Goal: Task Accomplishment & Management: Manage account settings

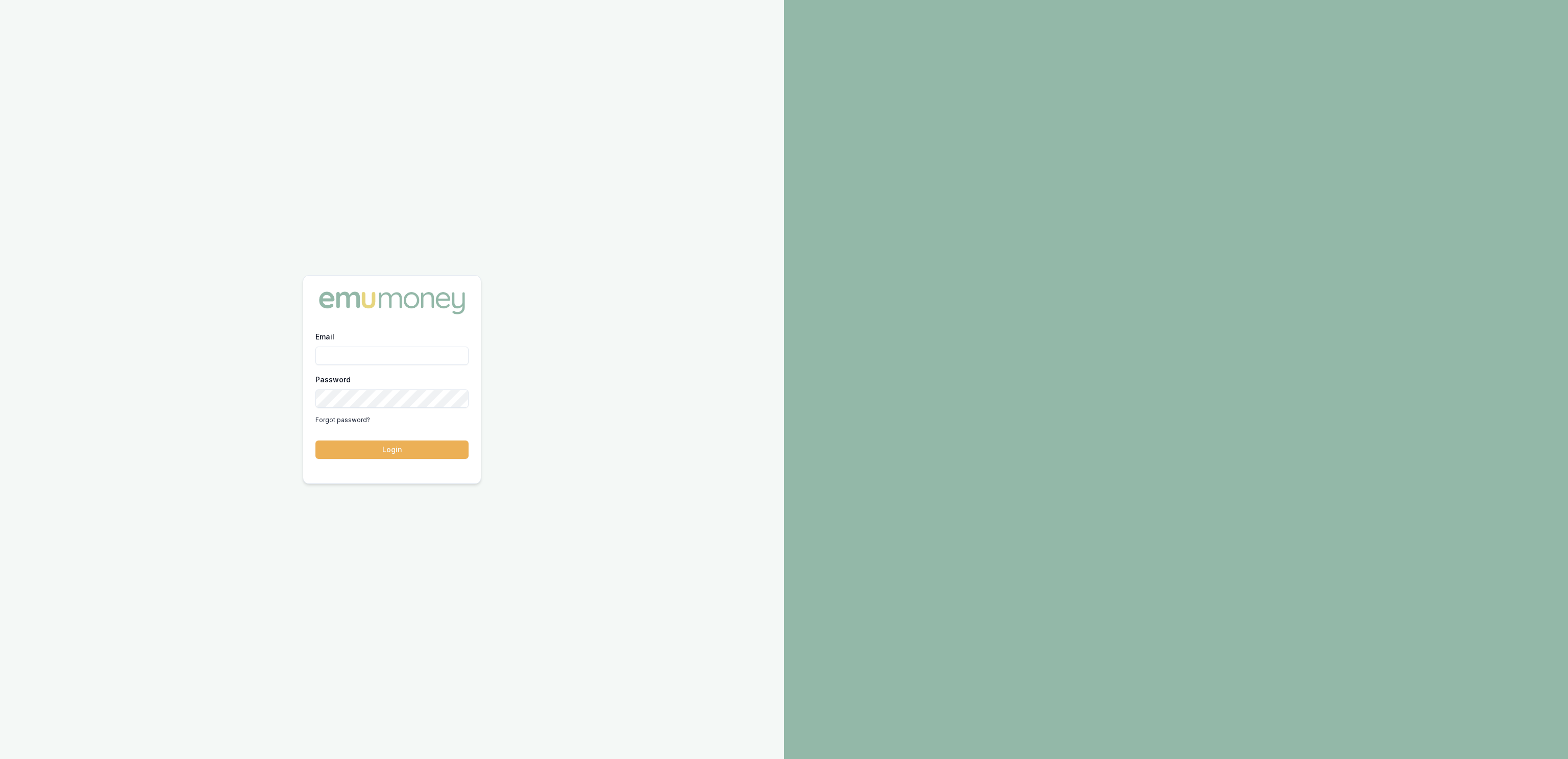
type input "jackson.fanfulla@emumoney.com.au"
click at [386, 457] on button "Login" at bounding box center [392, 450] width 153 height 18
type input "[PERSON_NAME][EMAIL_ADDRESS][DOMAIN_NAME]"
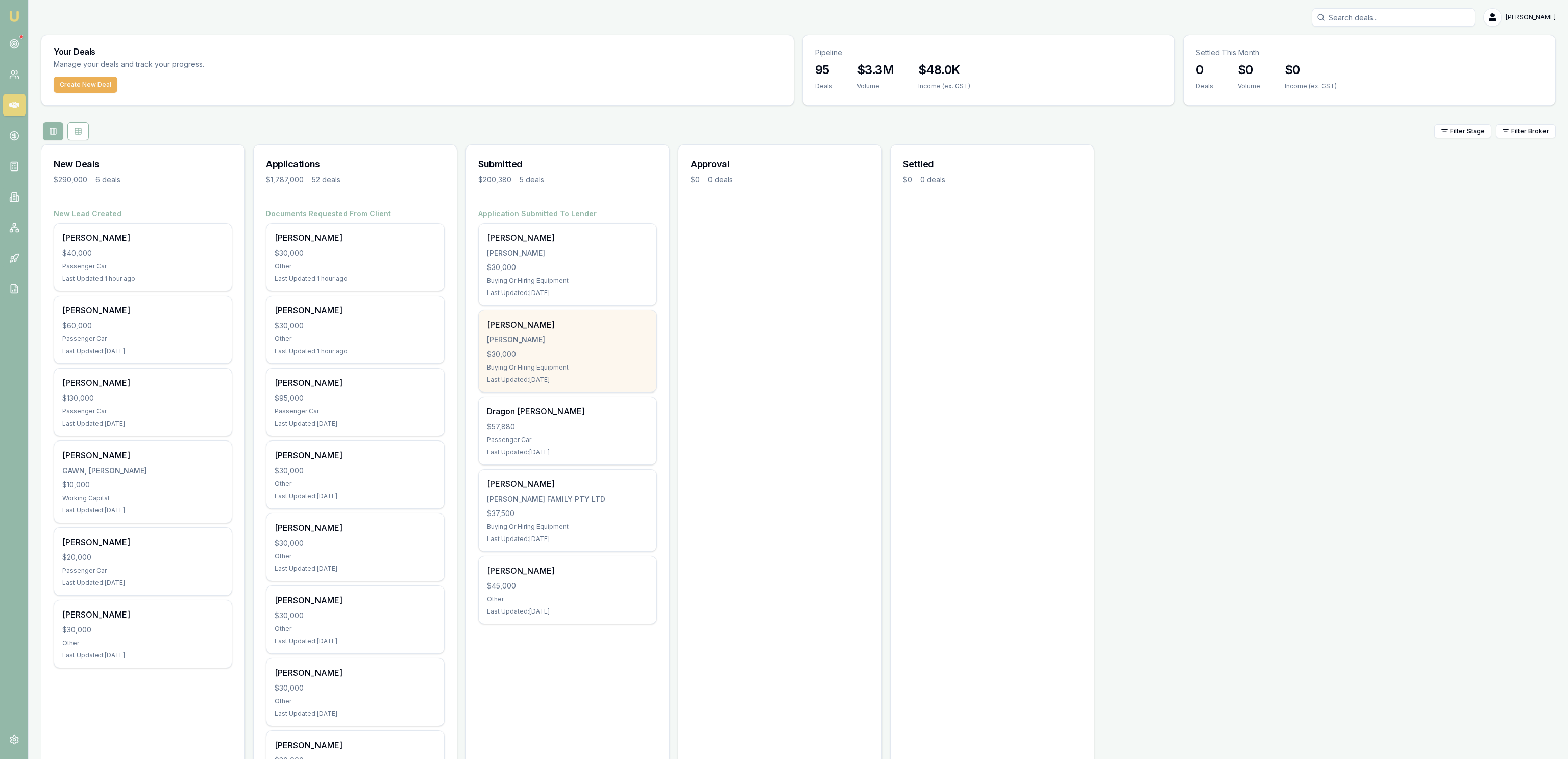
click at [584, 374] on div "Christopher Lenthall LENTHALL, CHRISTOPHER $30,000 Buying Or Hiring Equipment L…" at bounding box center [567, 351] width 178 height 82
click at [18, 38] on link at bounding box center [14, 44] width 22 height 22
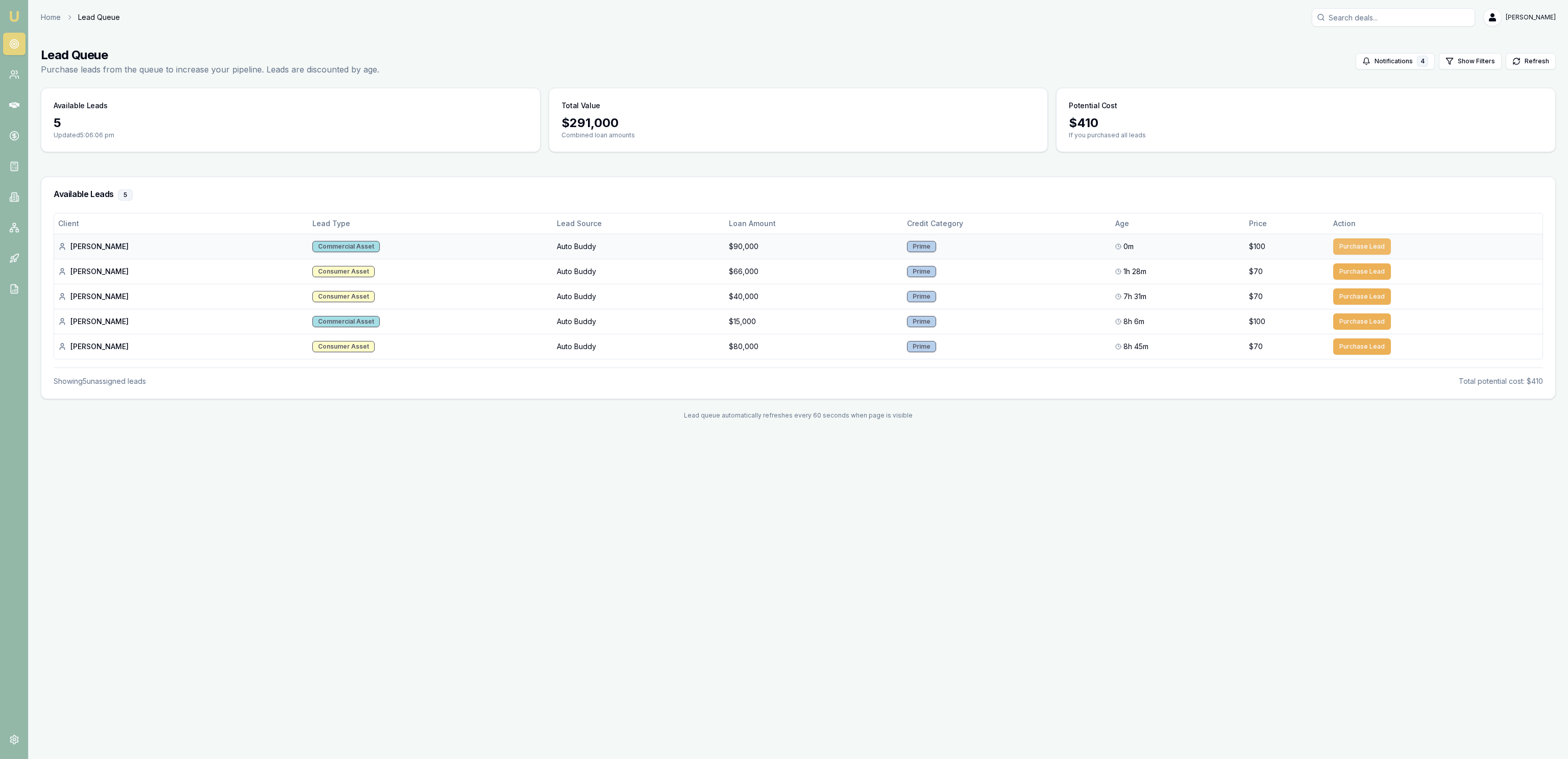
click at [1371, 250] on button "Purchase Lead" at bounding box center [1362, 246] width 58 height 17
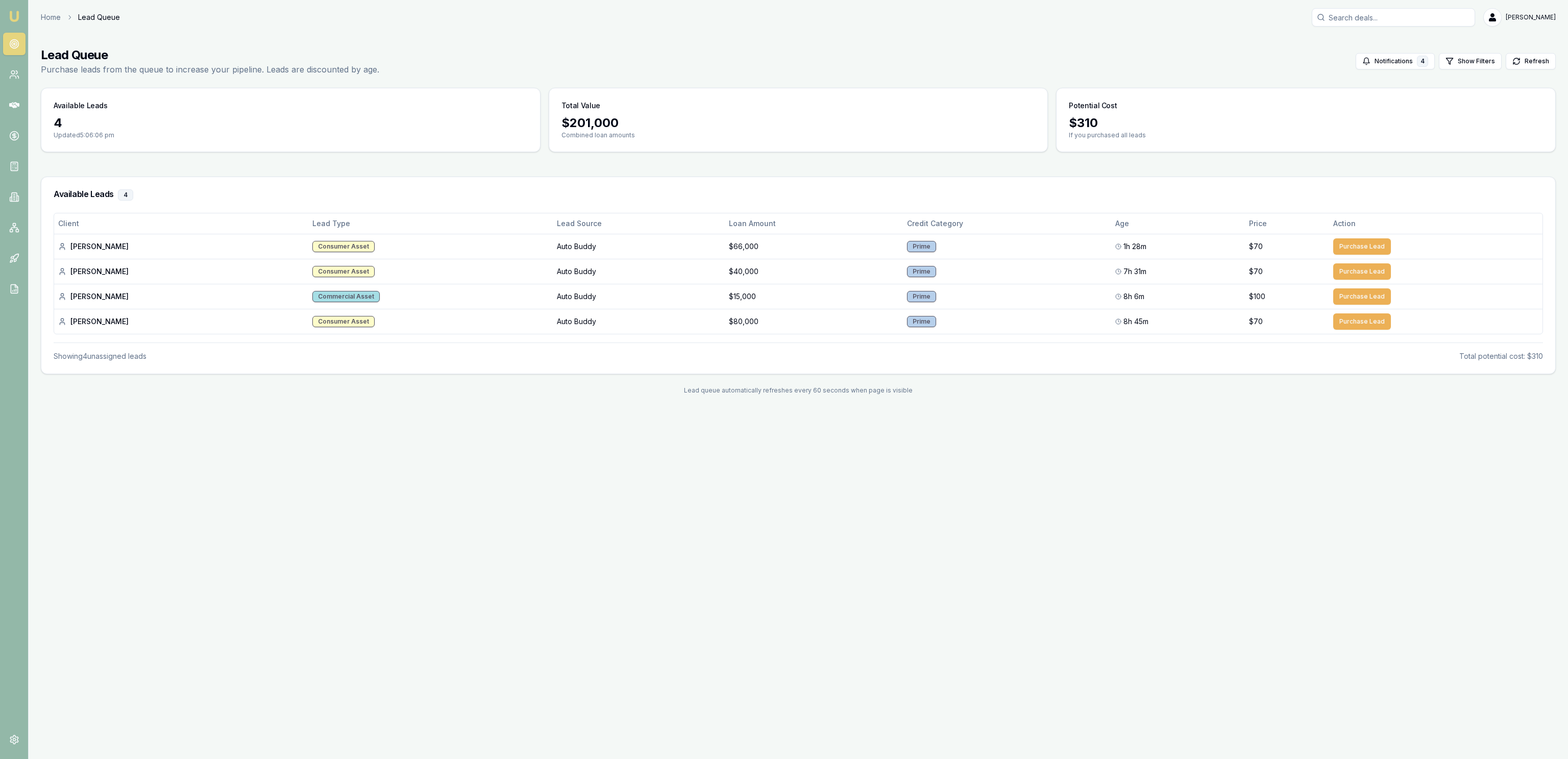
click at [40, 12] on header "Home Lead Queue Jackson Fanfulla Toggle Menu" at bounding box center [798, 17] width 1539 height 18
click at [44, 14] on link "Home" at bounding box center [50, 17] width 20 height 10
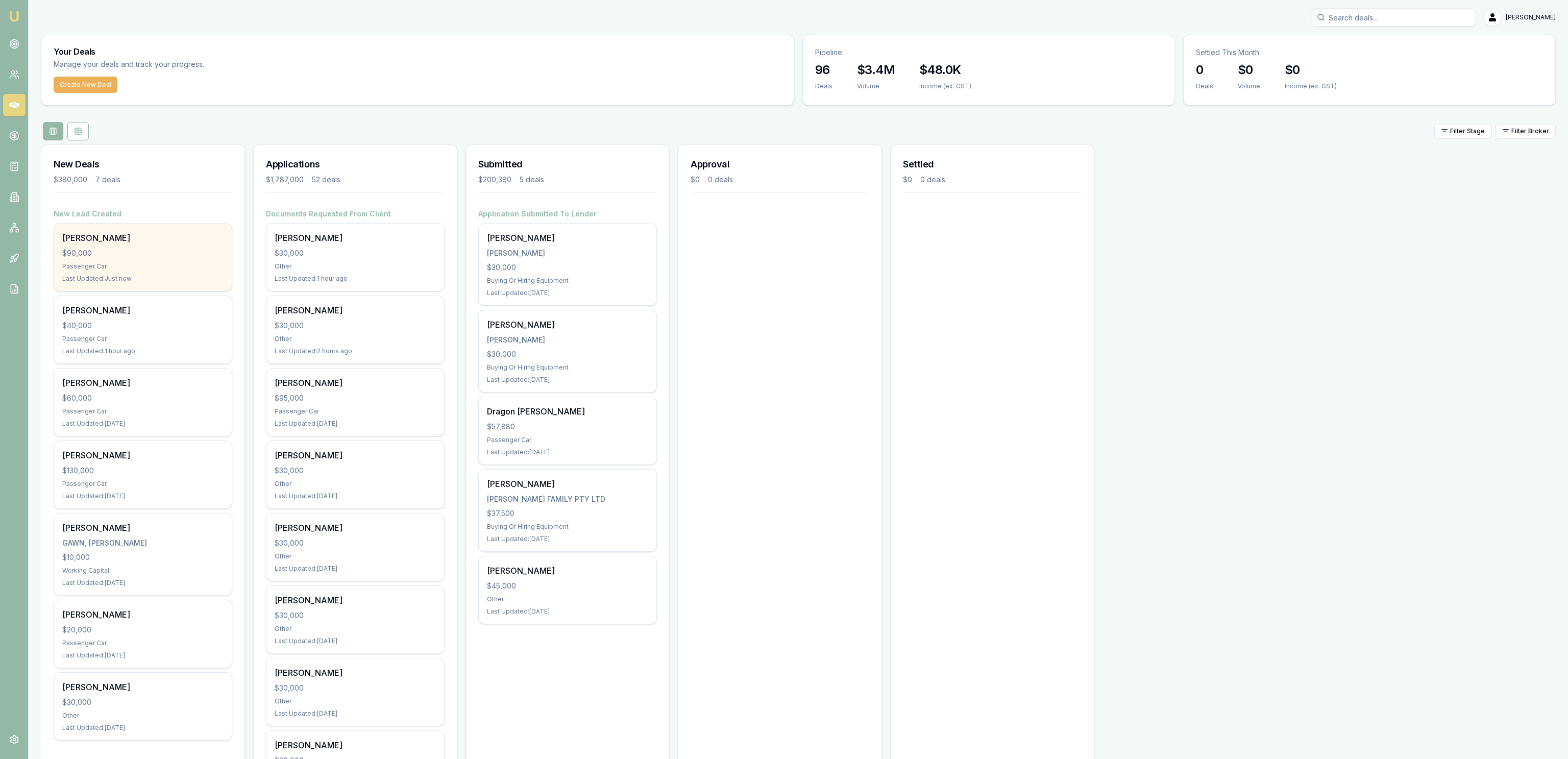
click at [140, 249] on div "$90,000" at bounding box center [143, 253] width 161 height 10
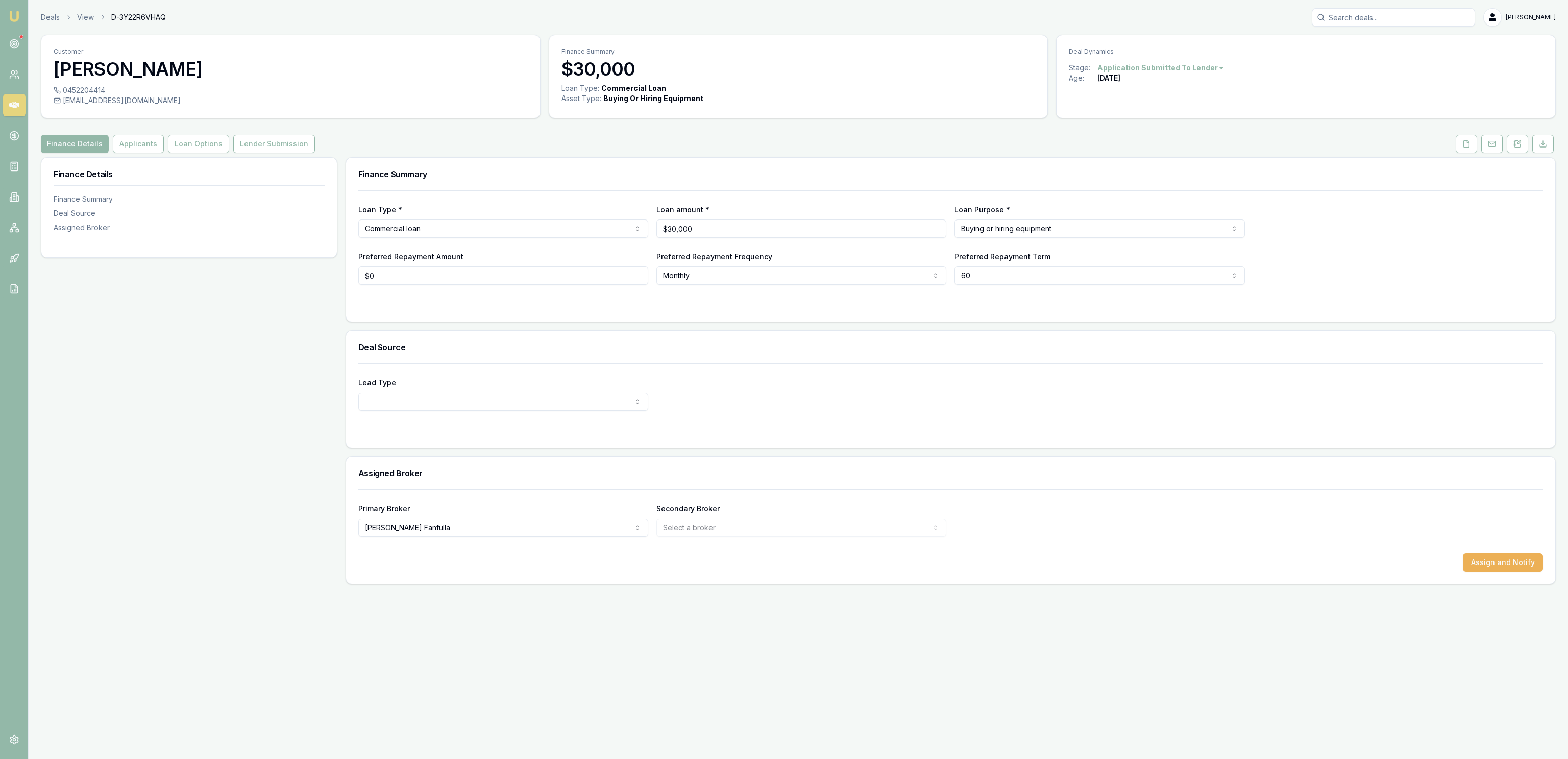
click at [1480, 147] on link at bounding box center [1491, 144] width 25 height 18
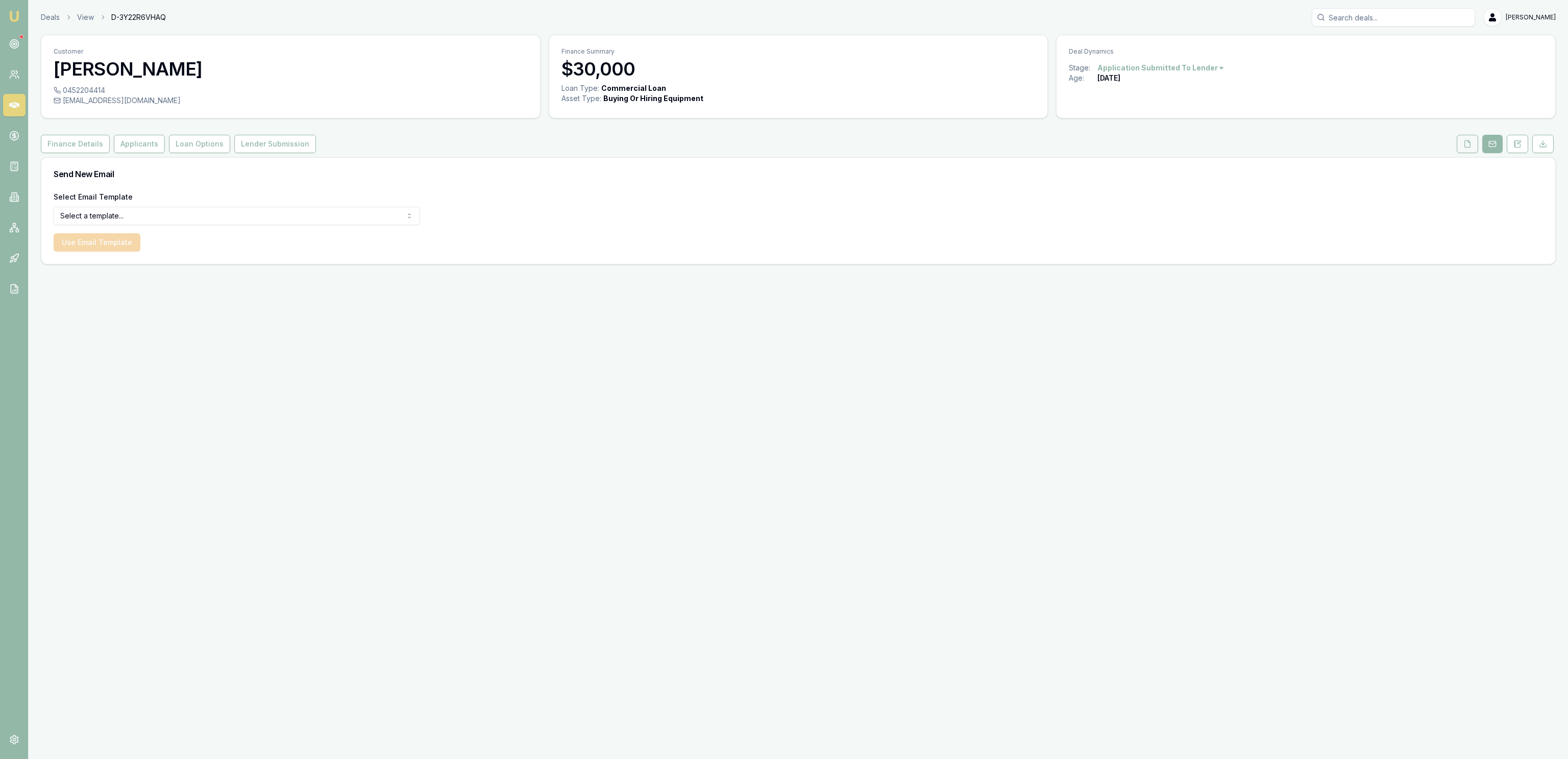
click at [1469, 148] on button at bounding box center [1467, 144] width 22 height 18
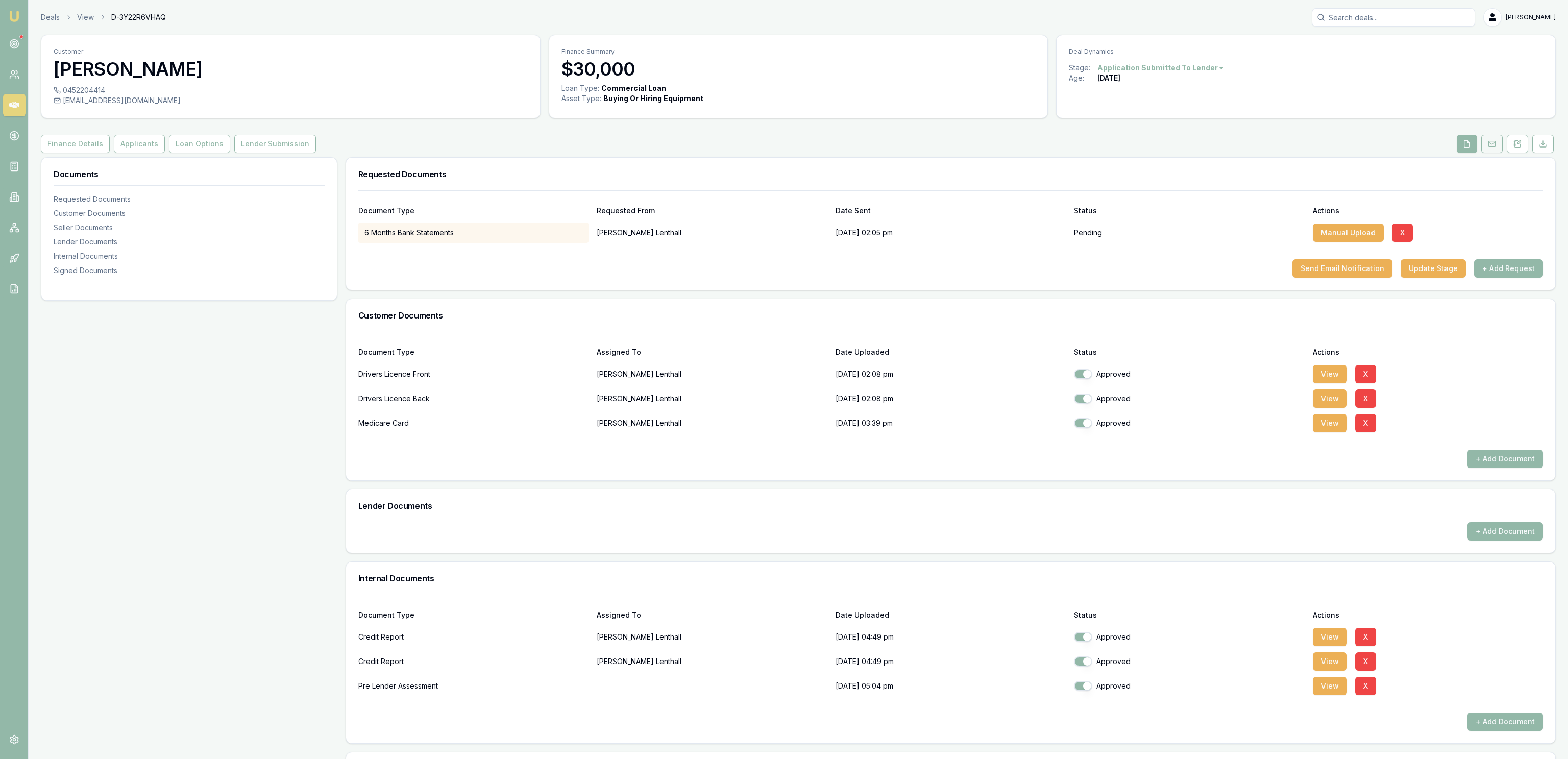
click at [1498, 148] on button at bounding box center [1492, 144] width 22 height 18
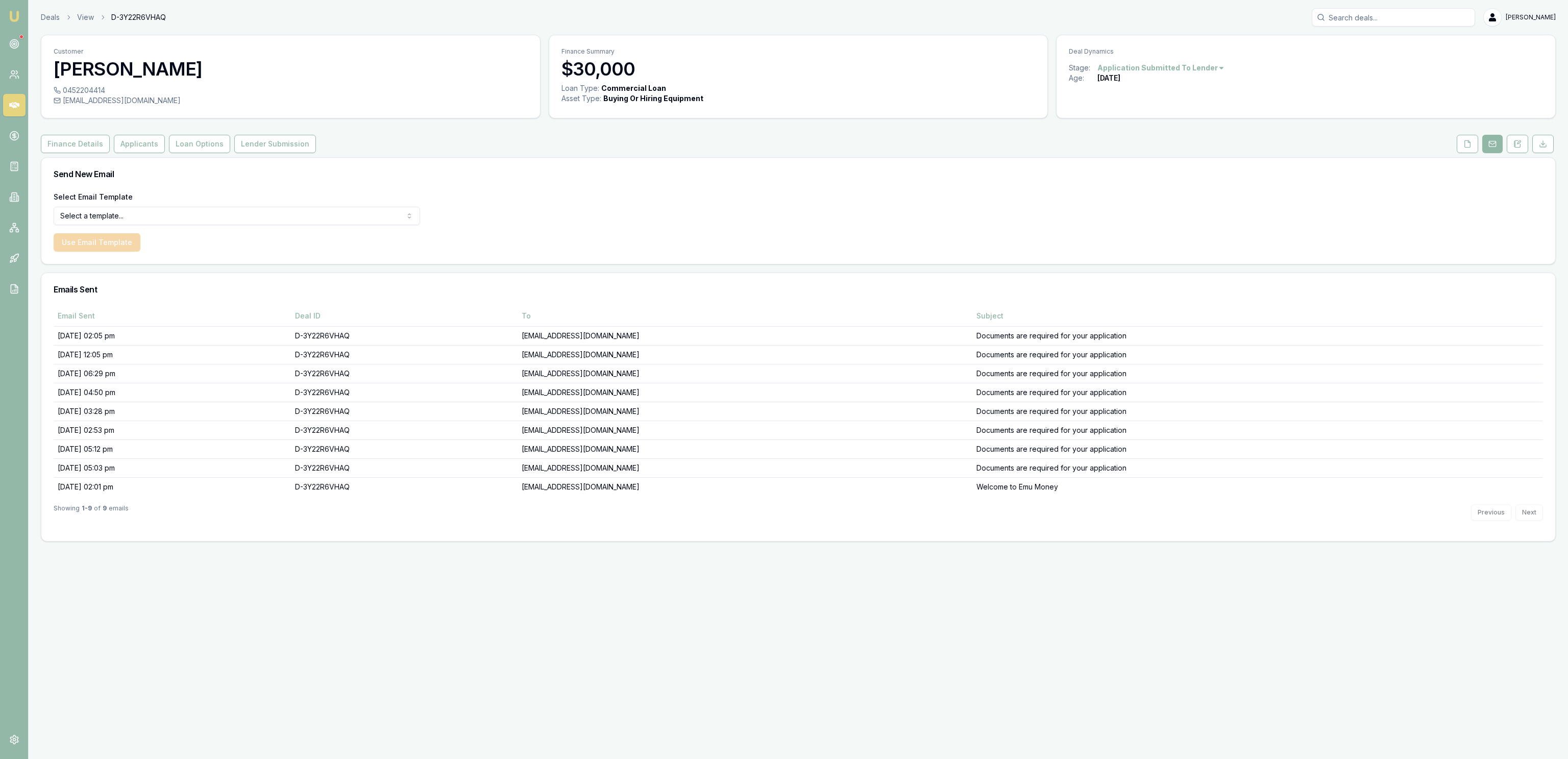
click at [1490, 145] on icon at bounding box center [1492, 143] width 8 height 8
click at [1476, 145] on button at bounding box center [1467, 144] width 22 height 18
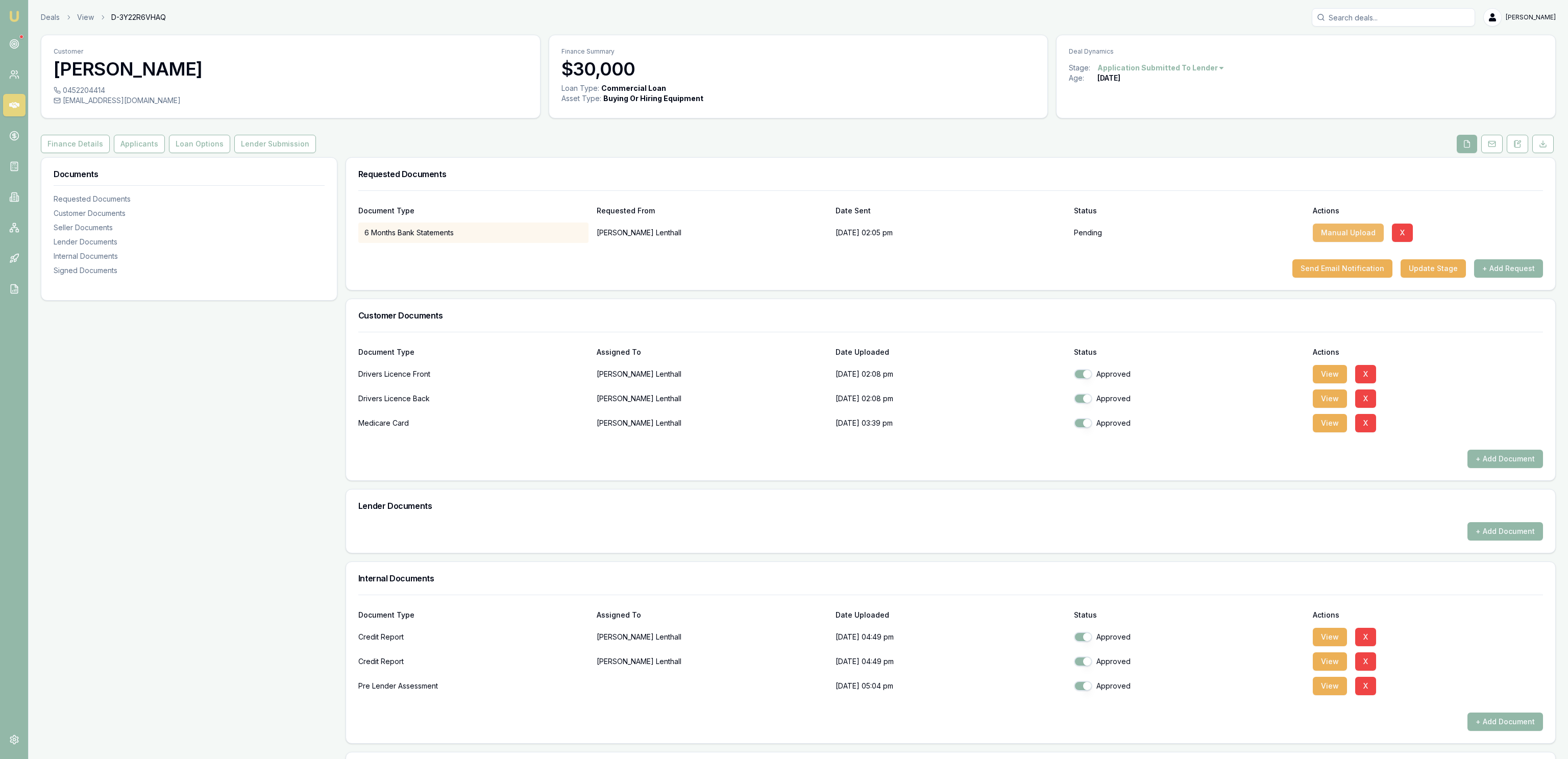
click at [1342, 236] on button "Manual Upload" at bounding box center [1348, 233] width 71 height 18
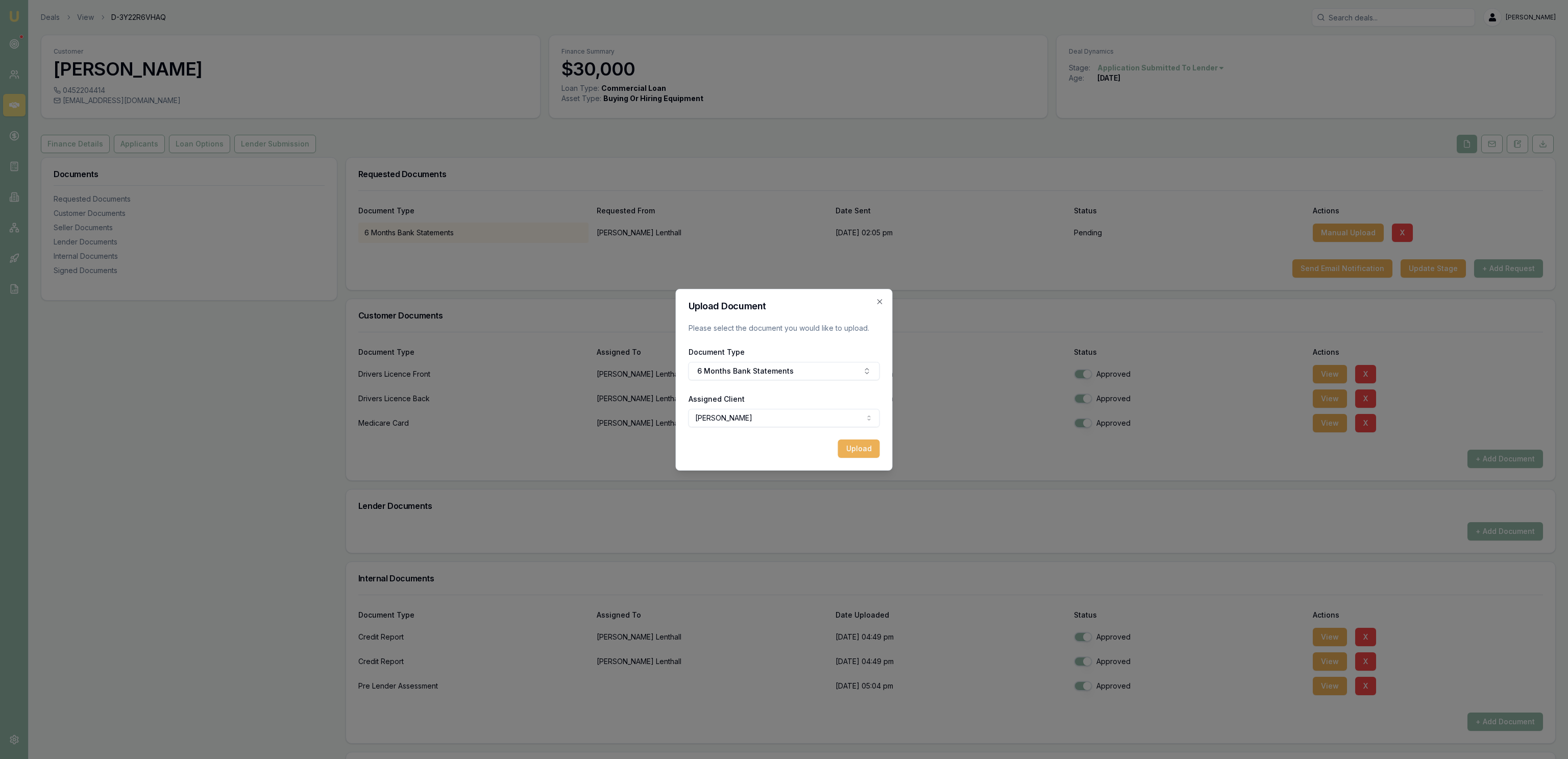
click at [886, 305] on div "Upload Document Please select the document you would like to upload. Document T…" at bounding box center [784, 379] width 217 height 182
click at [886, 304] on div "Upload Document Please select the document you would like to upload. Document T…" at bounding box center [784, 379] width 217 height 182
click at [883, 303] on div "Upload Document Please select the document you would like to upload. Document T…" at bounding box center [784, 379] width 217 height 182
click at [879, 303] on icon "button" at bounding box center [879, 301] width 4 height 4
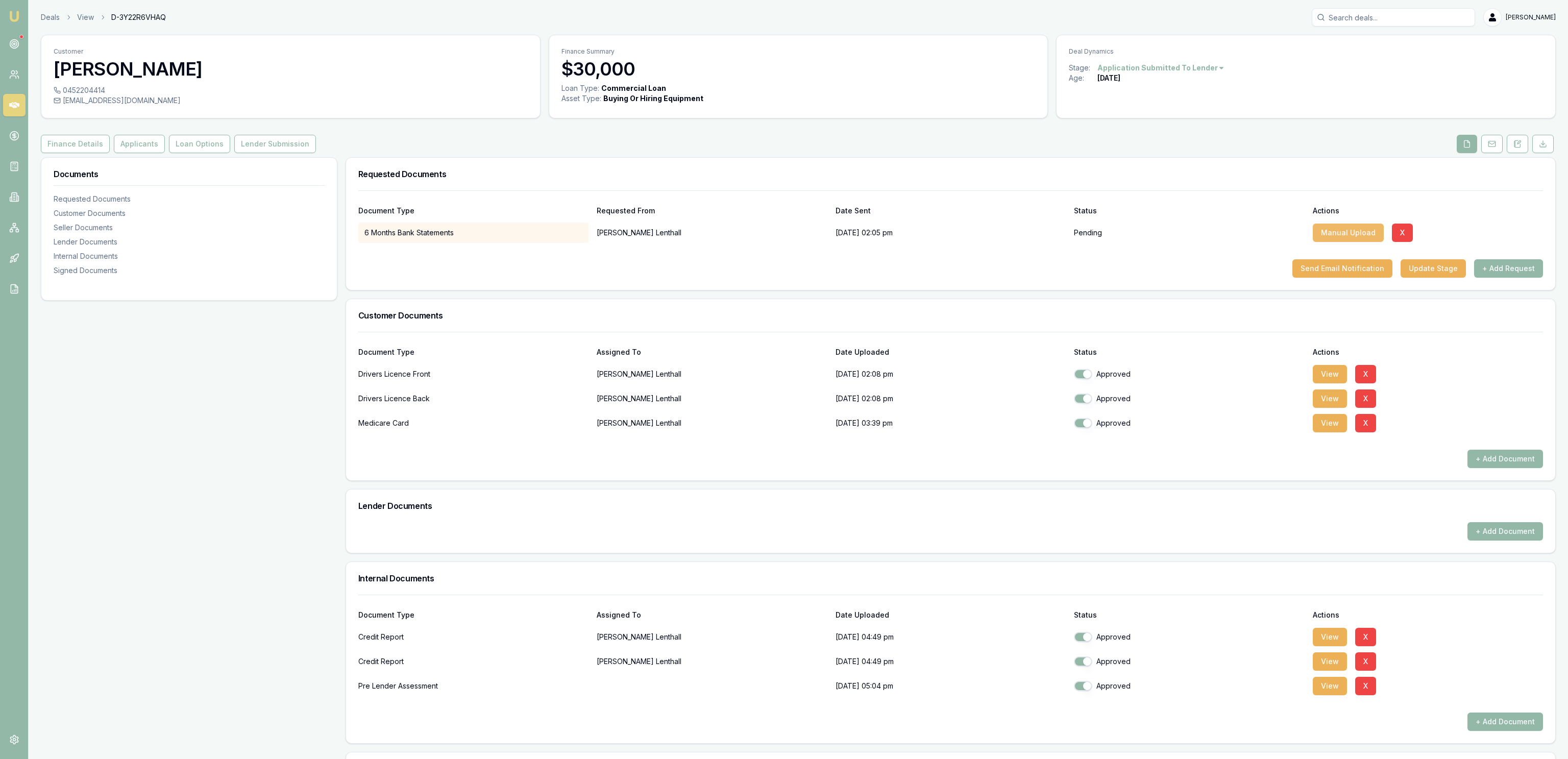
click at [1338, 234] on button "Manual Upload" at bounding box center [1348, 233] width 71 height 18
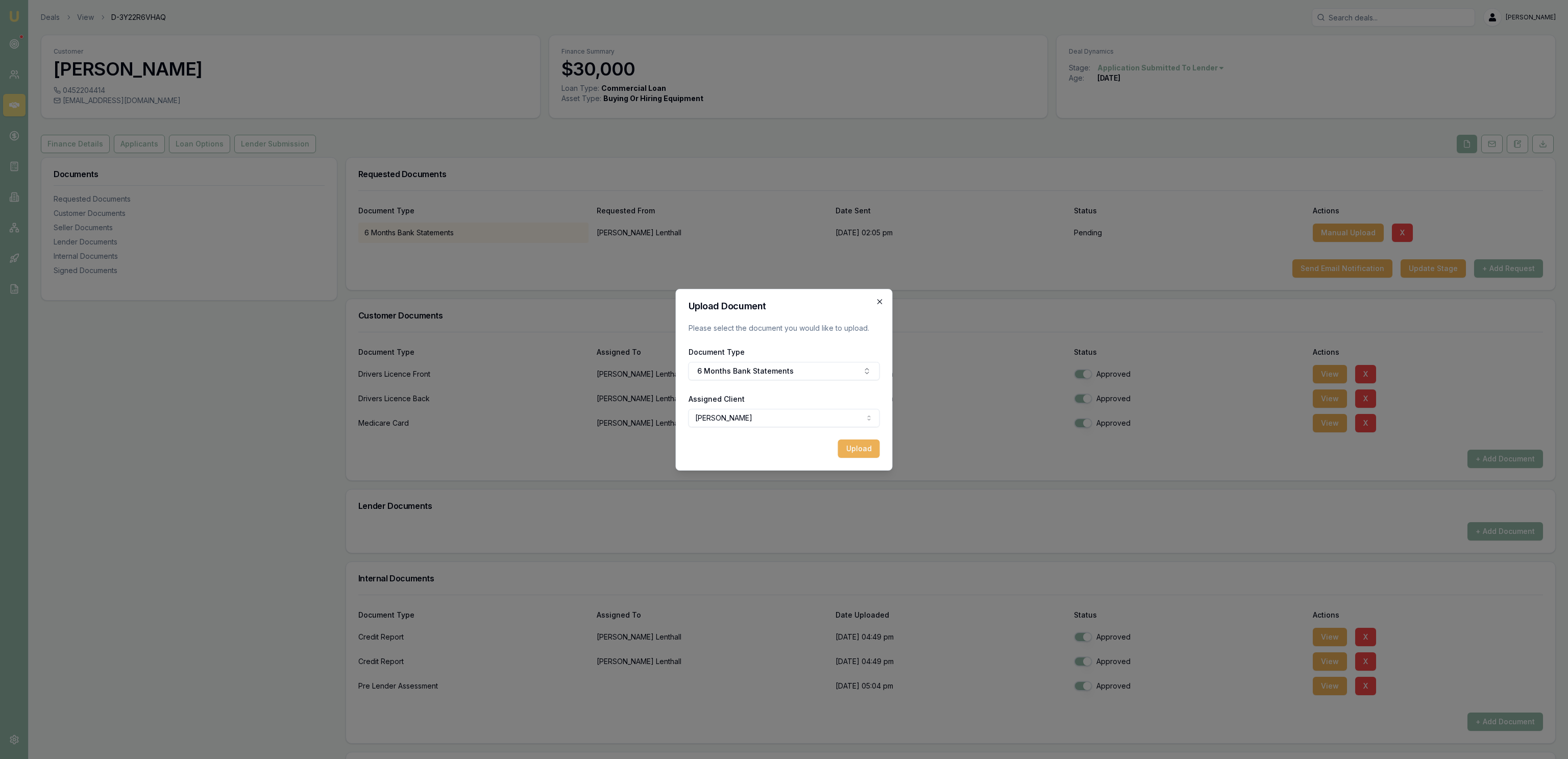
click at [878, 305] on icon "button" at bounding box center [879, 302] width 8 height 8
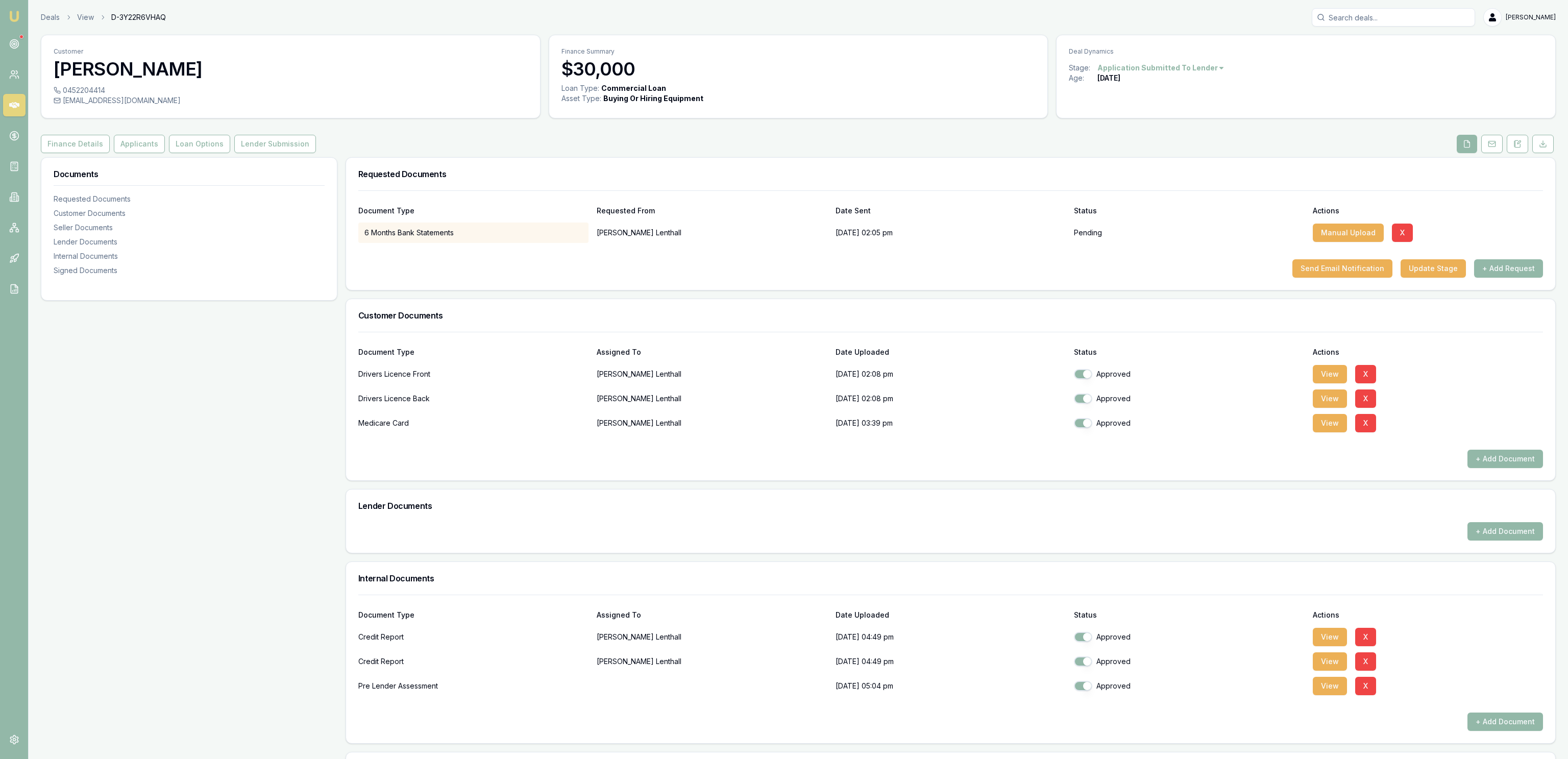
click at [479, 230] on div "6 Months Bank Statements" at bounding box center [473, 233] width 230 height 20
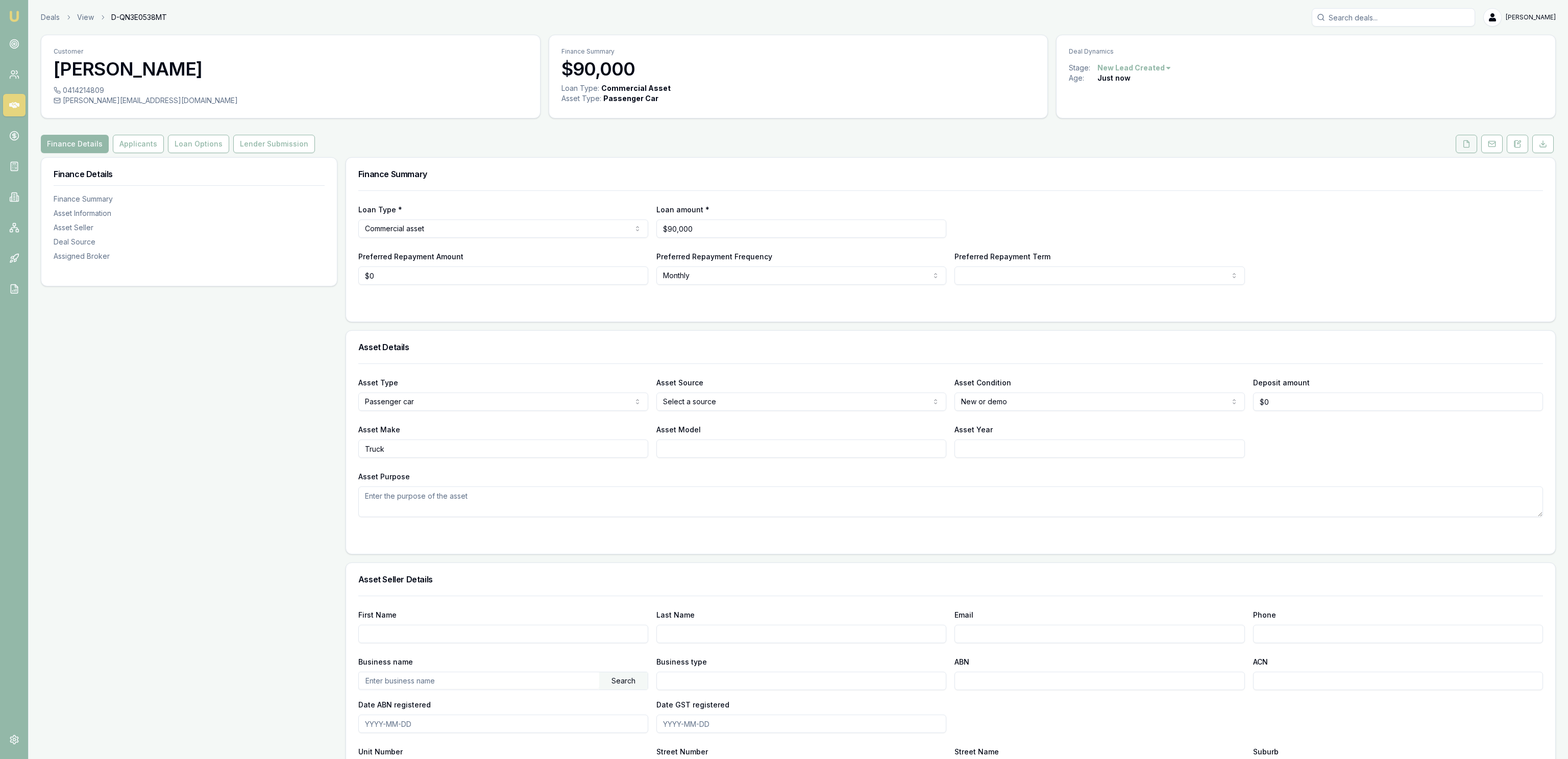
click at [1473, 147] on button at bounding box center [1466, 144] width 22 height 18
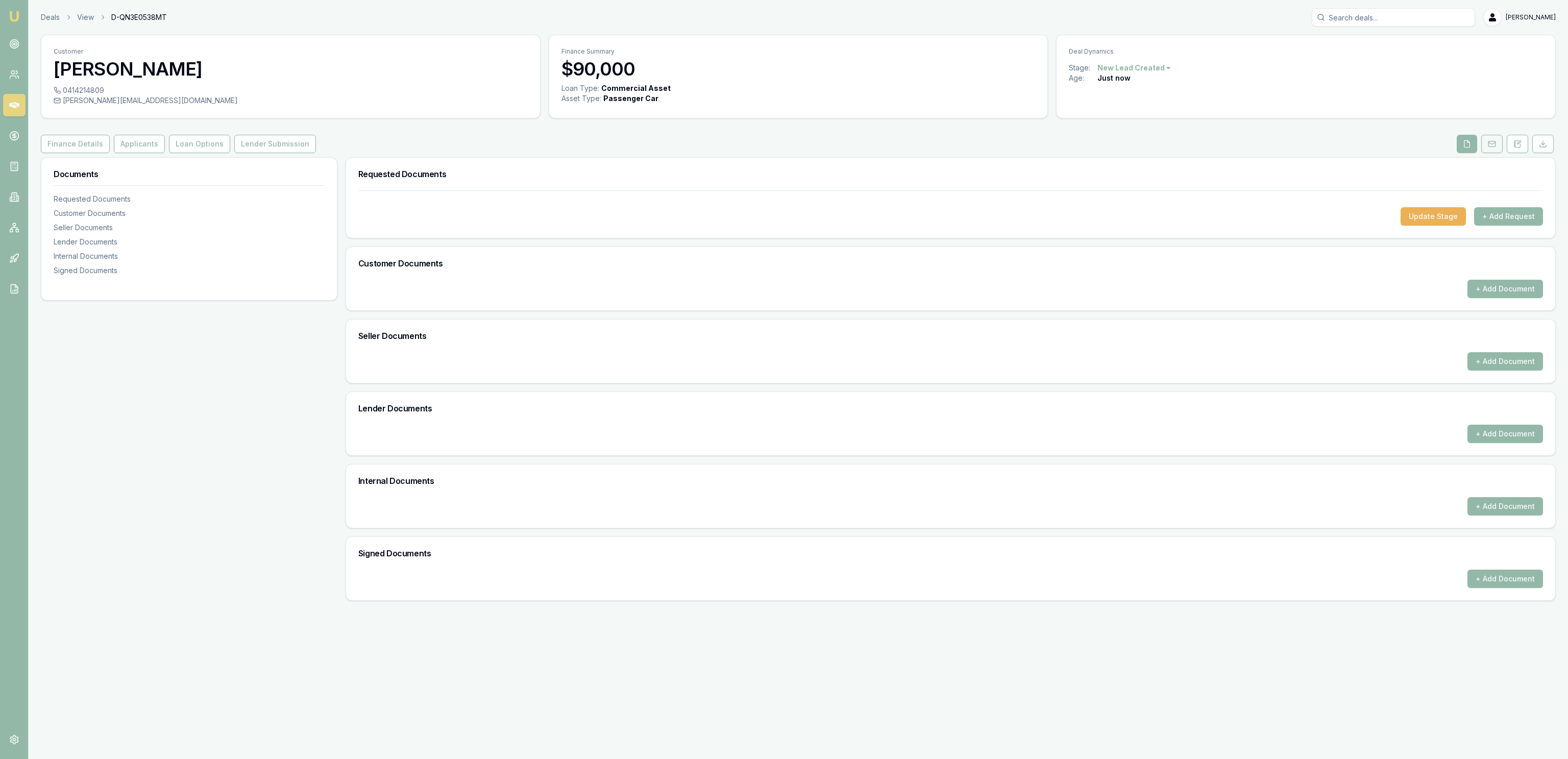
click at [1484, 145] on button at bounding box center [1492, 144] width 22 height 18
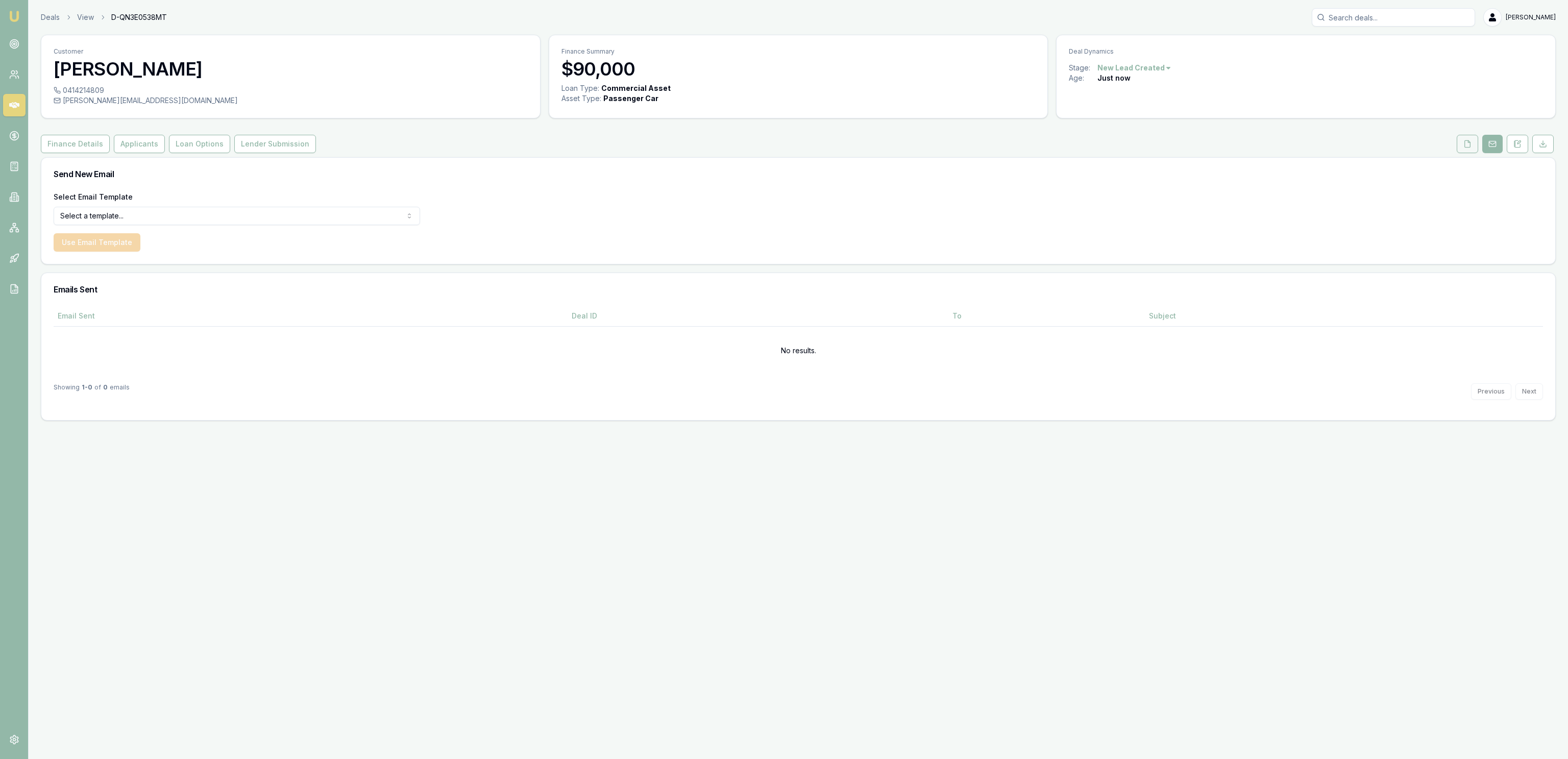
click at [1460, 145] on button at bounding box center [1467, 144] width 22 height 18
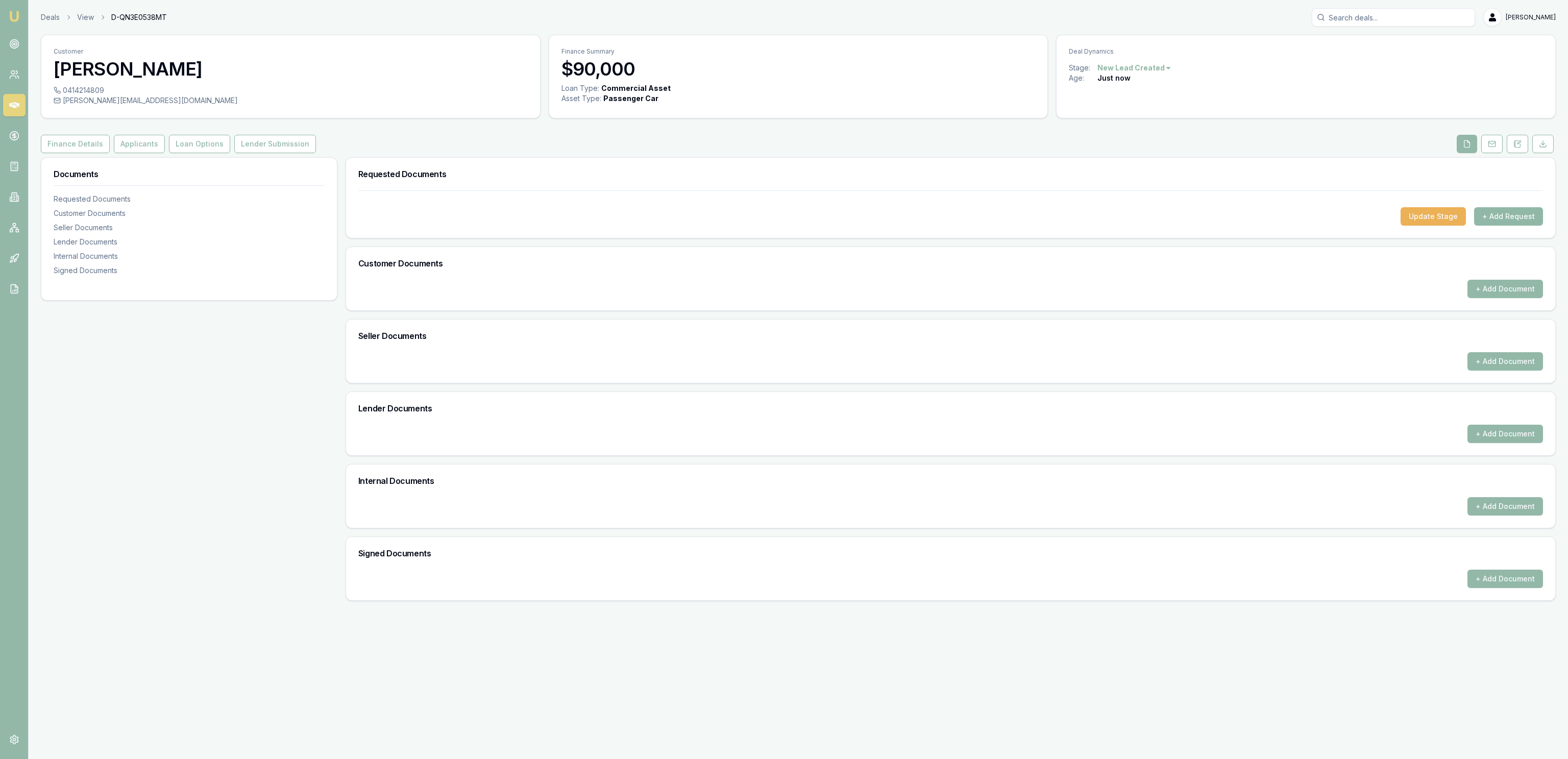
click at [1514, 217] on button "+ Add Request" at bounding box center [1508, 217] width 69 height 18
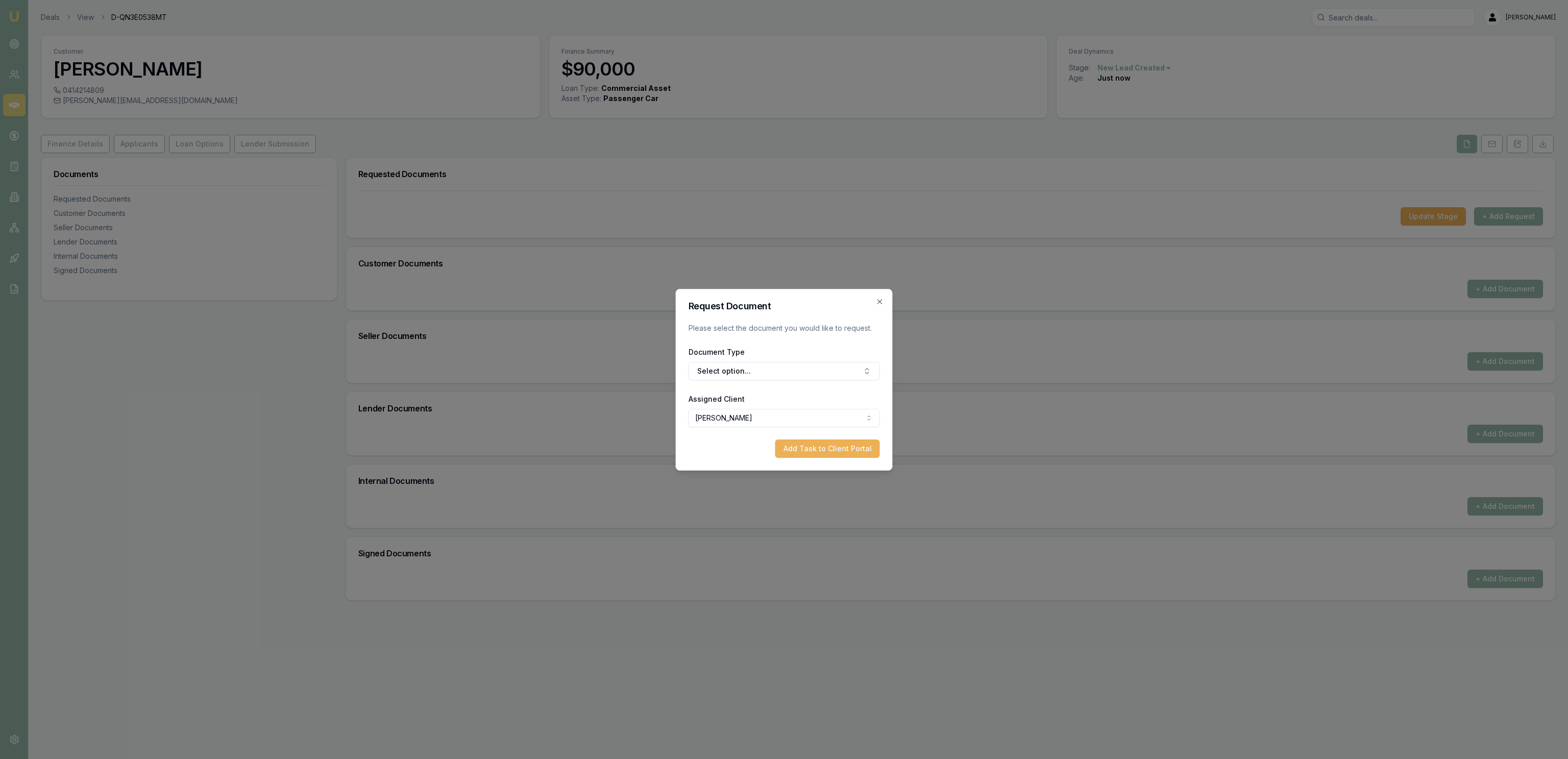
drag, startPoint x: 803, startPoint y: 358, endPoint x: 809, endPoint y: 361, distance: 6.7
click at [806, 359] on div "Document Type Select option..." at bounding box center [784, 363] width 191 height 34
click at [809, 370] on button "Select option..." at bounding box center [784, 371] width 191 height 18
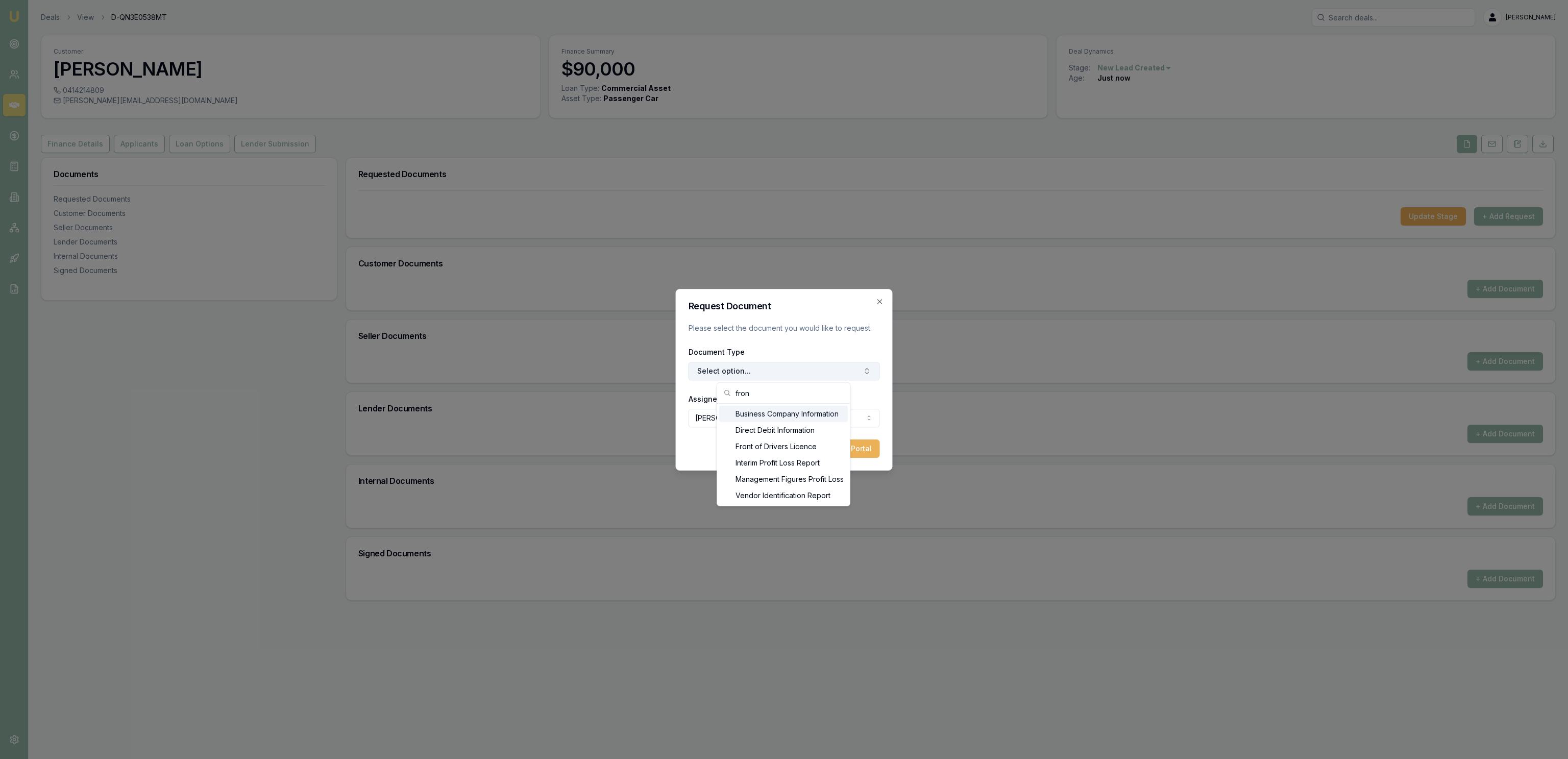
type input "front"
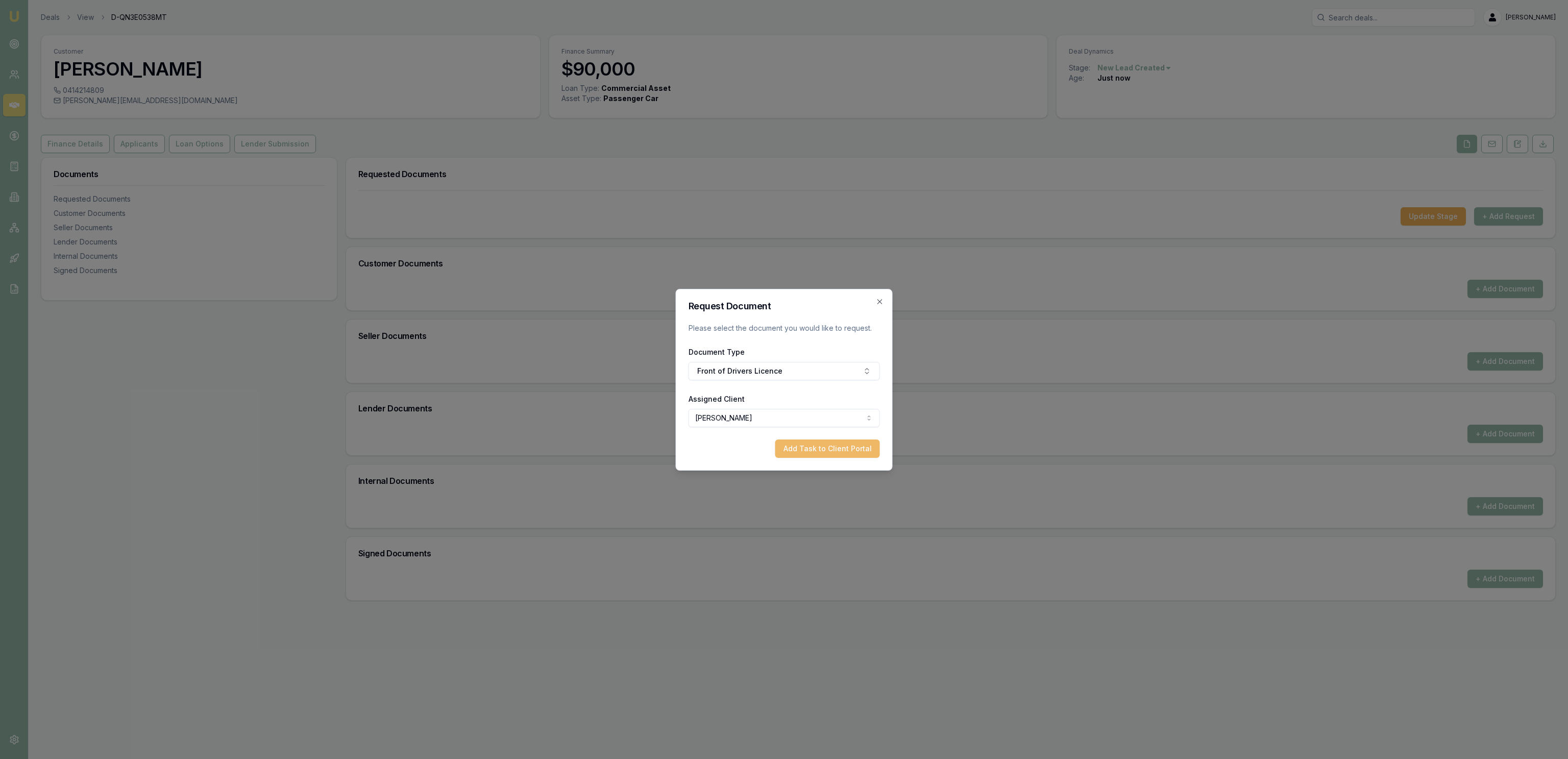
click at [818, 450] on button "Add Task to Client Portal" at bounding box center [828, 449] width 105 height 18
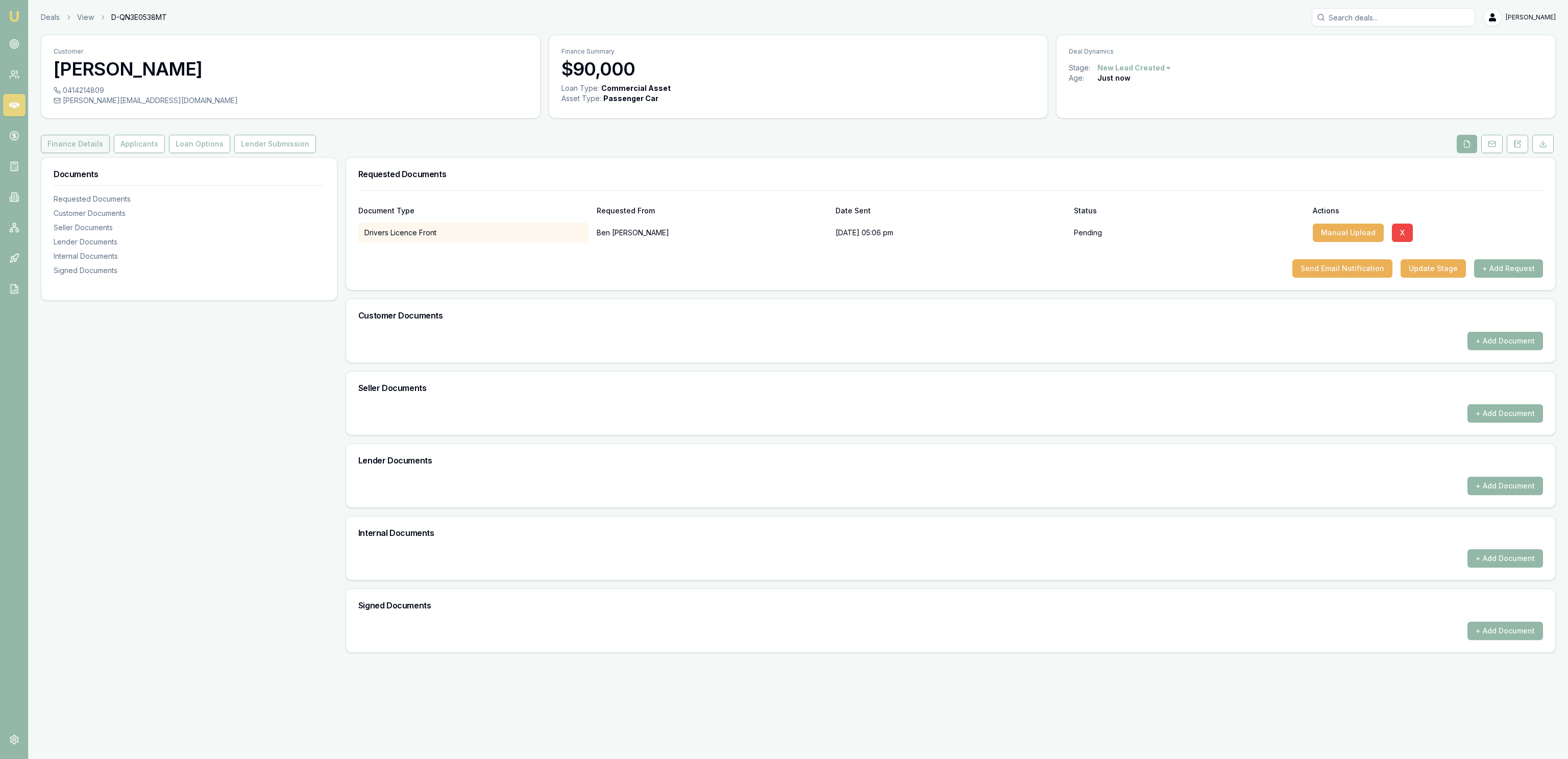
click at [71, 145] on button "Finance Details" at bounding box center [75, 144] width 69 height 18
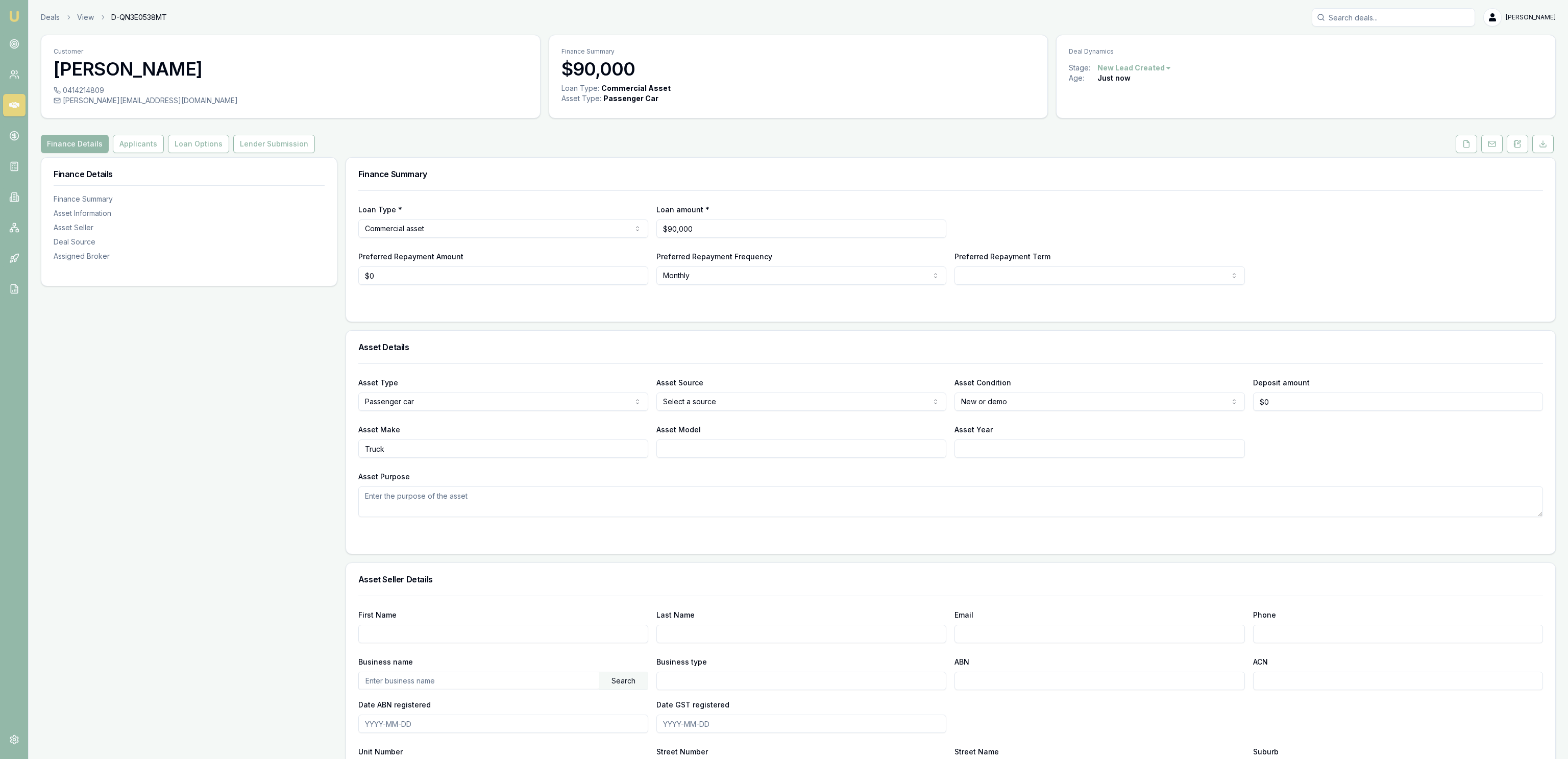
click at [222, 408] on div "Finance Details Finance Summary Asset Information Asset Seller Deal Source Assi…" at bounding box center [189, 630] width 297 height 946
click at [223, 413] on div "Finance Details Finance Summary Asset Information Asset Seller Deal Source Assi…" at bounding box center [189, 630] width 297 height 946
click at [578, 423] on div "Asset Type Passenger car Passenger car Electric vehicle Light commercial Other …" at bounding box center [950, 440] width 1185 height 154
click at [490, 438] on div "Asset Make Truck" at bounding box center [503, 441] width 290 height 34
click at [489, 476] on div "Asset Purpose" at bounding box center [950, 494] width 1185 height 47
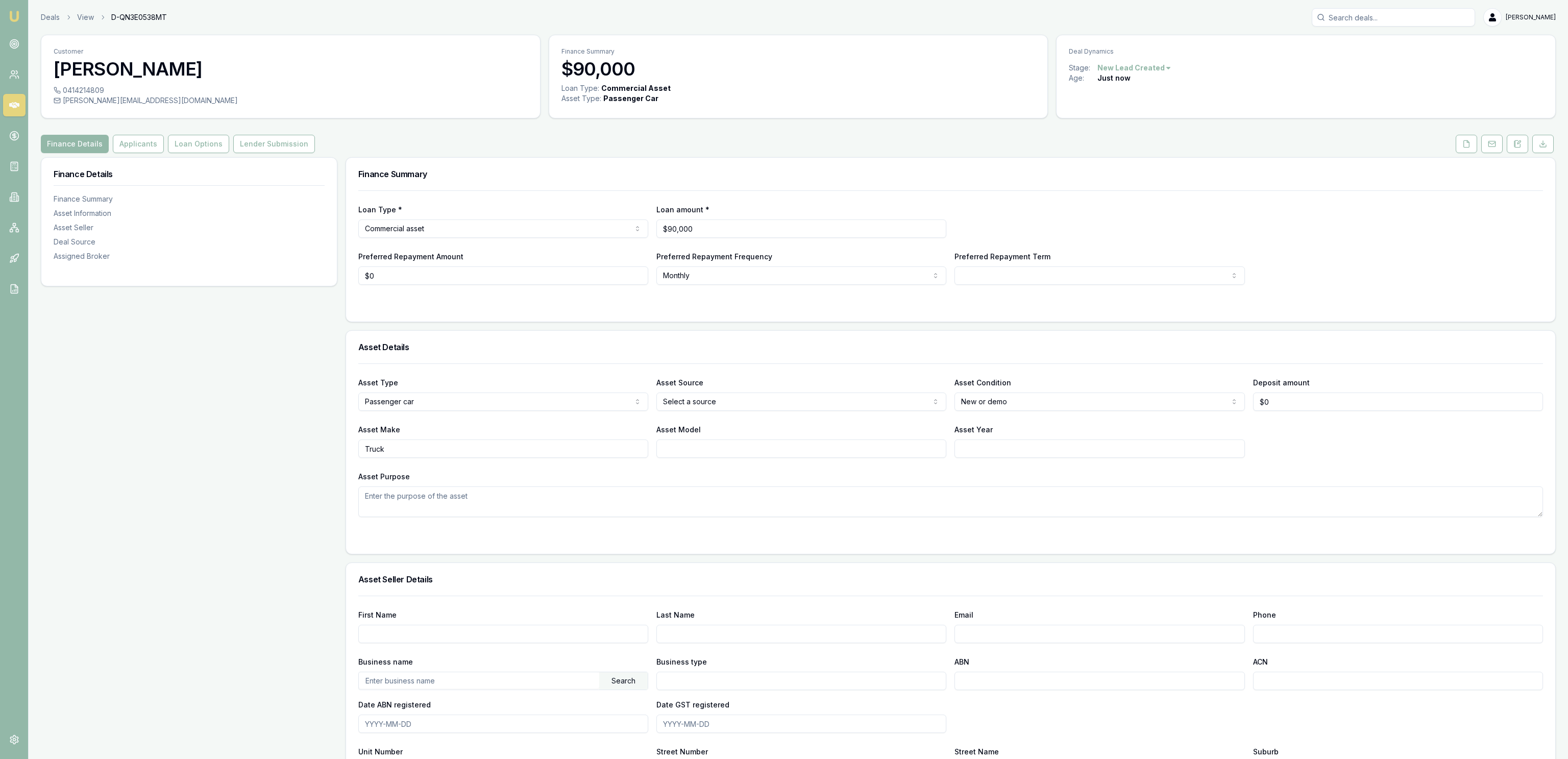
drag, startPoint x: 506, startPoint y: 513, endPoint x: 521, endPoint y: 530, distance: 22.7
click at [512, 512] on textarea "Asset Purpose" at bounding box center [950, 502] width 1185 height 31
type textarea "Truck - Crew cab Isuzu"
click at [319, 303] on div "Finance Details Finance Summary Asset Information Asset Seller Deal Source Assi…" at bounding box center [189, 630] width 297 height 946
click at [250, 91] on div "0414214809" at bounding box center [290, 90] width 474 height 10
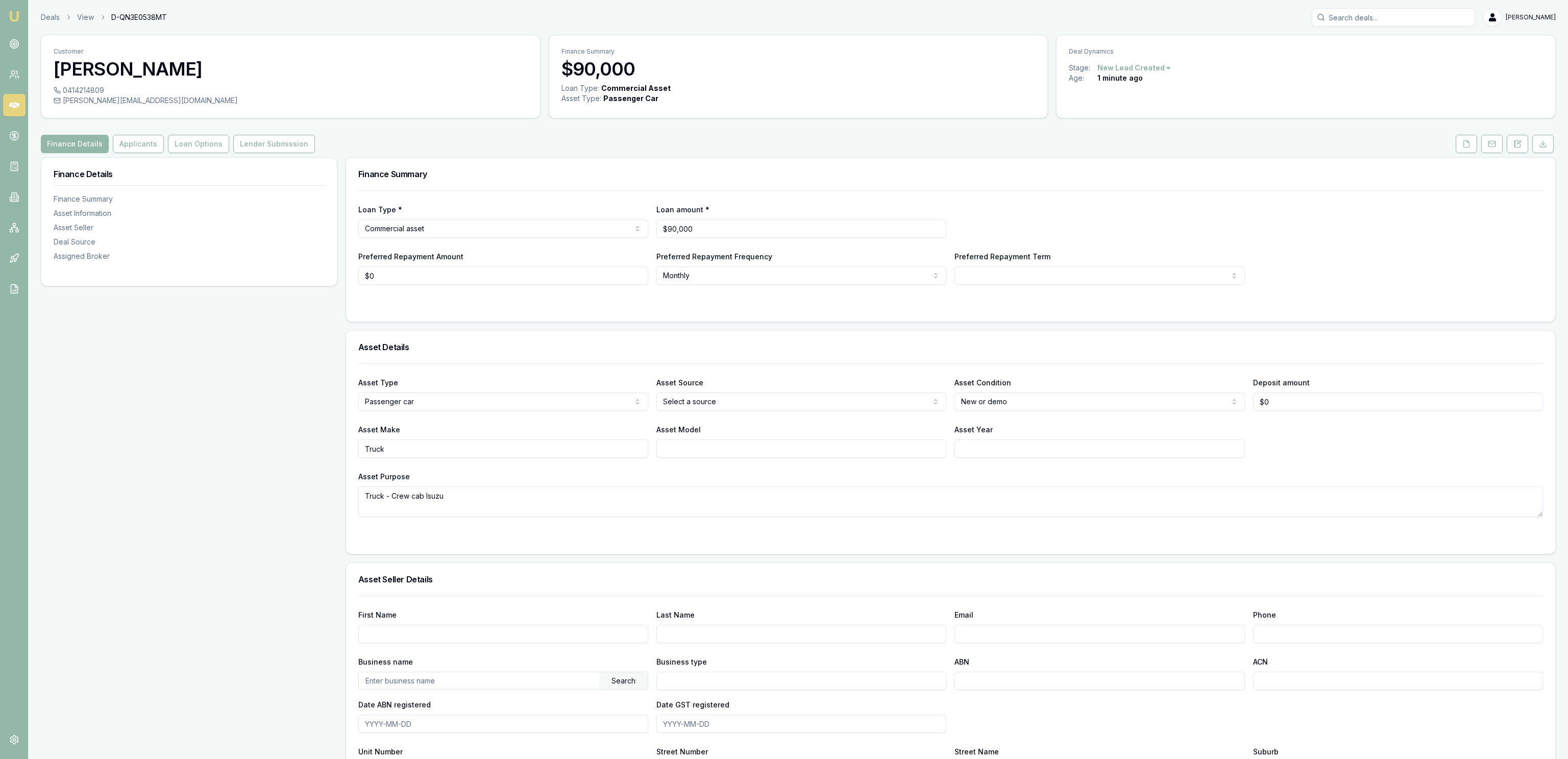
click at [546, 448] on input "Truck" at bounding box center [503, 449] width 290 height 18
click at [375, 444] on input "Truck" at bounding box center [503, 449] width 290 height 18
click at [270, 438] on div "Finance Details Finance Summary Asset Information Asset Seller Deal Source Assi…" at bounding box center [189, 630] width 297 height 946
click at [269, 439] on div "Finance Details Finance Summary Asset Information Asset Seller Deal Source Assi…" at bounding box center [189, 630] width 297 height 946
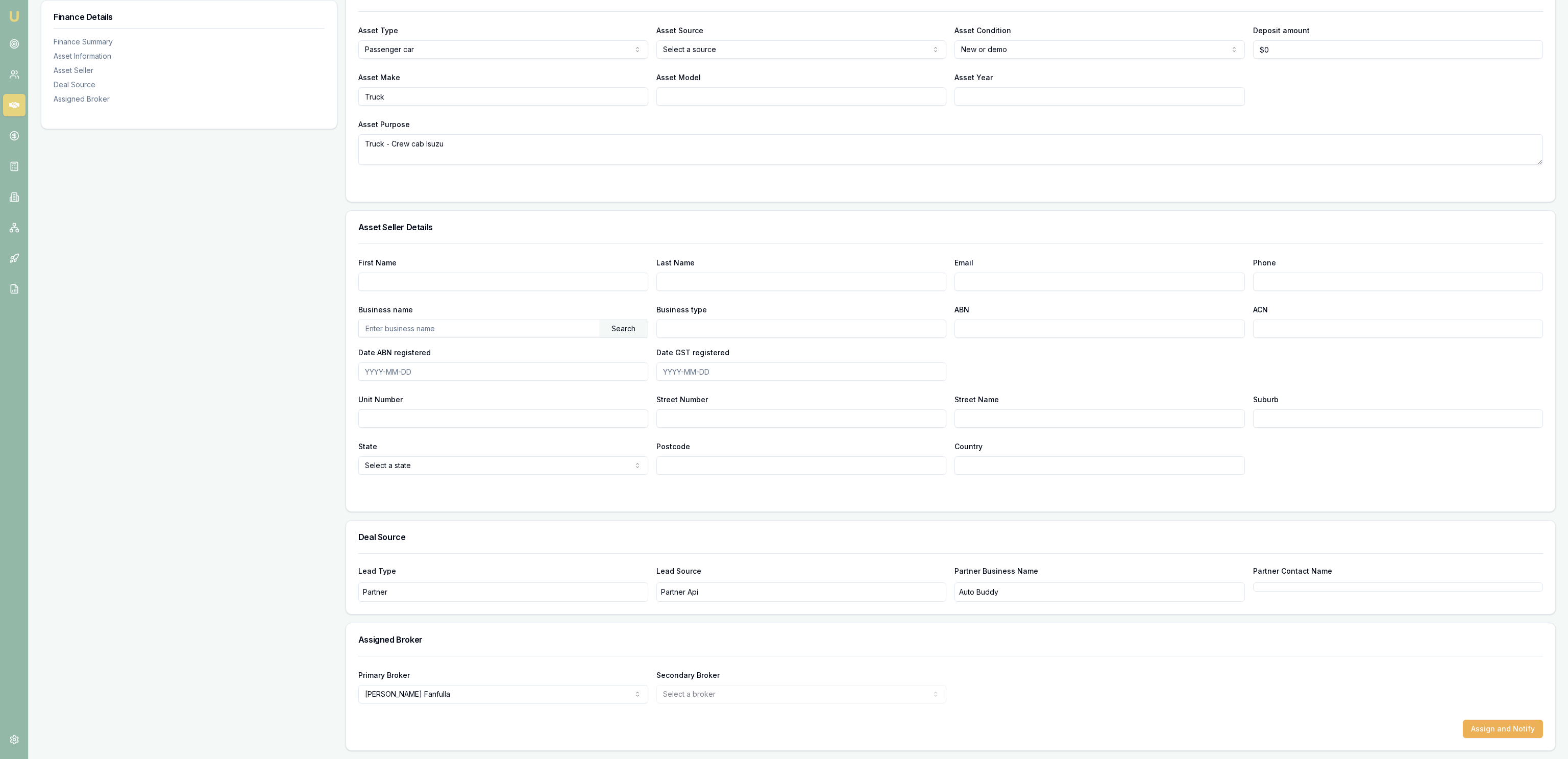
click at [268, 447] on div "Finance Details Finance Summary Asset Information Asset Seller Deal Source Assi…" at bounding box center [189, 278] width 297 height 946
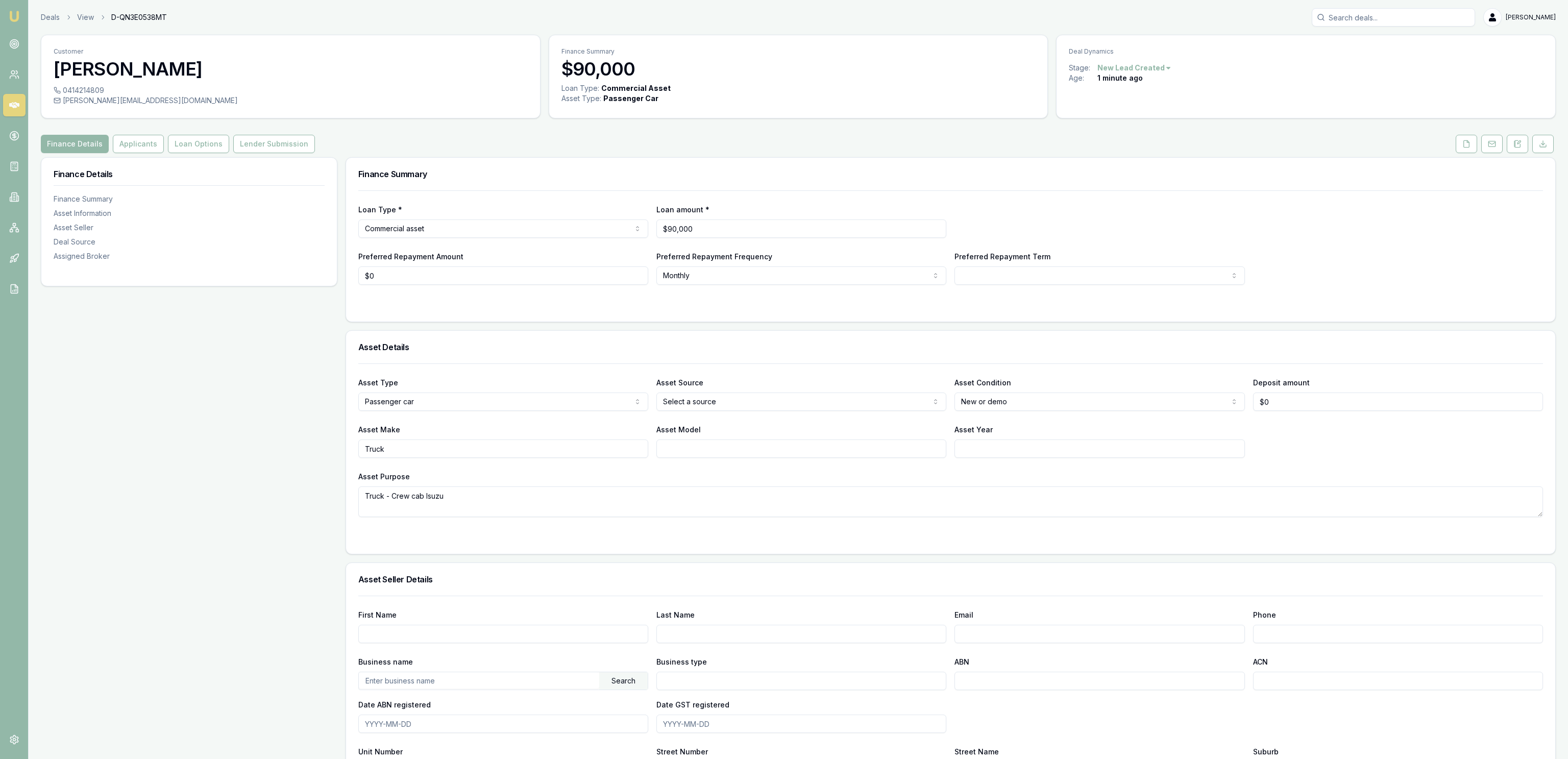
click at [265, 456] on div "Finance Details Finance Summary Asset Information Asset Seller Deal Source Assi…" at bounding box center [189, 630] width 297 height 946
click at [549, 292] on form "Loan Type * Commercial asset Consumer loan Consumer asset Commercial loan Comme…" at bounding box center [950, 249] width 1185 height 119
click at [539, 281] on input "0" at bounding box center [503, 276] width 290 height 18
drag, startPoint x: 539, startPoint y: 281, endPoint x: 186, endPoint y: 148, distance: 377.2
click at [538, 282] on input "0" at bounding box center [503, 276] width 290 height 18
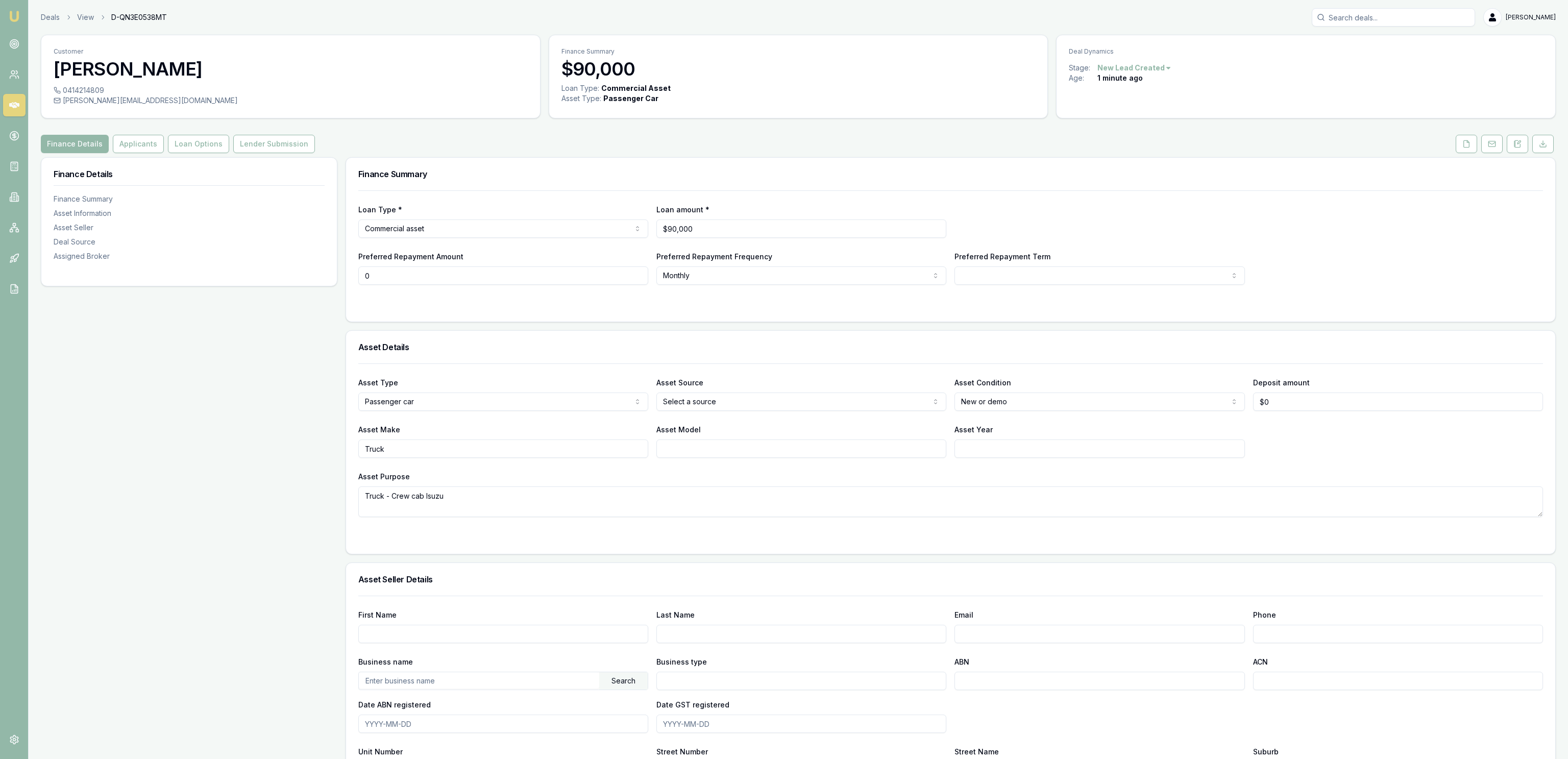
type input "$0"
click at [134, 142] on button "Applicants" at bounding box center [138, 144] width 51 height 18
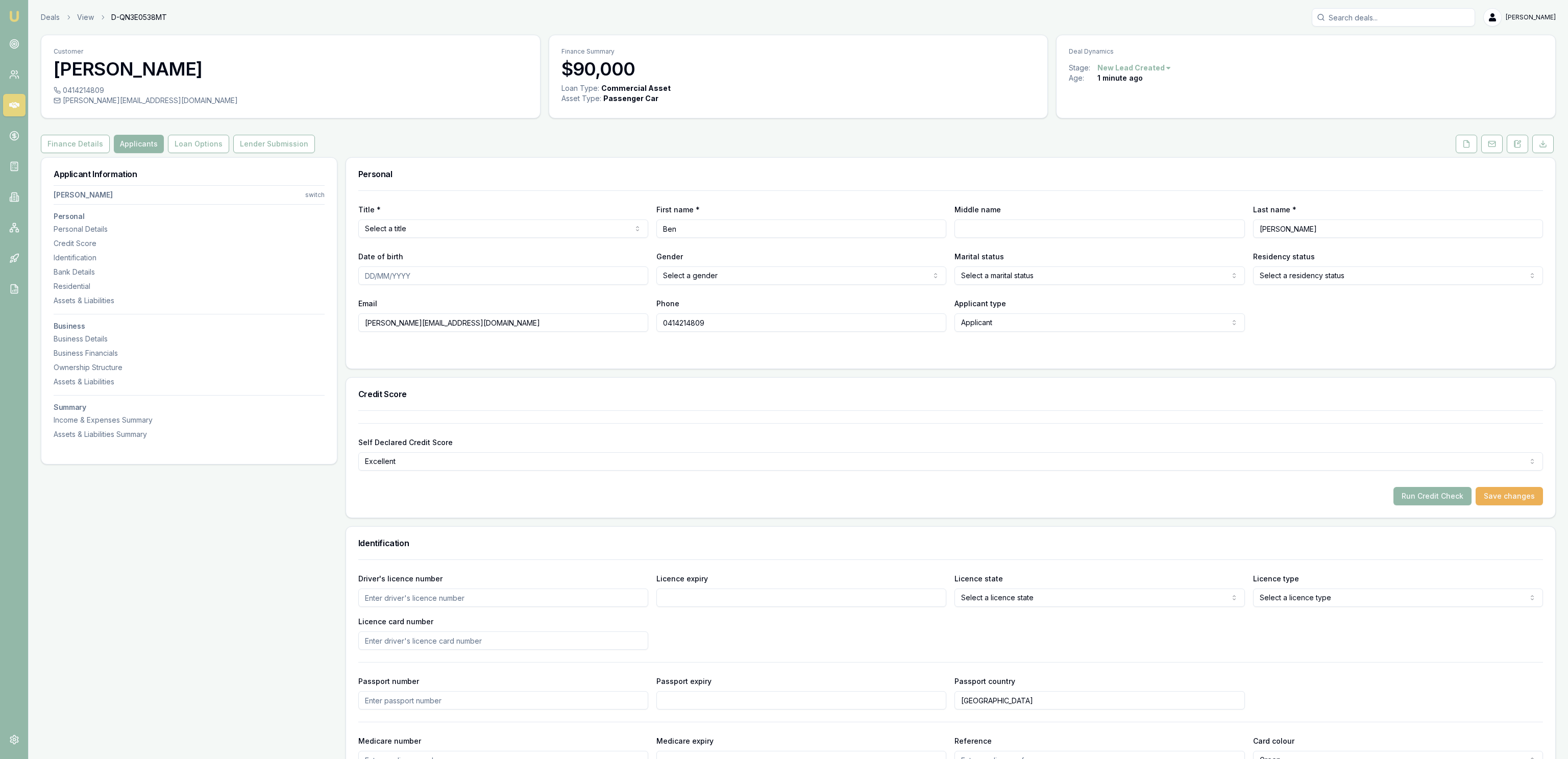
click at [498, 463] on html "Emu Broker Deals View D-QN3E0538MT Jackson Fanfulla Toggle Menu Customer Ben Fr…" at bounding box center [784, 379] width 1568 height 759
click at [497, 462] on html "Emu Broker Deals View D-QN3E0538MT Jackson Fanfulla Toggle Menu Customer Ben Fr…" at bounding box center [784, 379] width 1568 height 759
click at [457, 431] on div "Self Declared Credit Score Excellent Excellent Very good Average Fair Low" at bounding box center [950, 447] width 1185 height 47
click at [503, 67] on h3 "Ben Francis" at bounding box center [290, 68] width 474 height 20
click at [502, 67] on h3 "Ben Francis" at bounding box center [290, 68] width 474 height 20
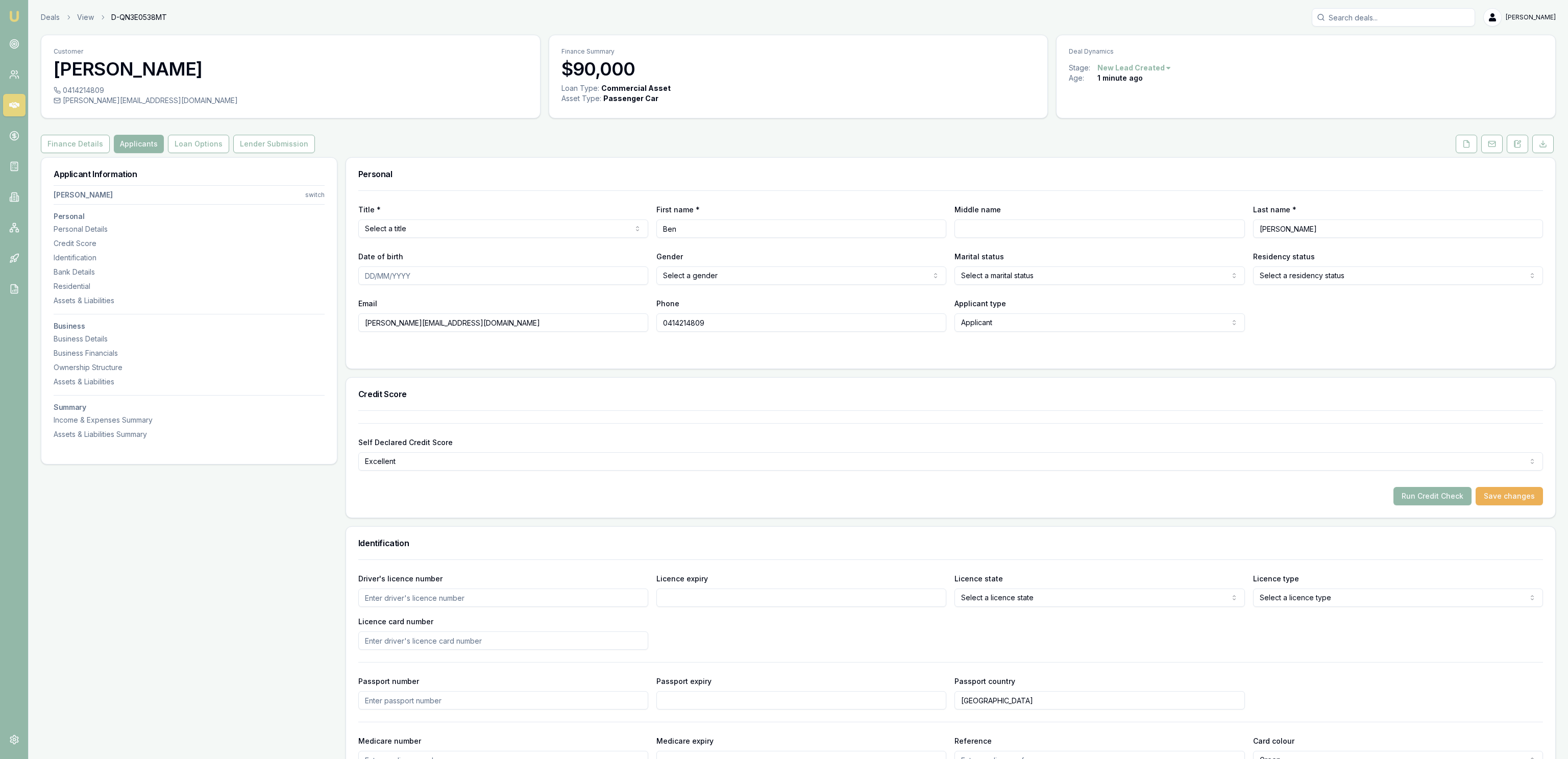
click at [1457, 143] on button at bounding box center [1466, 144] width 22 height 18
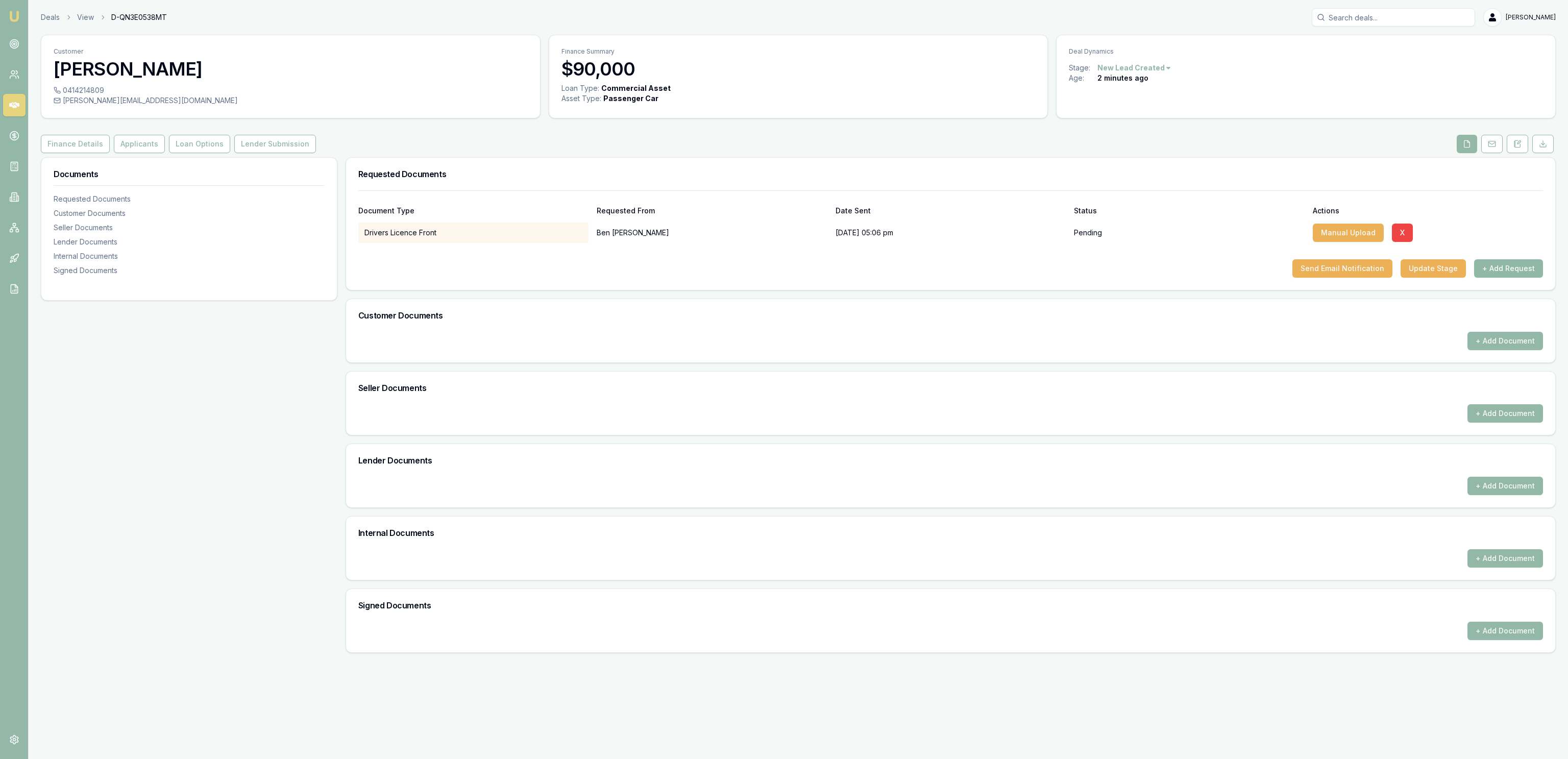
click at [1504, 264] on button "+ Add Request" at bounding box center [1508, 268] width 69 height 18
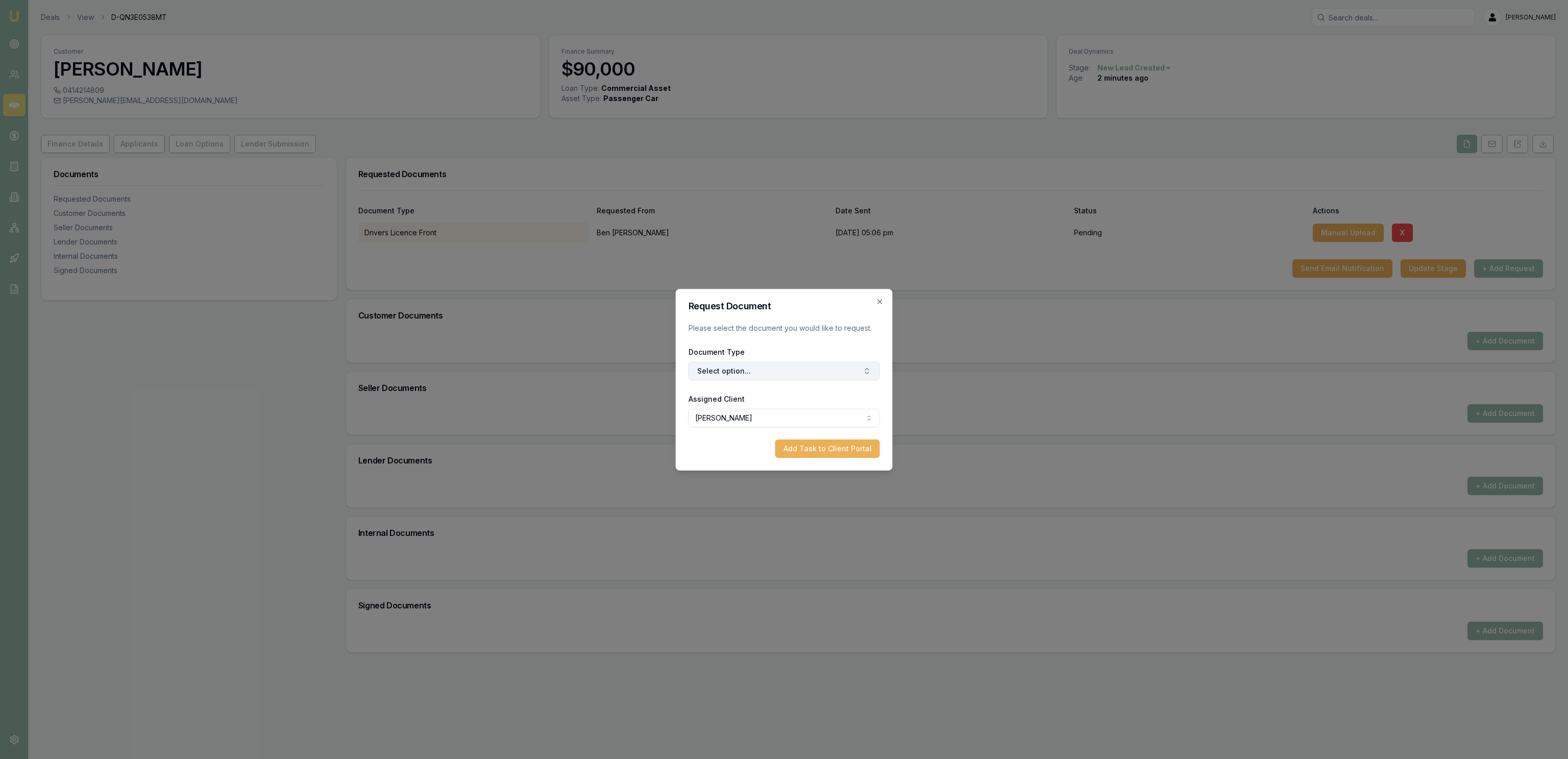
click at [757, 375] on button "Select option..." at bounding box center [784, 371] width 191 height 18
click at [762, 414] on div "Privacy Consent" at bounding box center [783, 414] width 149 height 17
drag, startPoint x: 803, startPoint y: 444, endPoint x: 806, endPoint y: 435, distance: 9.5
click at [803, 443] on button "Add Task to Client Portal" at bounding box center [828, 449] width 105 height 18
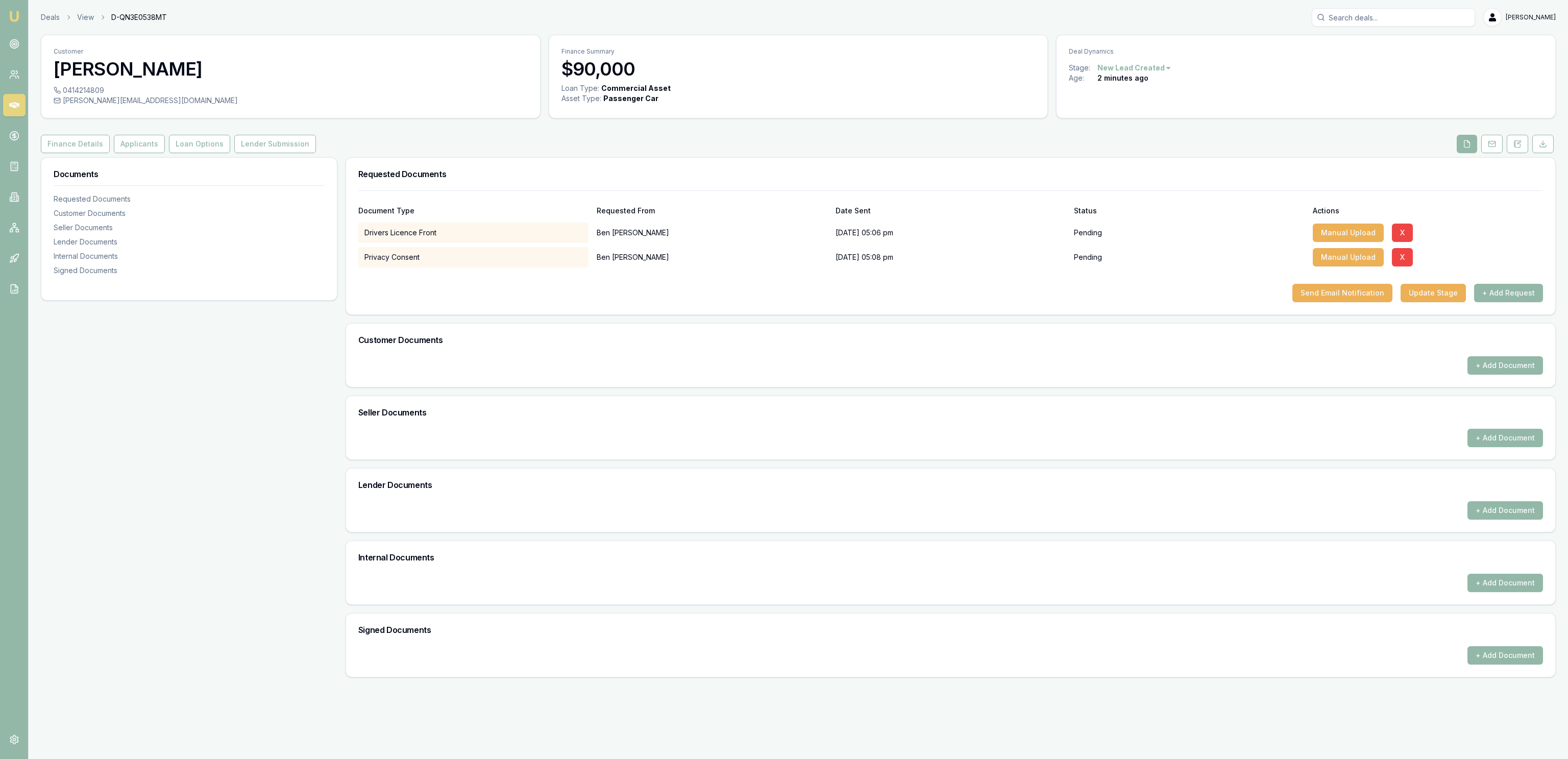
click at [1503, 295] on button "+ Add Request" at bounding box center [1508, 293] width 69 height 18
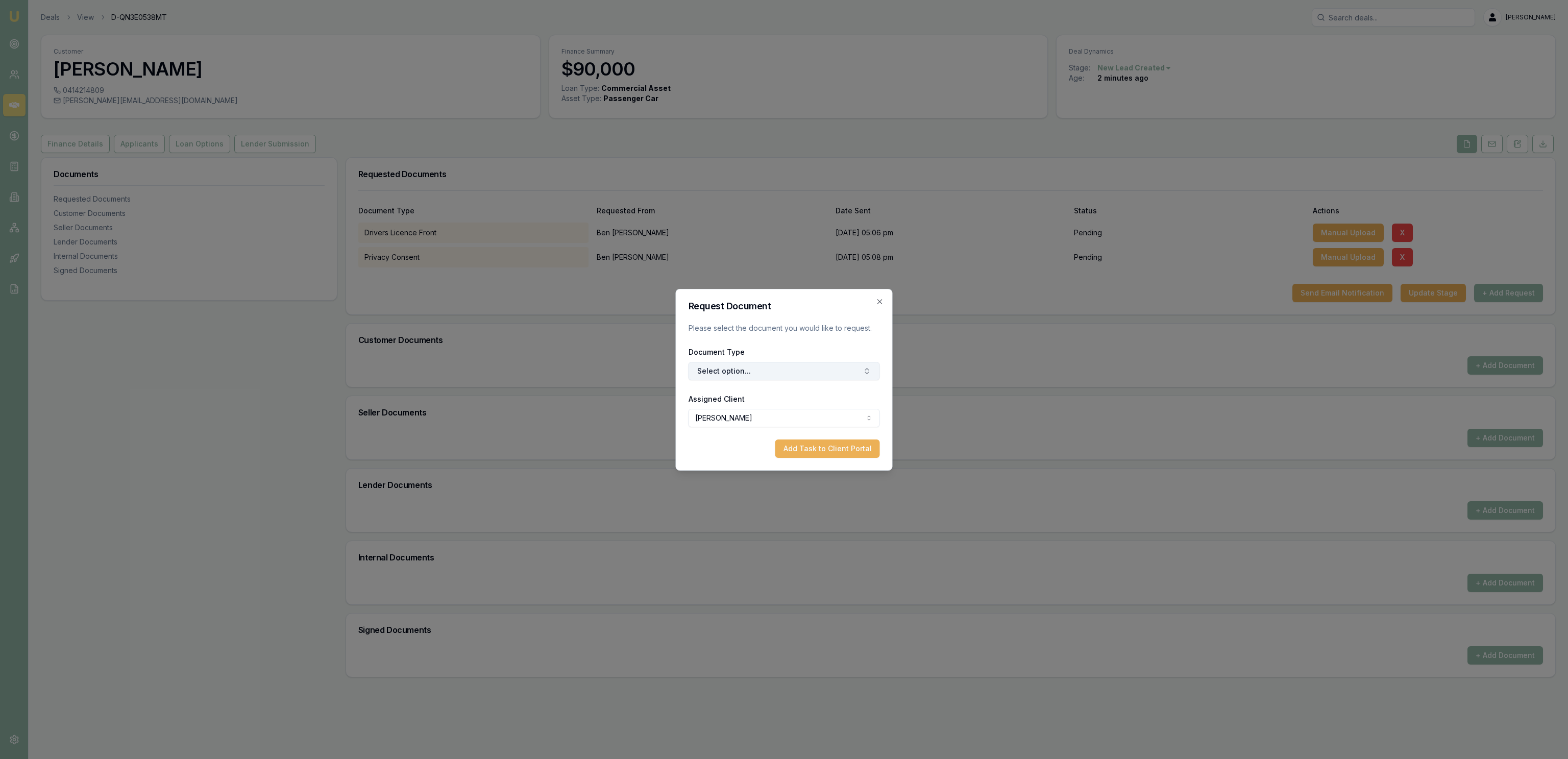
click at [744, 362] on button "Select option..." at bounding box center [784, 371] width 191 height 18
type input "back"
click at [860, 451] on button "Add Task to Client Portal" at bounding box center [828, 449] width 105 height 18
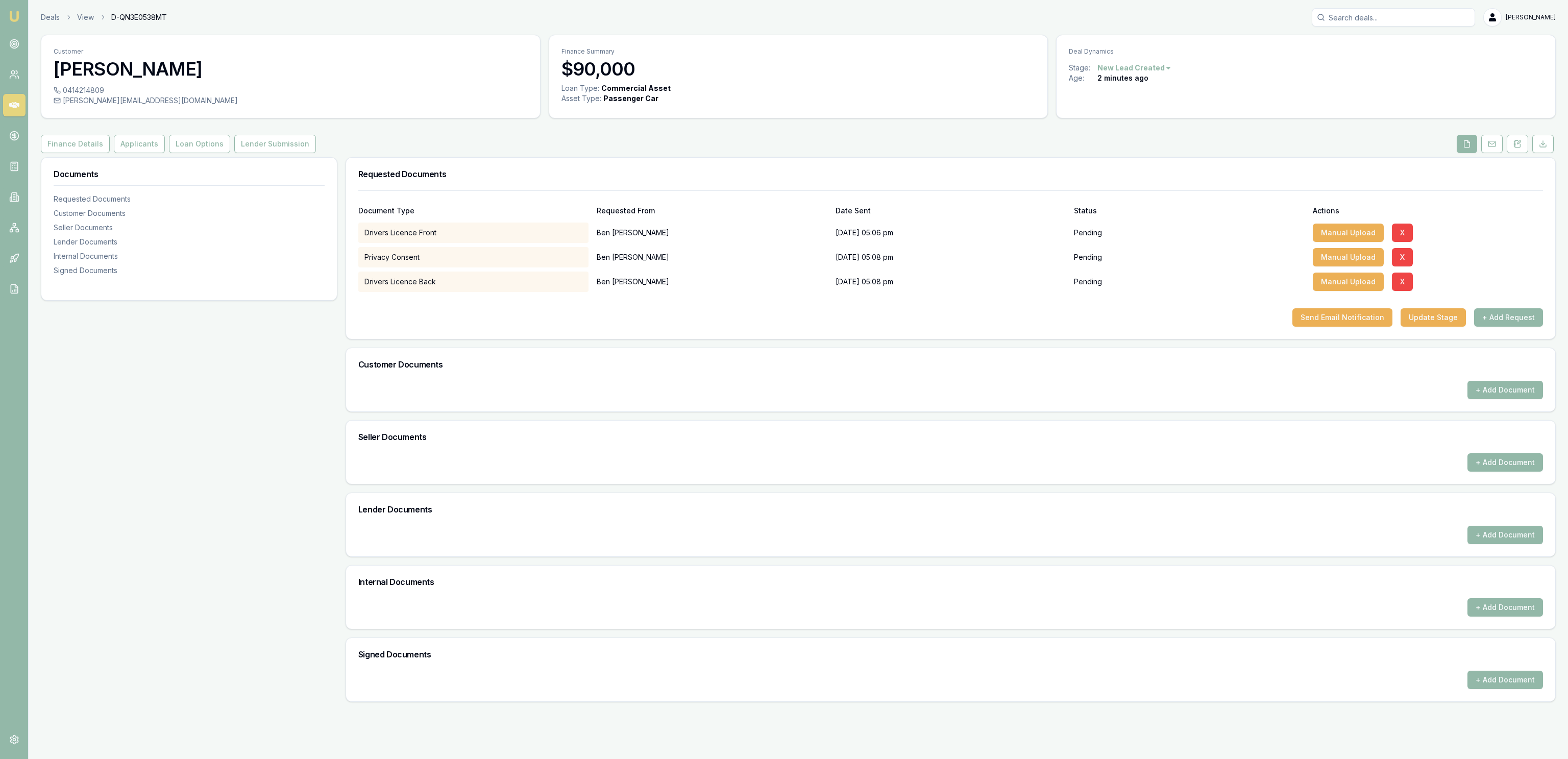
click at [1509, 316] on button "+ Add Request" at bounding box center [1508, 318] width 69 height 18
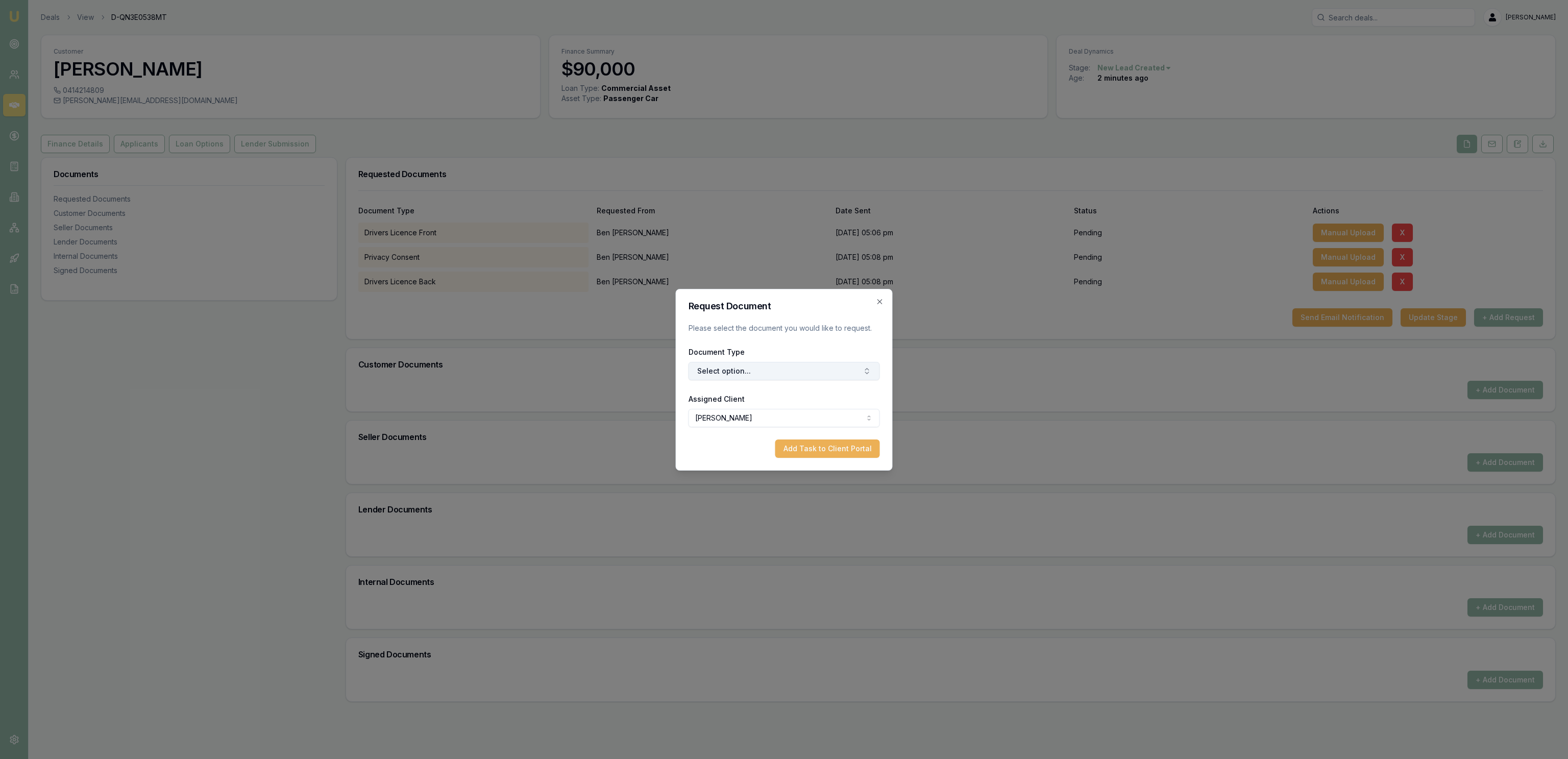
drag, startPoint x: 780, startPoint y: 372, endPoint x: 788, endPoint y: 367, distance: 9.4
click at [785, 370] on button "Select option..." at bounding box center [784, 371] width 191 height 18
type input "med"
click at [775, 428] on div "Medicare Card" at bounding box center [788, 430] width 127 height 17
click at [836, 447] on button "Add Task to Client Portal" at bounding box center [828, 449] width 105 height 18
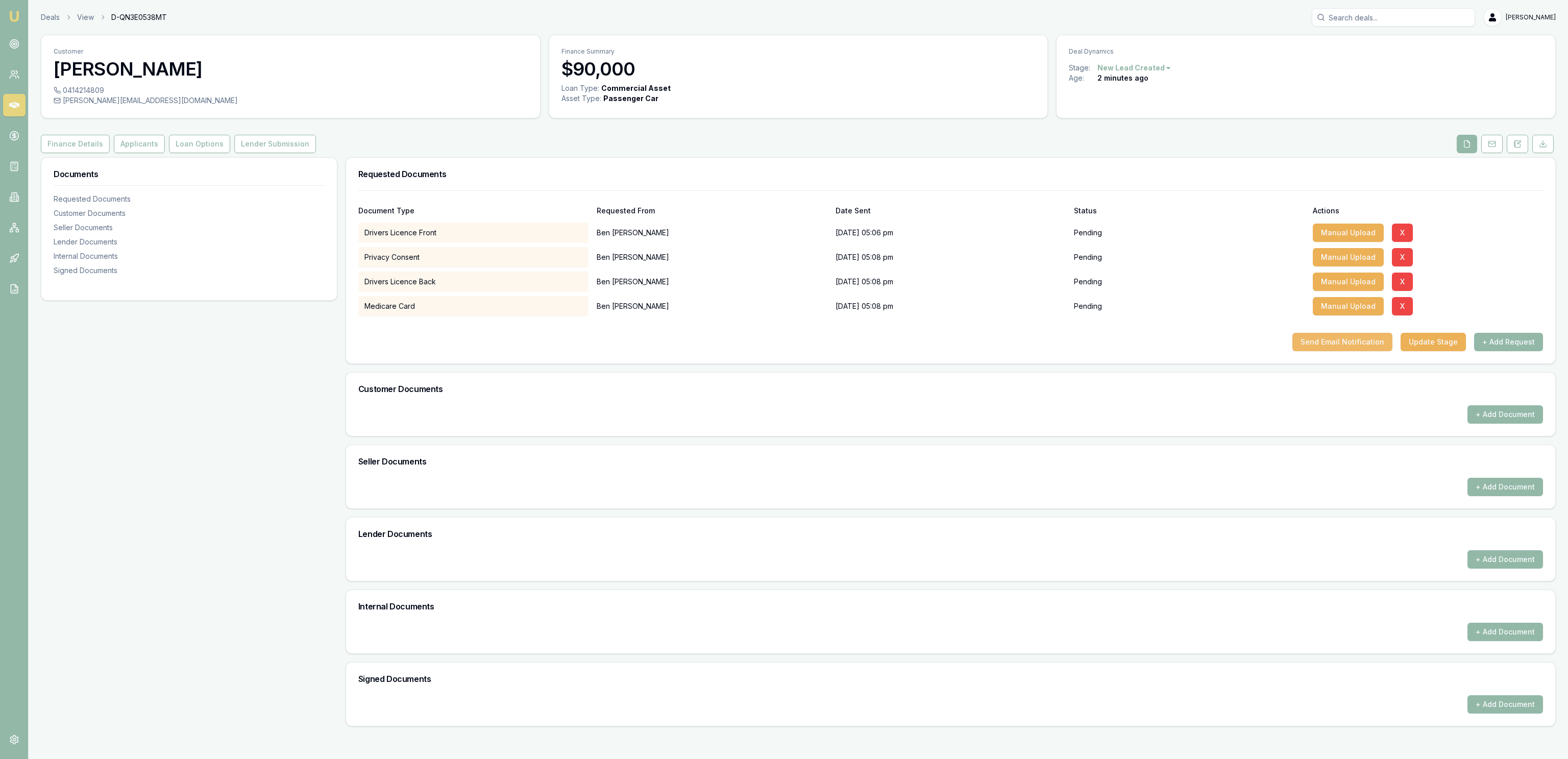
click at [1340, 350] on button "Send Email Notification" at bounding box center [1342, 342] width 100 height 18
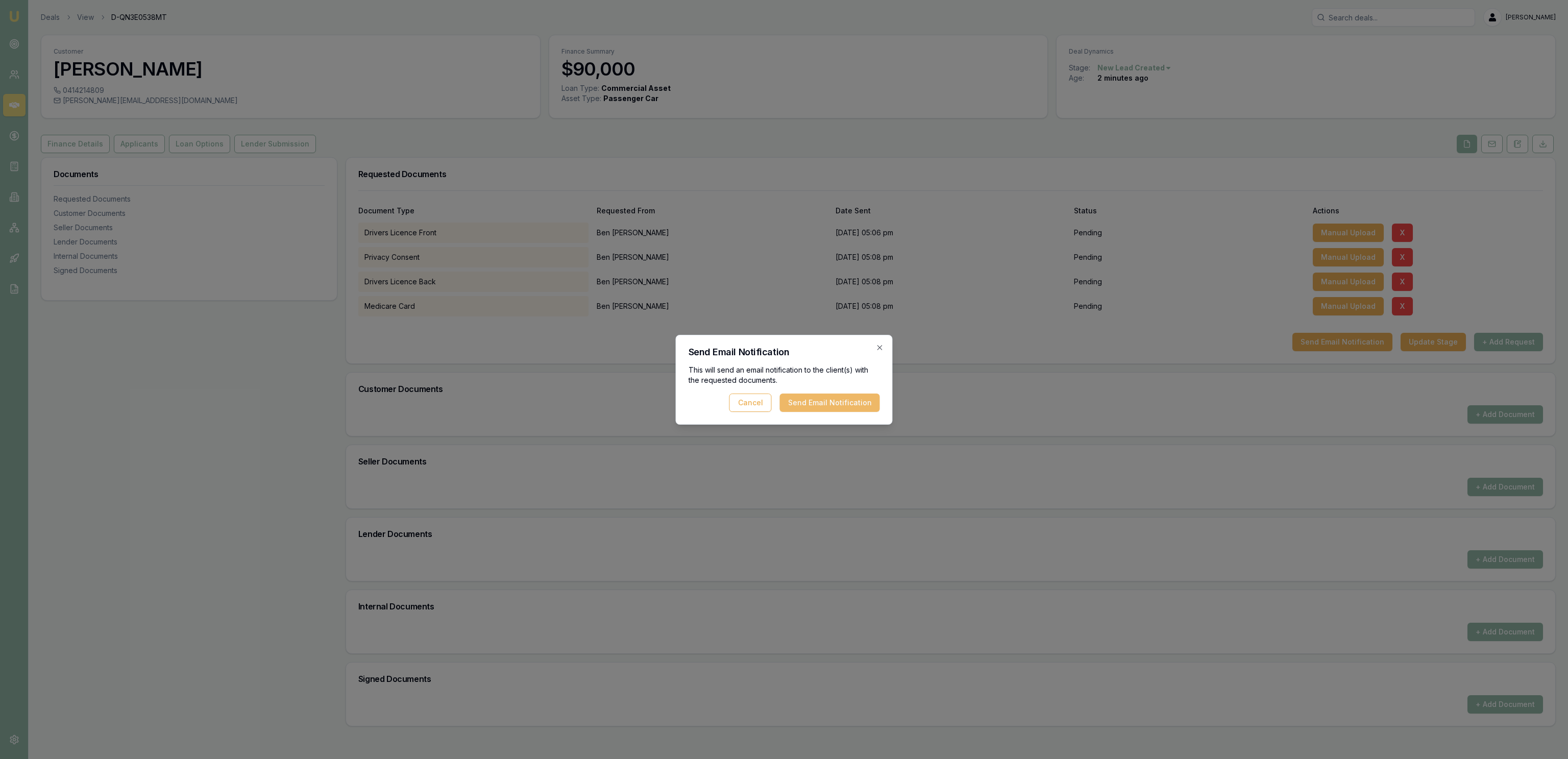
click at [824, 400] on button "Send Email Notification" at bounding box center [830, 403] width 100 height 18
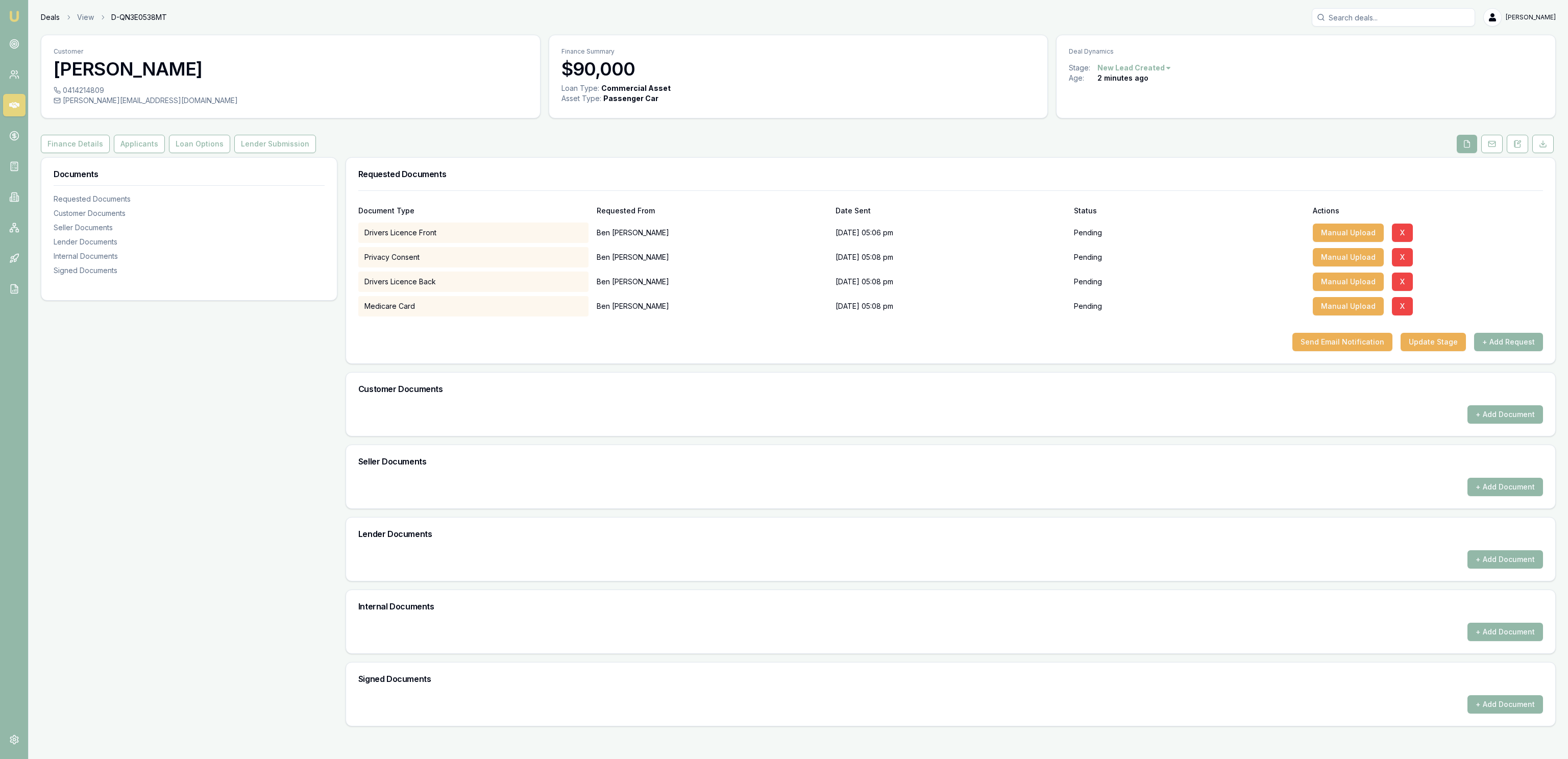
click at [46, 16] on link "Deals" at bounding box center [50, 17] width 19 height 10
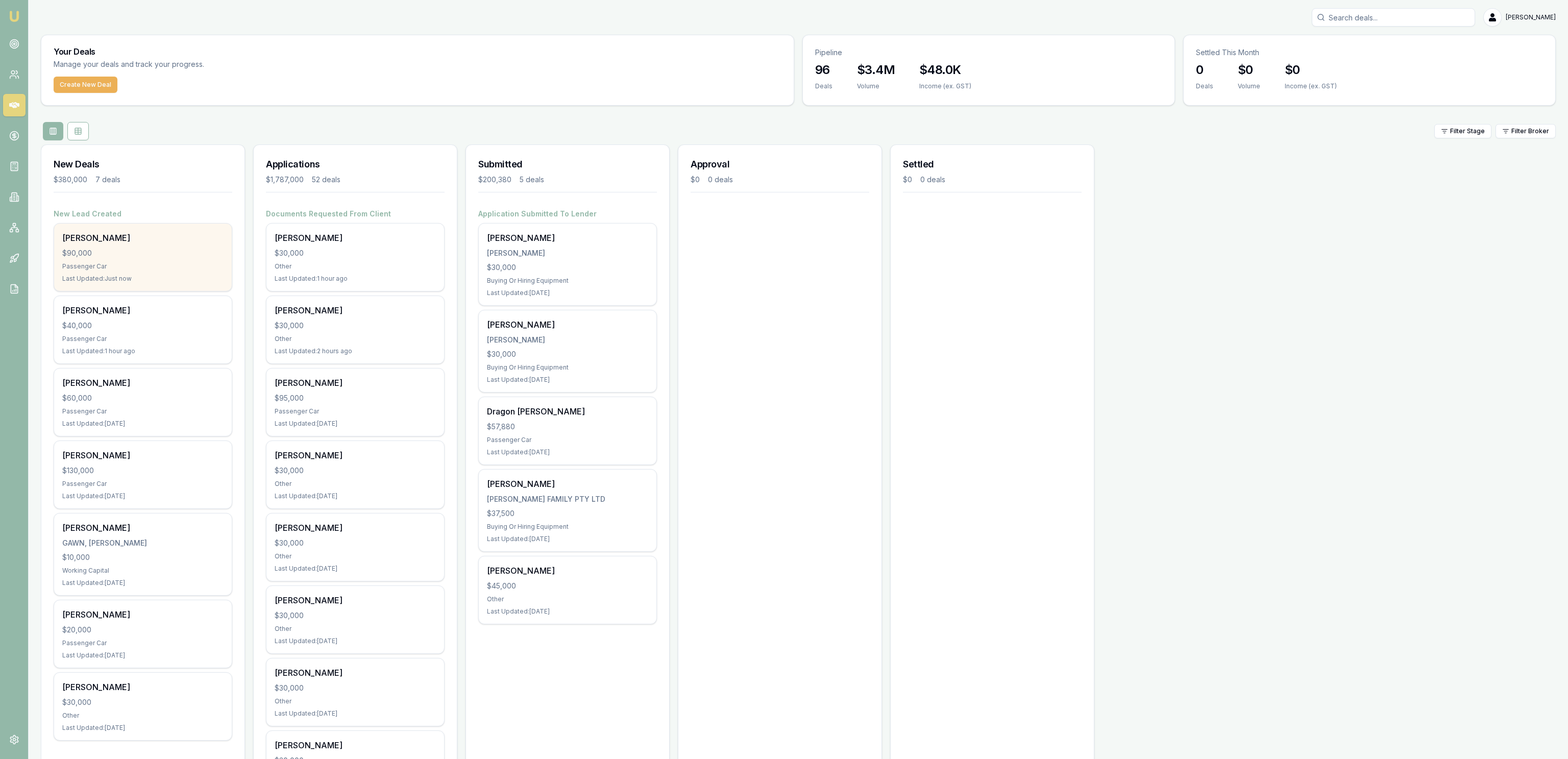
click at [181, 271] on div "Passenger Car" at bounding box center [143, 266] width 161 height 8
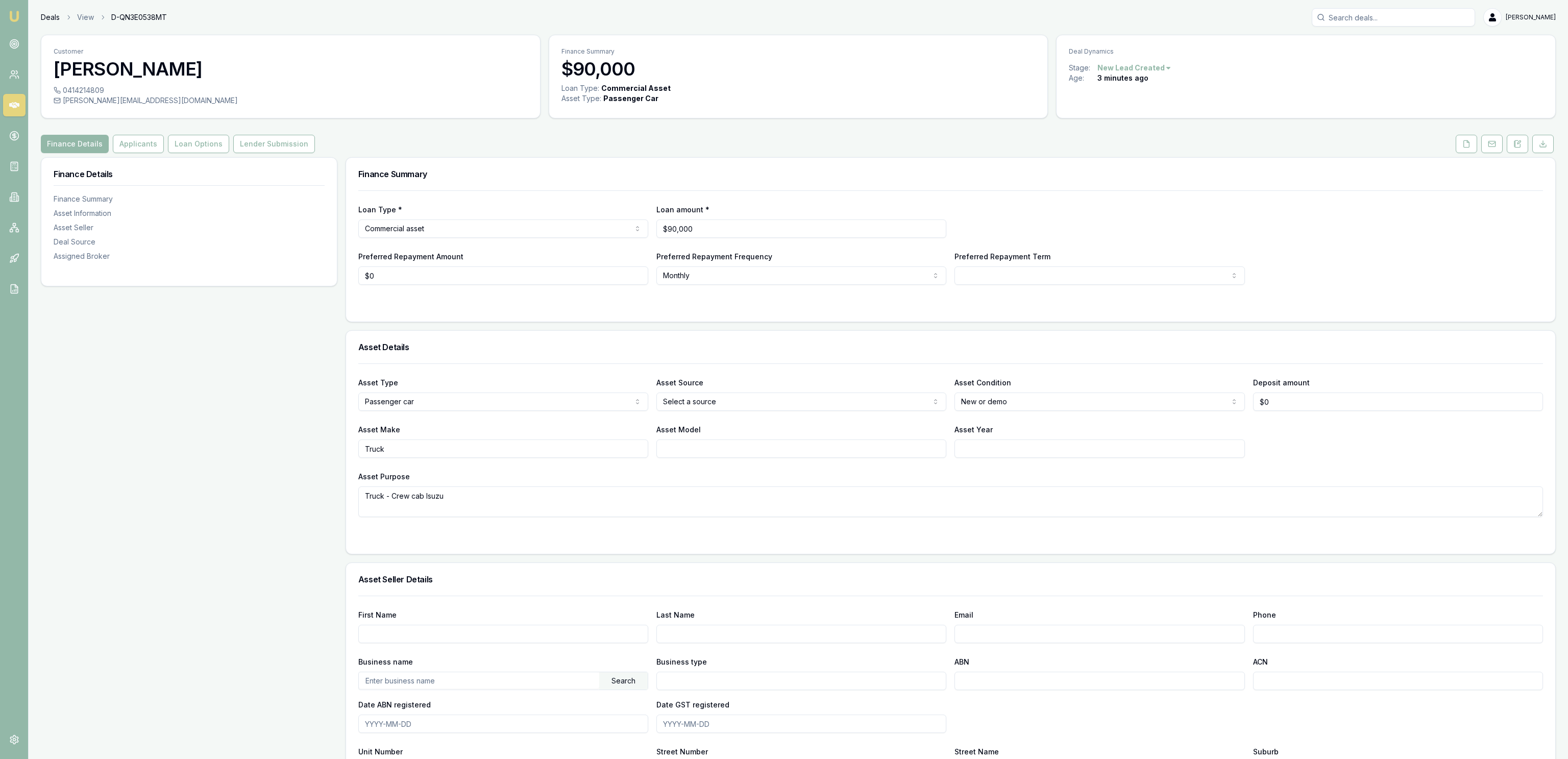
click at [51, 17] on link "Deals" at bounding box center [50, 17] width 19 height 10
click at [1458, 147] on button at bounding box center [1466, 144] width 22 height 18
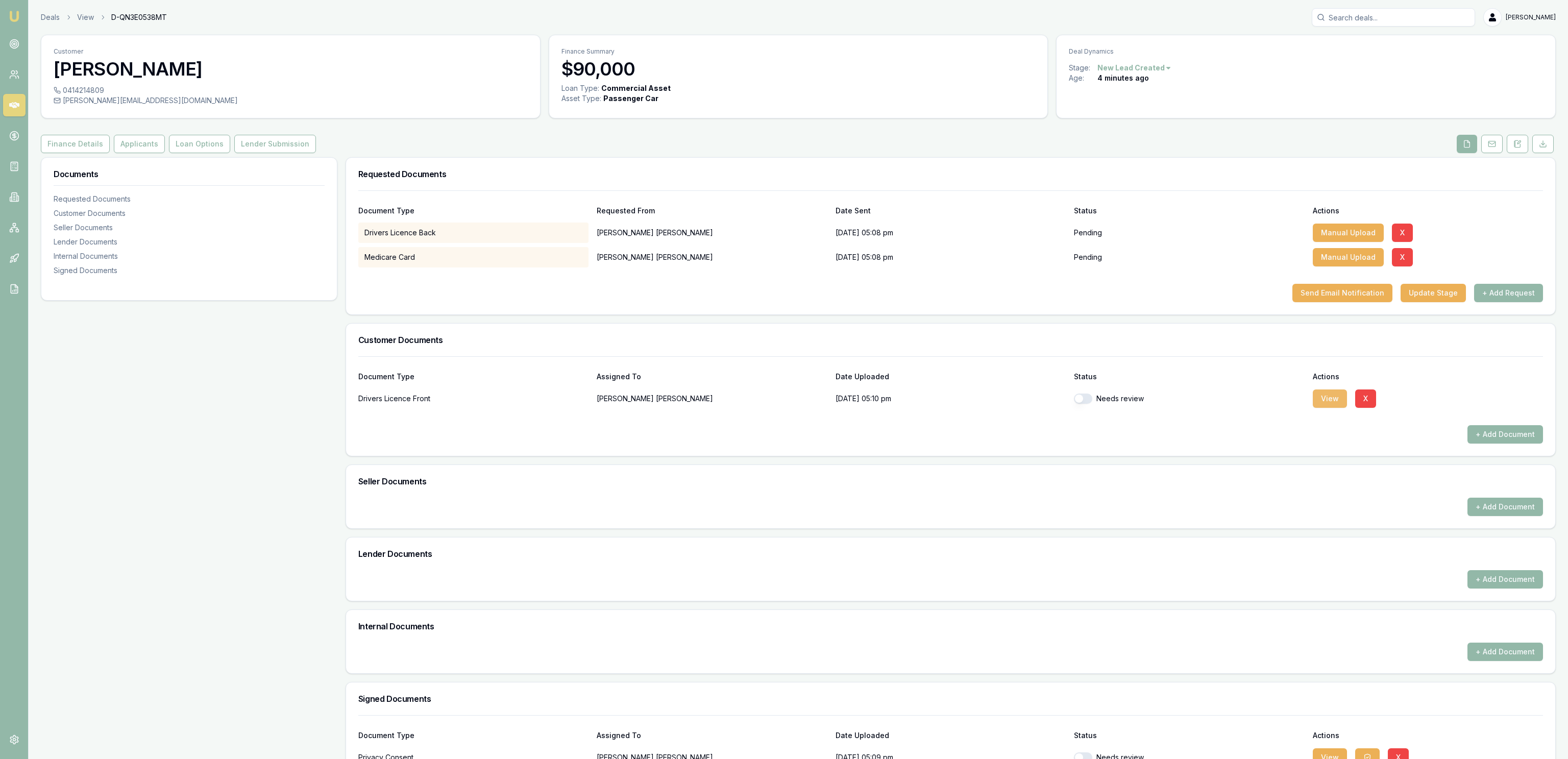
click at [1324, 395] on button "View" at bounding box center [1330, 399] width 34 height 18
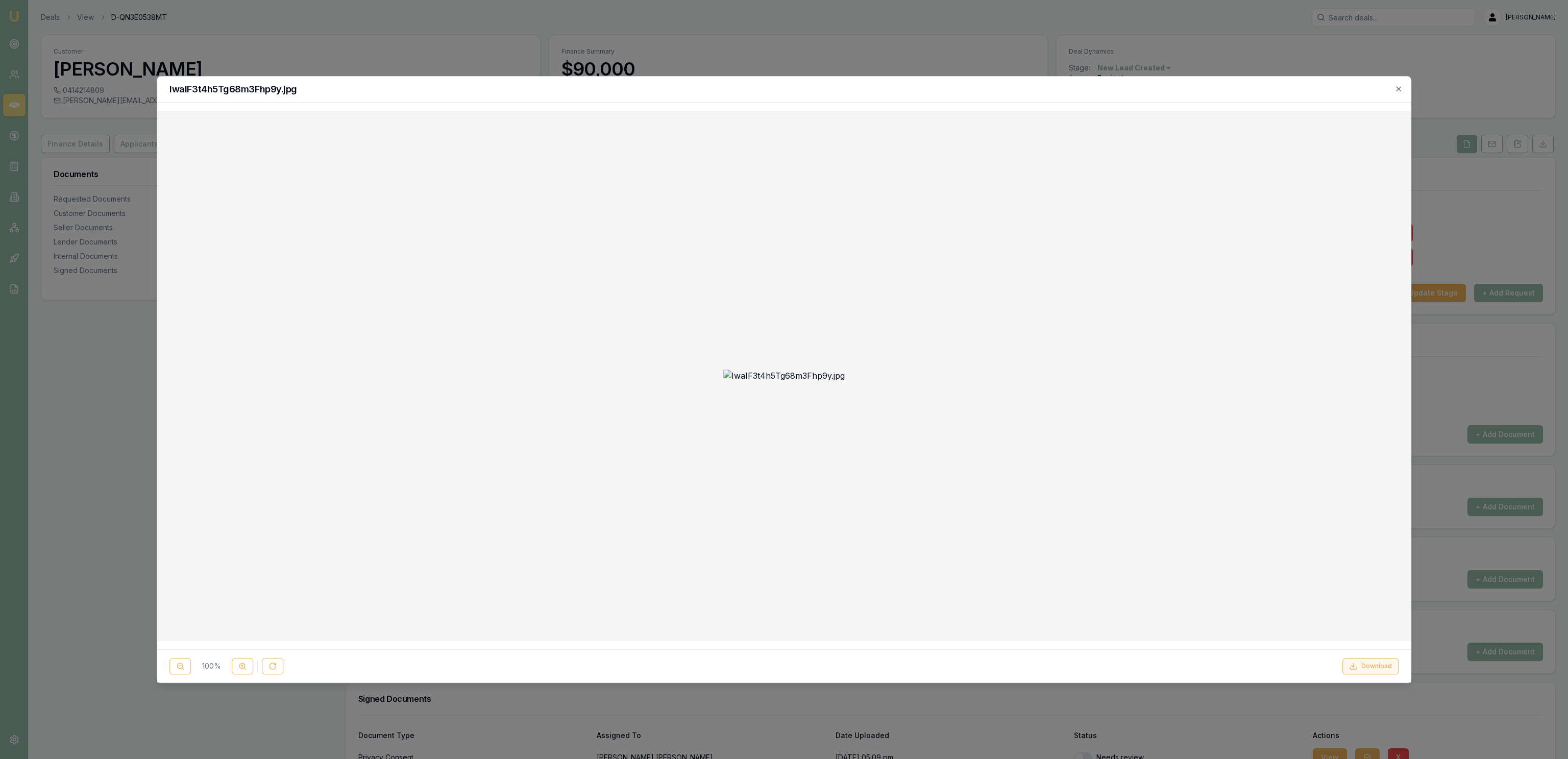
click at [1369, 661] on button "Download" at bounding box center [1370, 666] width 56 height 17
click at [723, 370] on img at bounding box center [783, 376] width 121 height 12
click at [1306, 36] on div at bounding box center [784, 379] width 1568 height 759
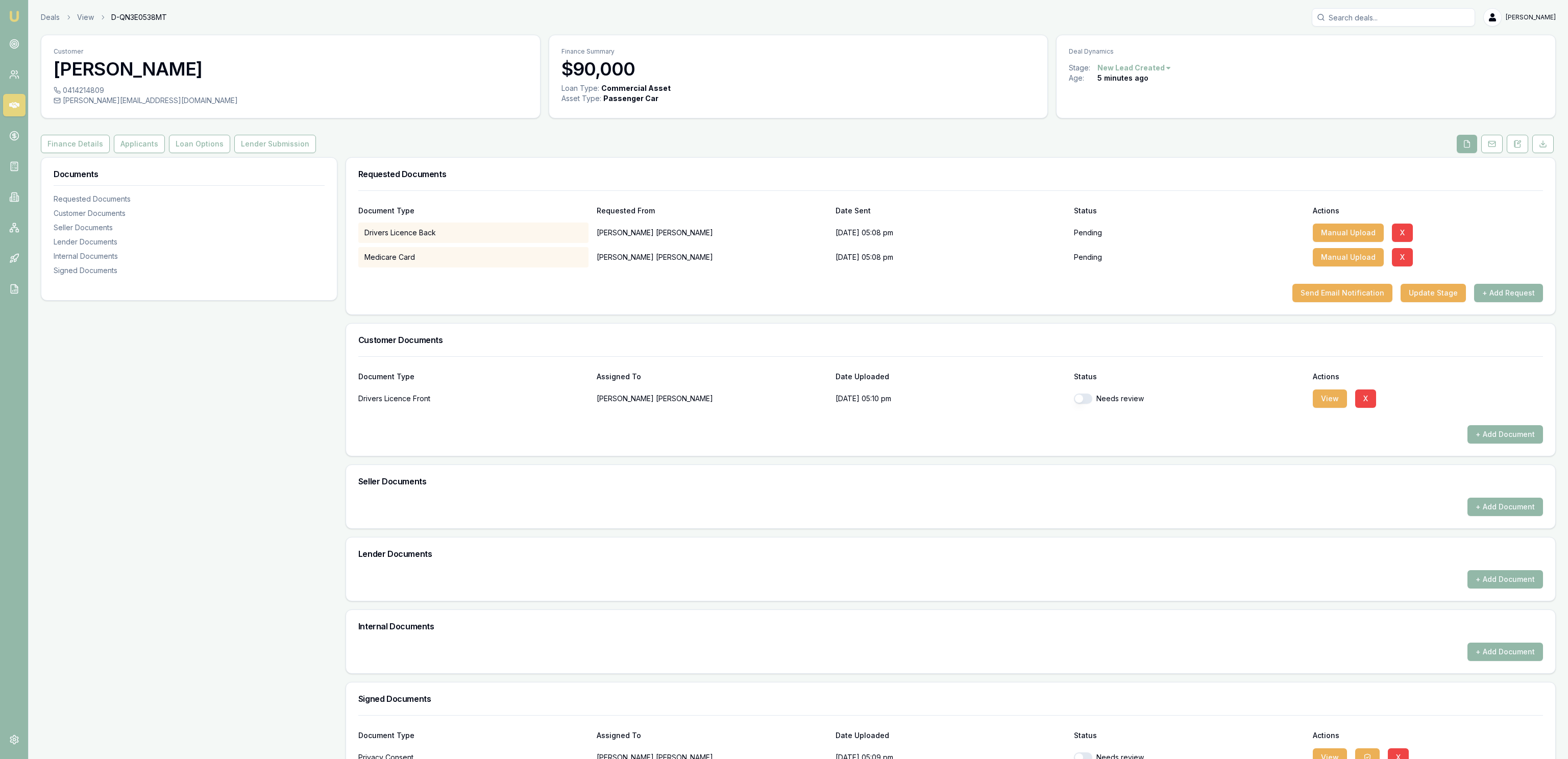
click at [1084, 401] on button "button" at bounding box center [1083, 398] width 18 height 10
checkbox input "true"
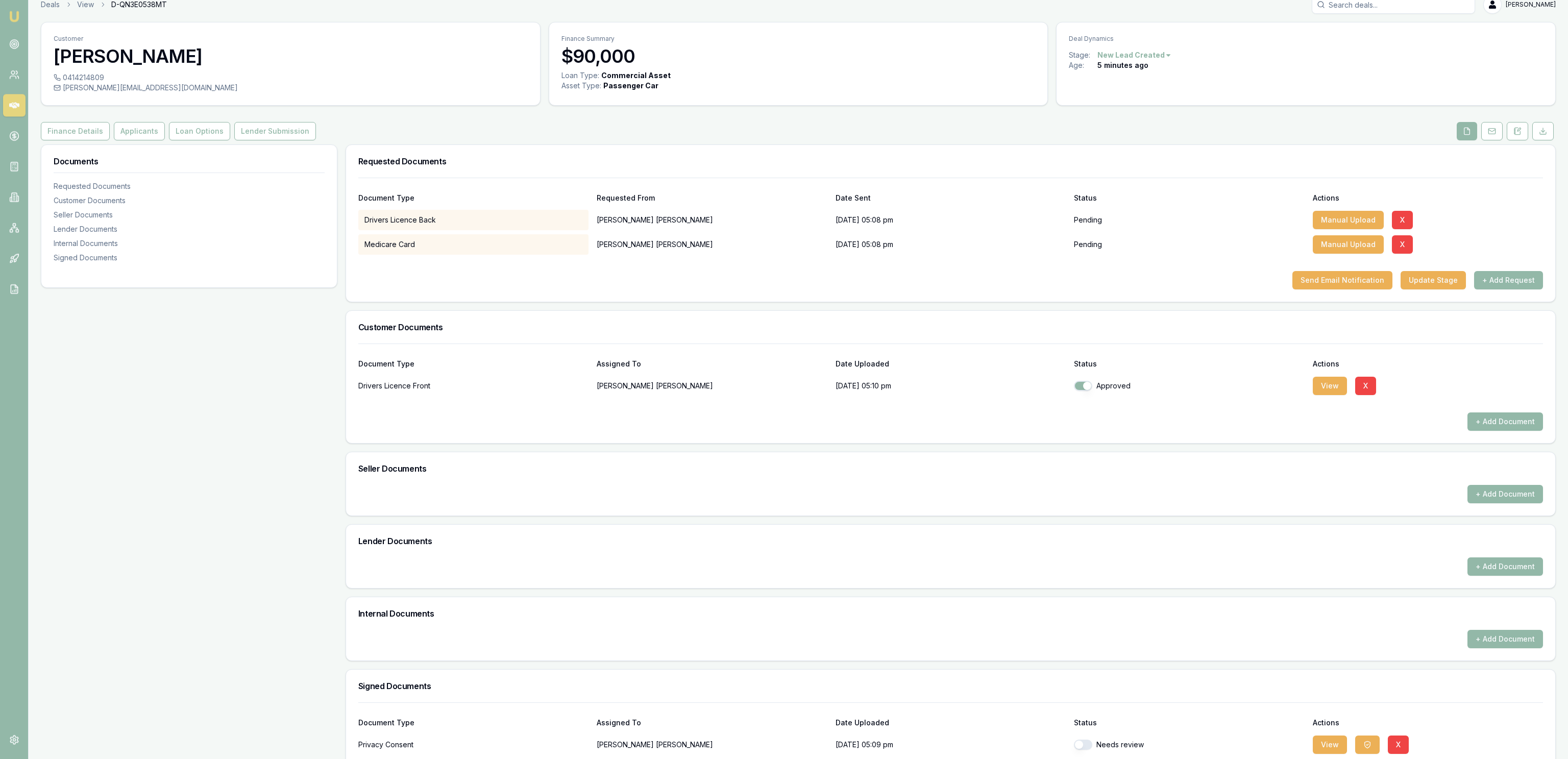
scroll to position [55, 0]
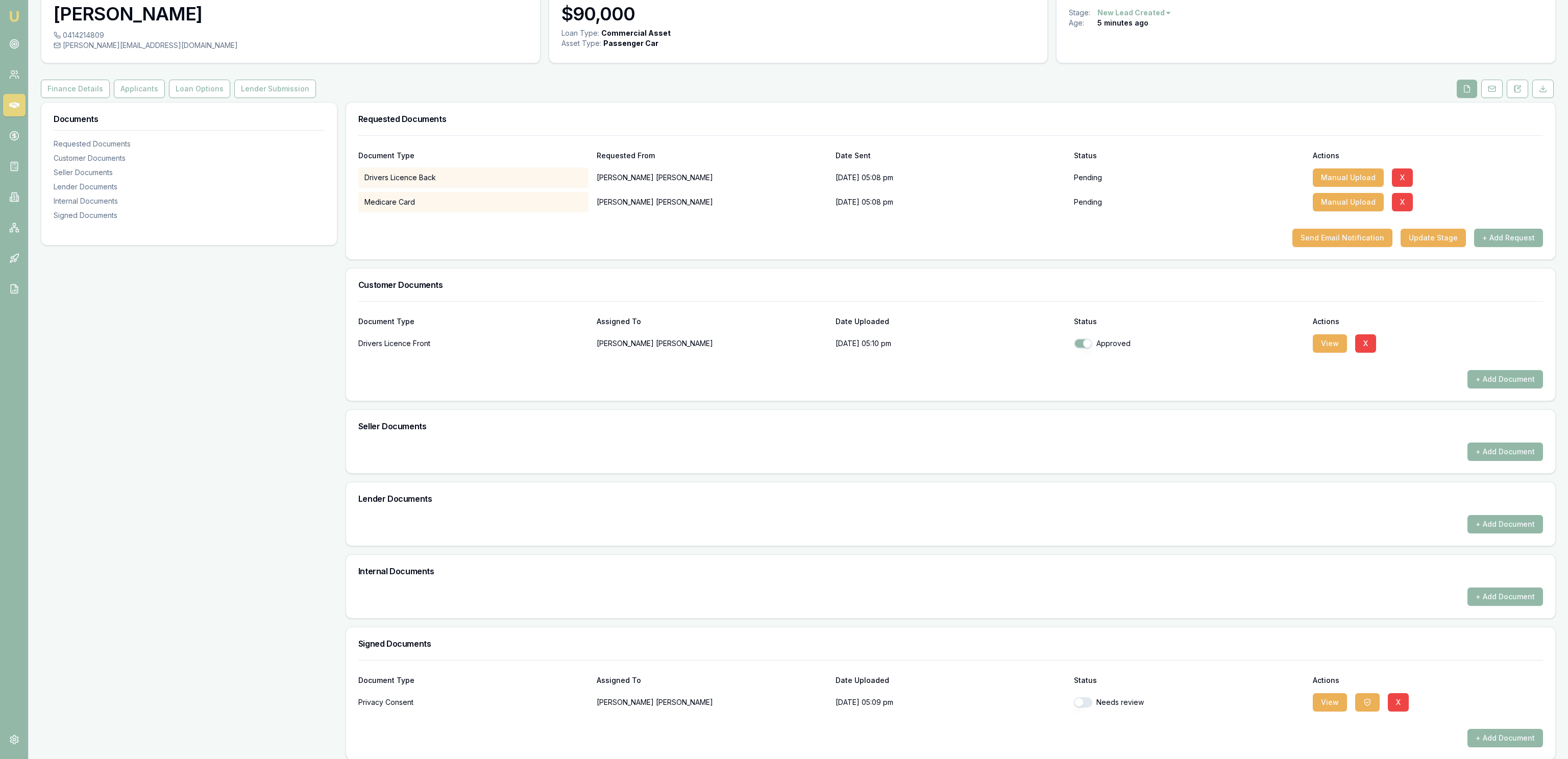
click at [1081, 704] on button "button" at bounding box center [1083, 702] width 18 height 10
checkbox input "true"
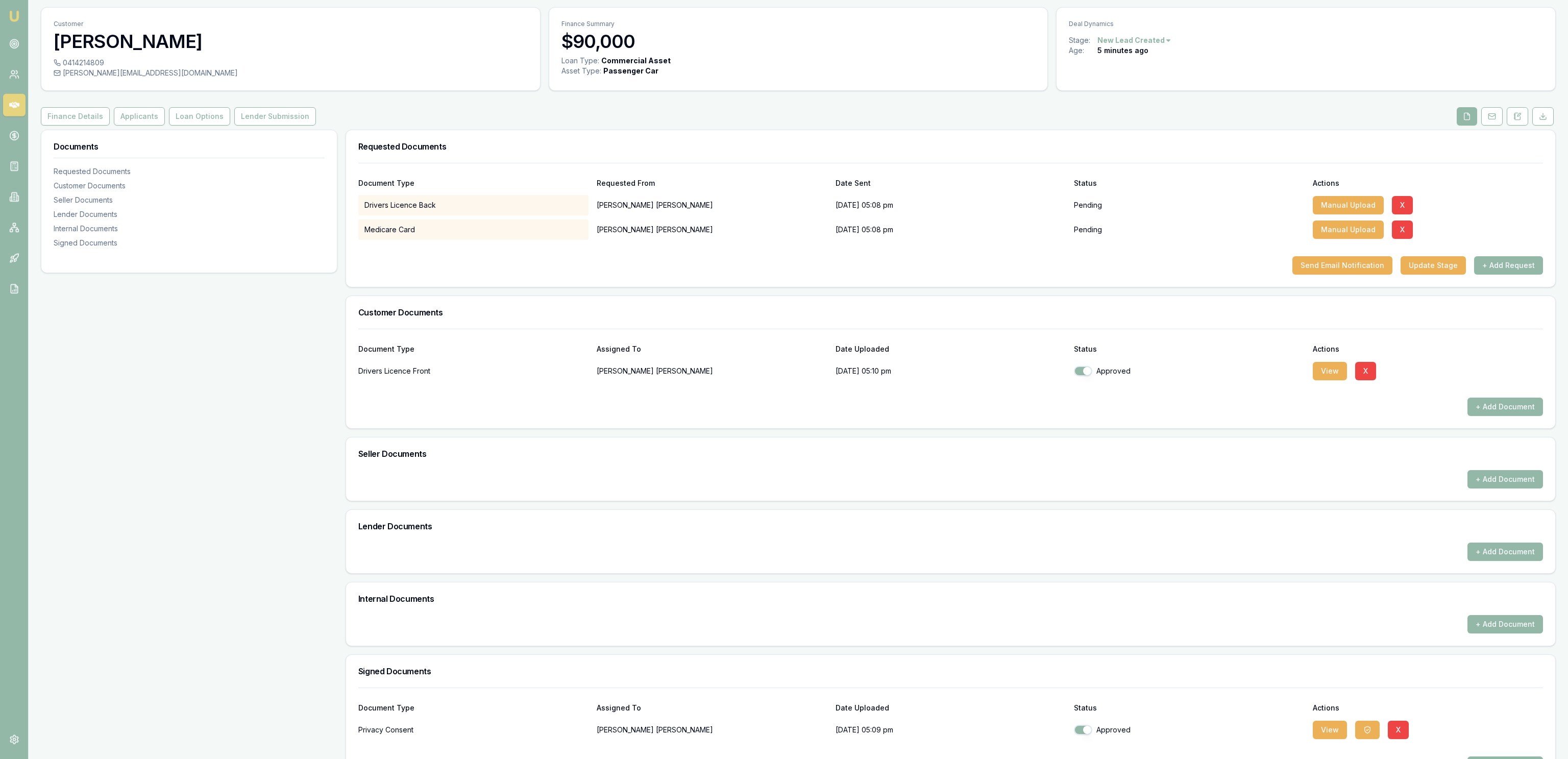
scroll to position [0, 0]
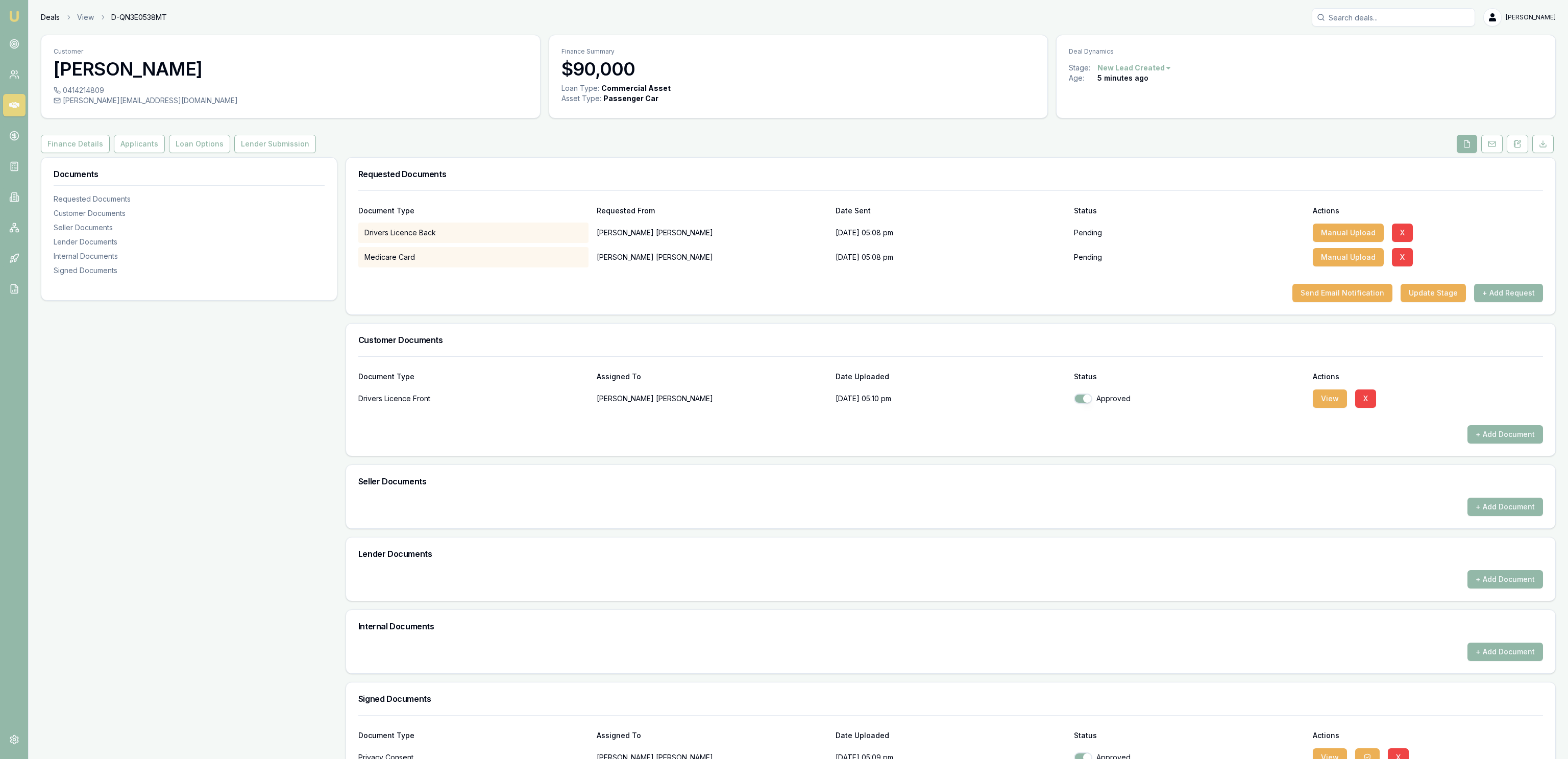
click at [54, 20] on link "Deals" at bounding box center [50, 17] width 19 height 10
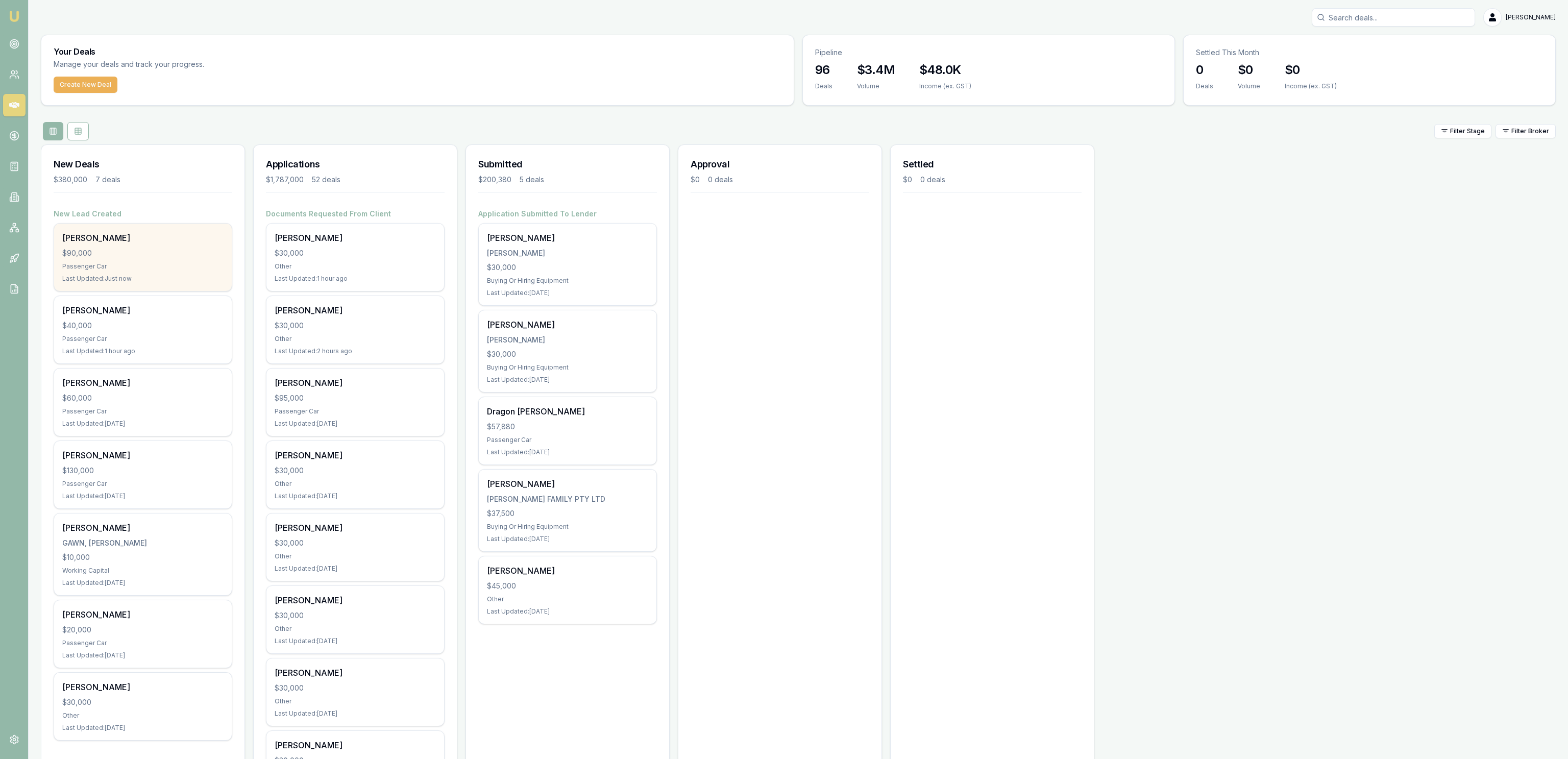
click at [196, 256] on div "$90,000" at bounding box center [143, 253] width 161 height 10
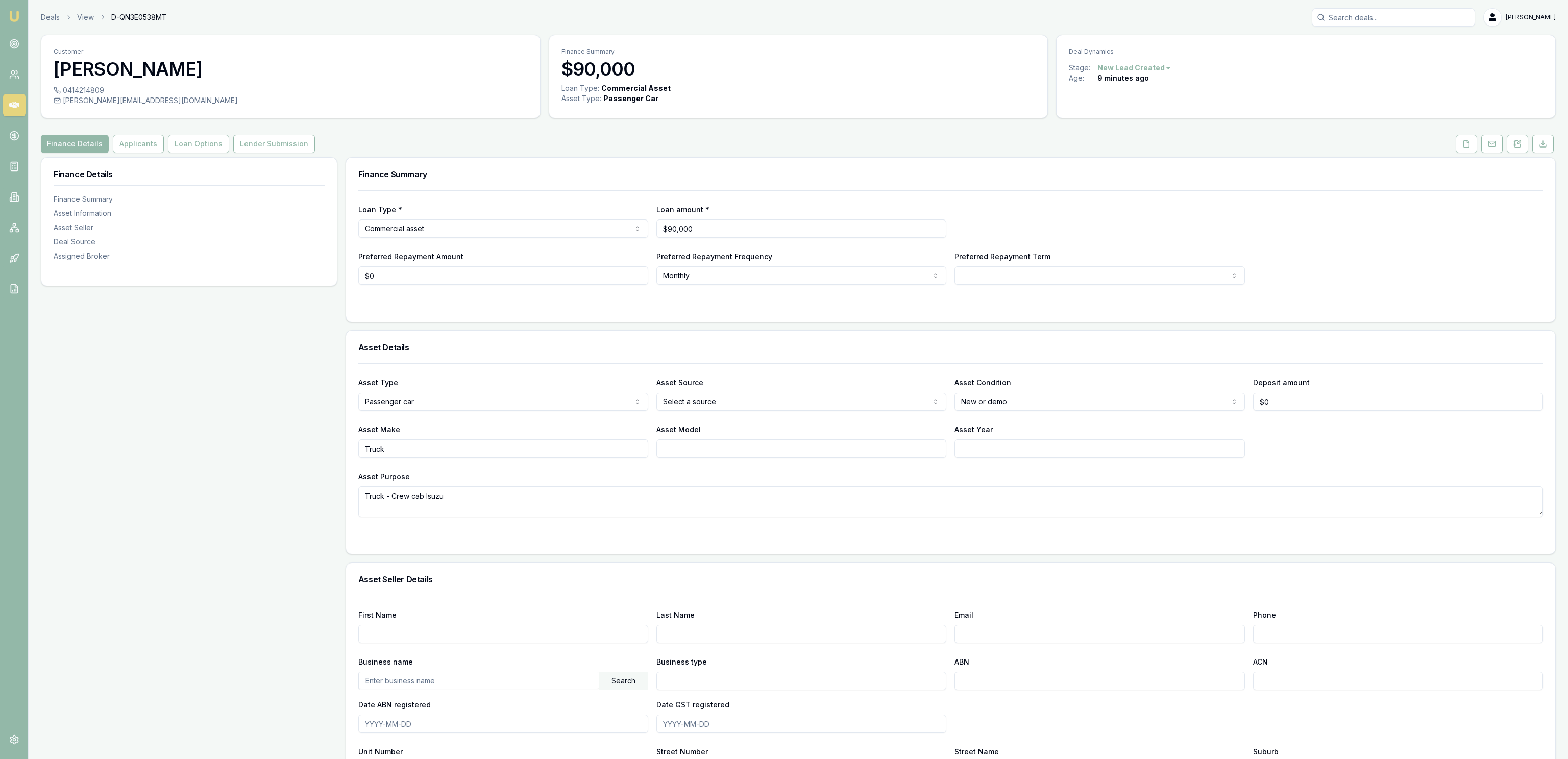
click at [1457, 154] on div "Customer [PERSON_NAME] 0414214809 [PERSON_NAME][EMAIL_ADDRESS][DOMAIN_NAME] Fin…" at bounding box center [798, 569] width 1514 height 1069
click at [1458, 151] on button at bounding box center [1466, 144] width 22 height 18
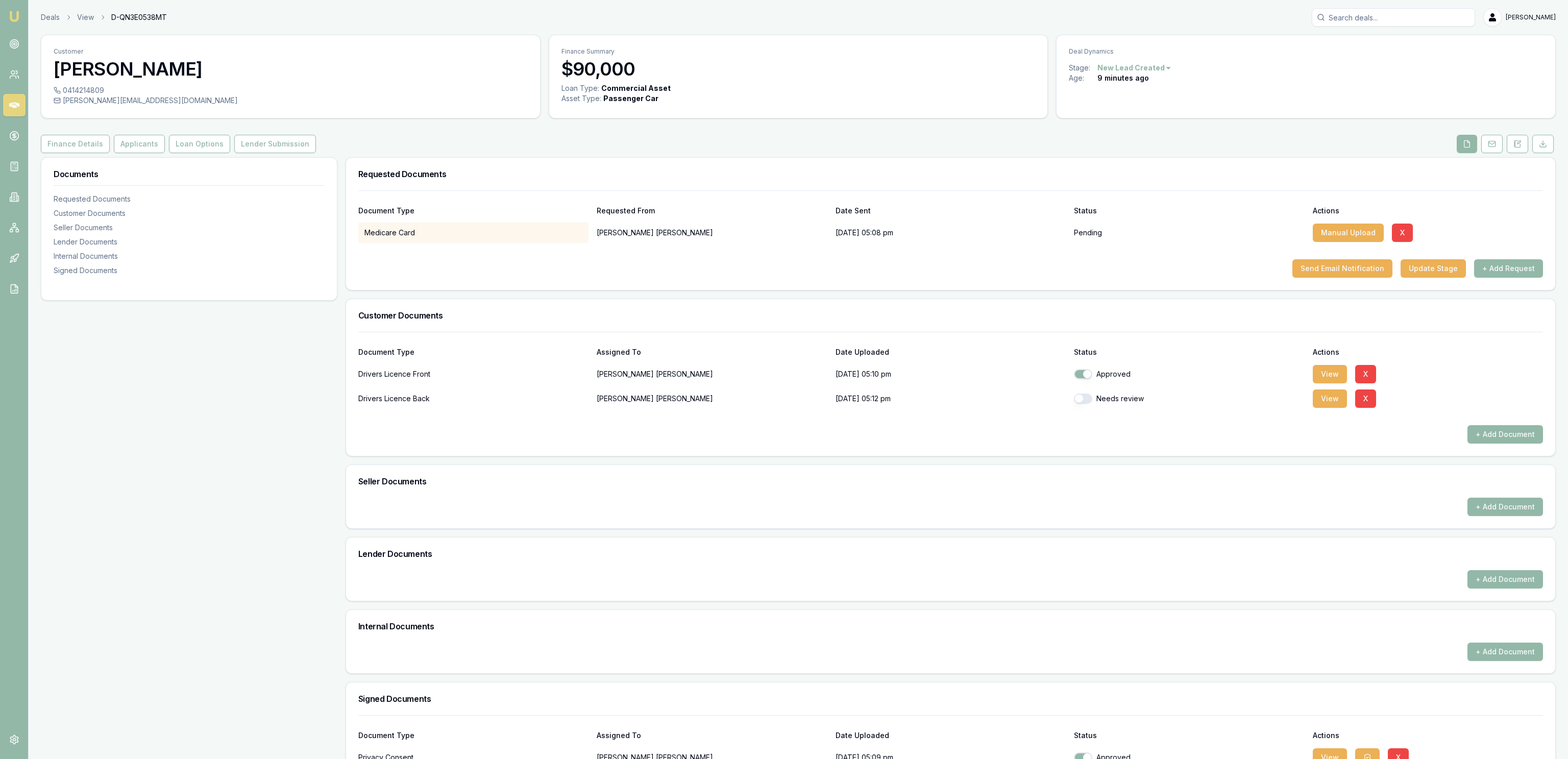
click at [1081, 405] on div "Needs review" at bounding box center [1189, 398] width 230 height 20
click at [1082, 401] on button "button" at bounding box center [1083, 398] width 18 height 10
checkbox input "true"
click at [1321, 399] on button "View" at bounding box center [1330, 399] width 34 height 18
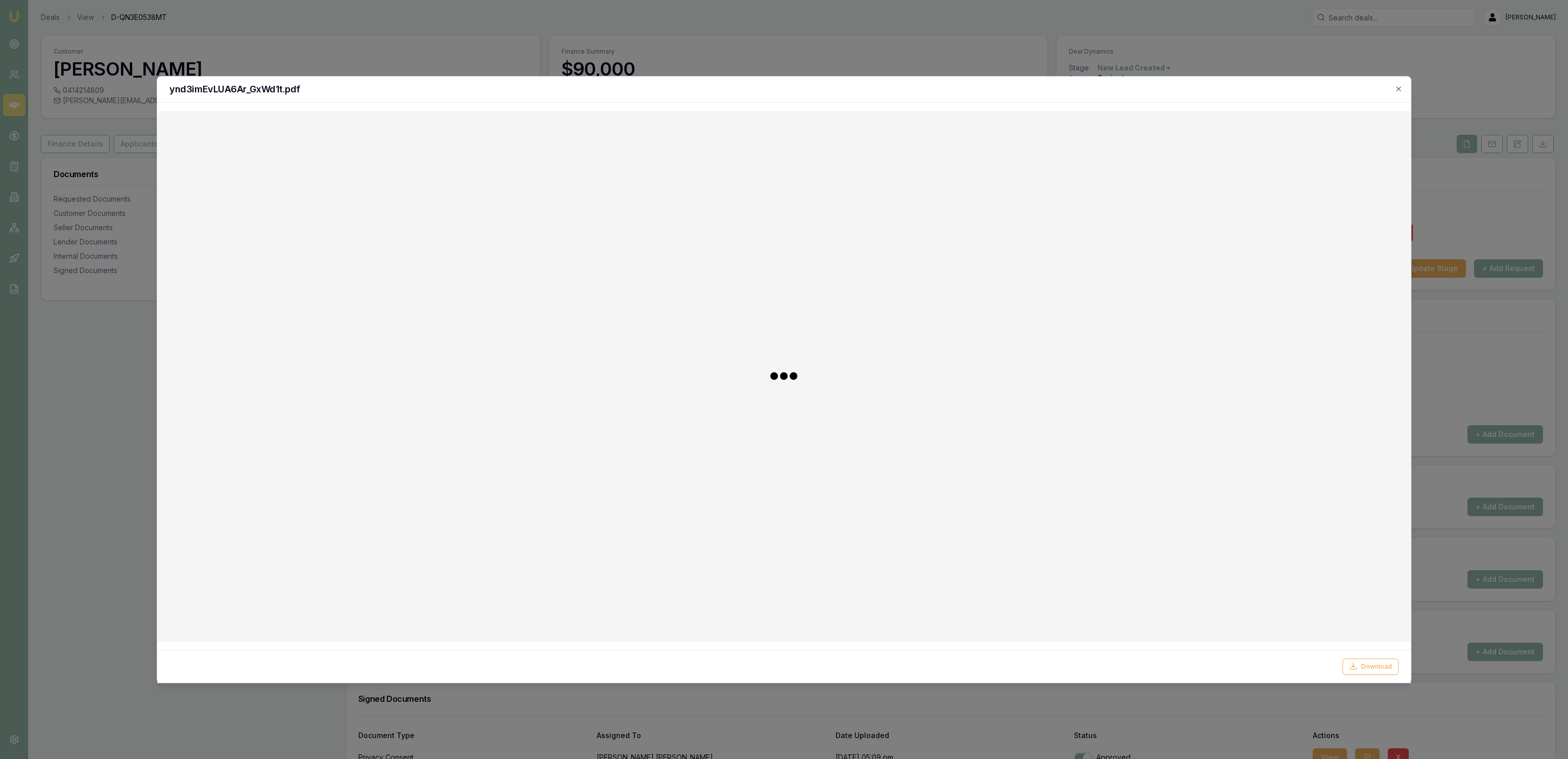
click at [1351, 659] on div "Download" at bounding box center [783, 666] width 1254 height 33
click at [1353, 667] on icon at bounding box center [1353, 666] width 8 height 8
click at [449, 34] on div at bounding box center [784, 379] width 1568 height 759
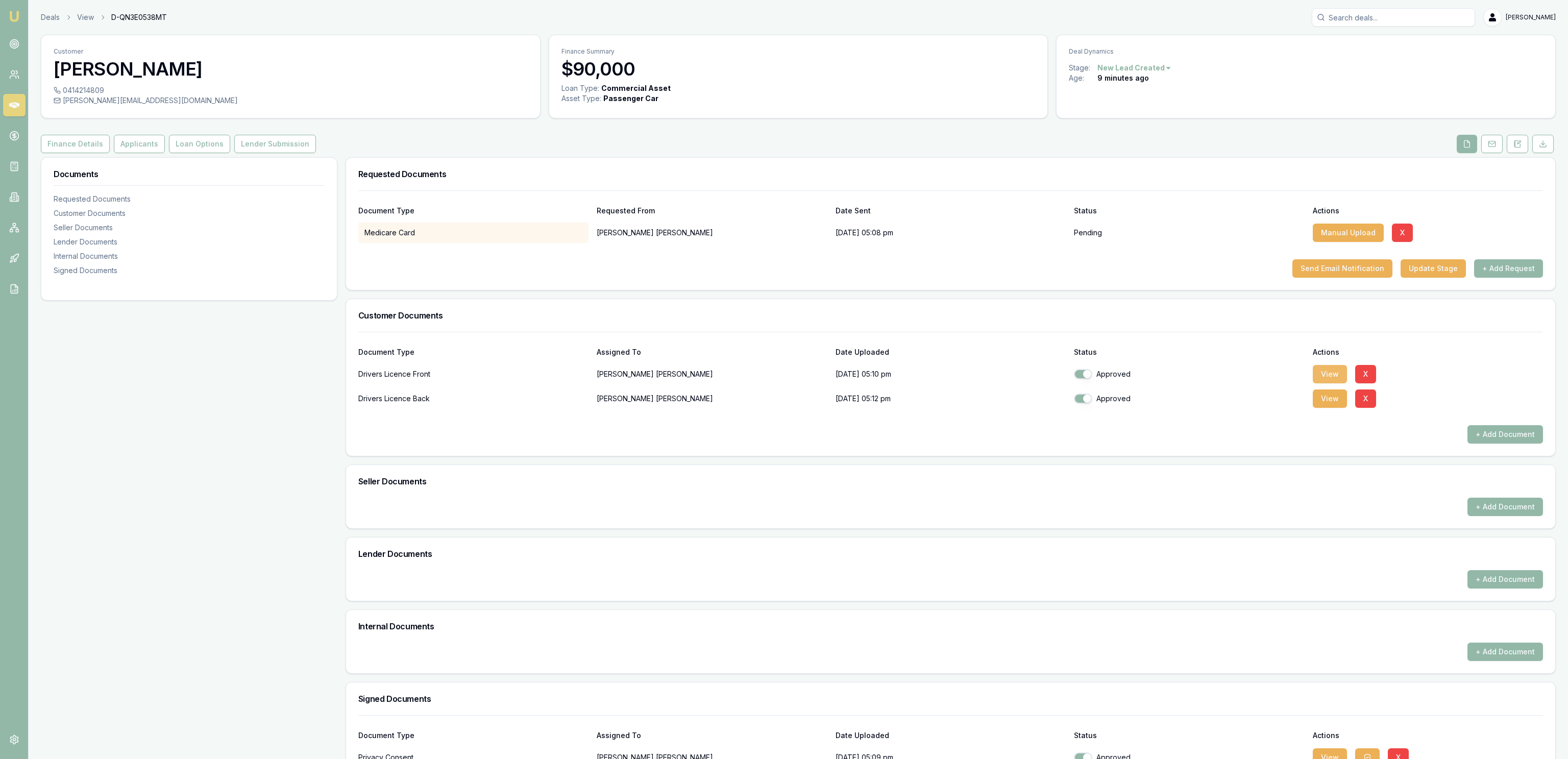
click at [1327, 377] on button "View" at bounding box center [1330, 374] width 34 height 18
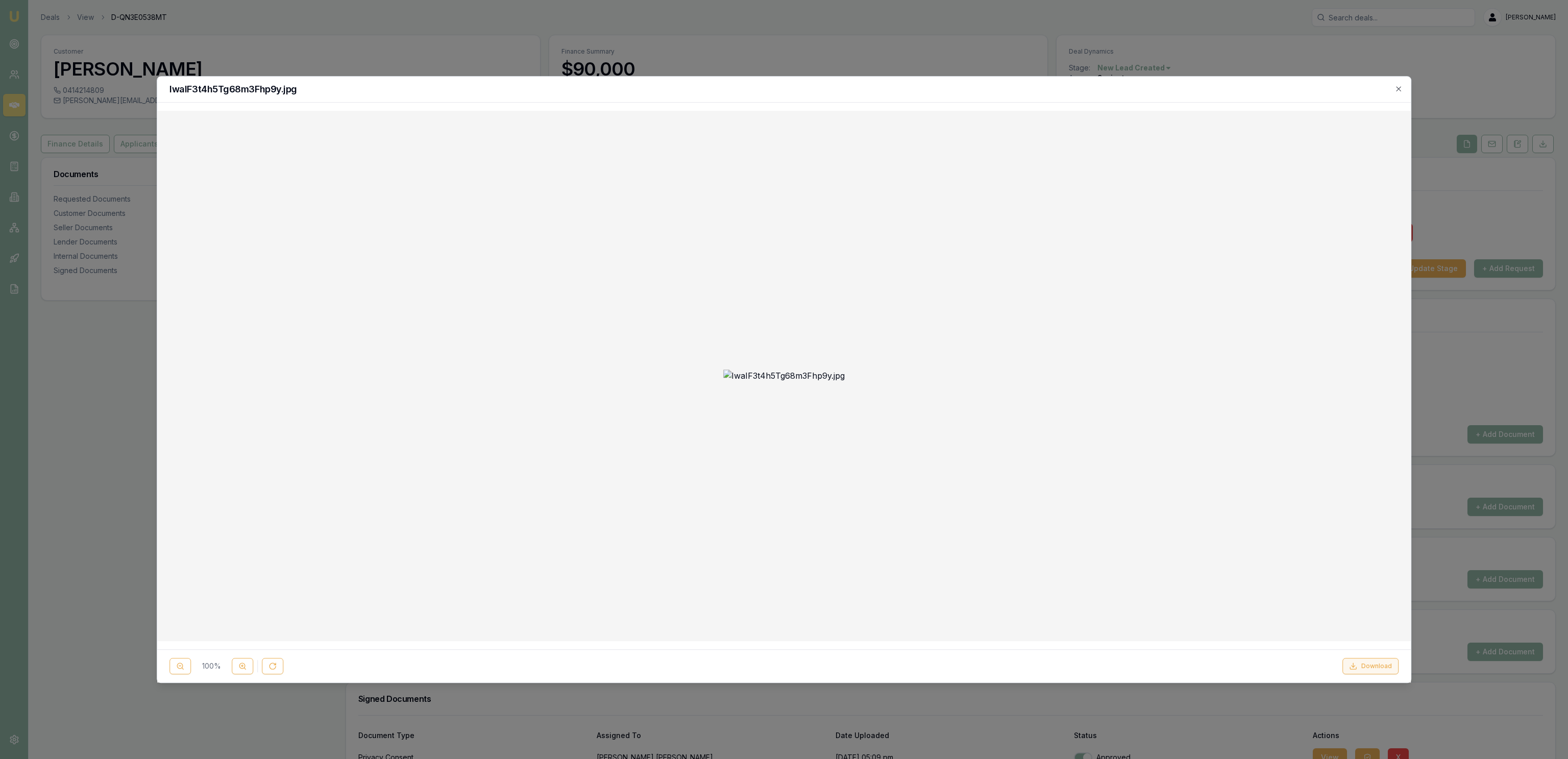
click at [1384, 669] on button "Download" at bounding box center [1370, 666] width 56 height 17
click at [1503, 416] on div at bounding box center [784, 379] width 1568 height 759
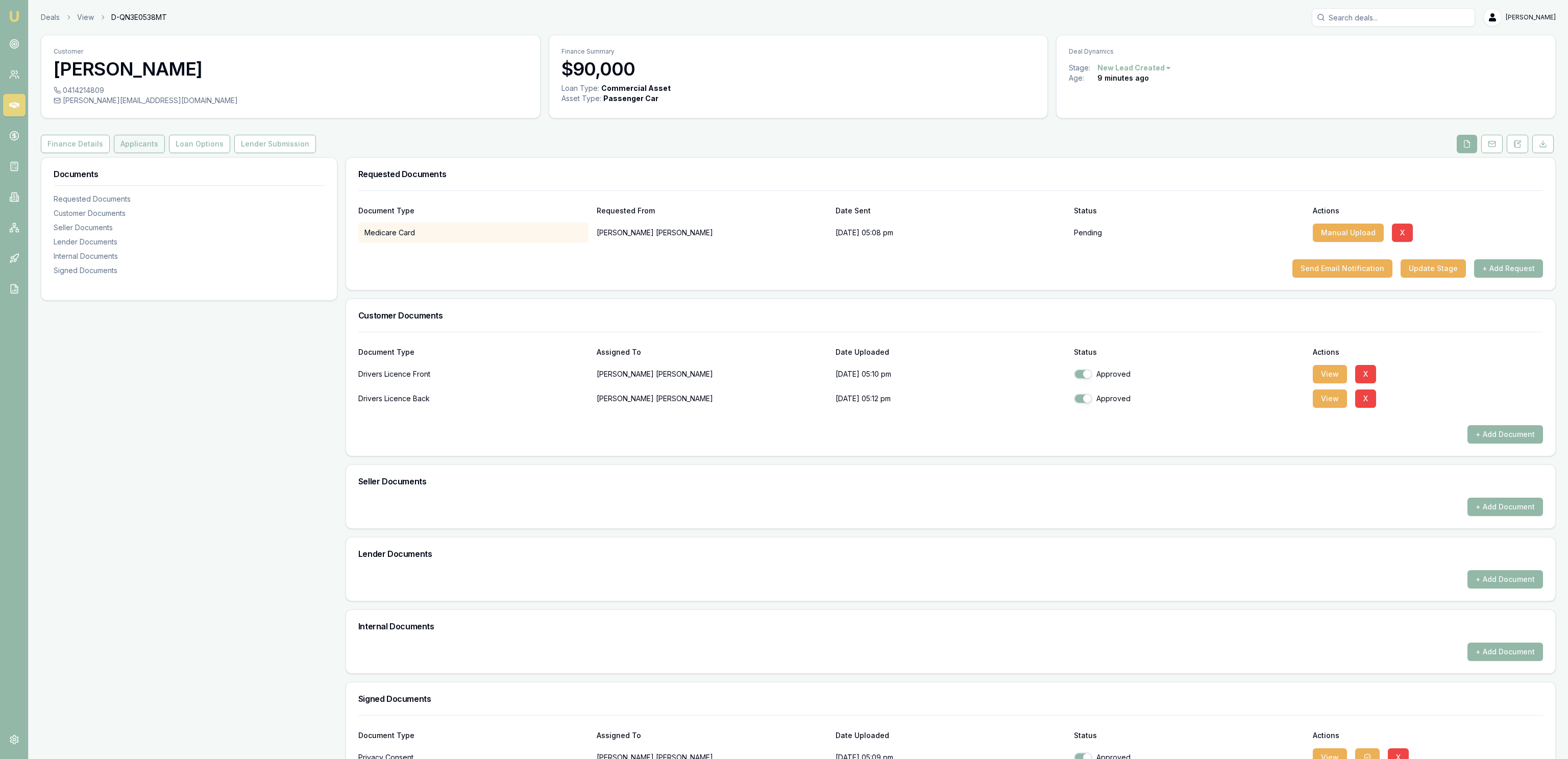
click at [145, 149] on button "Applicants" at bounding box center [139, 144] width 51 height 18
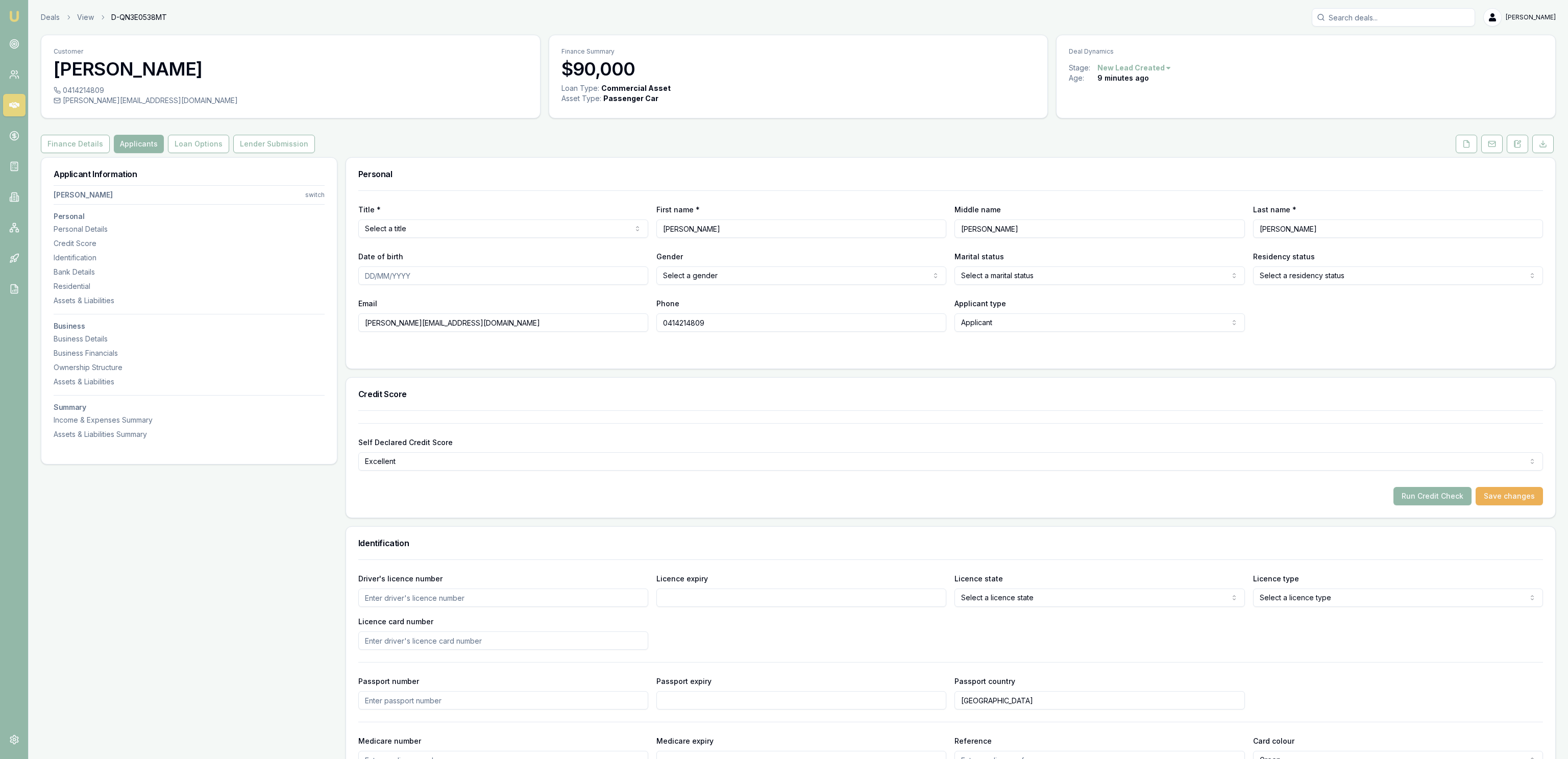
click at [420, 236] on html "Emu Broker Deals View D-QN3E0538MT [PERSON_NAME] Fanfulla Toggle Menu Customer …" at bounding box center [784, 379] width 1568 height 759
click at [417, 268] on input "Date of birth" at bounding box center [503, 276] width 290 height 18
type input "[DATE]"
select select "MARRIED"
click at [480, 612] on div "Driver's licence number Licence expiry Licence state Select a licence state [GE…" at bounding box center [950, 611] width 1185 height 78
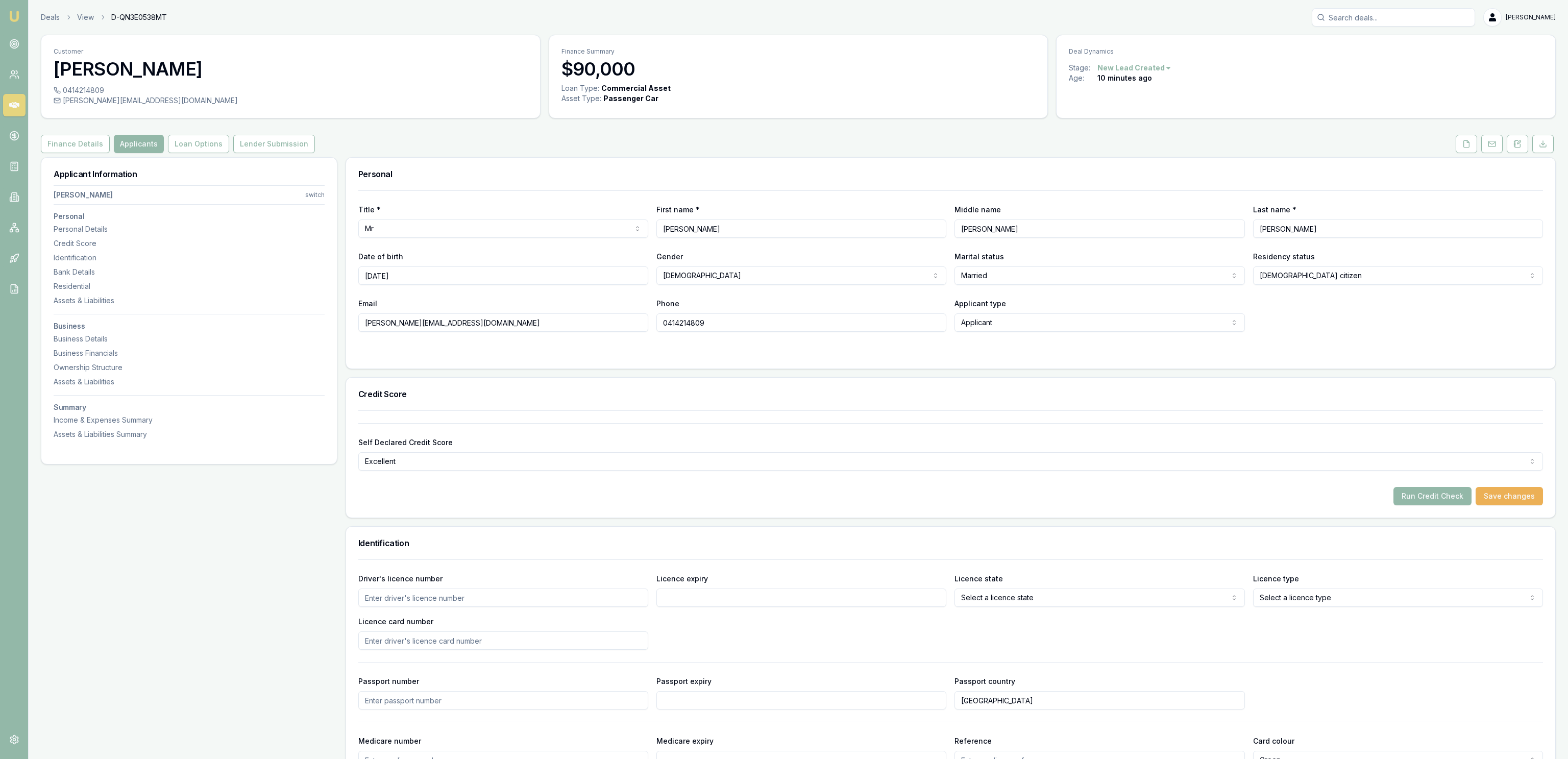
click at [480, 606] on input "Driver's licence number" at bounding box center [503, 598] width 290 height 18
type input "115943753"
type input "[DATE]"
select select "QLD"
select select "OPEN_LICENCE"
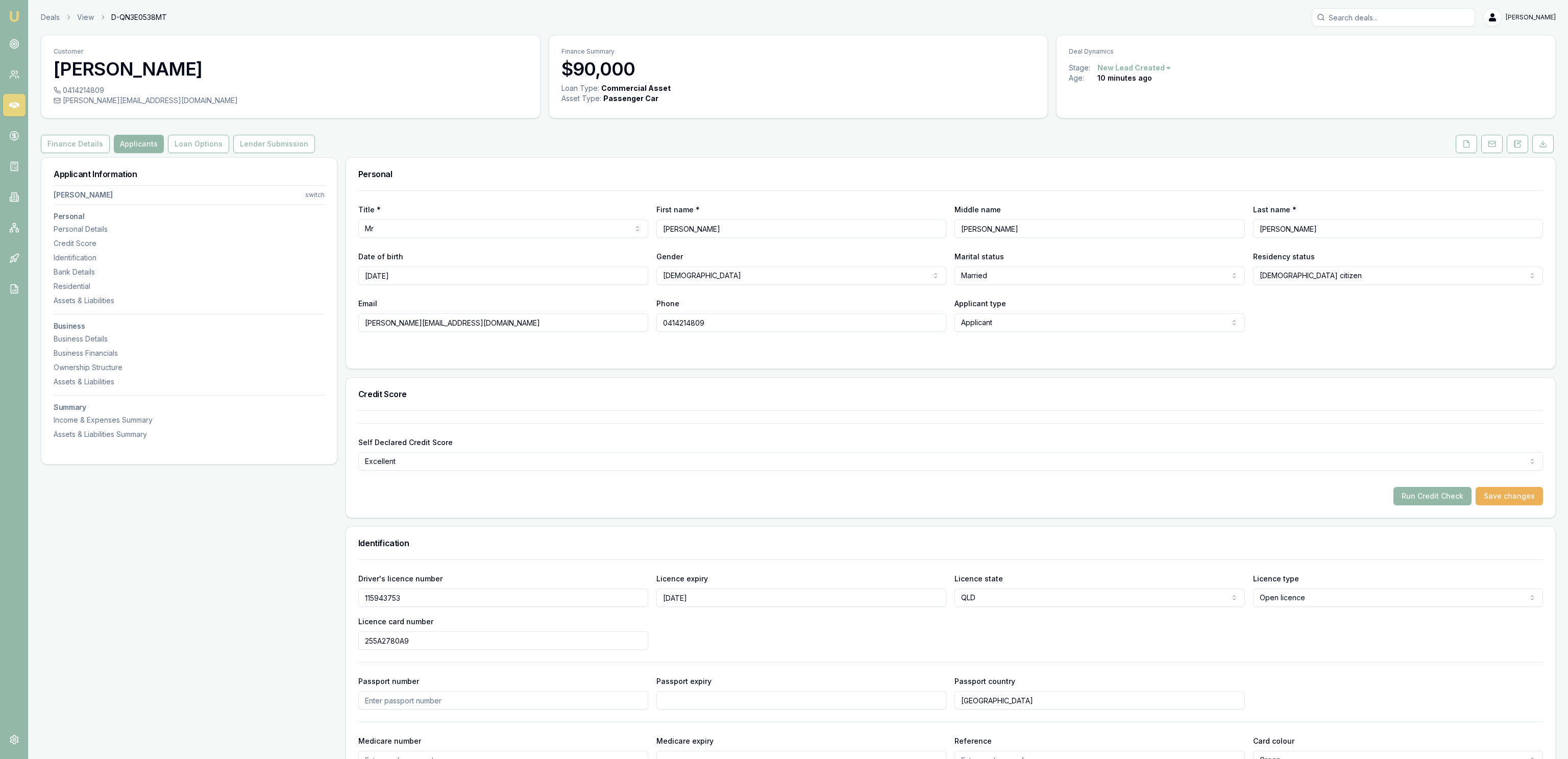
type input "255A2780A9"
click at [1446, 150] on div "Finance Details Applicants Loan Options Lender Submission" at bounding box center [798, 144] width 1514 height 18
drag, startPoint x: 1460, startPoint y: 145, endPoint x: 1451, endPoint y: 144, distance: 9.1
click at [1460, 145] on button at bounding box center [1466, 144] width 22 height 18
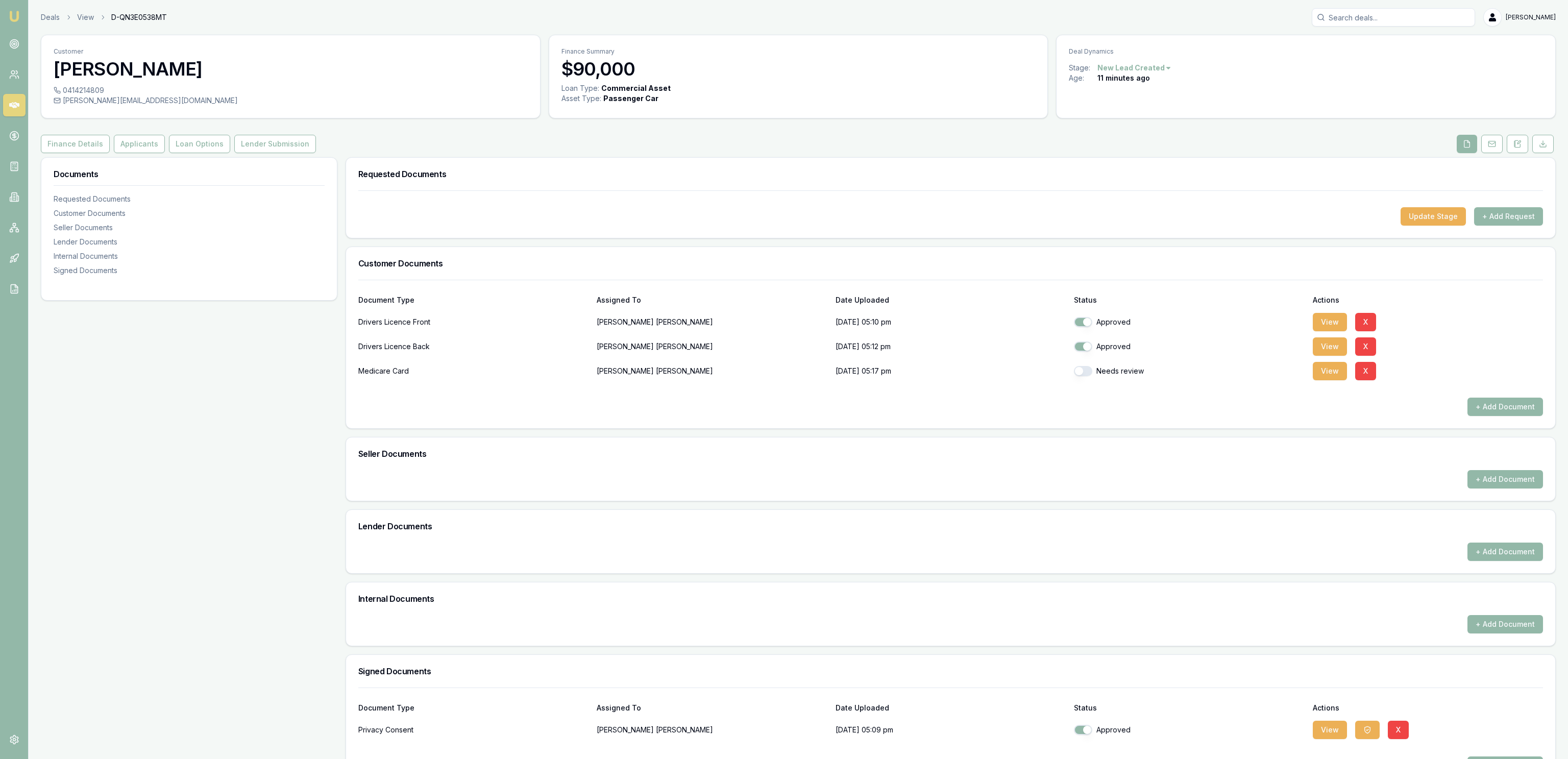
click at [1087, 369] on button "button" at bounding box center [1083, 371] width 18 height 10
checkbox input "true"
click at [1326, 372] on button "View" at bounding box center [1330, 371] width 34 height 18
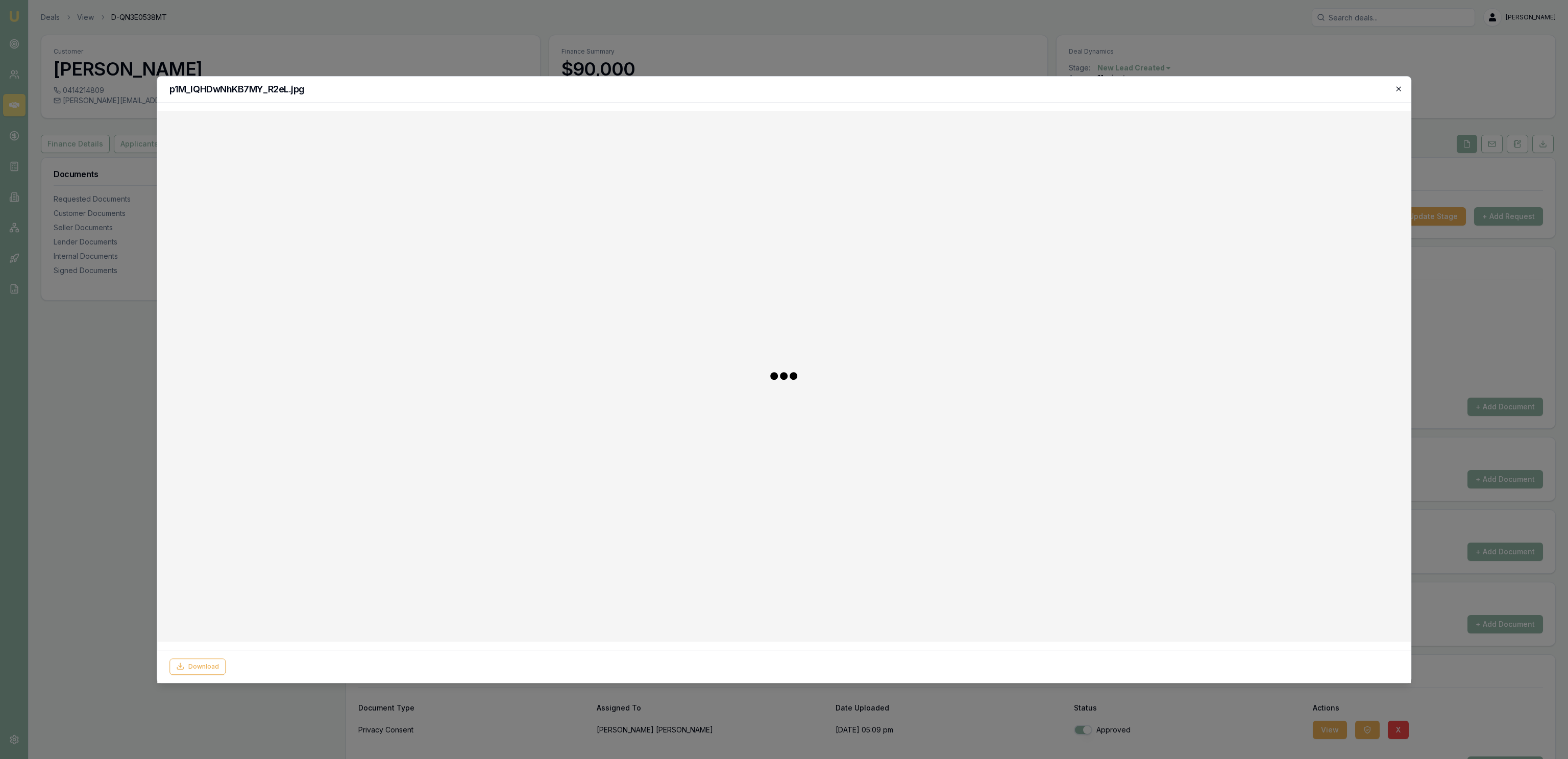
click at [1401, 92] on icon "button" at bounding box center [1398, 89] width 8 height 8
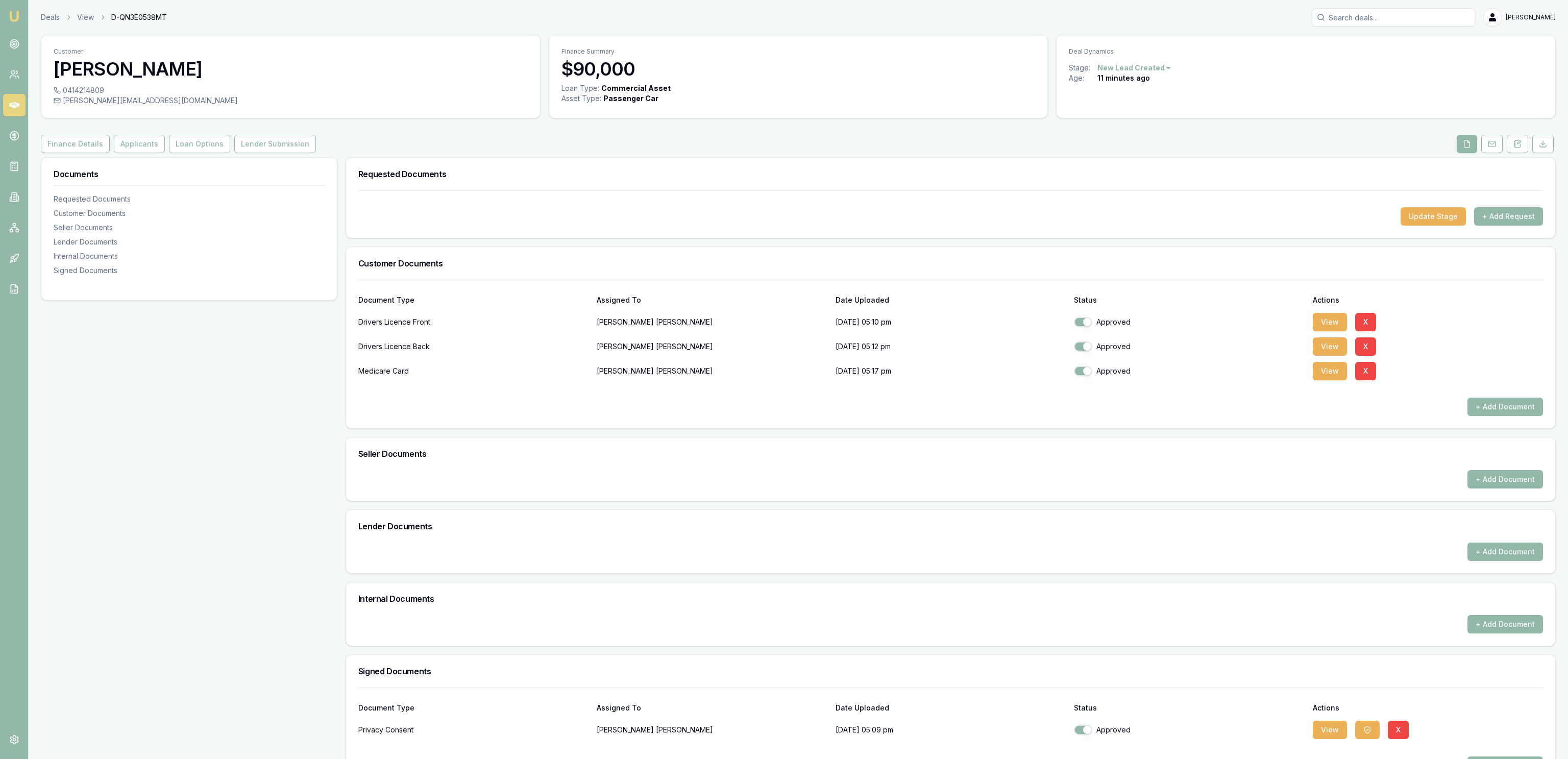
click at [1505, 217] on button "+ Add Request" at bounding box center [1508, 217] width 69 height 18
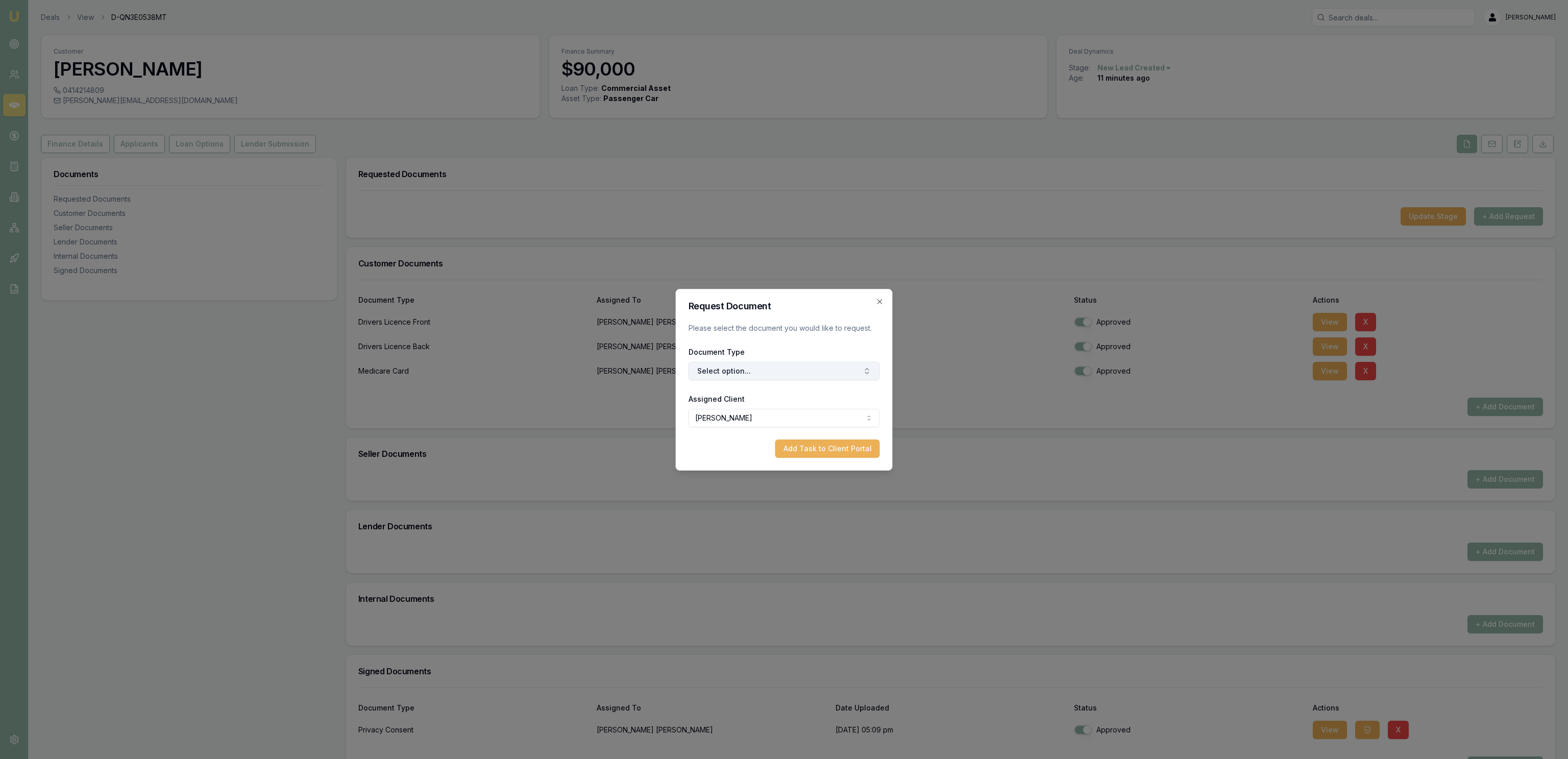
click at [743, 379] on button "Select option..." at bounding box center [784, 371] width 191 height 18
type input "bac"
drag, startPoint x: 807, startPoint y: 459, endPoint x: 833, endPoint y: 454, distance: 26.5
click at [809, 459] on div "Back of Drivers Licence" at bounding box center [788, 463] width 127 height 17
click at [842, 454] on button "Add Task to Client Portal" at bounding box center [828, 449] width 105 height 18
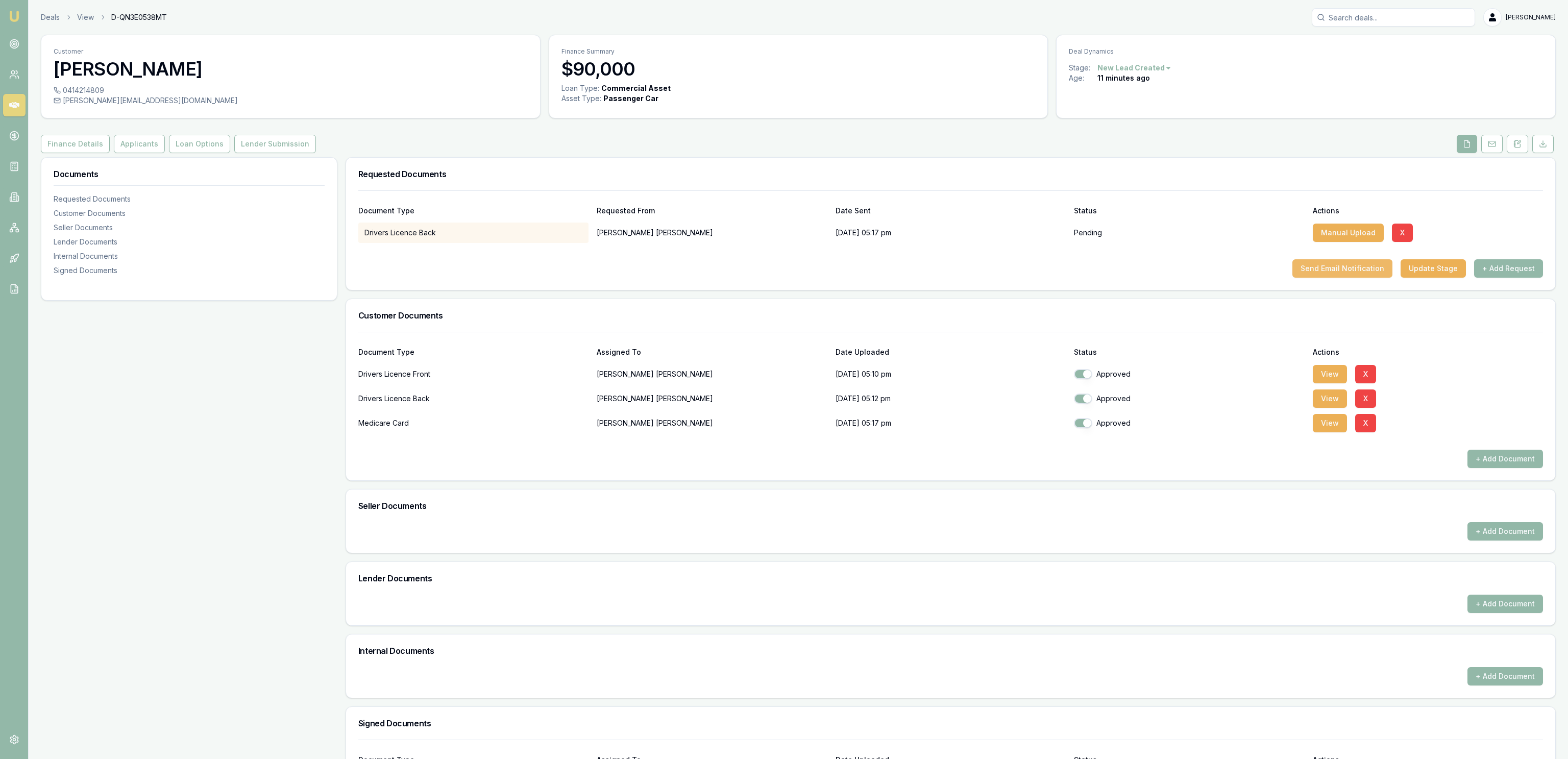
click at [1363, 272] on button "Send Email Notification" at bounding box center [1342, 268] width 100 height 18
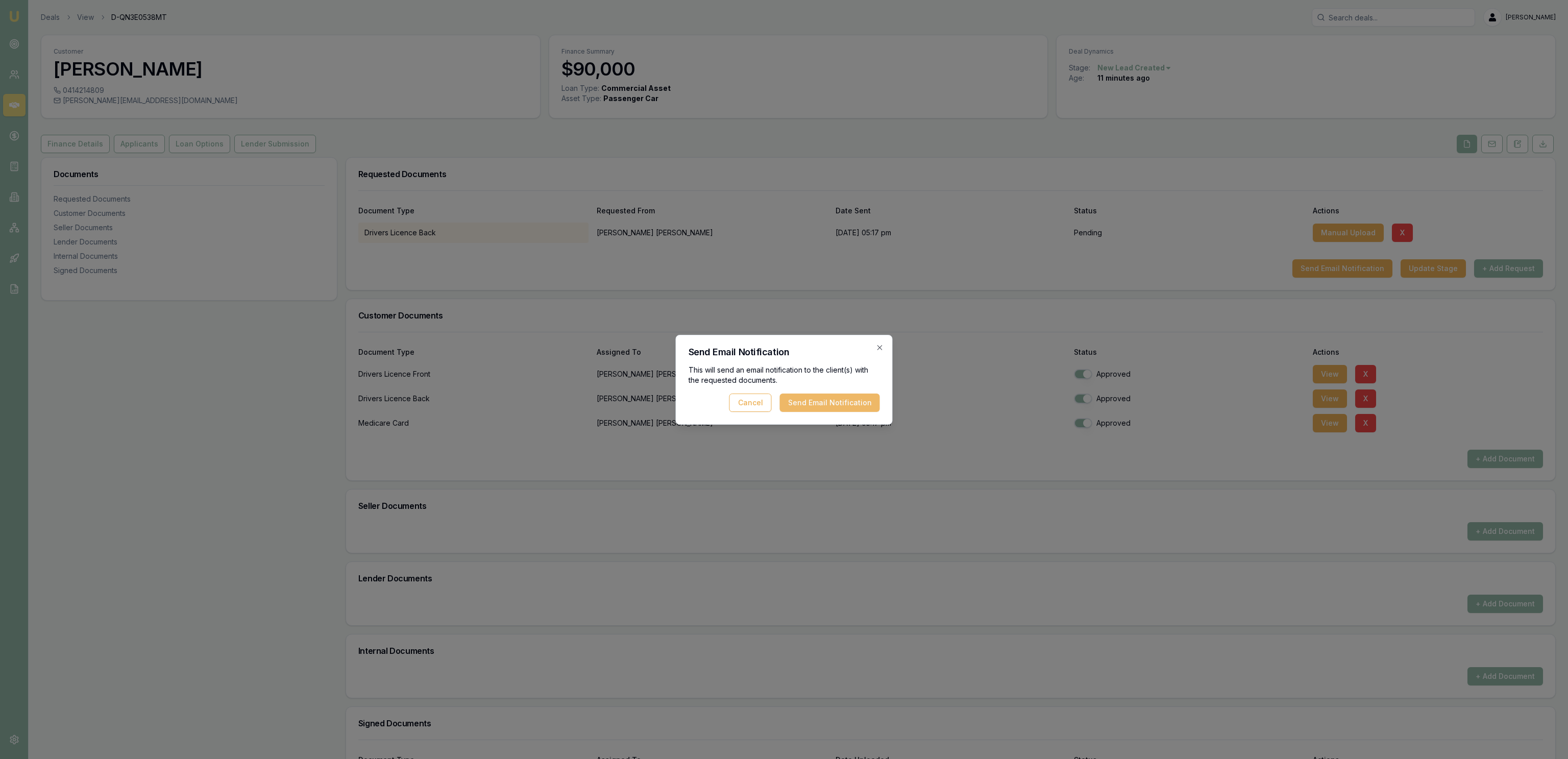
click at [839, 398] on button "Send Email Notification" at bounding box center [830, 403] width 100 height 18
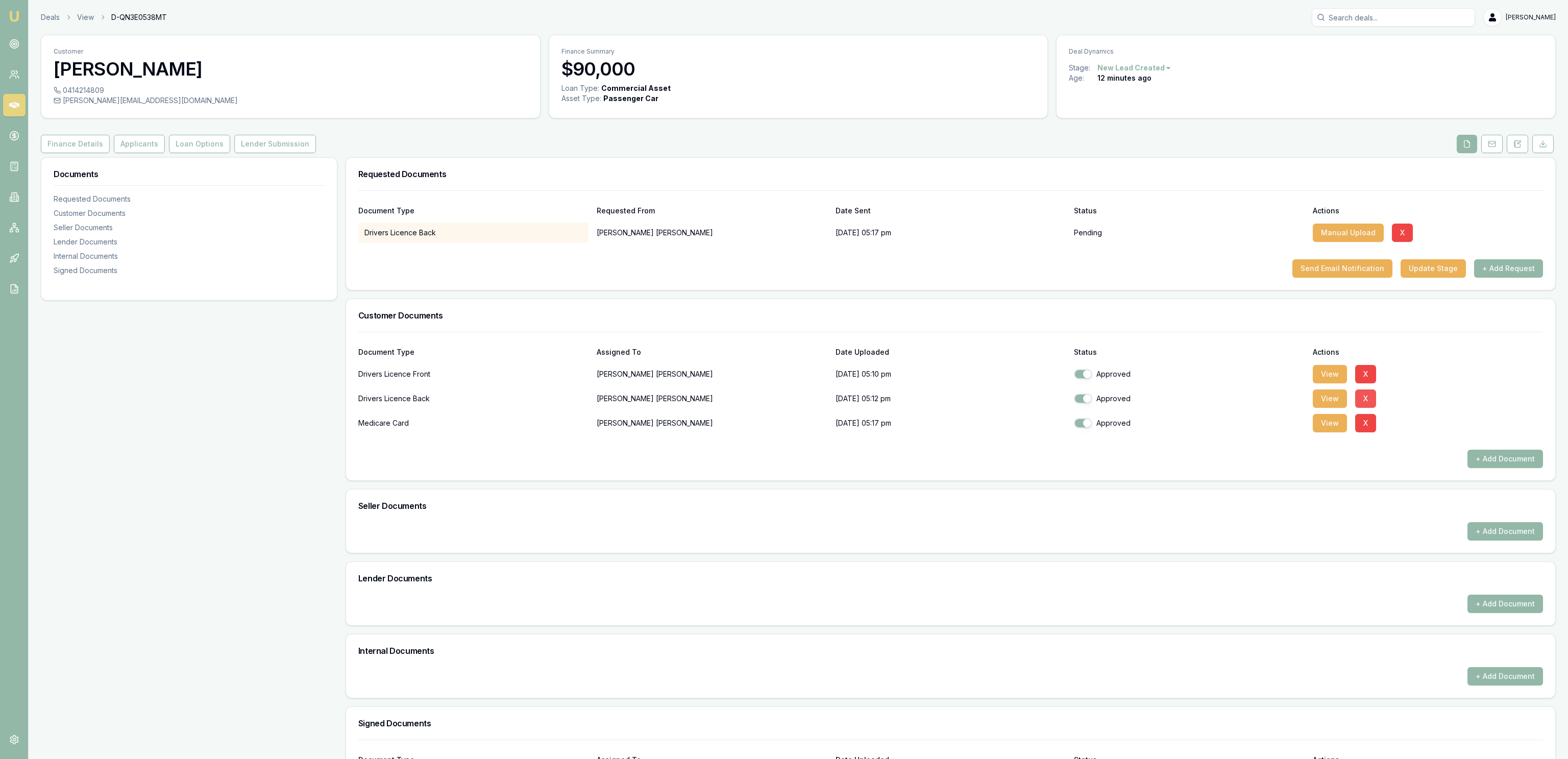
click at [1367, 403] on button "X" at bounding box center [1366, 399] width 21 height 18
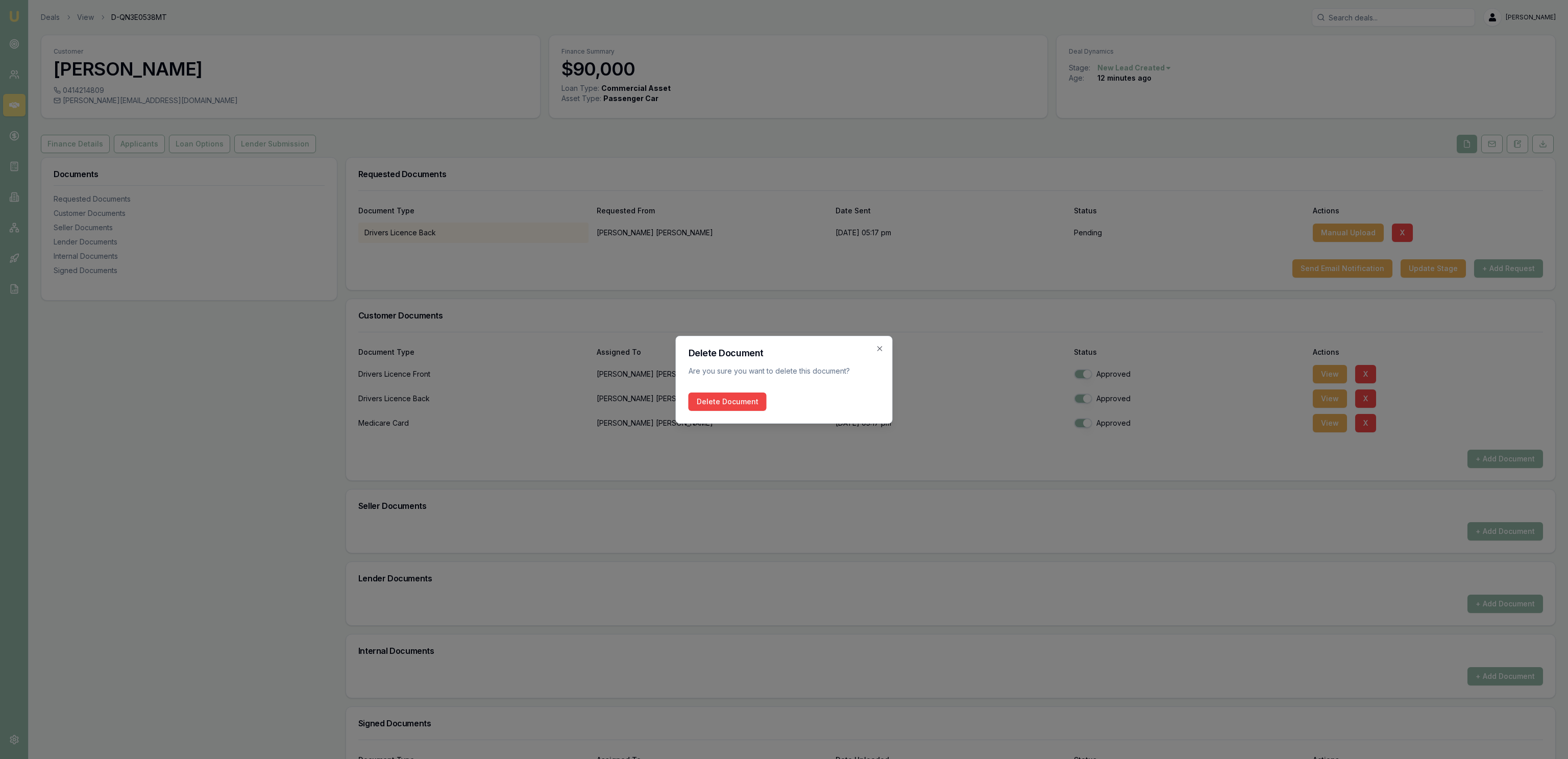
click at [744, 401] on button "Delete Document" at bounding box center [727, 402] width 78 height 18
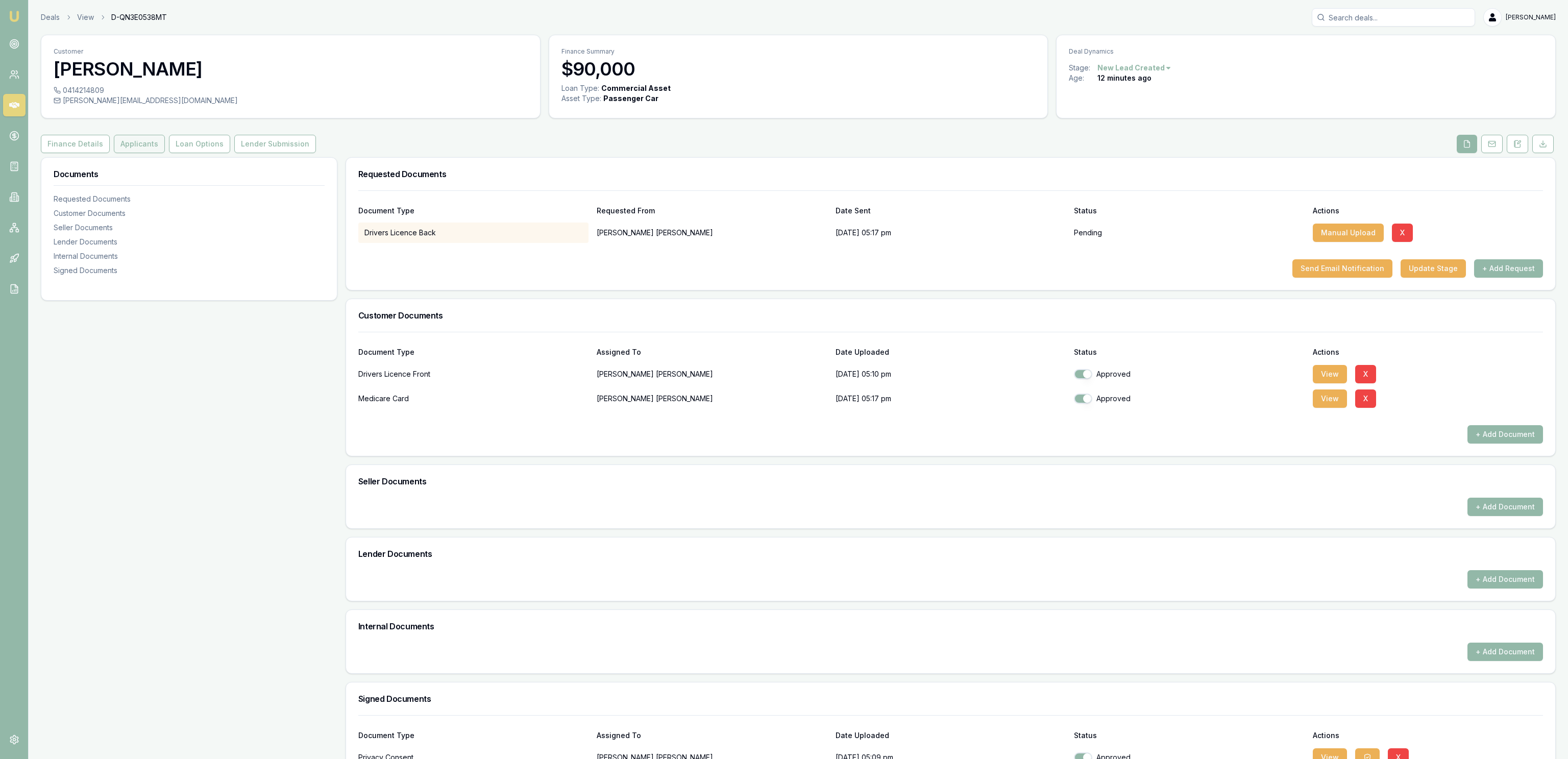
click at [120, 149] on button "Applicants" at bounding box center [139, 144] width 51 height 18
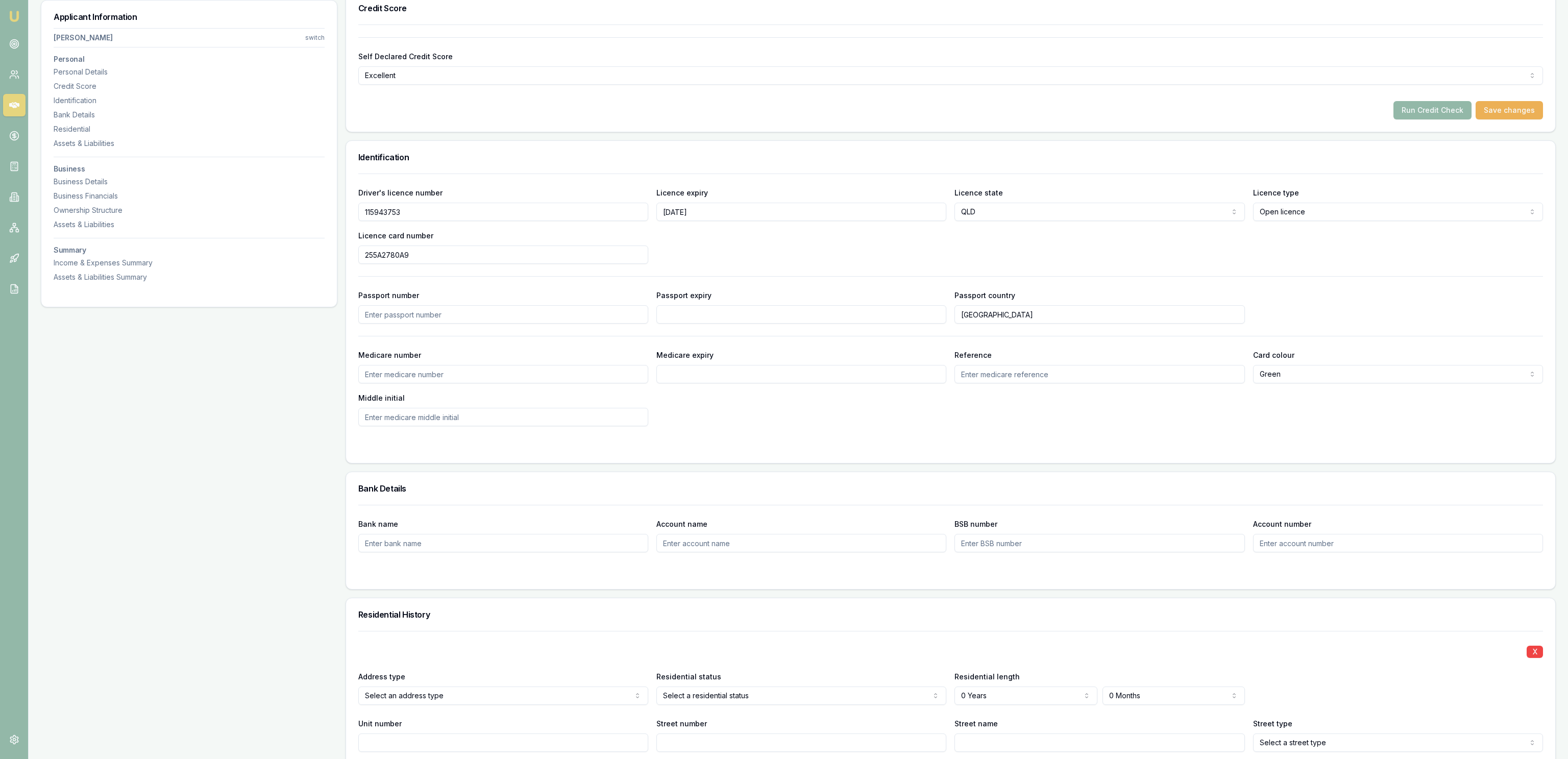
scroll to position [552, 0]
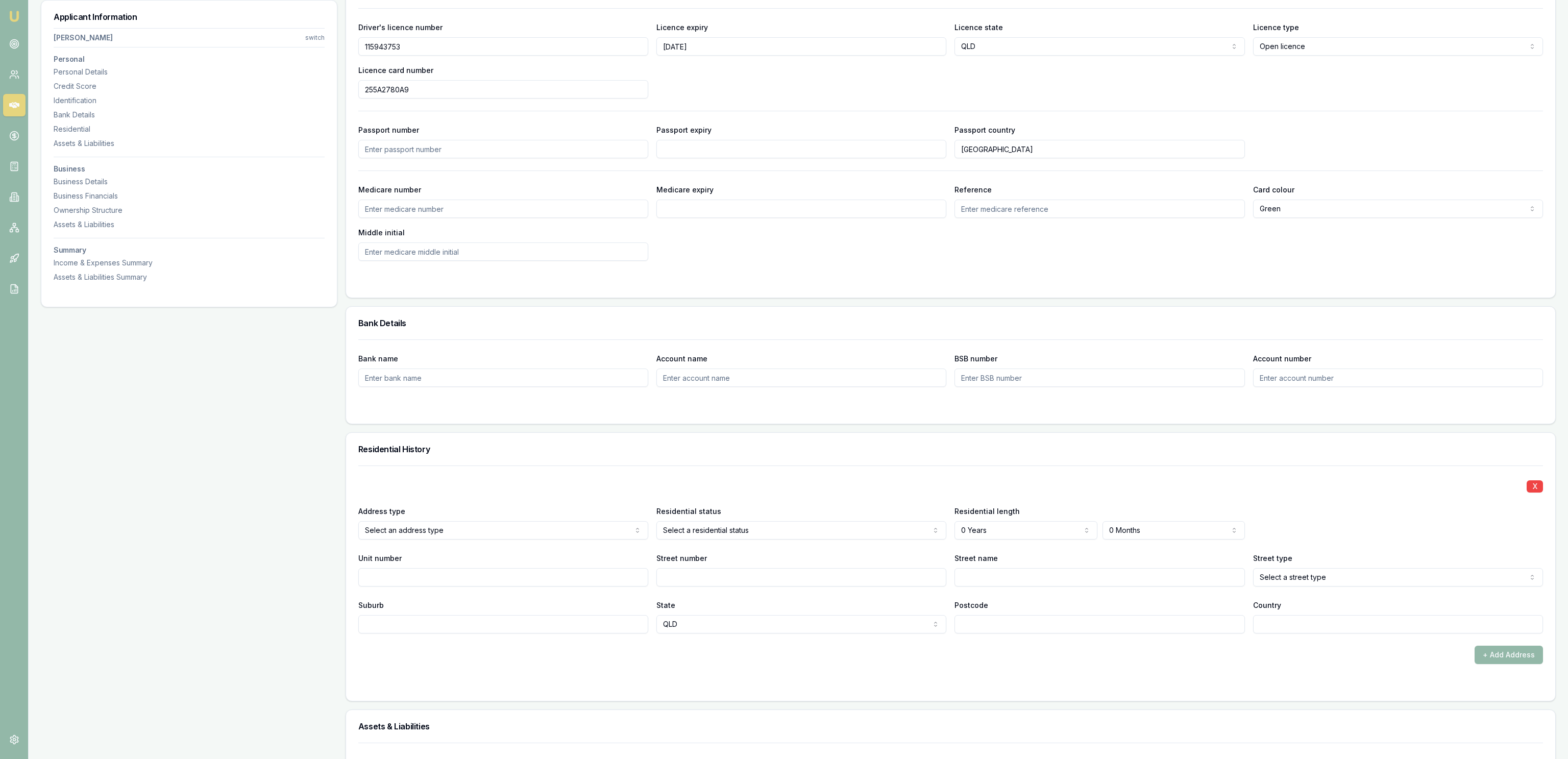
click at [974, 622] on input "Postcode" at bounding box center [1099, 624] width 290 height 18
click at [981, 547] on div "X Address type Current Current Previous Residential status Owner with mortgage …" at bounding box center [950, 549] width 1185 height 168
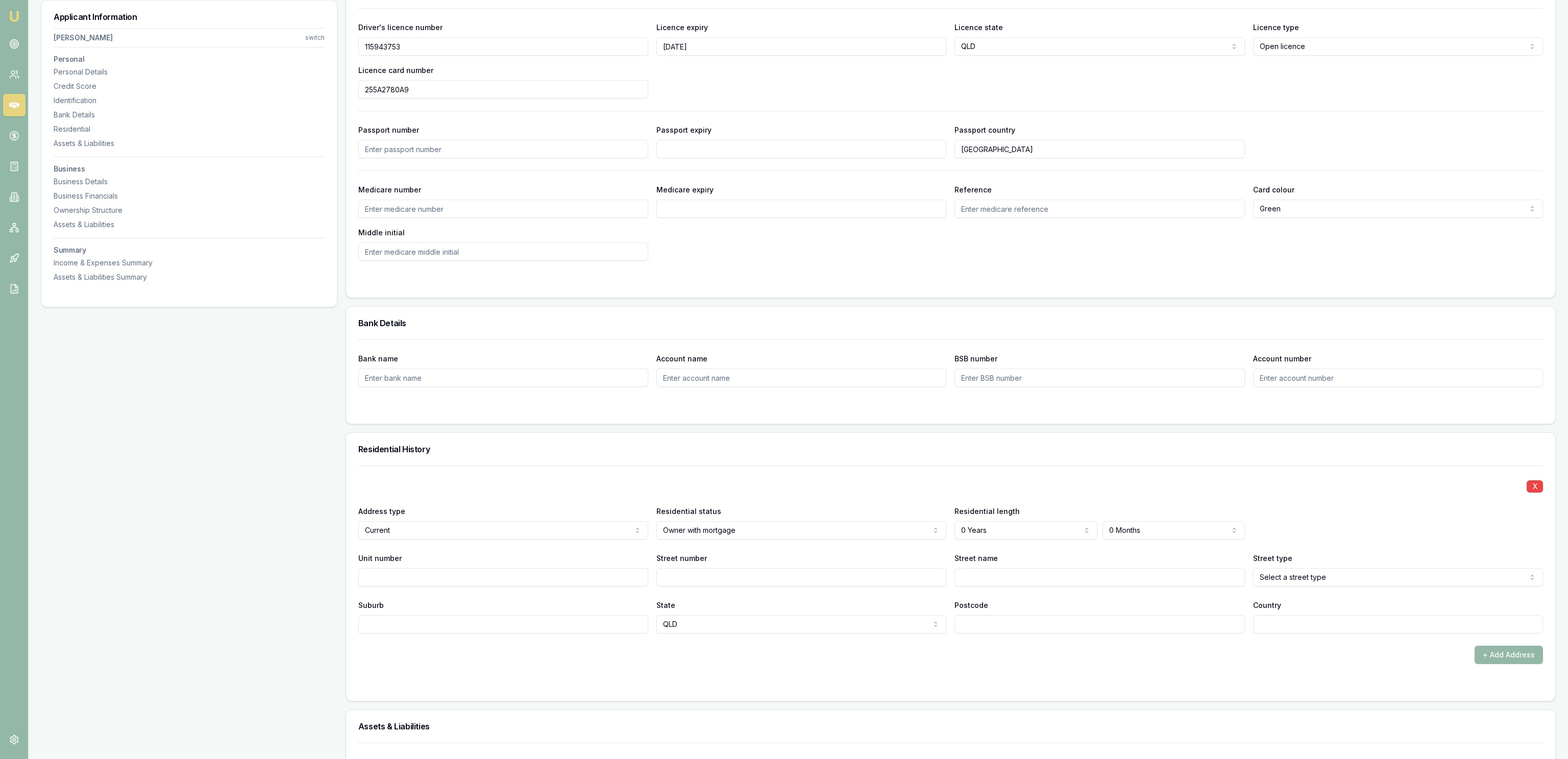
select select "5"
click at [1123, 542] on div "X Address type Current Current Previous Residential status Owner with mortgage …" at bounding box center [950, 549] width 1185 height 168
click at [1119, 600] on div "Postcode" at bounding box center [1099, 616] width 290 height 34
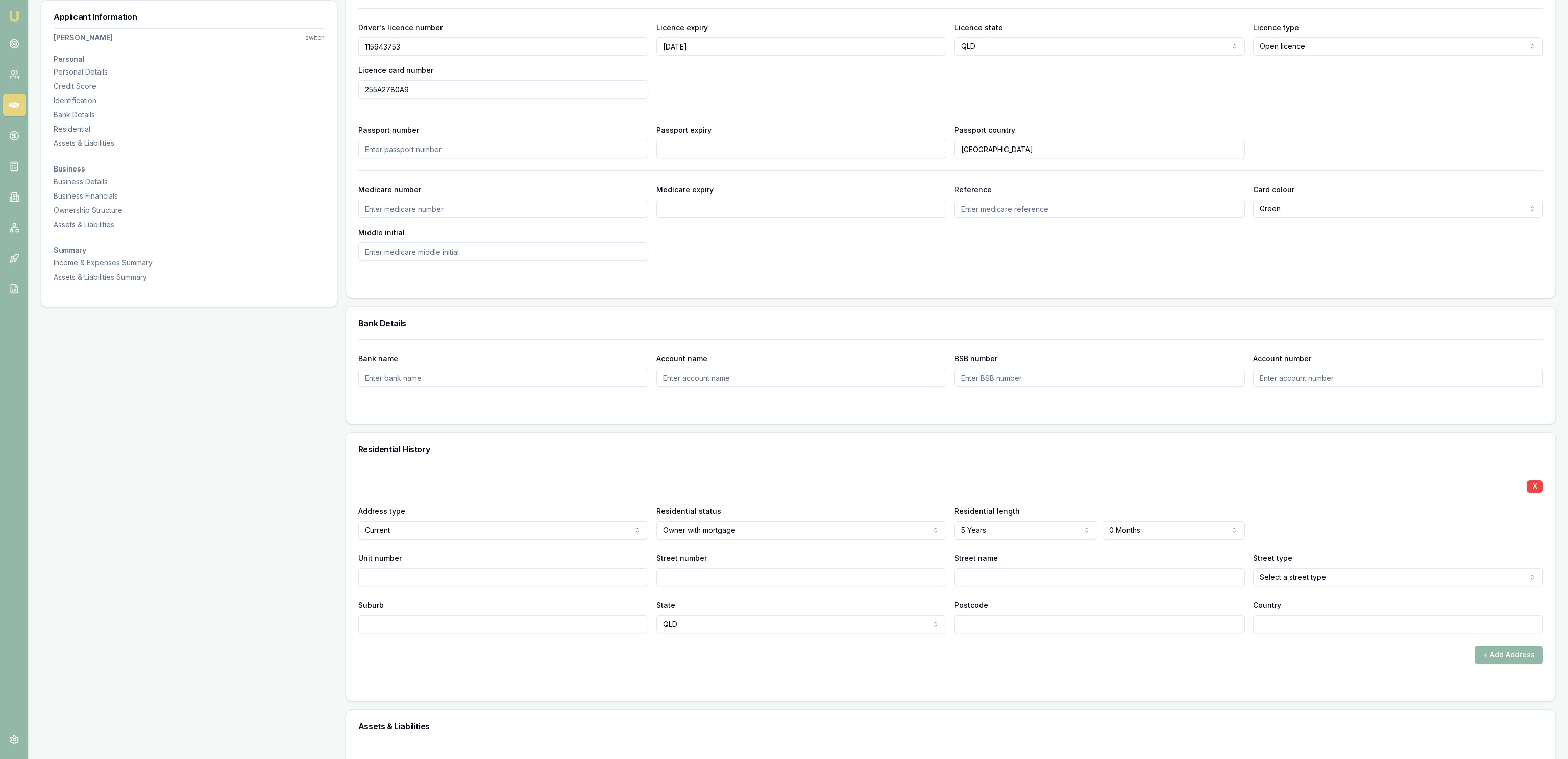
select select "2"
click at [1070, 598] on div "X Address type Current Current Previous Residential status Owner with mortgage …" at bounding box center [950, 549] width 1185 height 168
click at [797, 567] on div "Street number" at bounding box center [801, 569] width 290 height 34
click at [797, 579] on input "Street number" at bounding box center [801, 577] width 290 height 18
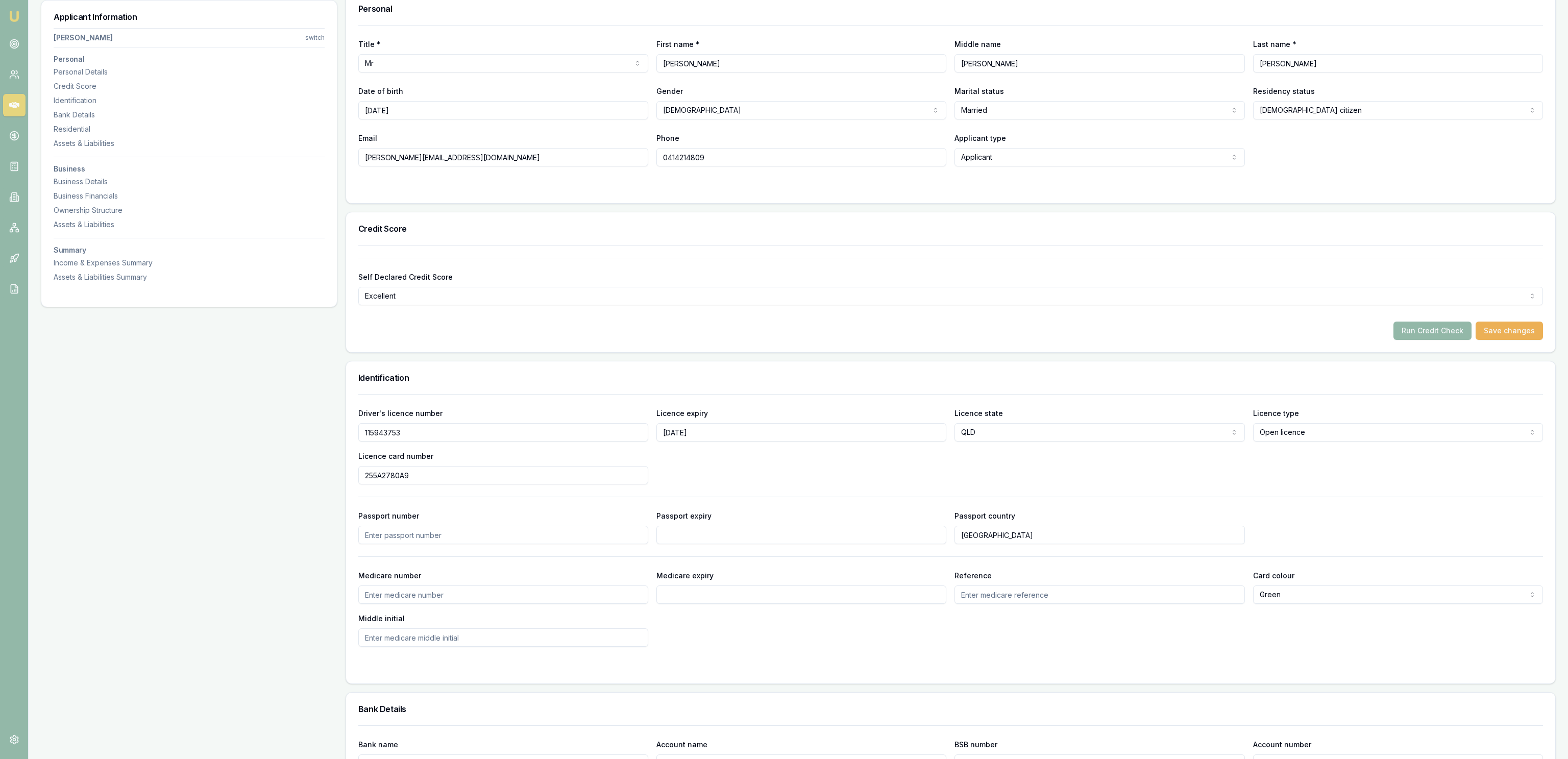
scroll to position [0, 0]
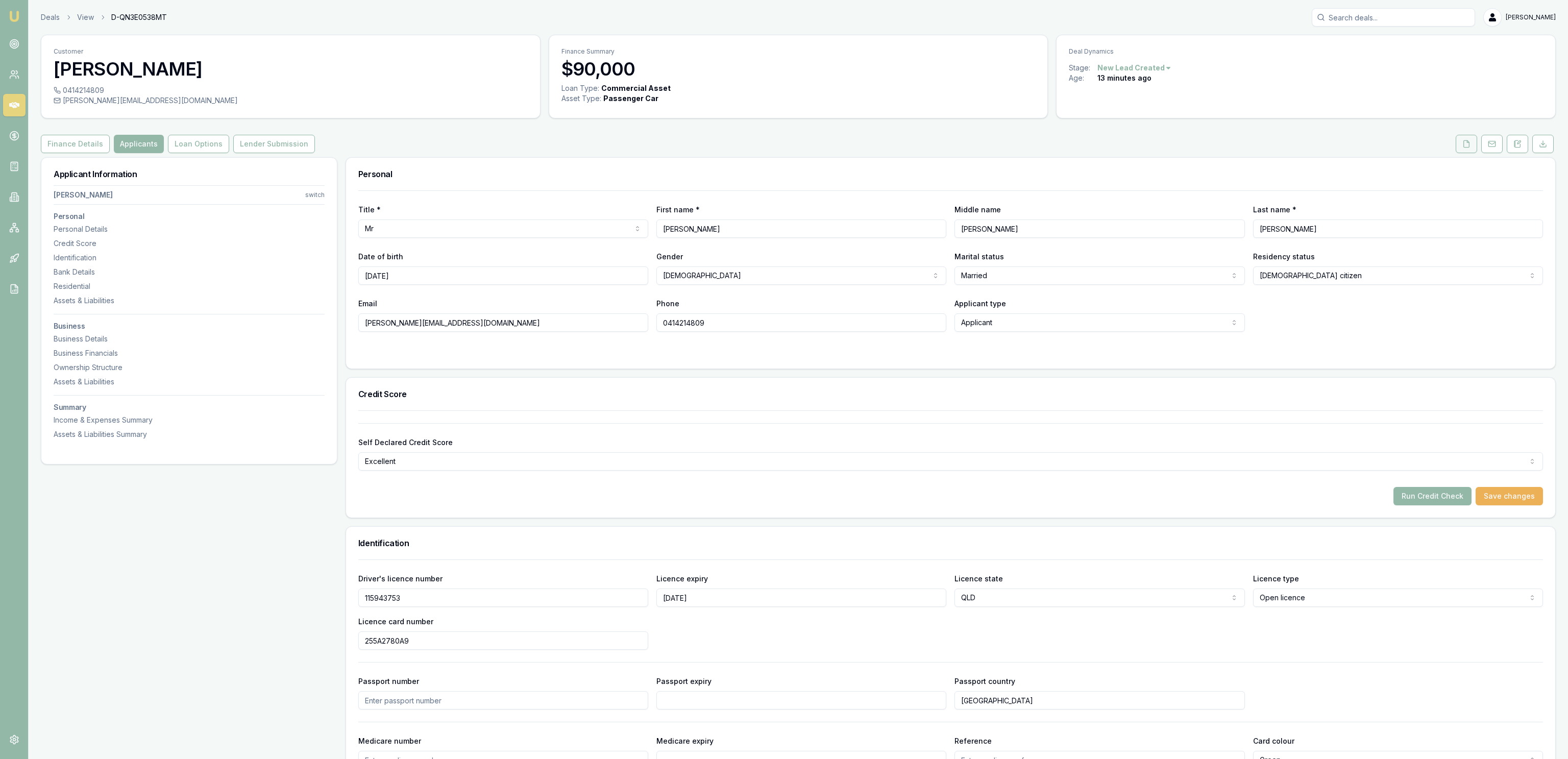
click at [1466, 143] on icon at bounding box center [1466, 143] width 8 height 8
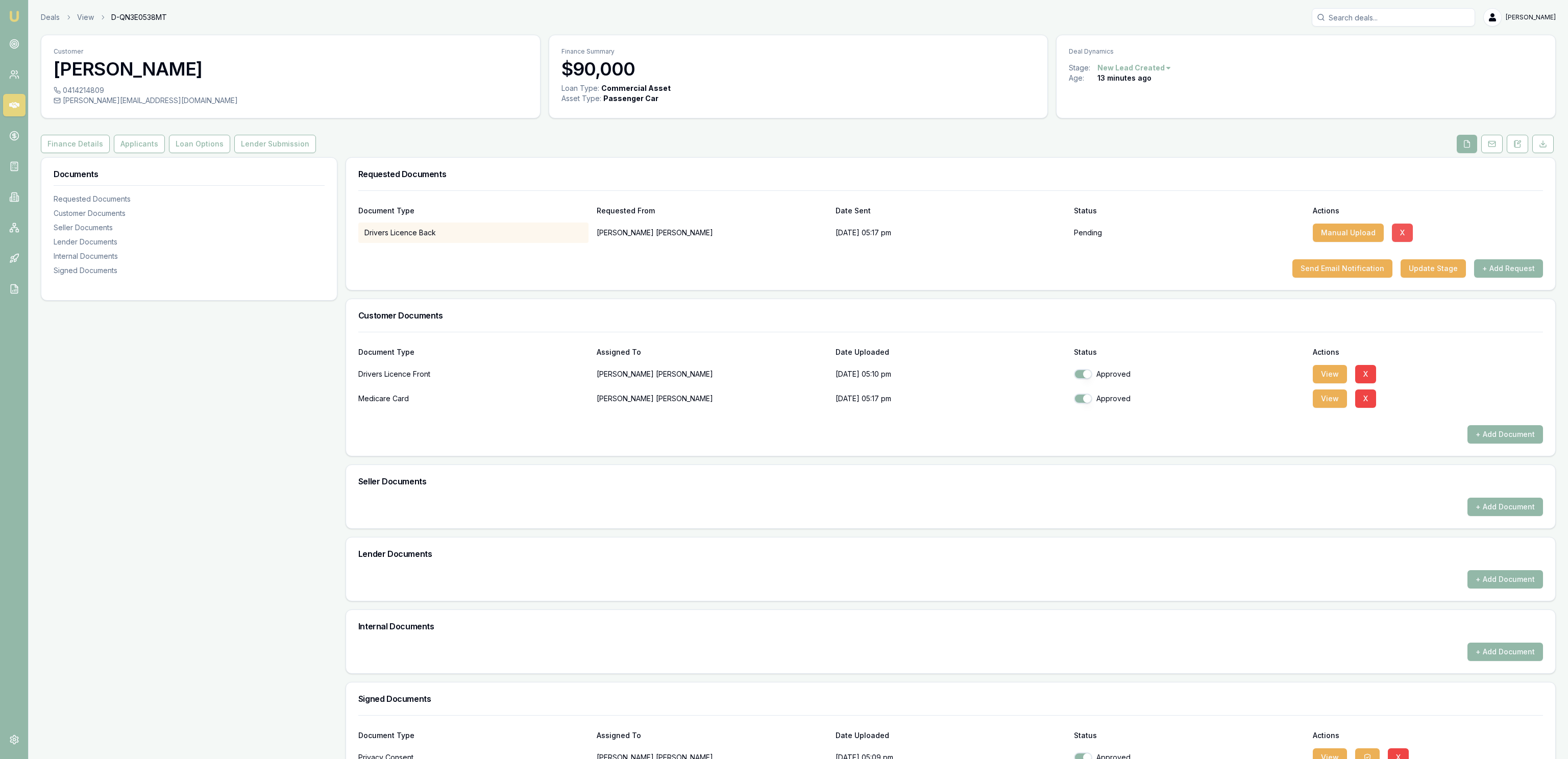
click at [1392, 233] on button "X" at bounding box center [1402, 233] width 21 height 18
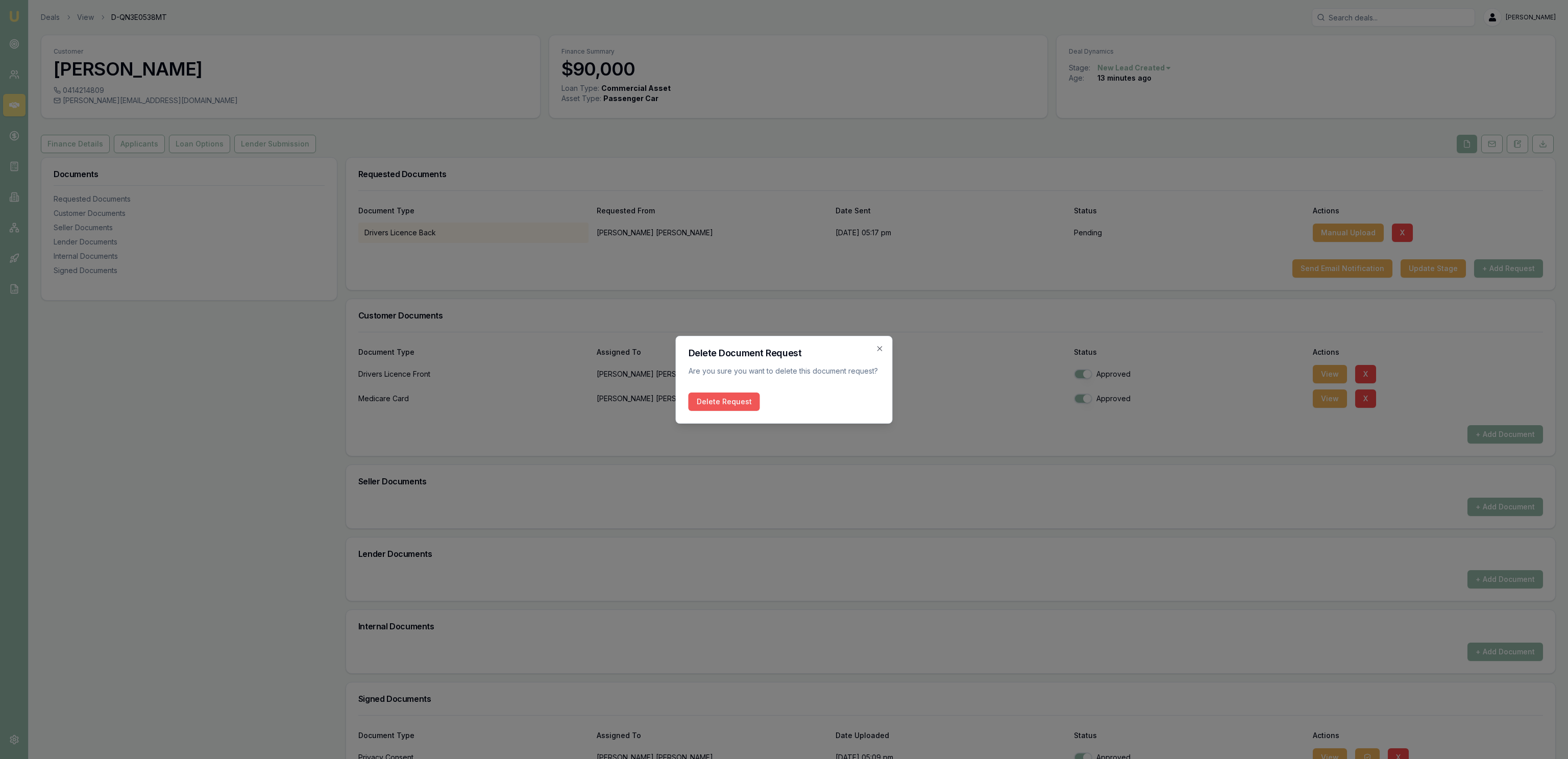
click at [719, 404] on button "Delete Request" at bounding box center [724, 402] width 71 height 18
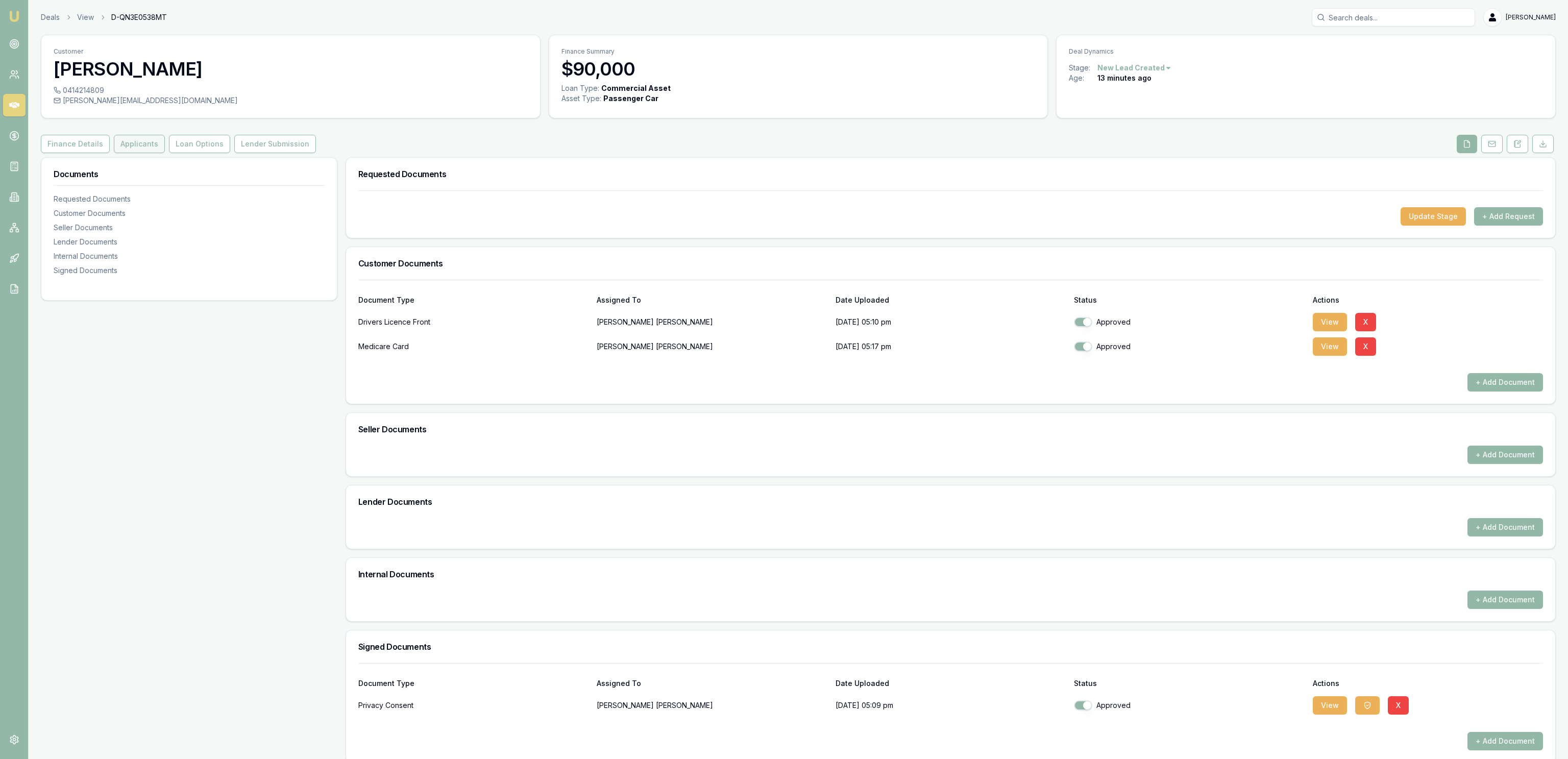
click at [134, 150] on button "Applicants" at bounding box center [139, 144] width 51 height 18
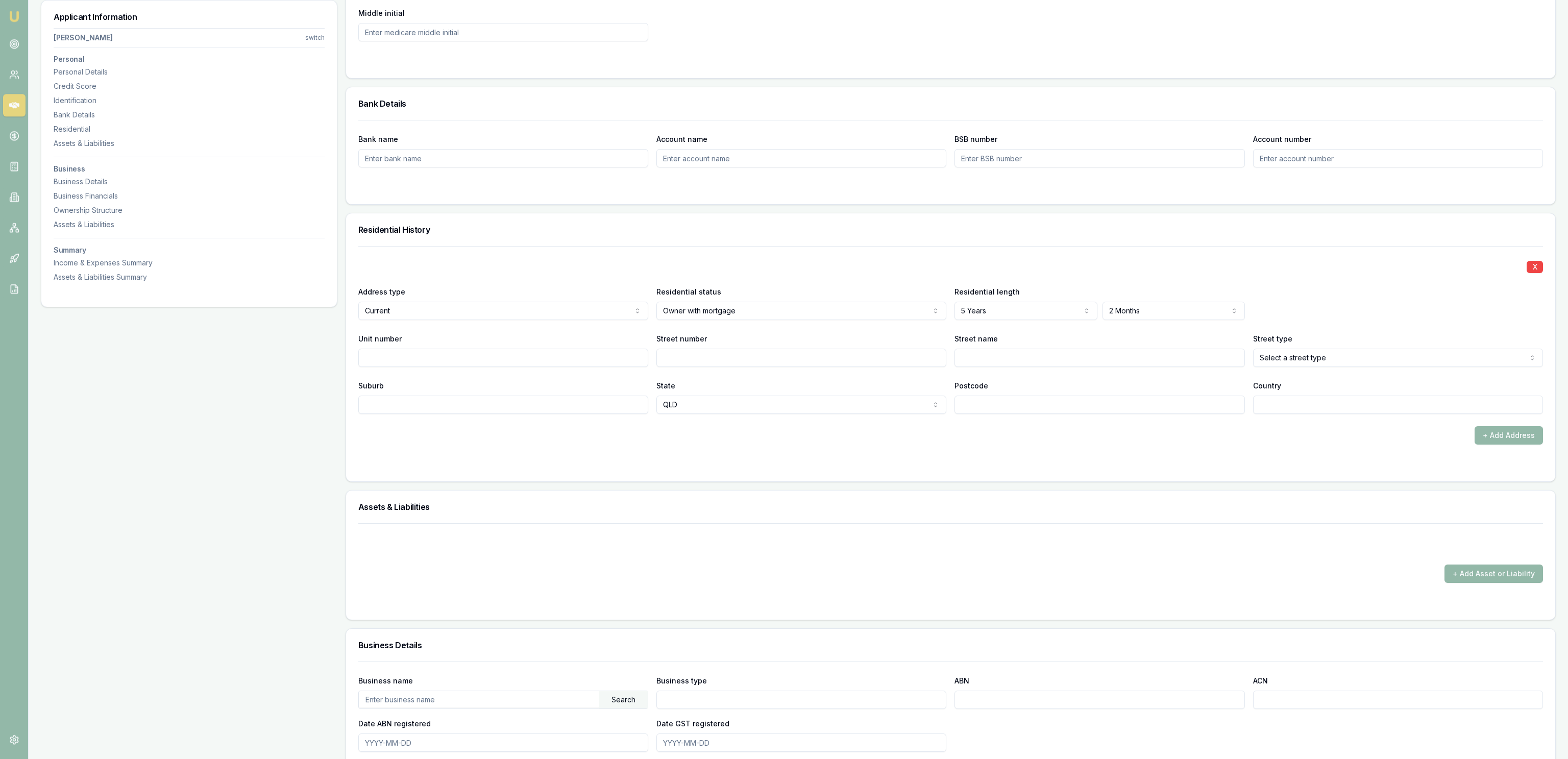
scroll to position [772, 0]
click at [713, 355] on input "Street number" at bounding box center [801, 357] width 290 height 18
type input "27"
type input "toft"
select select "Street"
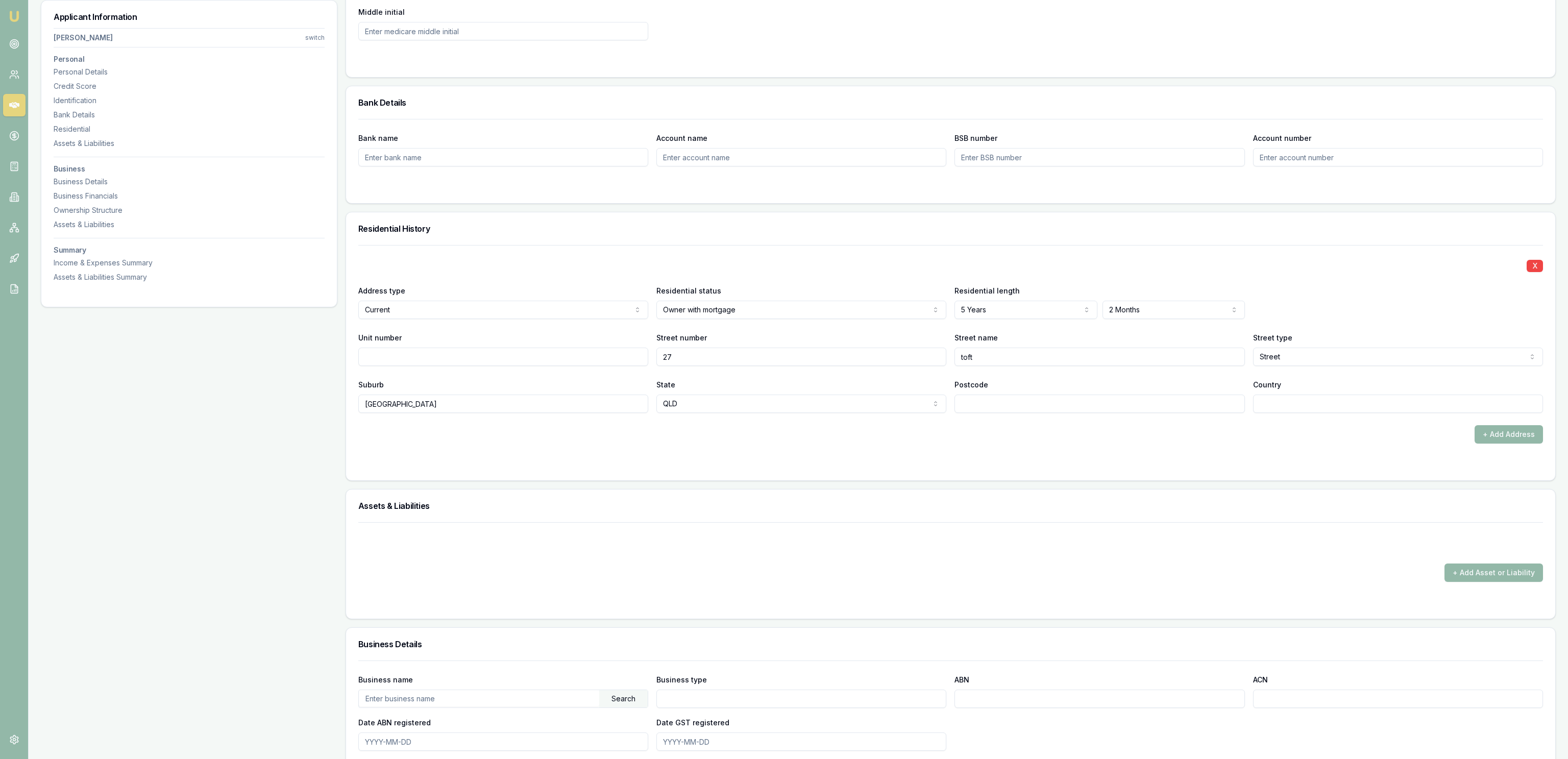
type input "[GEOGRAPHIC_DATA]"
type input "3"
type input "4346"
type input "[GEOGRAPHIC_DATA]"
click at [939, 491] on div "Assets & Liabilities + Add Asset or Liability" at bounding box center [950, 554] width 1210 height 130
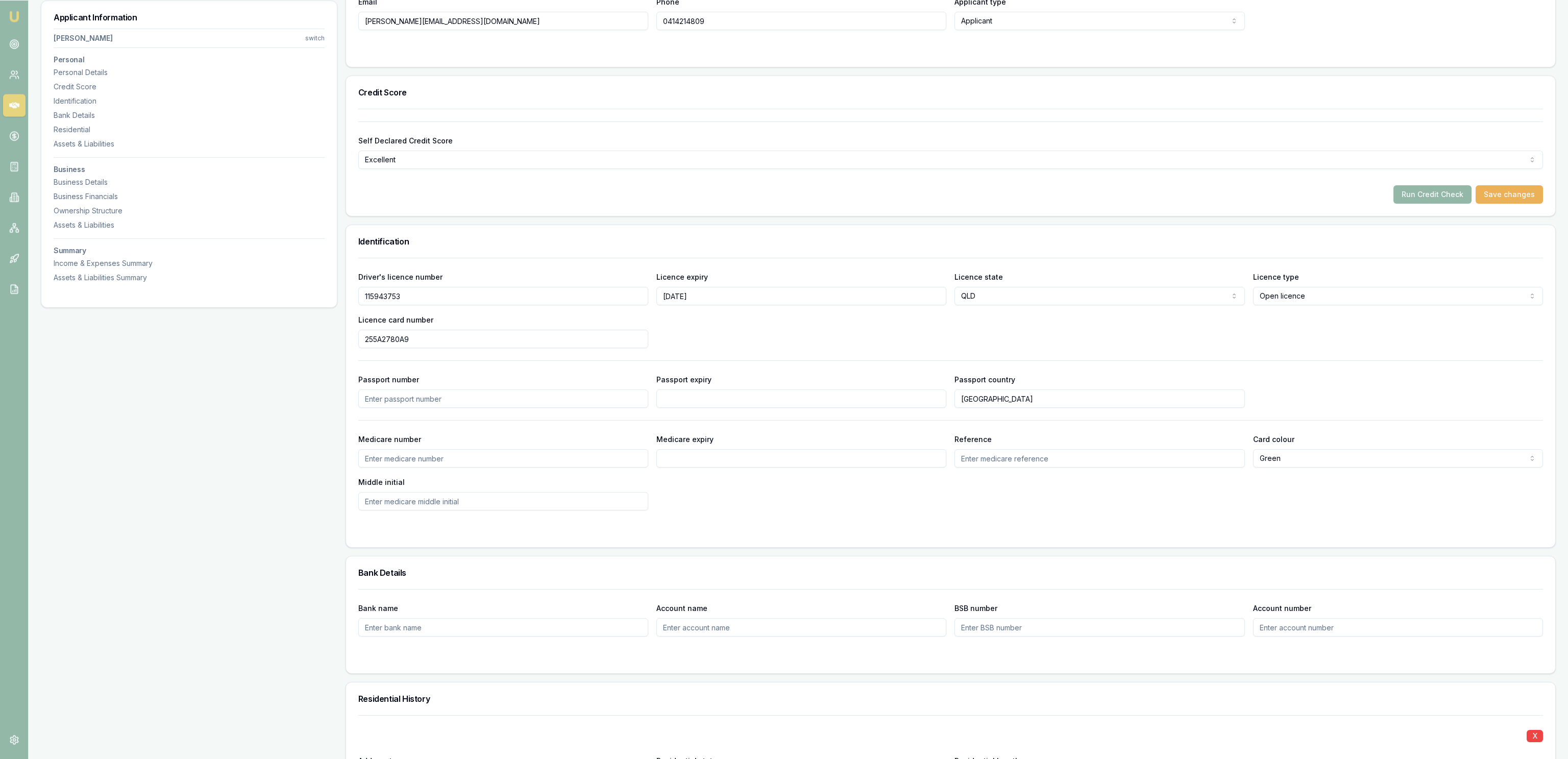
scroll to position [0, 0]
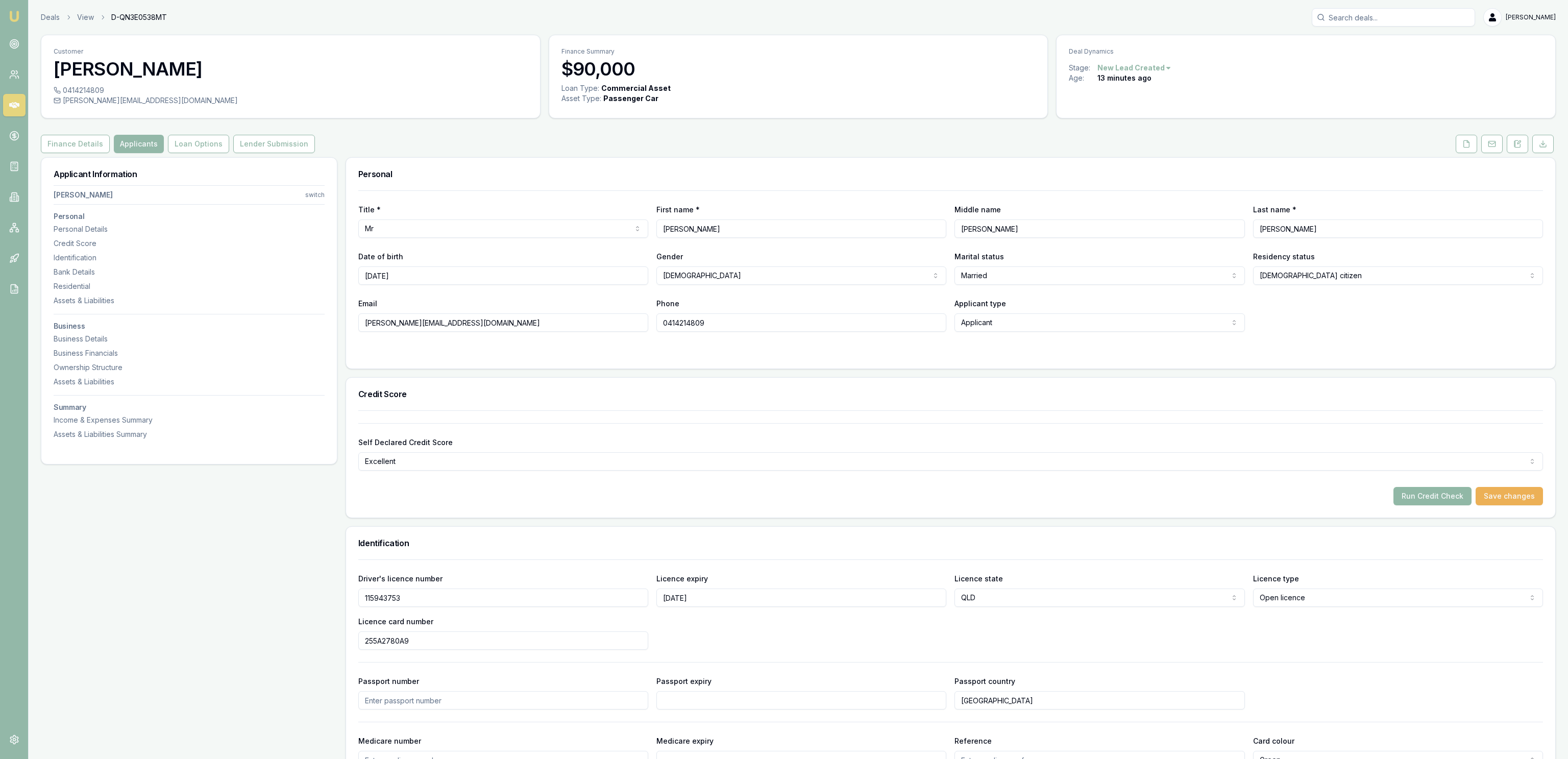
click at [1457, 492] on button "Run Credit Check" at bounding box center [1432, 496] width 78 height 18
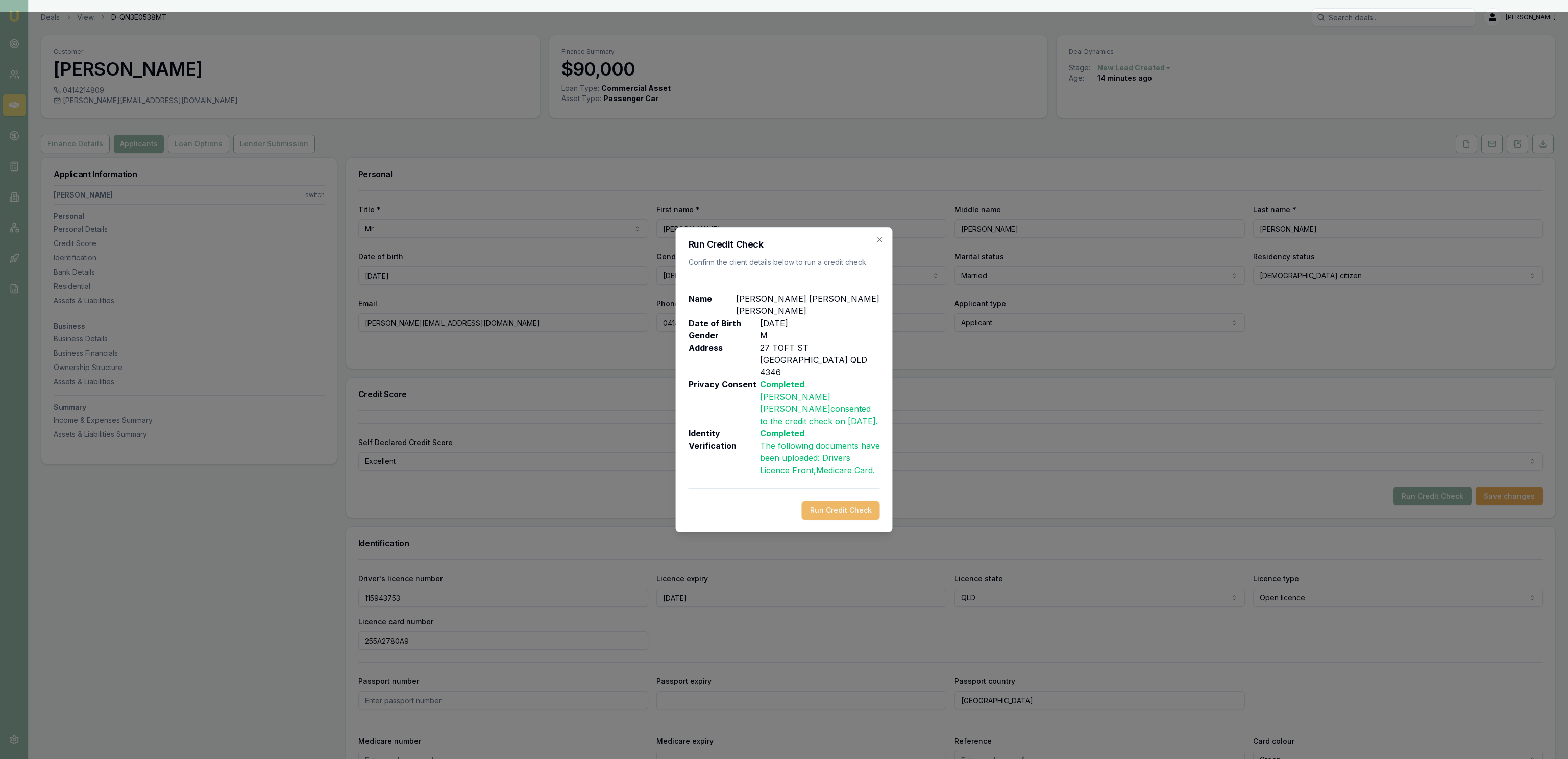
click at [857, 501] on button "Run Credit Check" at bounding box center [841, 510] width 78 height 18
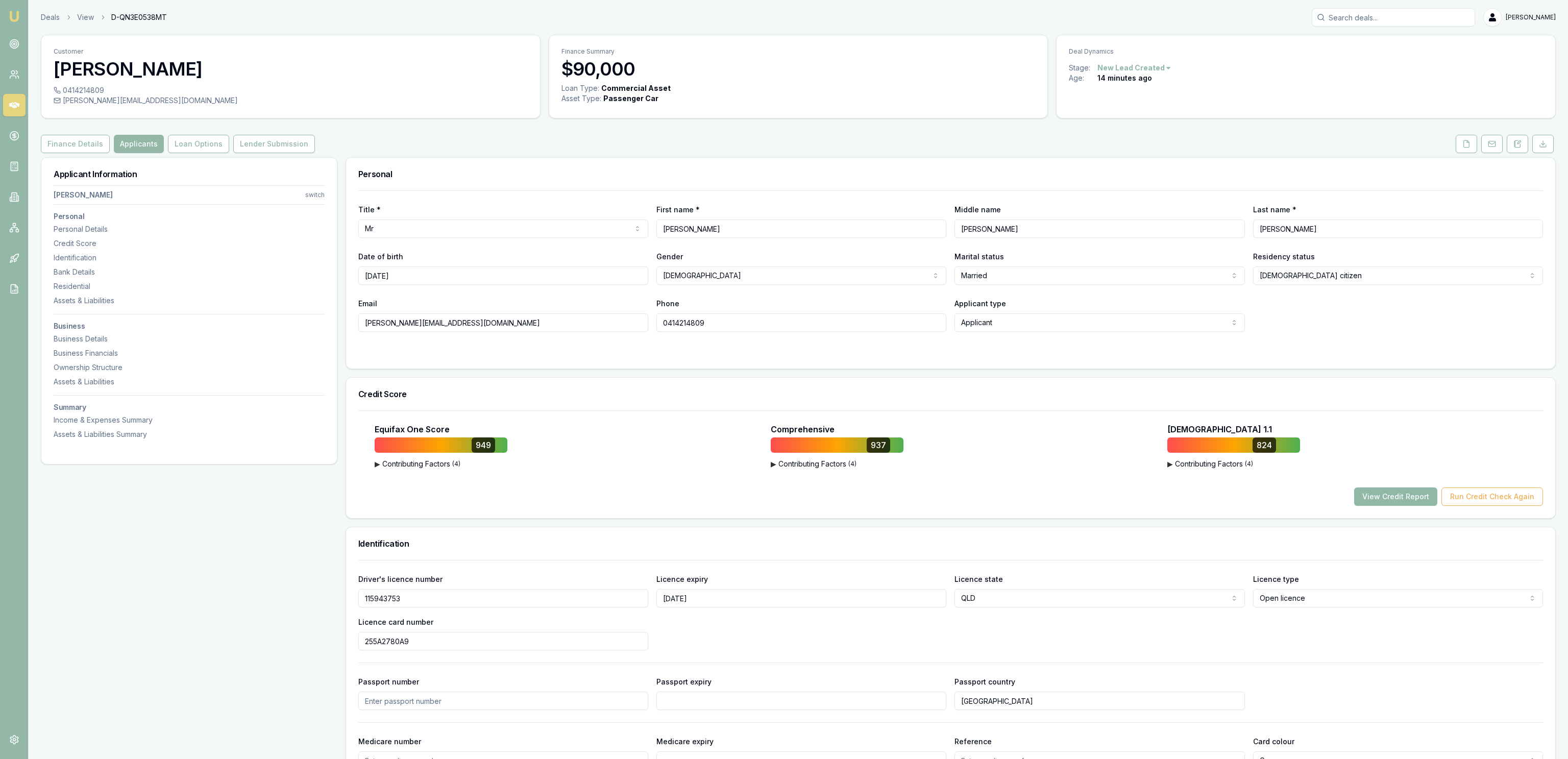
click at [1420, 496] on button "View Credit Report" at bounding box center [1395, 497] width 83 height 18
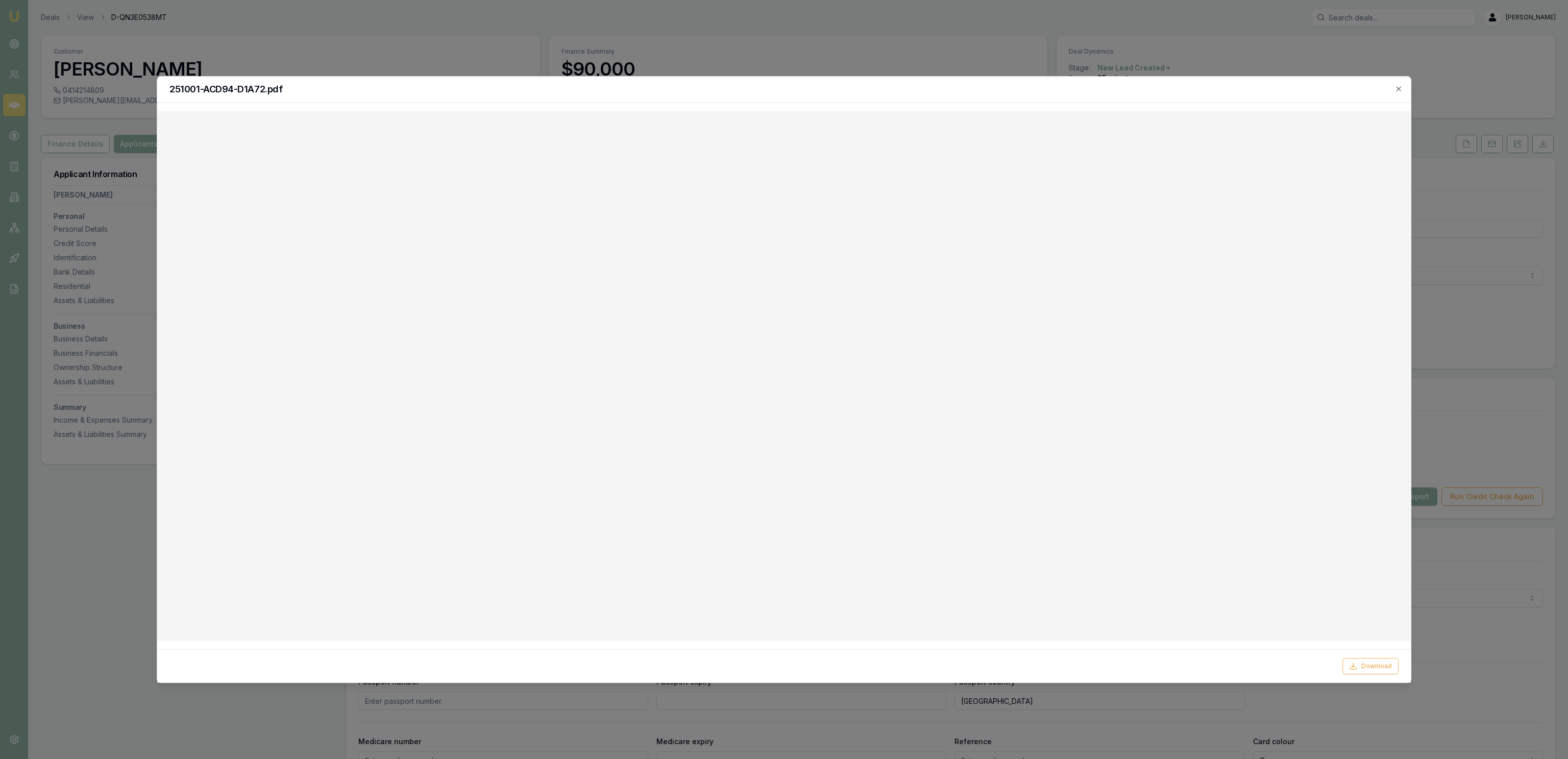
click at [266, 27] on div at bounding box center [784, 379] width 1568 height 759
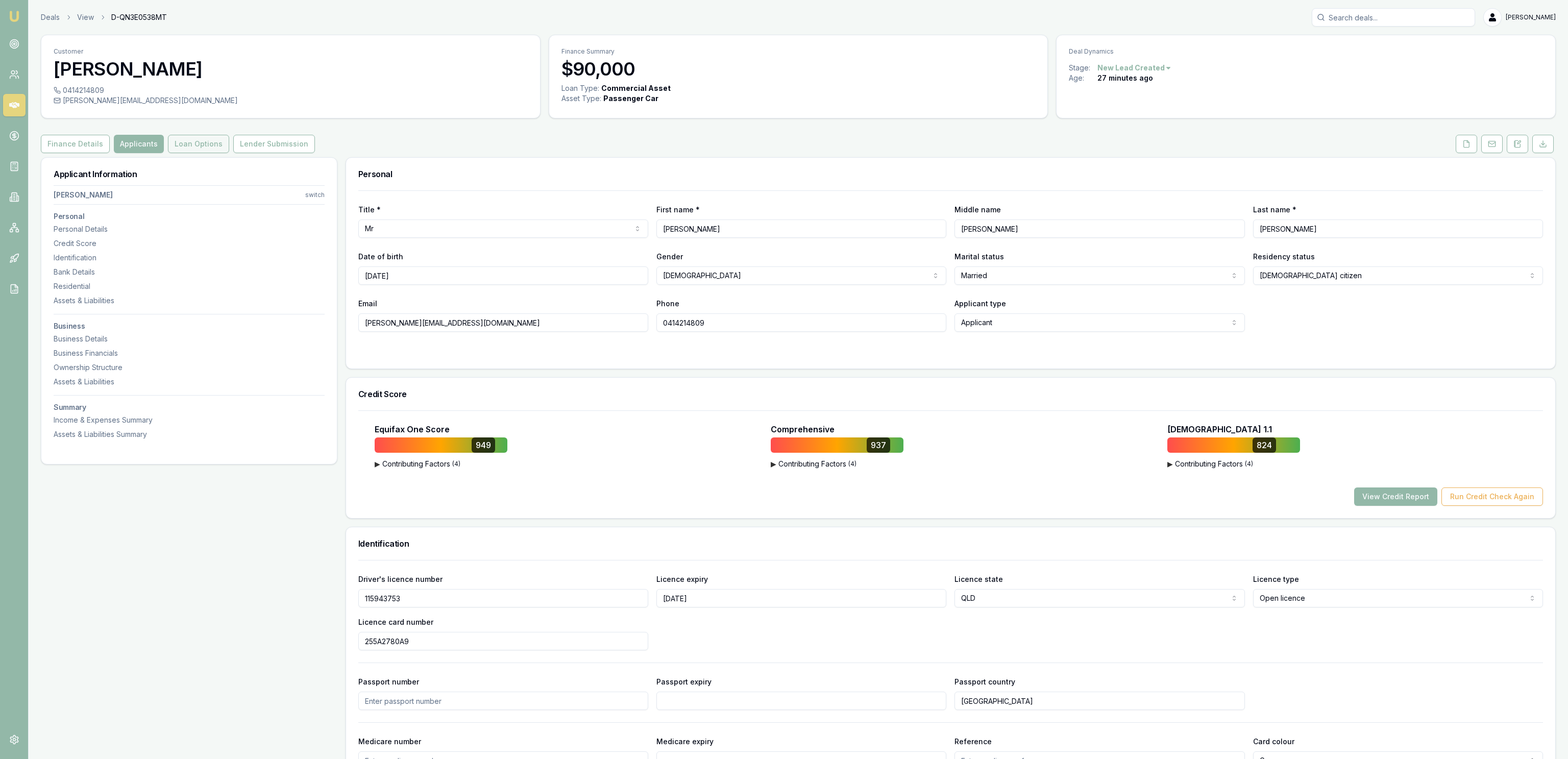
click at [205, 143] on button "Loan Options" at bounding box center [199, 144] width 62 height 18
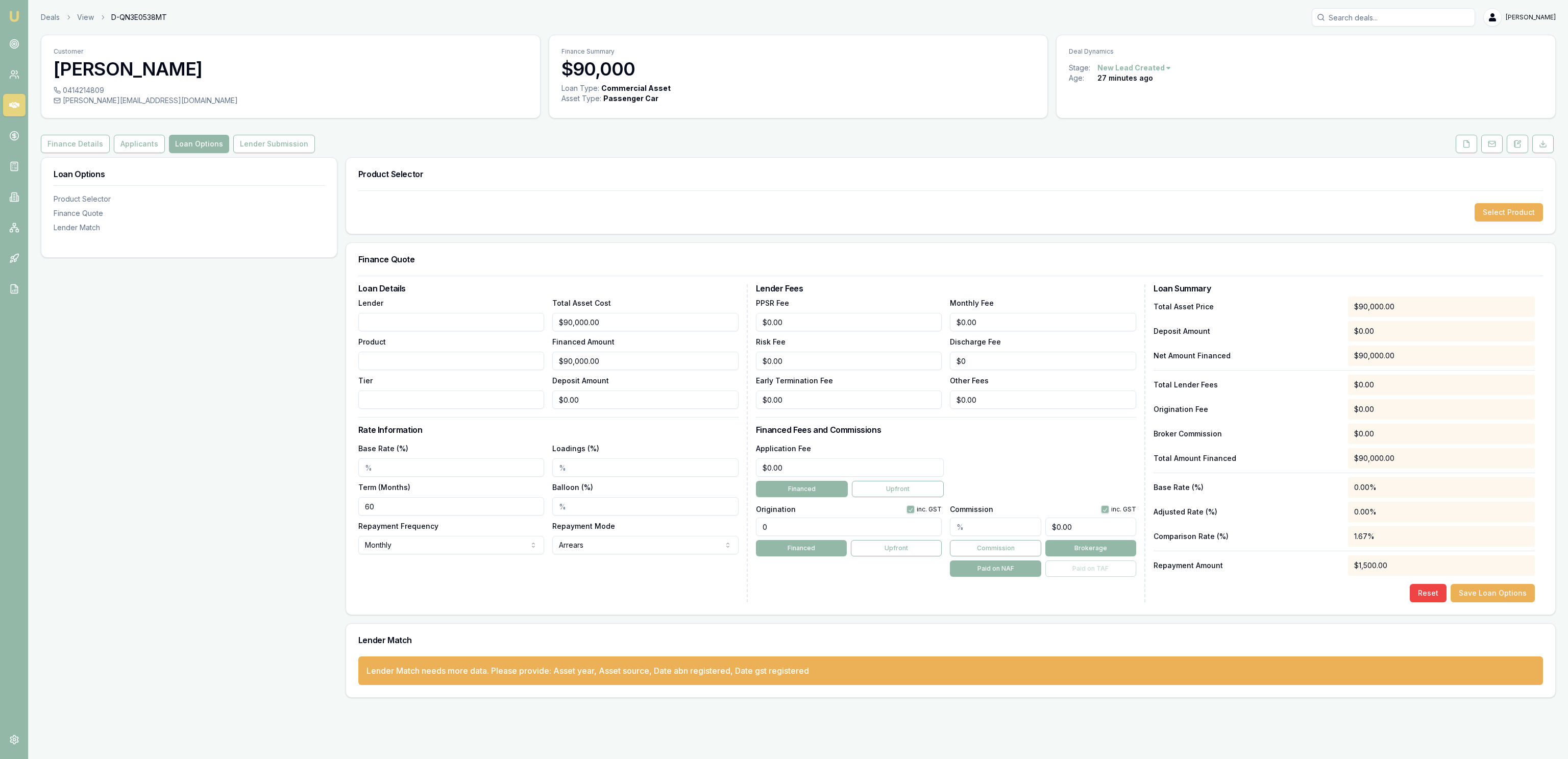
click at [411, 319] on input "Lender" at bounding box center [451, 322] width 186 height 18
type input "l"
drag, startPoint x: 86, startPoint y: 155, endPoint x: 81, endPoint y: 151, distance: 6.4
click at [86, 154] on div "Customer [PERSON_NAME] 0414214809 [PERSON_NAME][EMAIL_ADDRESS][DOMAIN_NAME] Fin…" at bounding box center [798, 366] width 1514 height 663
click at [81, 151] on button "Finance Details" at bounding box center [75, 144] width 69 height 18
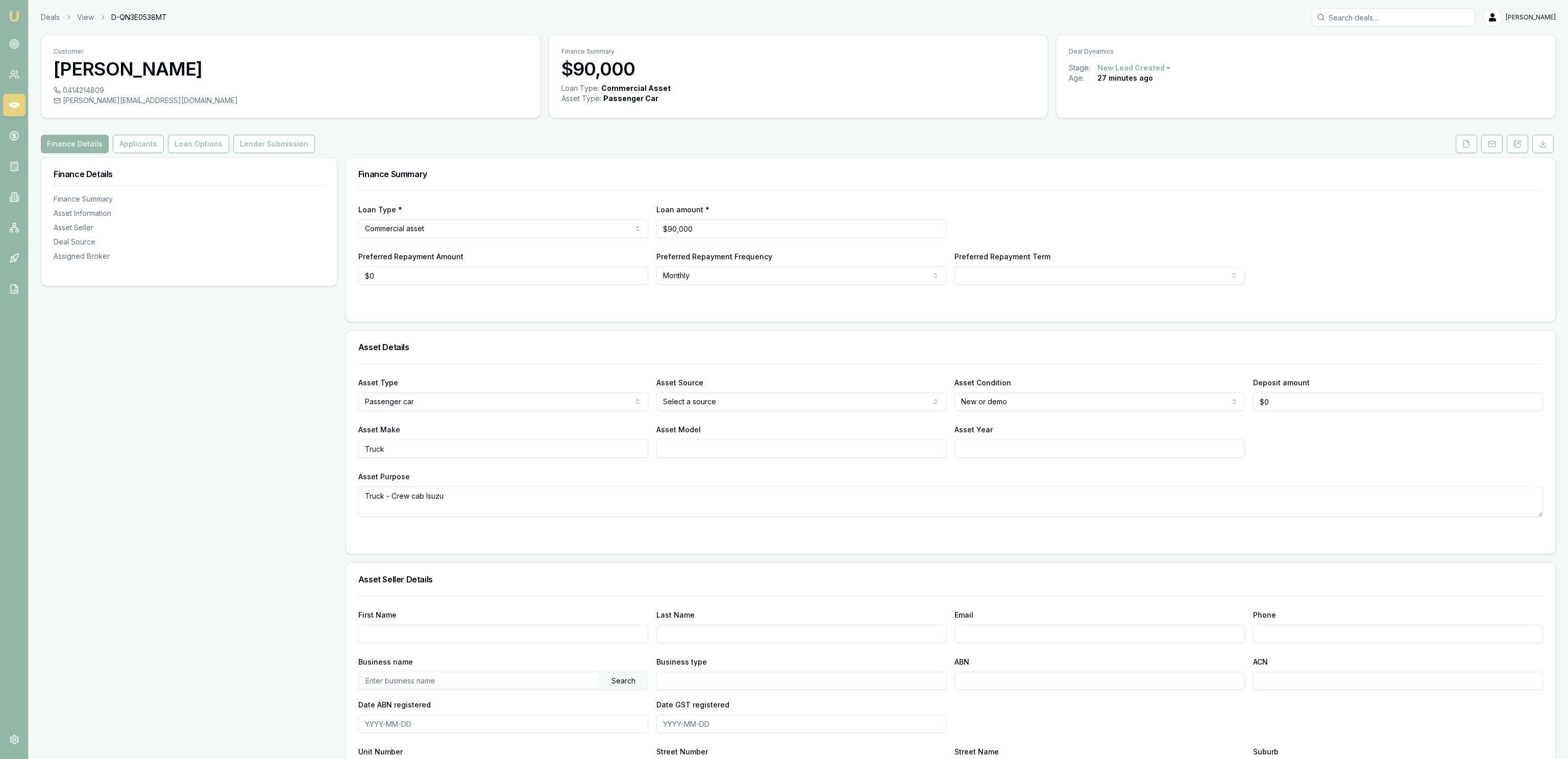
click at [759, 444] on input "Asset Model" at bounding box center [801, 449] width 290 height 18
type input "Isuzu"
type input "2025"
click at [716, 493] on textarea "Truck - Crew cab Isuzu" at bounding box center [950, 502] width 1185 height 31
click at [676, 475] on div "Asset Purpose Truck - Crew cab Isuzu" at bounding box center [950, 494] width 1185 height 47
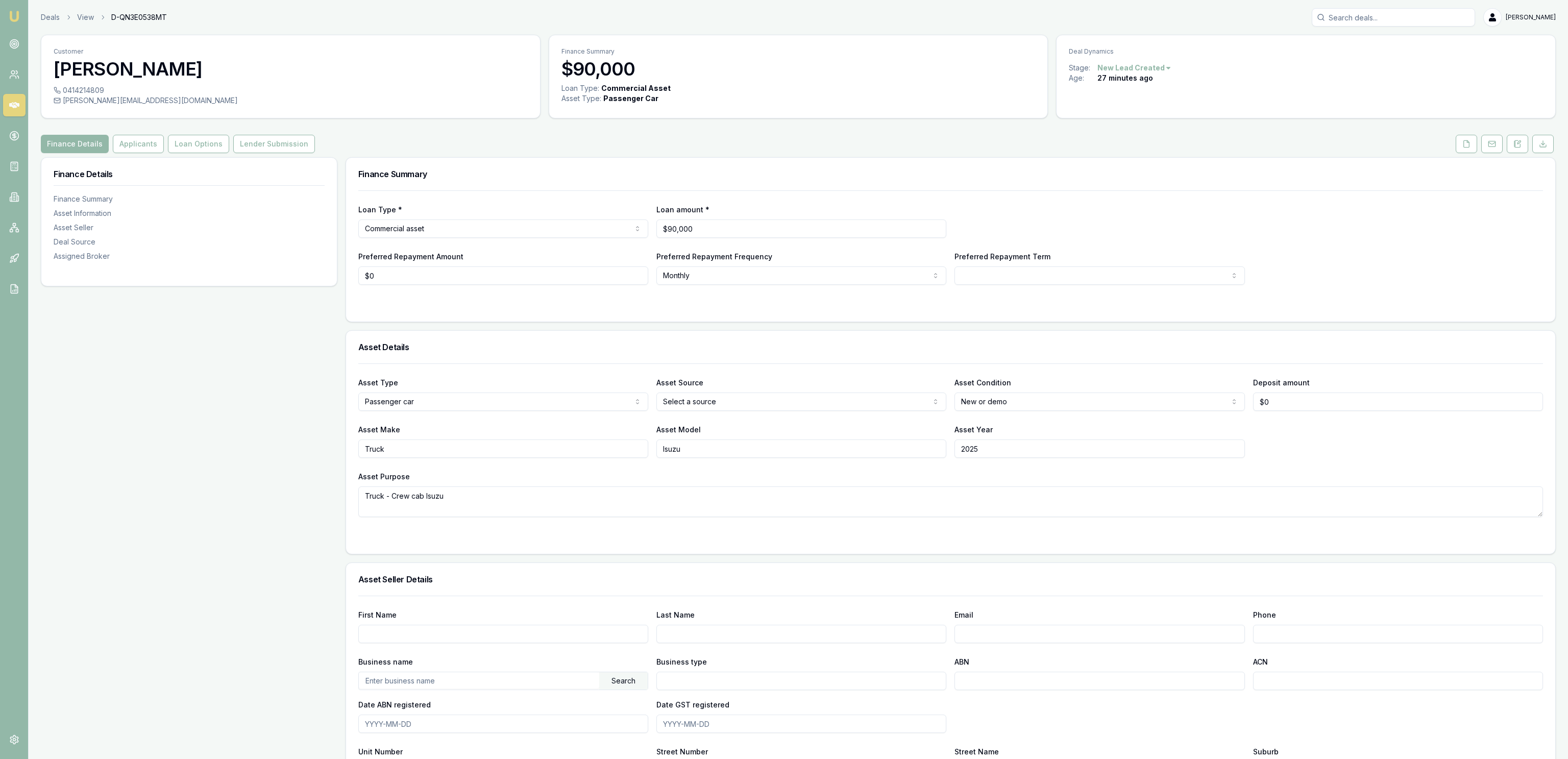
click at [199, 512] on div "Finance Details Finance Summary Asset Information Asset Seller Deal Source Assi…" at bounding box center [189, 630] width 297 height 946
drag, startPoint x: 55, startPoint y: 456, endPoint x: 58, endPoint y: 450, distance: 6.7
click at [56, 454] on div "Finance Details Finance Summary Asset Information Asset Seller Deal Source Assi…" at bounding box center [189, 630] width 297 height 946
click at [180, 145] on button "Loan Options" at bounding box center [199, 144] width 62 height 18
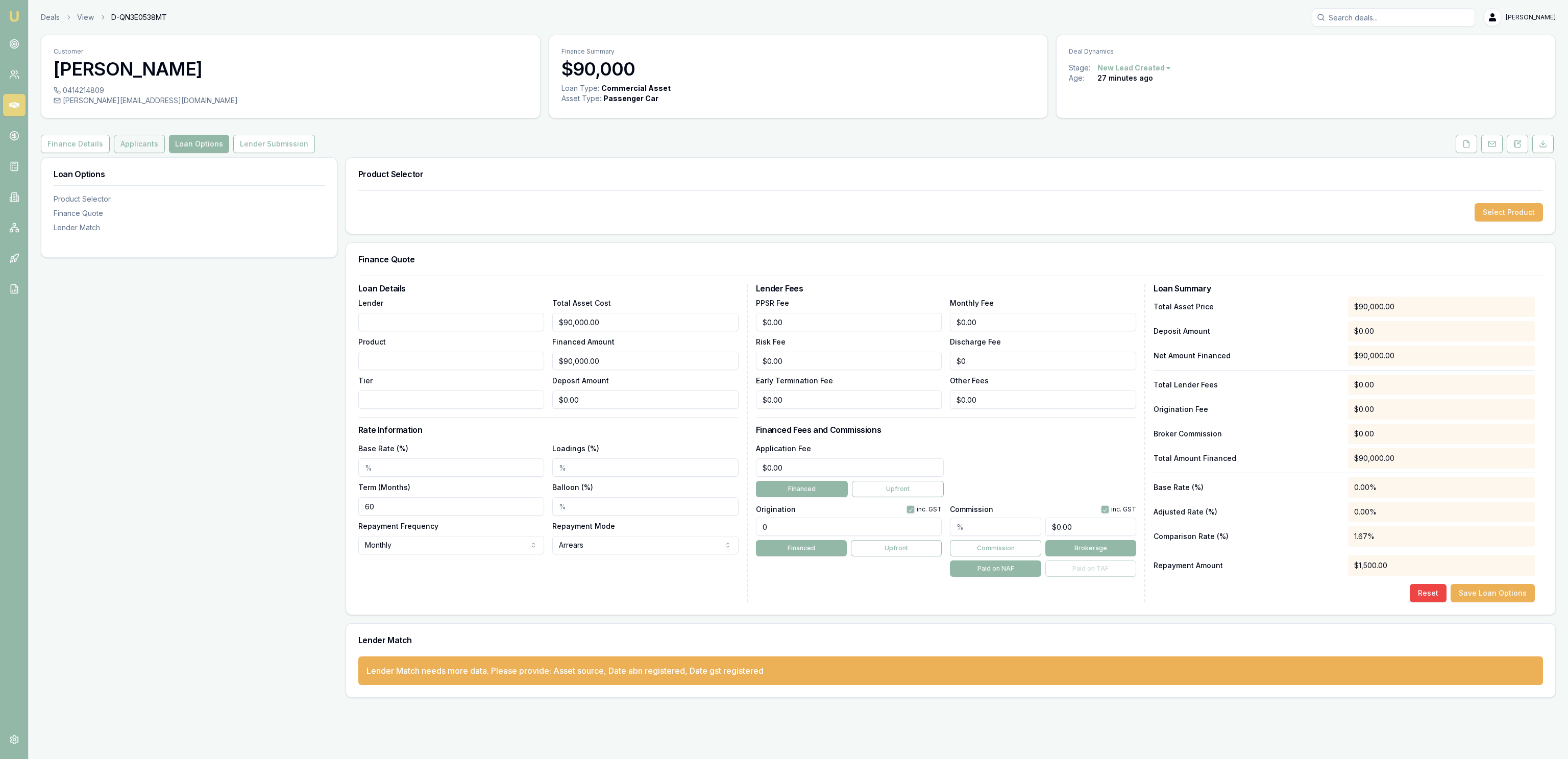
click at [137, 147] on button "Applicants" at bounding box center [139, 144] width 51 height 18
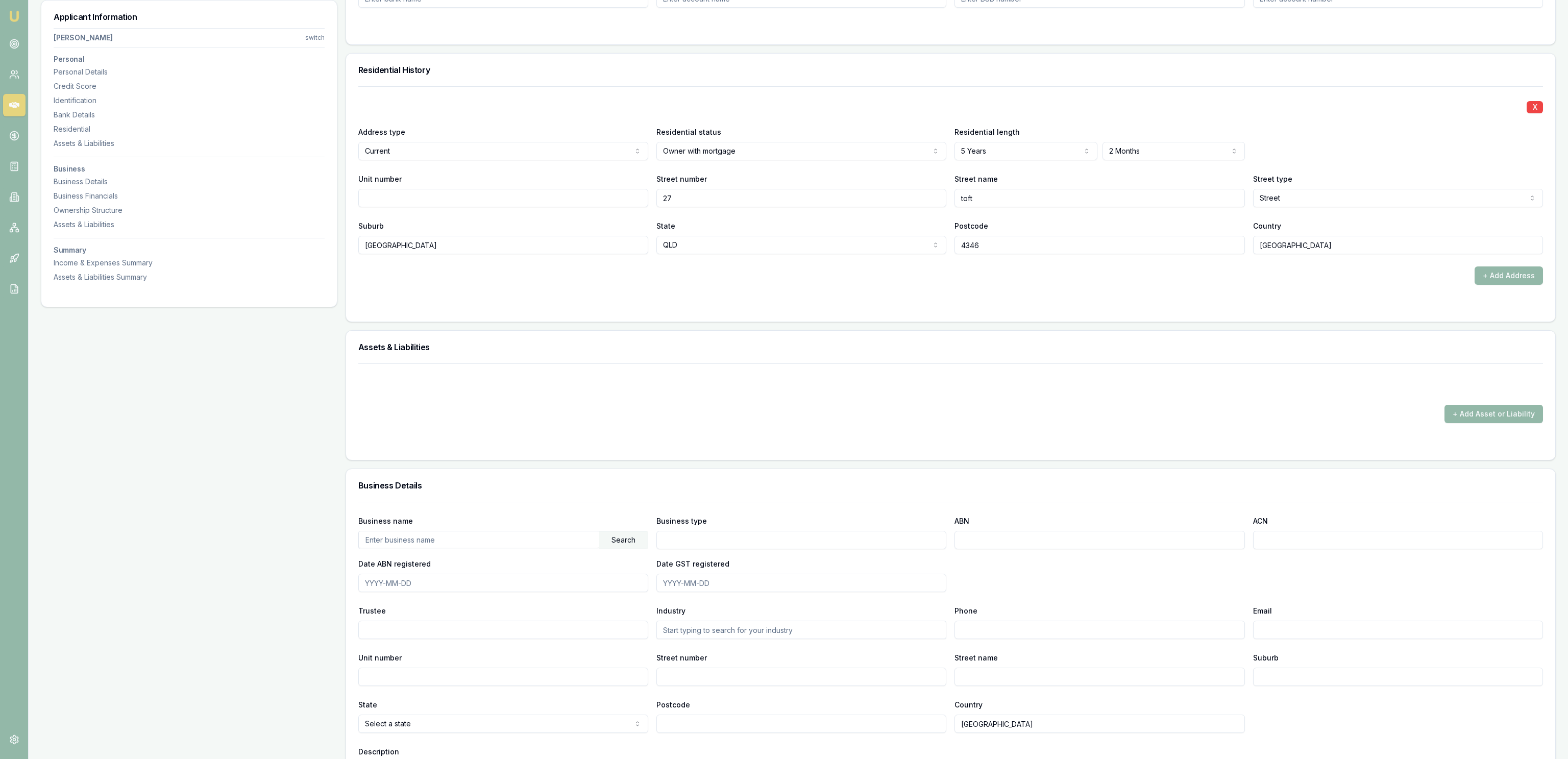
scroll to position [992, 0]
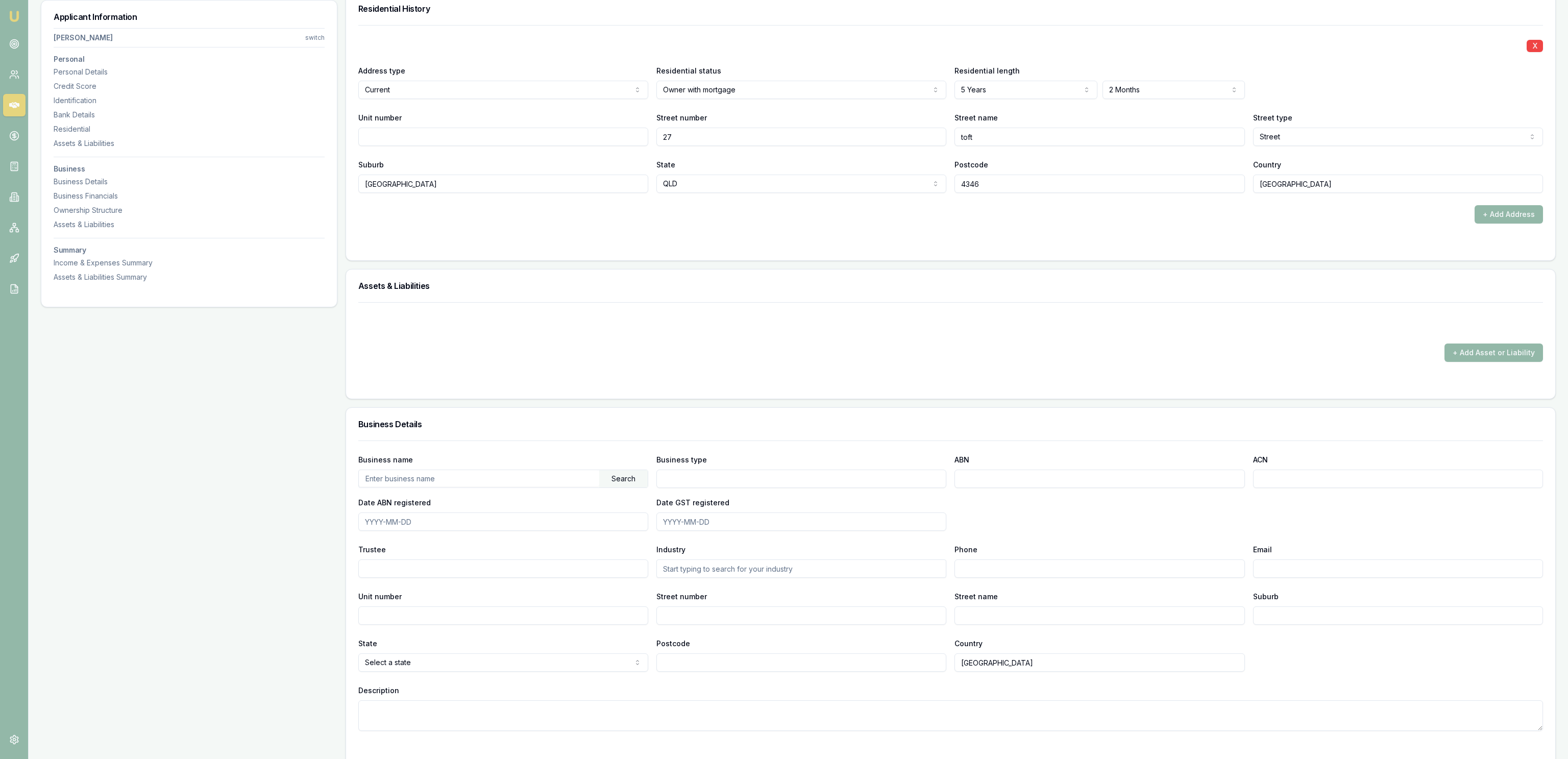
click at [411, 482] on input "text" at bounding box center [479, 478] width 241 height 17
paste input "93 640 984 854"
click at [625, 478] on div "Search" at bounding box center [623, 479] width 49 height 17
click at [478, 500] on div "Can't find your business?" at bounding box center [503, 498] width 289 height 20
click at [482, 482] on input "93 640 984 854" at bounding box center [479, 478] width 241 height 17
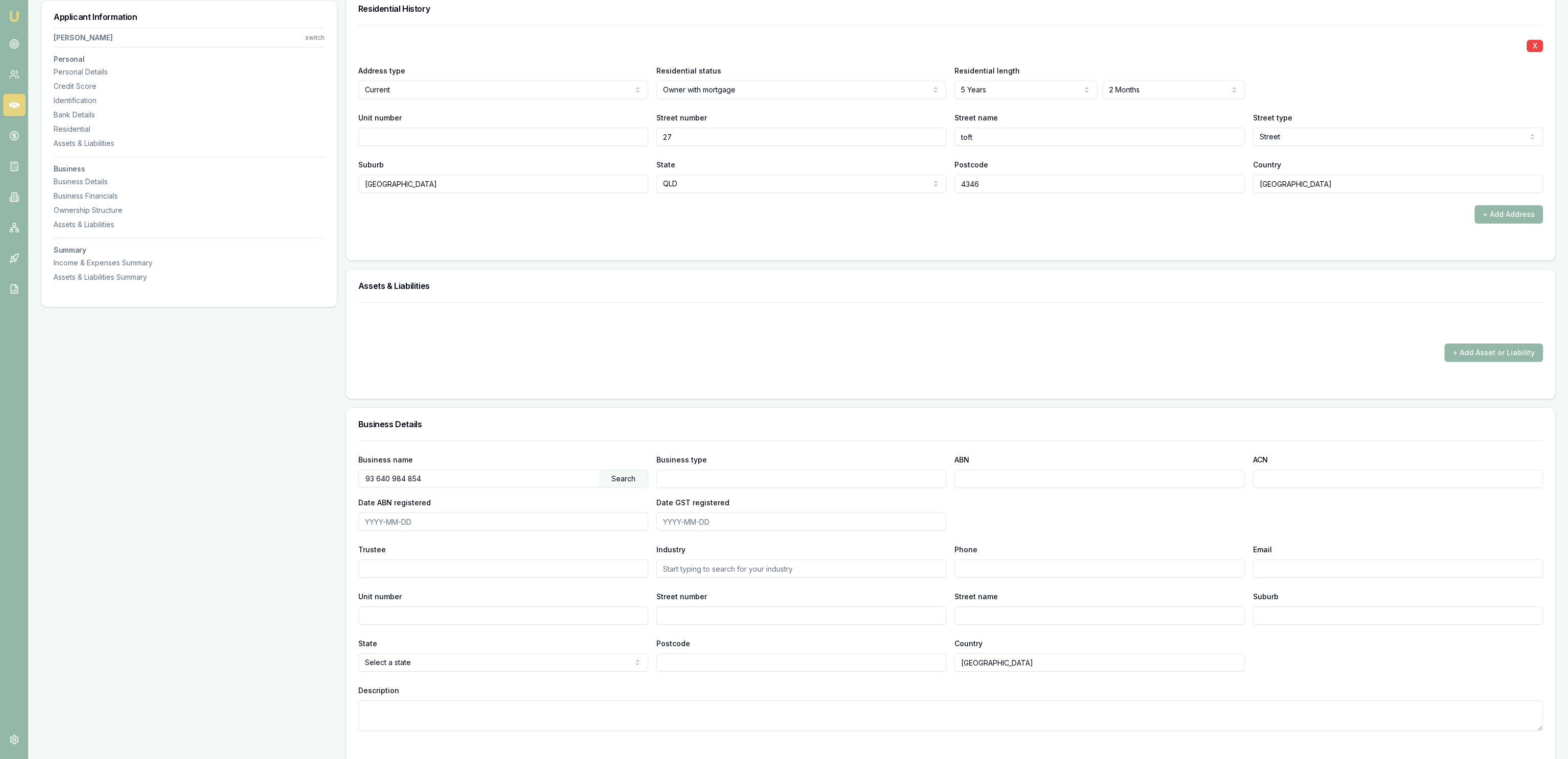
click at [637, 486] on div "Search" at bounding box center [623, 479] width 49 height 17
click at [465, 493] on div "Can't find your business?" at bounding box center [503, 498] width 289 height 20
click at [466, 483] on input "93 640 984 854" at bounding box center [479, 478] width 241 height 17
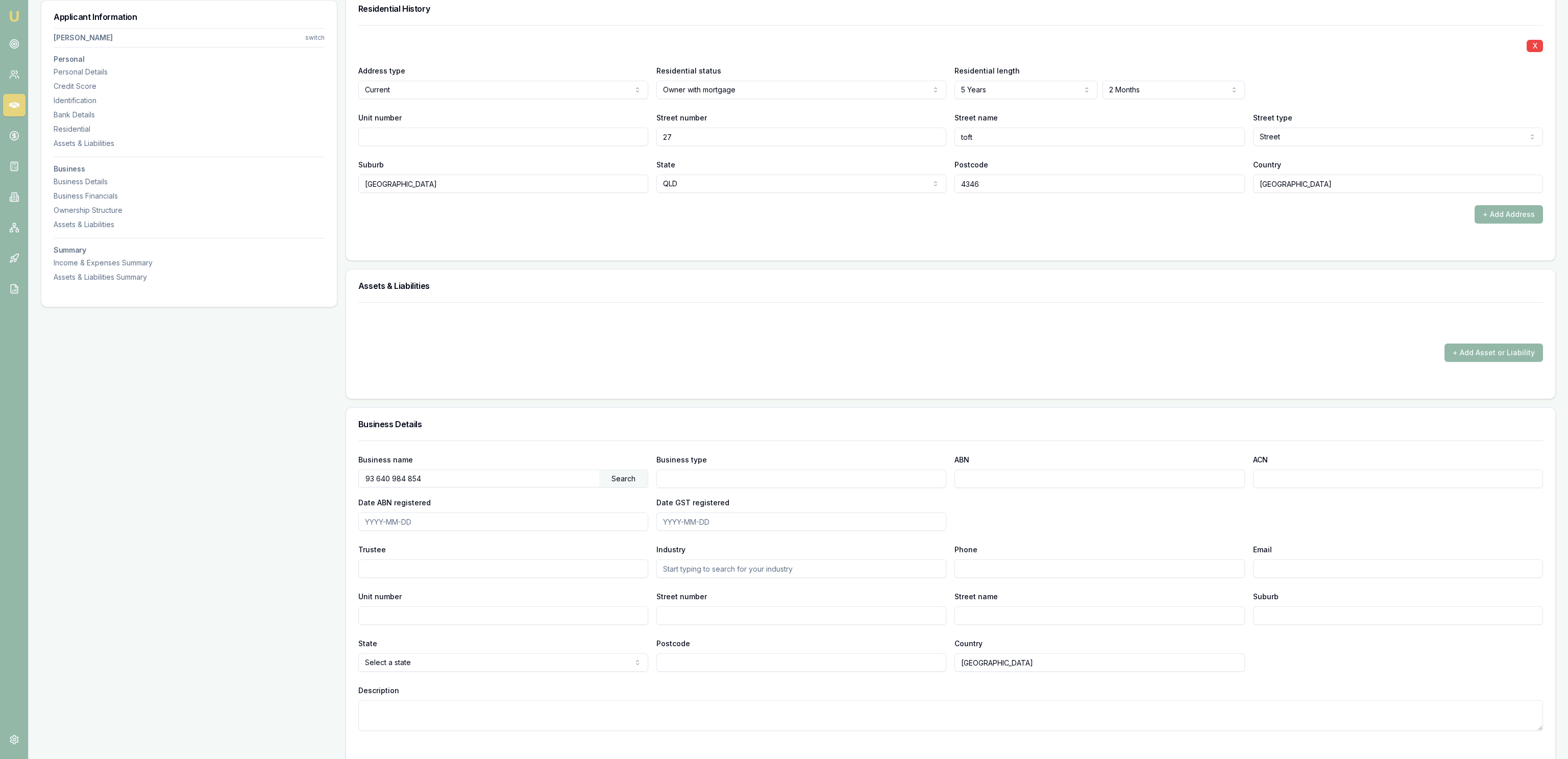
click at [585, 481] on input "93 640 984 854" at bounding box center [479, 478] width 241 height 17
click at [585, 483] on input "93 640 984 854" at bounding box center [479, 478] width 241 height 17
paste input "BEN'S CARPENTRY & CONSTRUCTION PTY LTD"
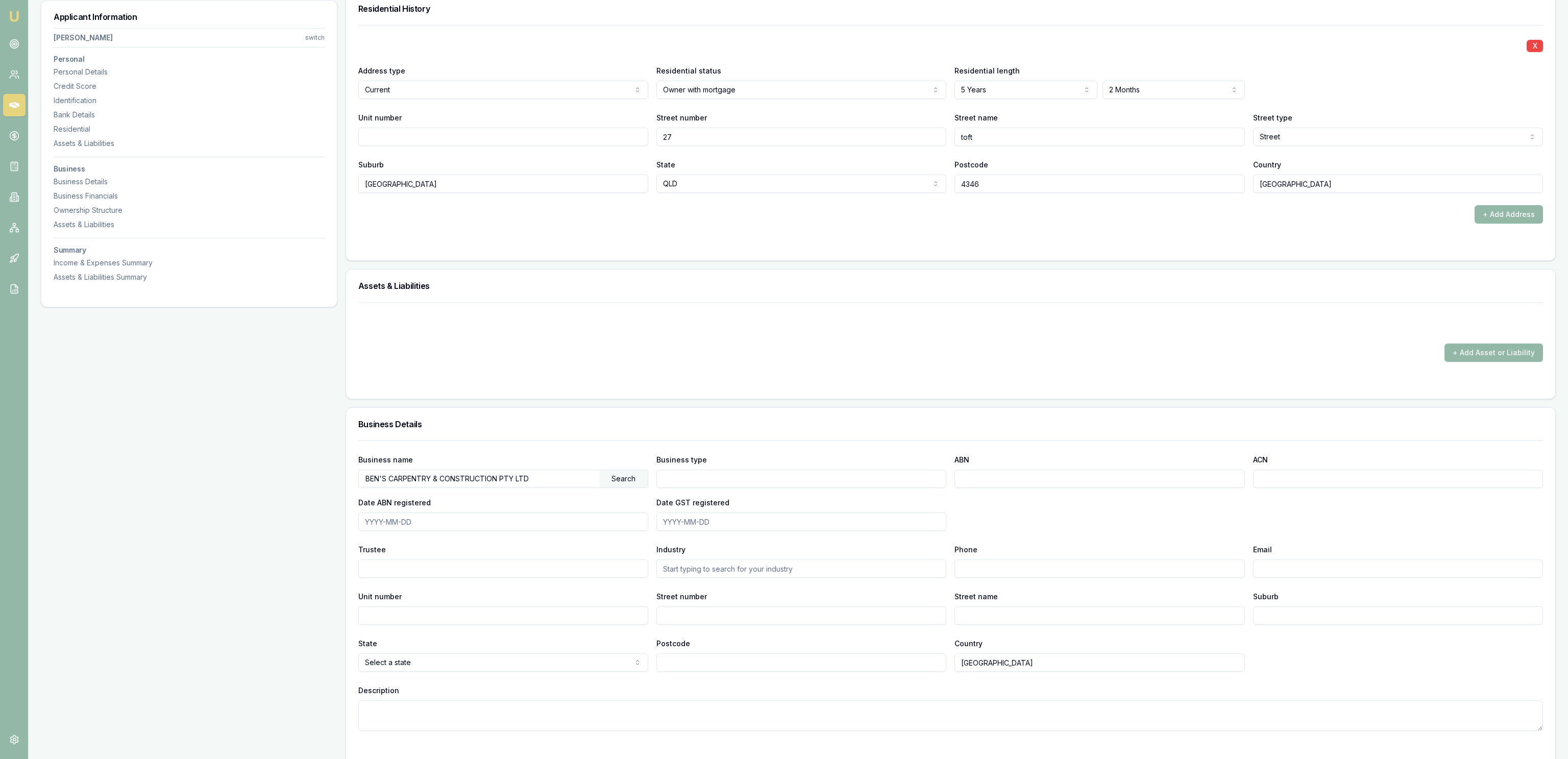
type input "BEN'S CARPENTRY & CONSTRUCTION PTY LTD"
drag, startPoint x: 625, startPoint y: 492, endPoint x: 623, endPoint y: 481, distance: 11.2
click at [625, 489] on div "Business name [PERSON_NAME]'S CARPENTRY & CONSTRUCTION PTY LTD Search Business …" at bounding box center [950, 492] width 1185 height 78
click at [623, 481] on div "Search" at bounding box center [623, 479] width 49 height 17
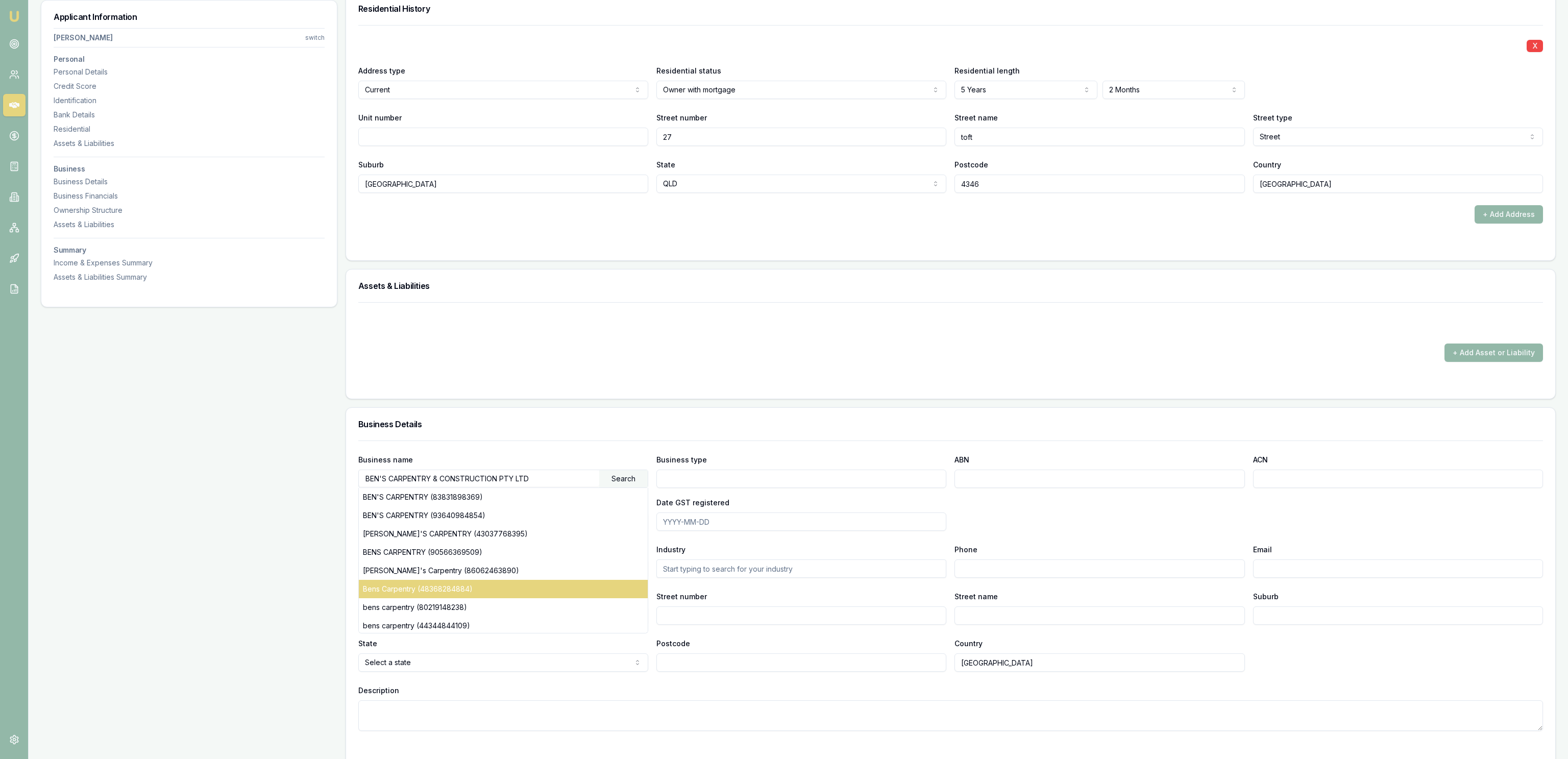
scroll to position [57, 0]
click at [589, 603] on div "BEN'S CARPENTRY & CONSTRUCTION PTY LTD (93640984854)" at bounding box center [503, 606] width 289 height 18
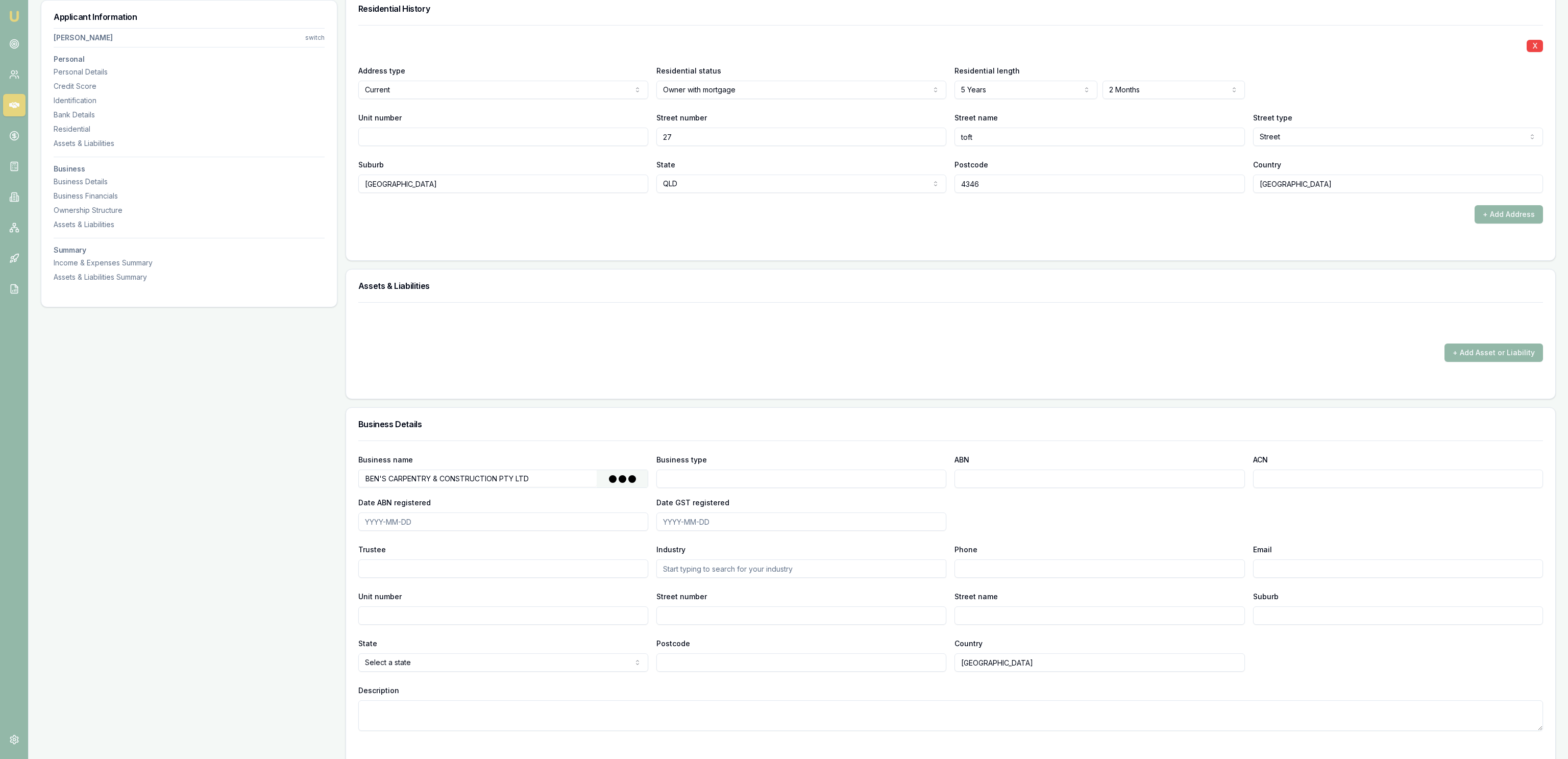
type input "Australian Private Company"
type input "93640984854"
type input "640984854"
type input "[DATE]"
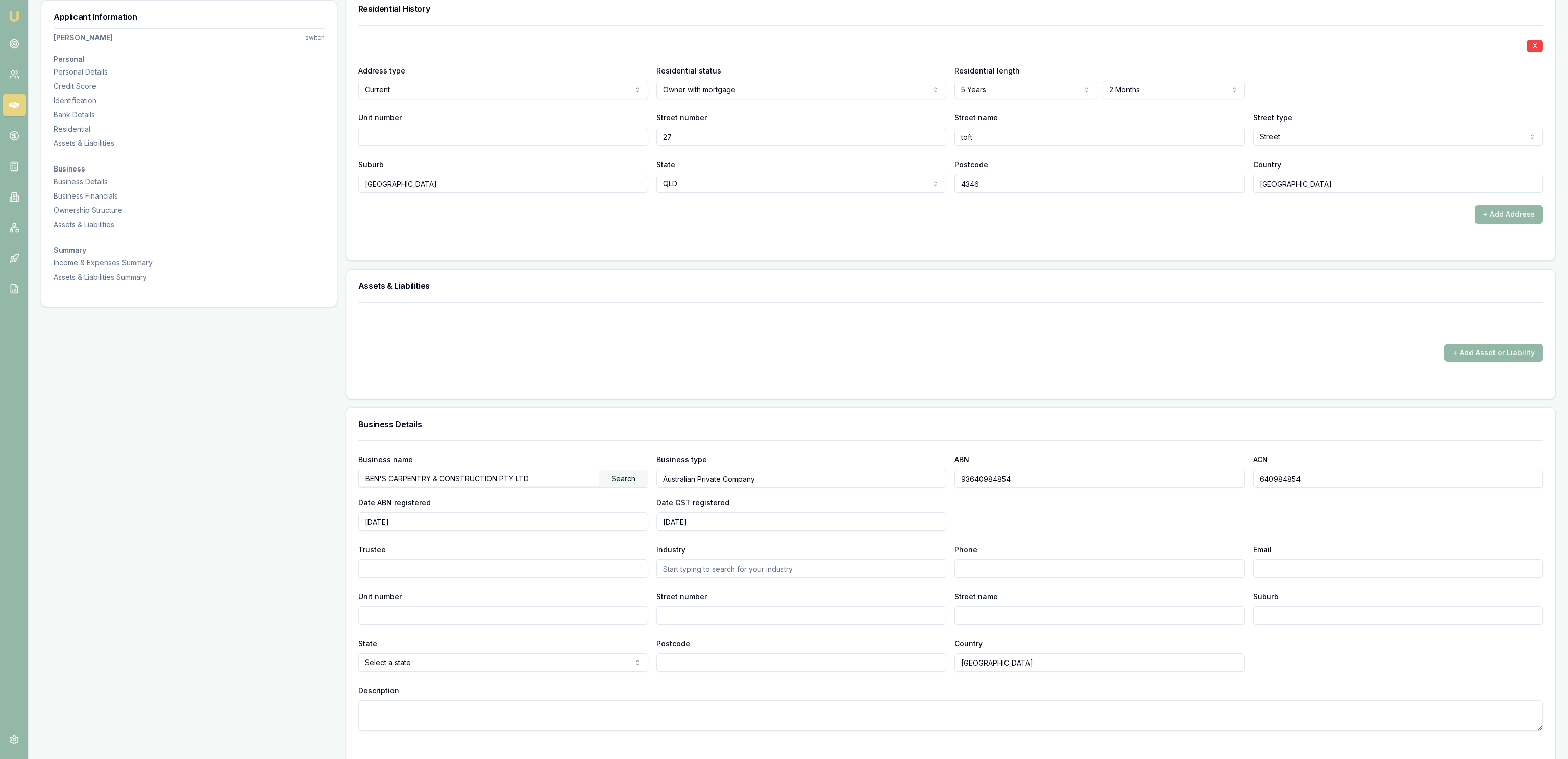
click at [285, 570] on div "Applicant Information [PERSON_NAME] switch Personal Personal Details Credit Sco…" at bounding box center [189, 349] width 297 height 2369
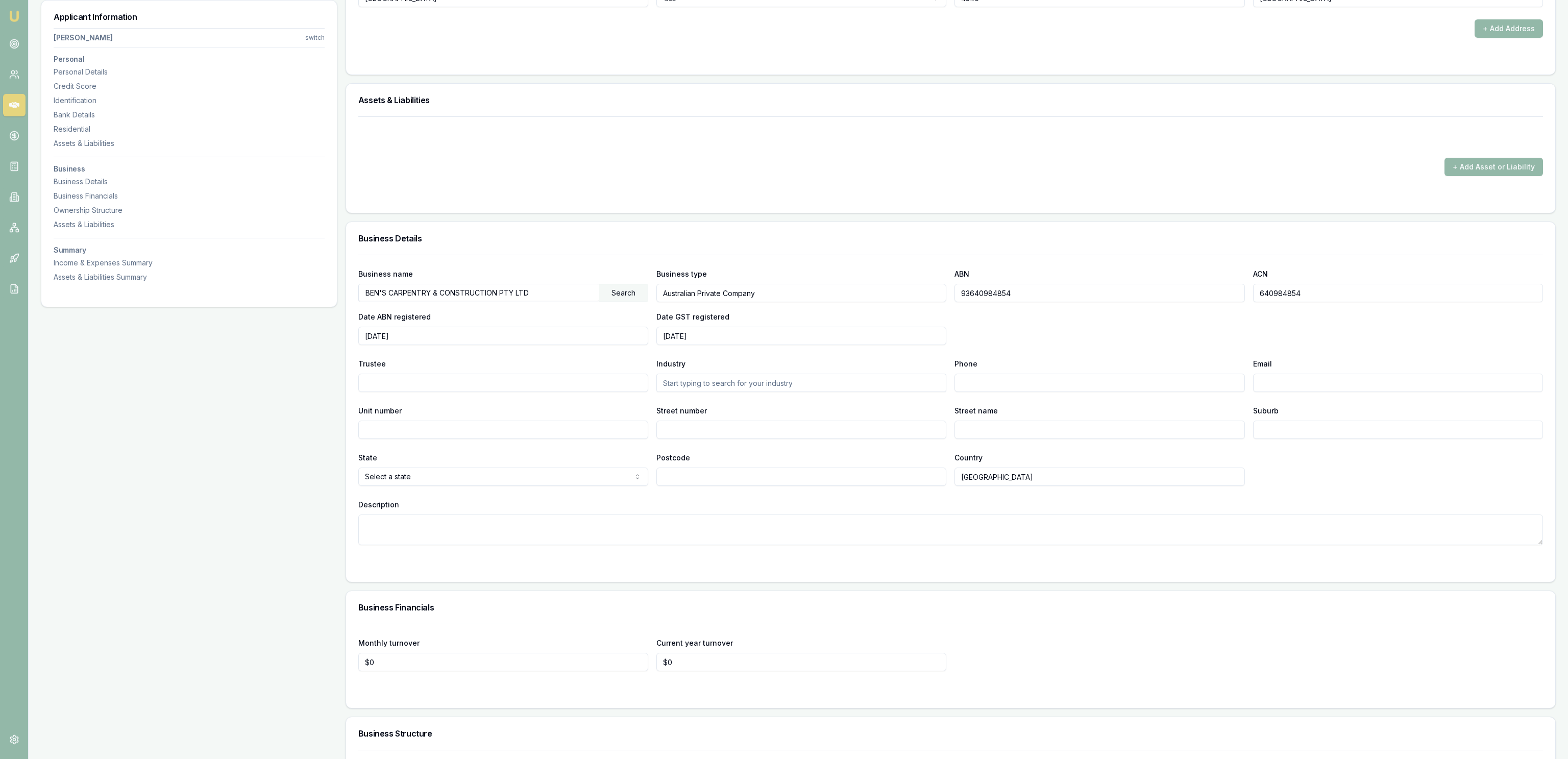
scroll to position [1378, 0]
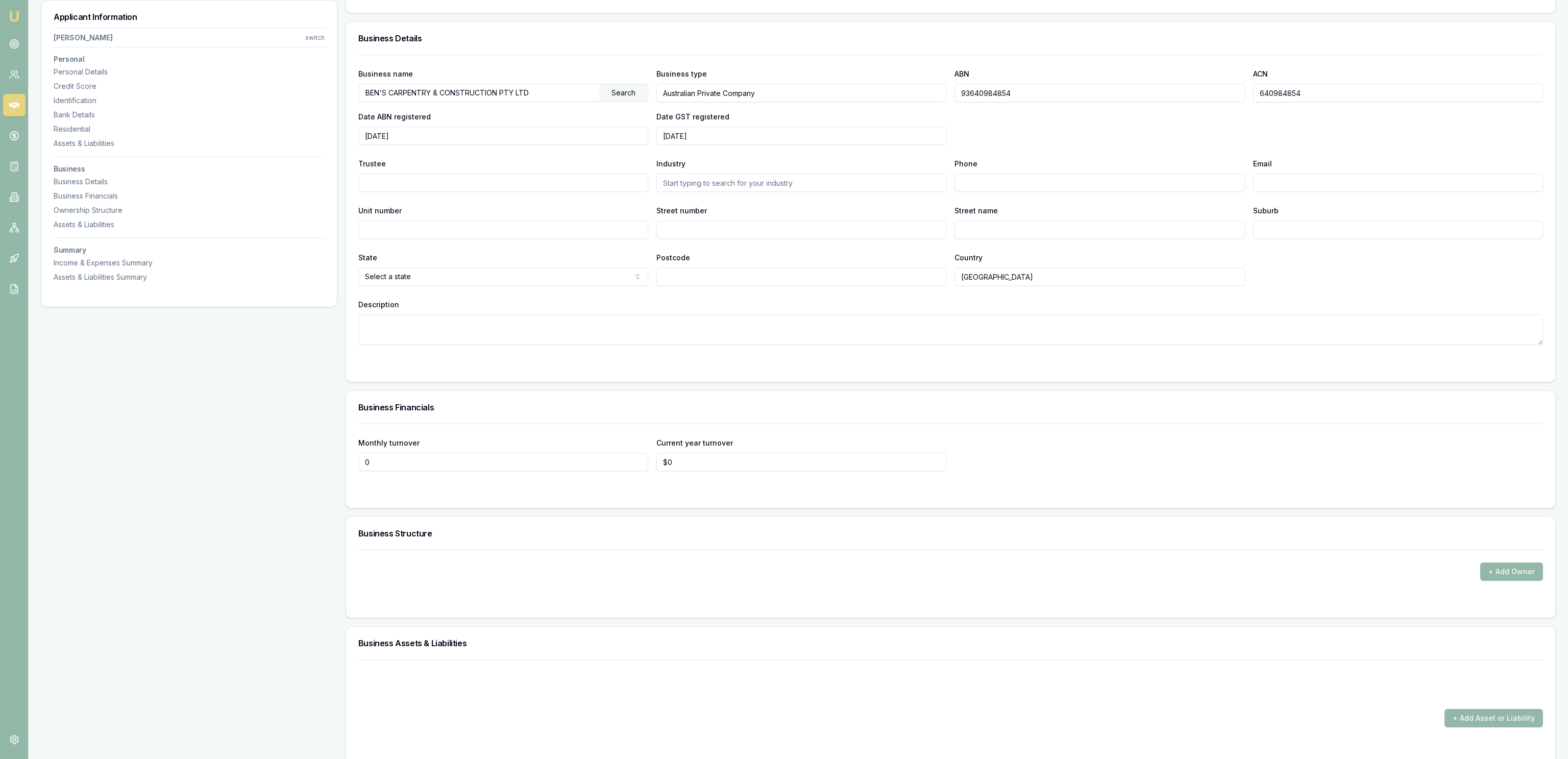
click at [443, 463] on input "0" at bounding box center [503, 462] width 290 height 18
type input "$20,000"
click at [719, 459] on input "0" at bounding box center [801, 462] width 290 height 18
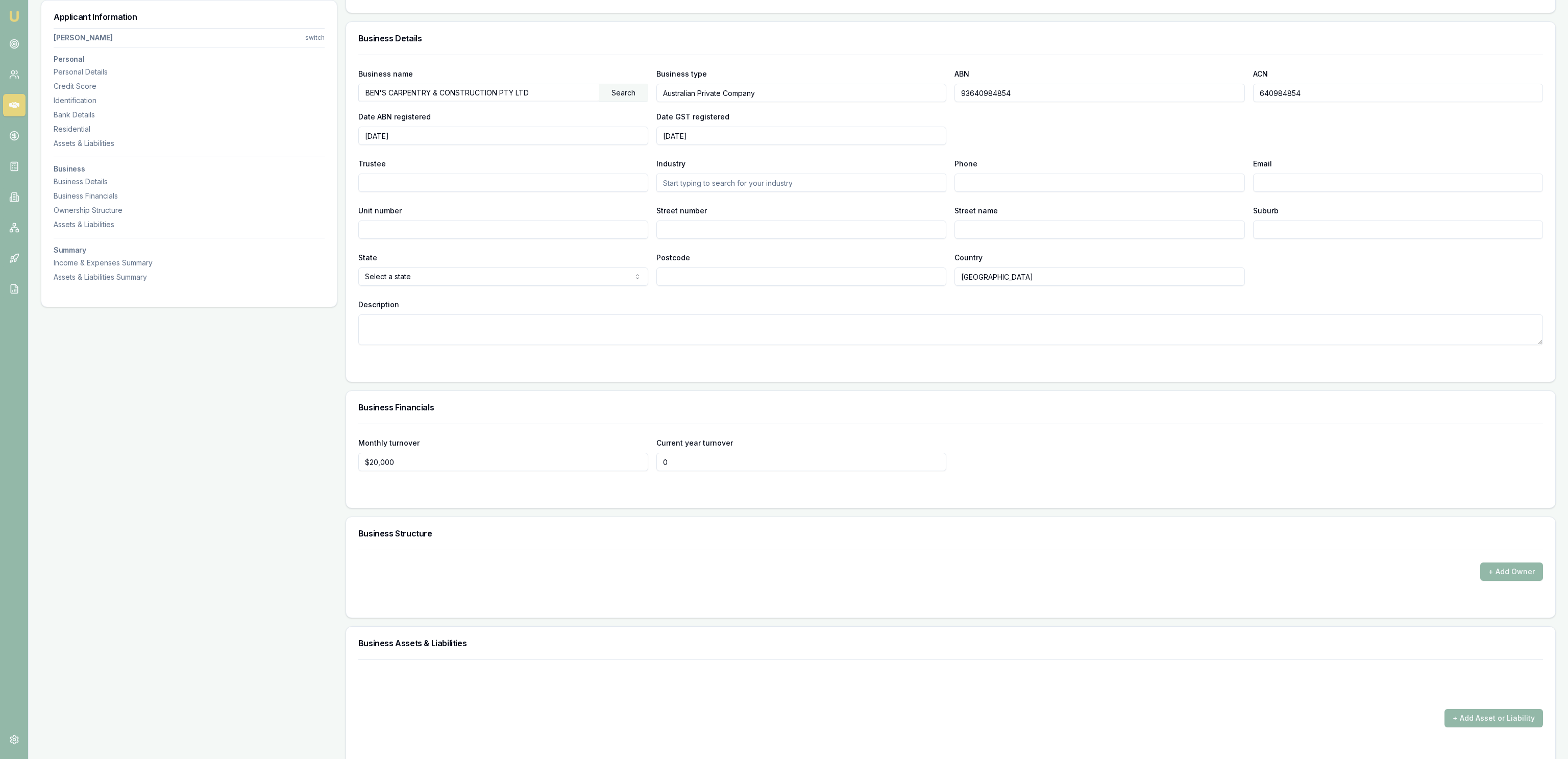
click at [719, 459] on input "0" at bounding box center [801, 462] width 290 height 18
type input "$250,000"
click at [911, 526] on div "Business Structure" at bounding box center [950, 533] width 1209 height 33
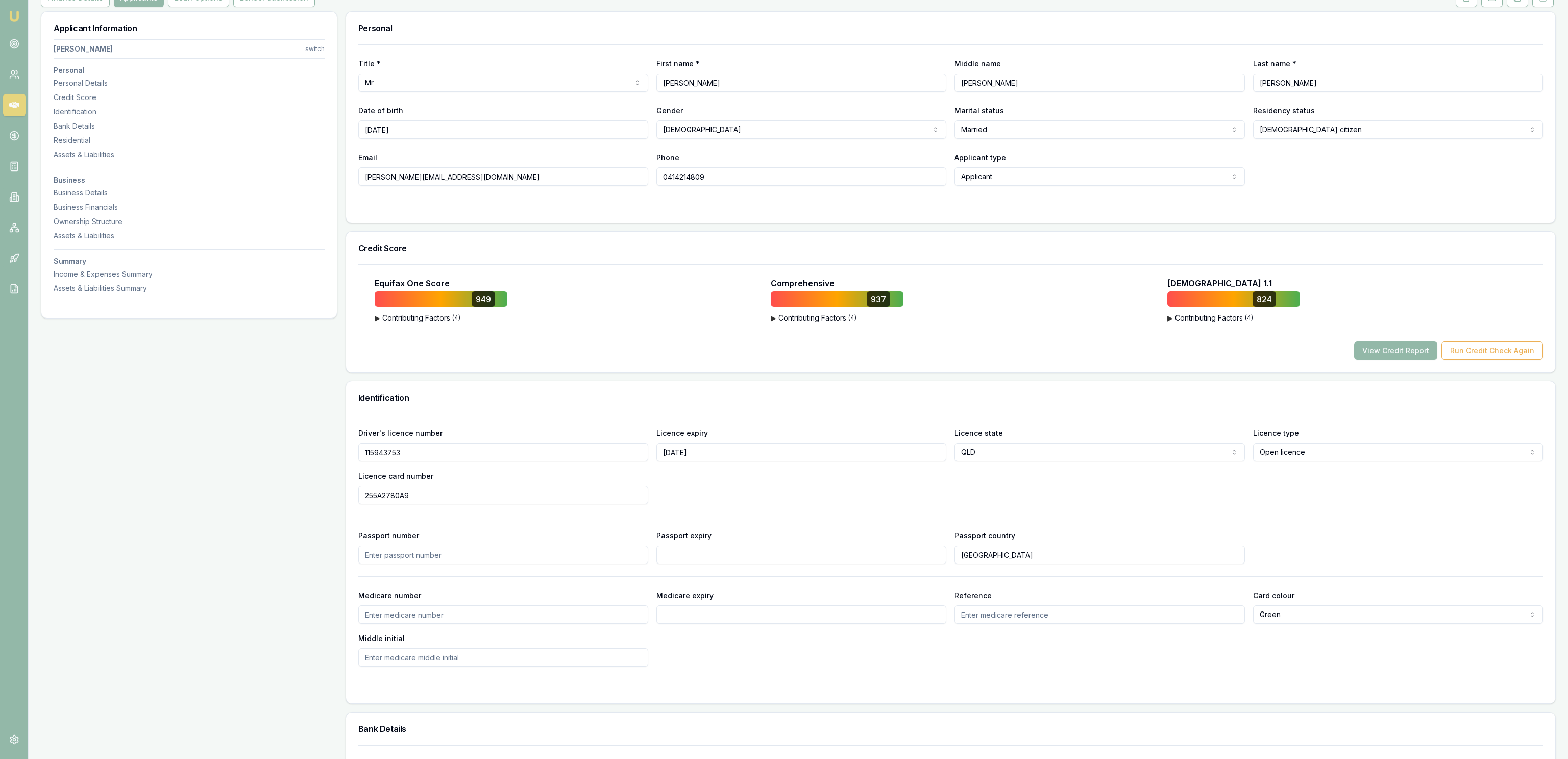
scroll to position [0, 0]
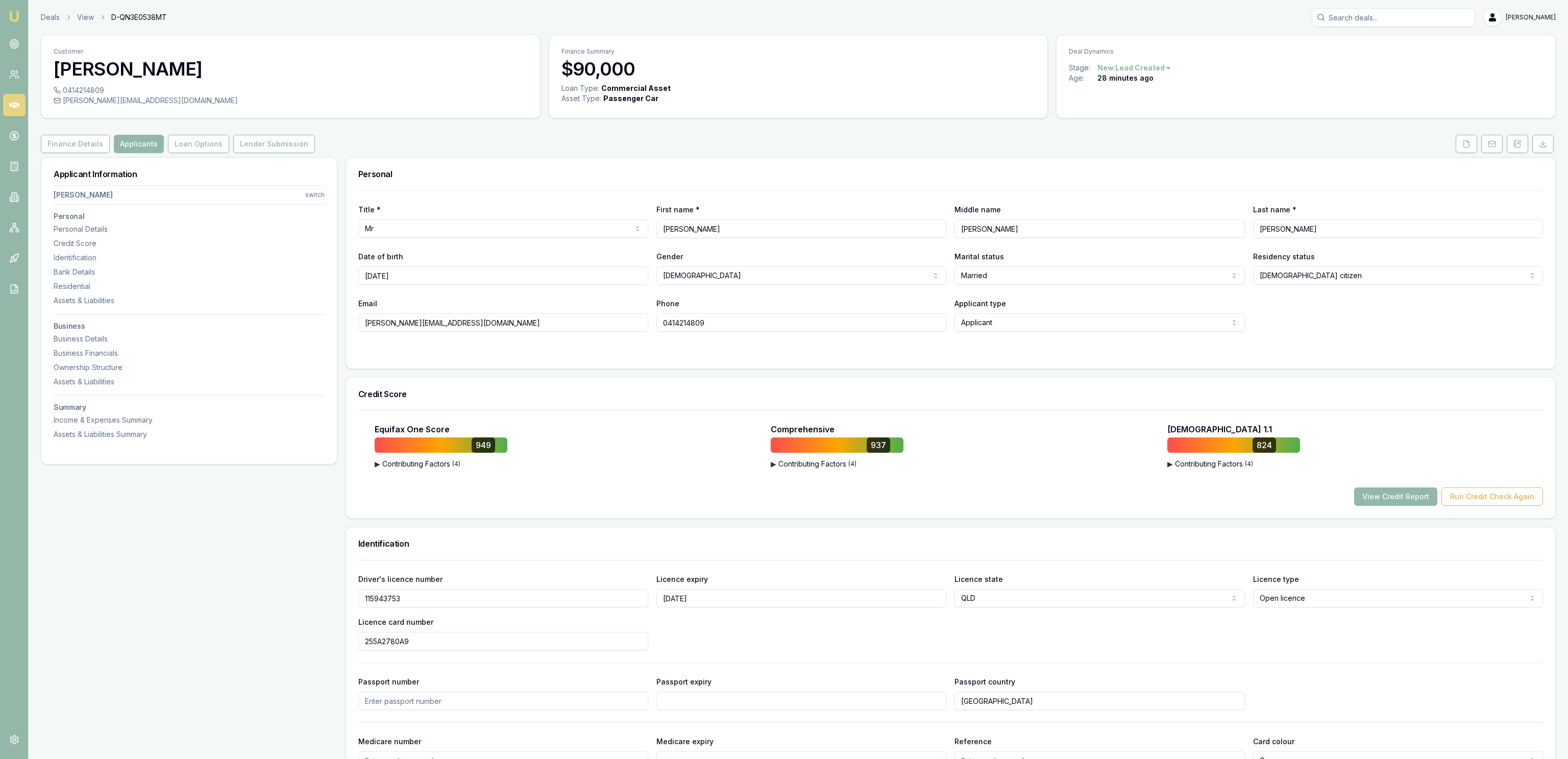
click at [191, 157] on div "Applicant Information [PERSON_NAME] switch Personal Personal Details Credit Sco…" at bounding box center [189, 310] width 297 height 307
click at [190, 151] on button "Loan Options" at bounding box center [199, 144] width 62 height 18
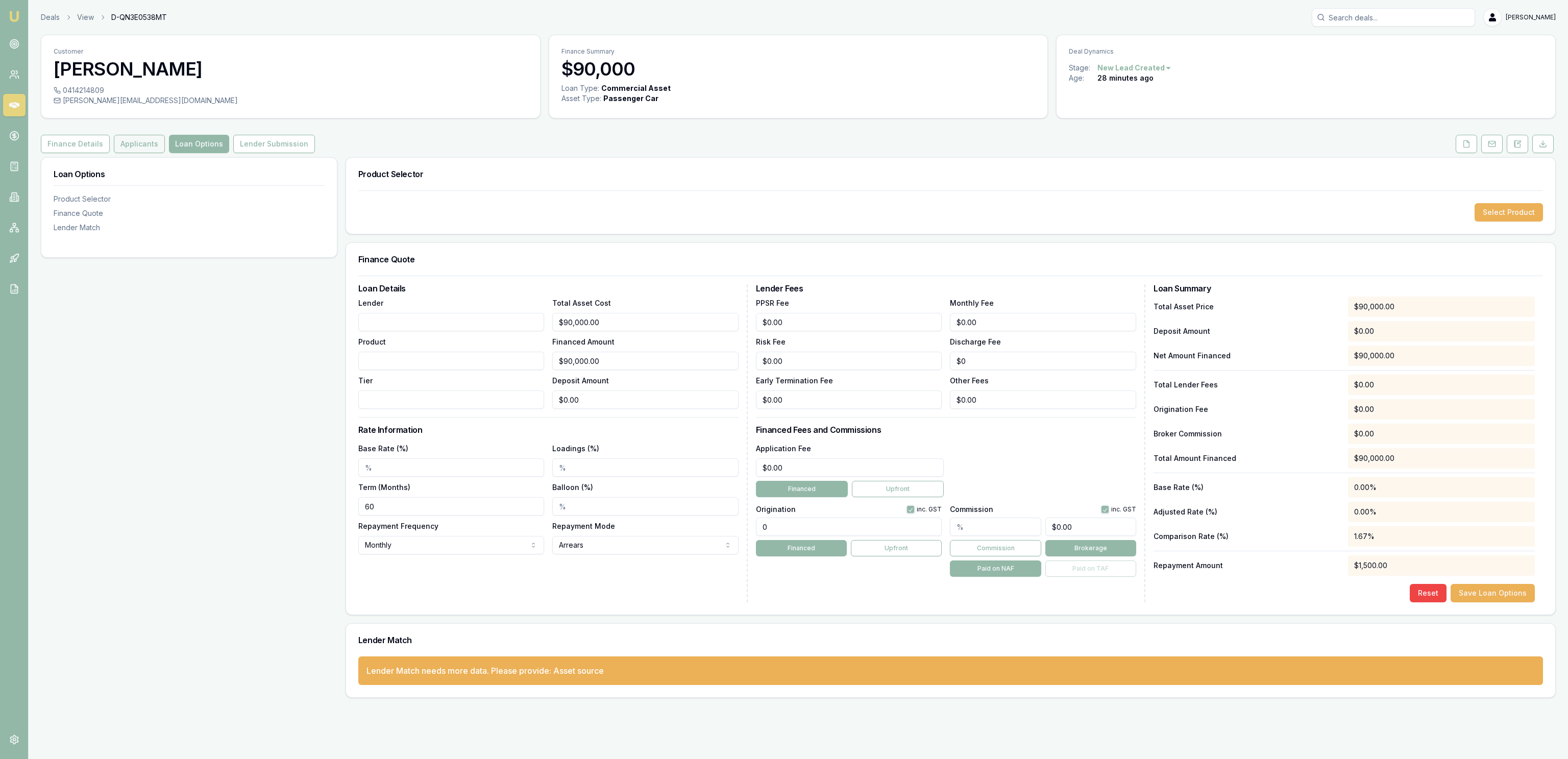
click at [116, 145] on button "Applicants" at bounding box center [139, 144] width 51 height 18
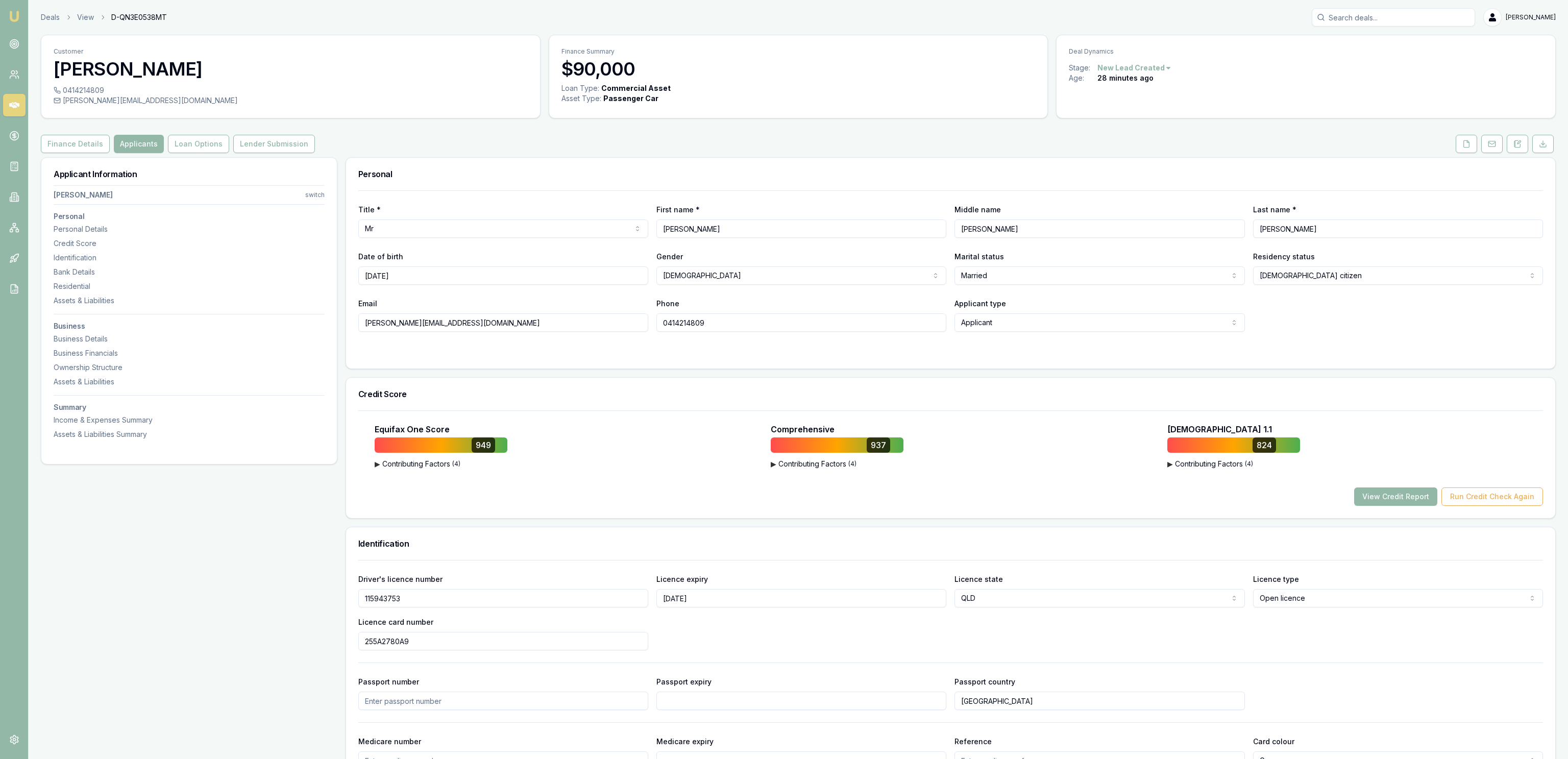
click at [92, 145] on button "Finance Details" at bounding box center [75, 144] width 69 height 18
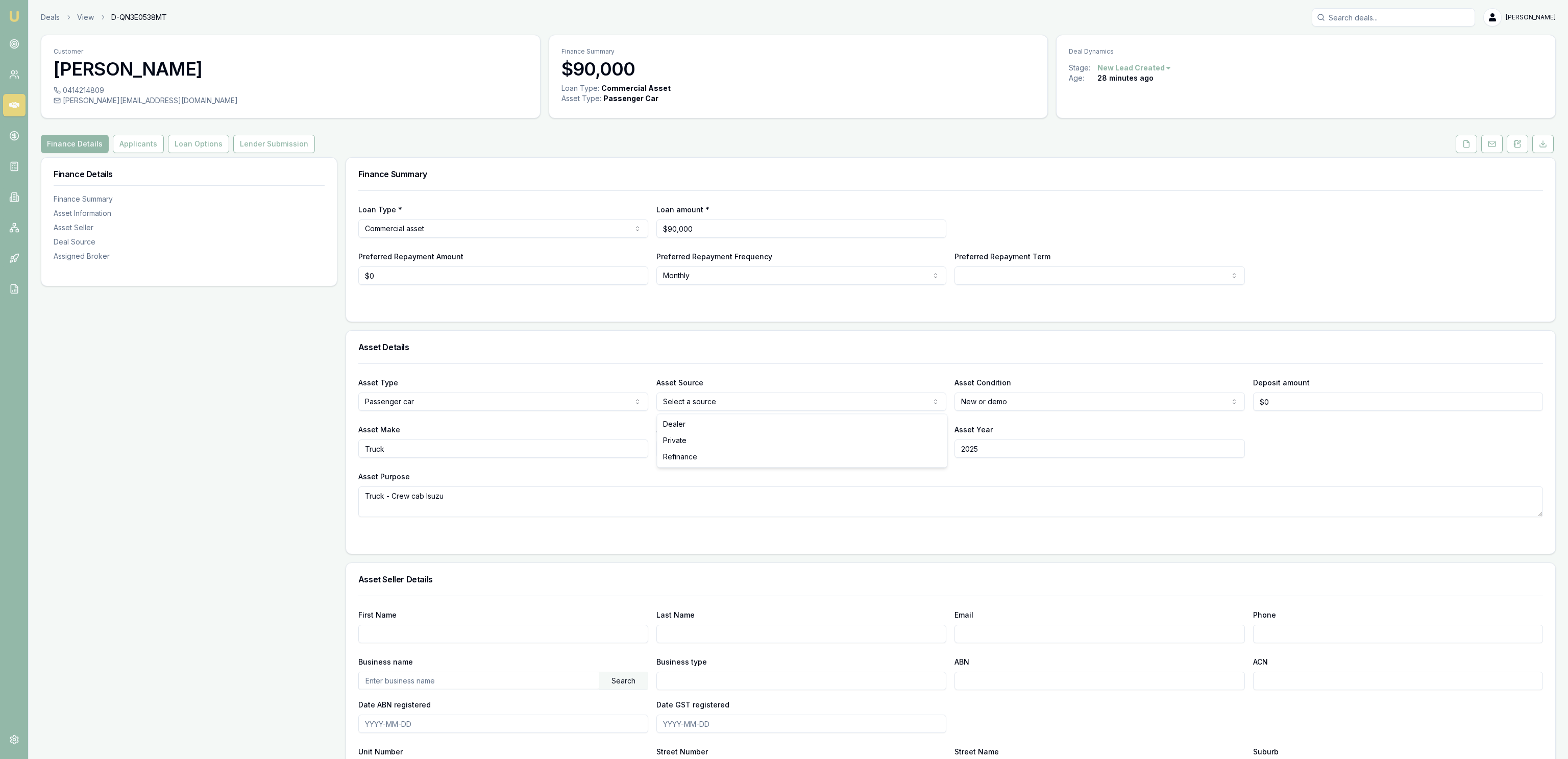
click at [671, 403] on html "Emu Broker Deals View D-QN3E0538MT [PERSON_NAME] Fanfulla Toggle Menu Customer …" at bounding box center [784, 379] width 1568 height 759
click at [217, 441] on div "Finance Details Finance Summary Asset Information Asset Seller Deal Source Assi…" at bounding box center [189, 630] width 297 height 946
click at [186, 150] on button "Loan Options" at bounding box center [199, 144] width 62 height 18
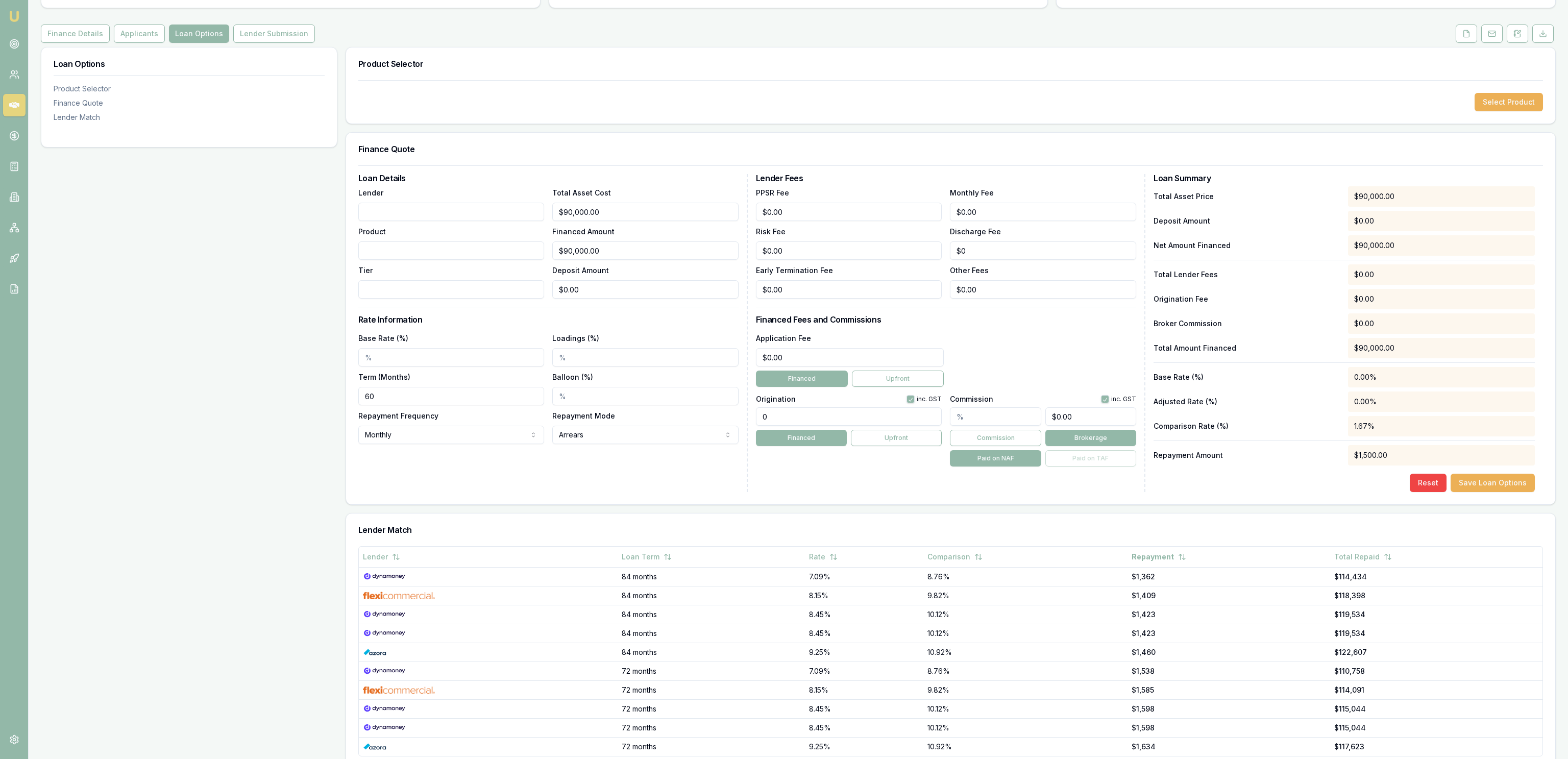
scroll to position [163, 0]
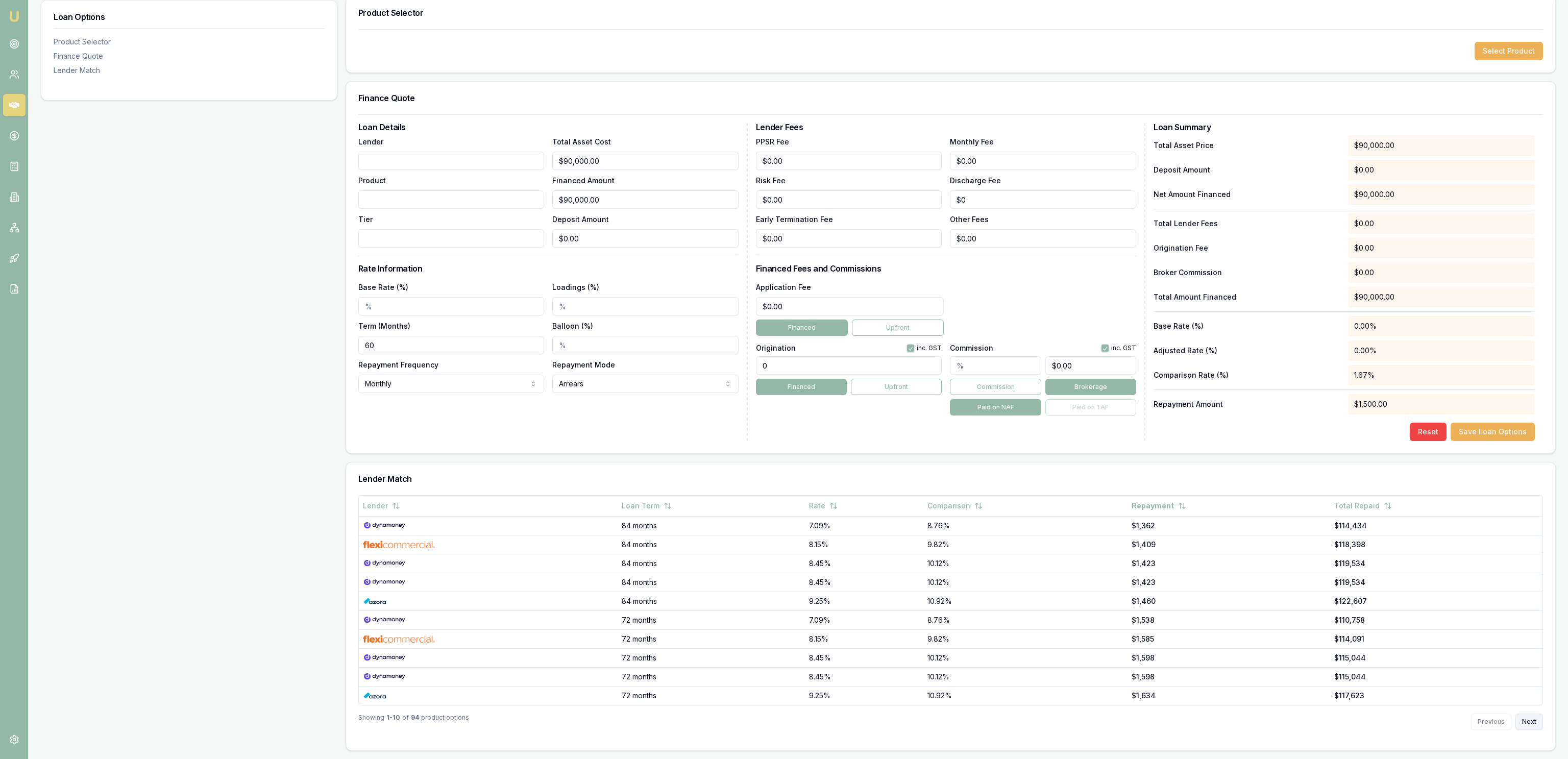
click at [1532, 717] on button "Next" at bounding box center [1529, 721] width 28 height 17
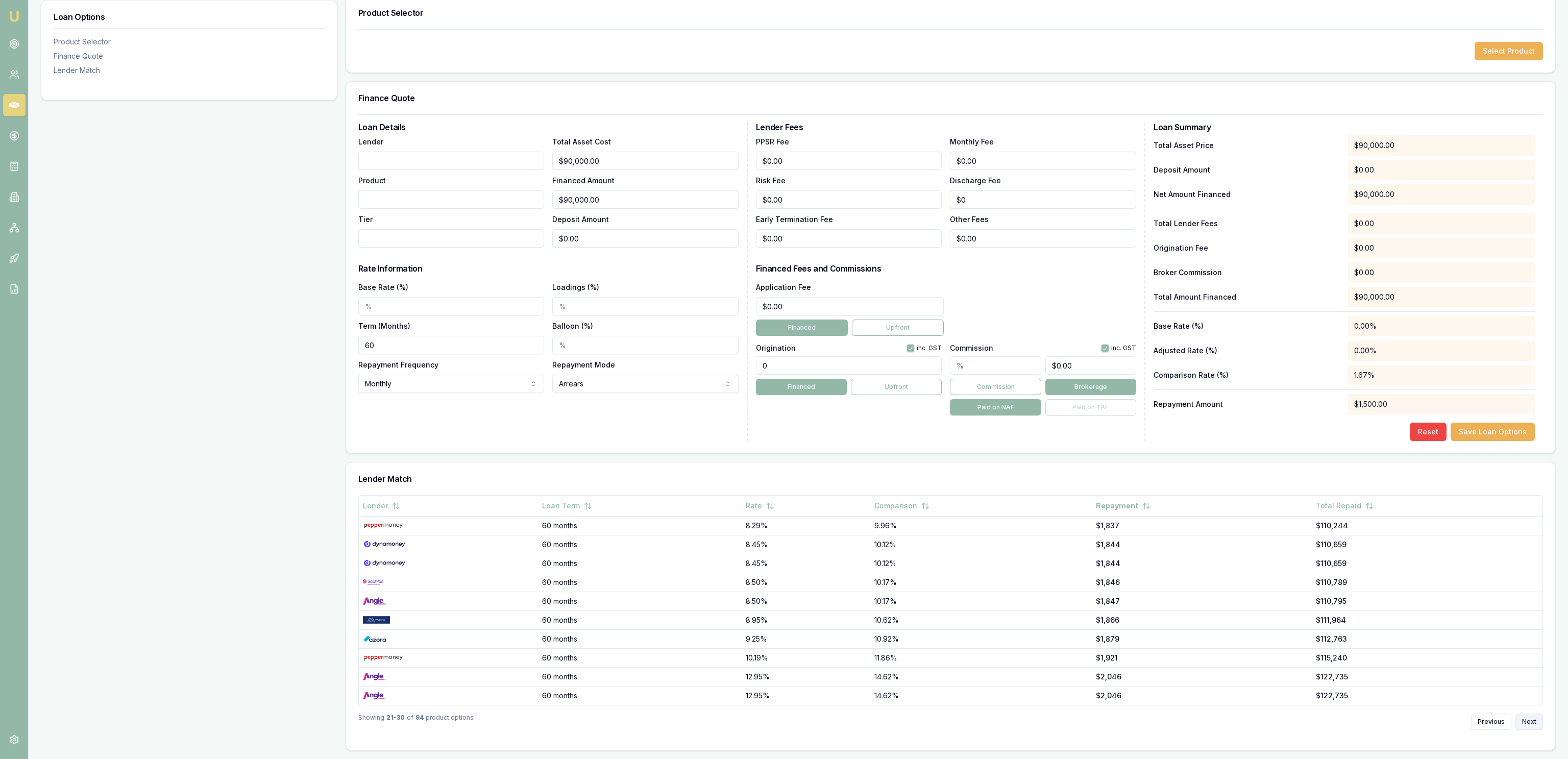
click at [1532, 717] on button "Next" at bounding box center [1529, 721] width 28 height 17
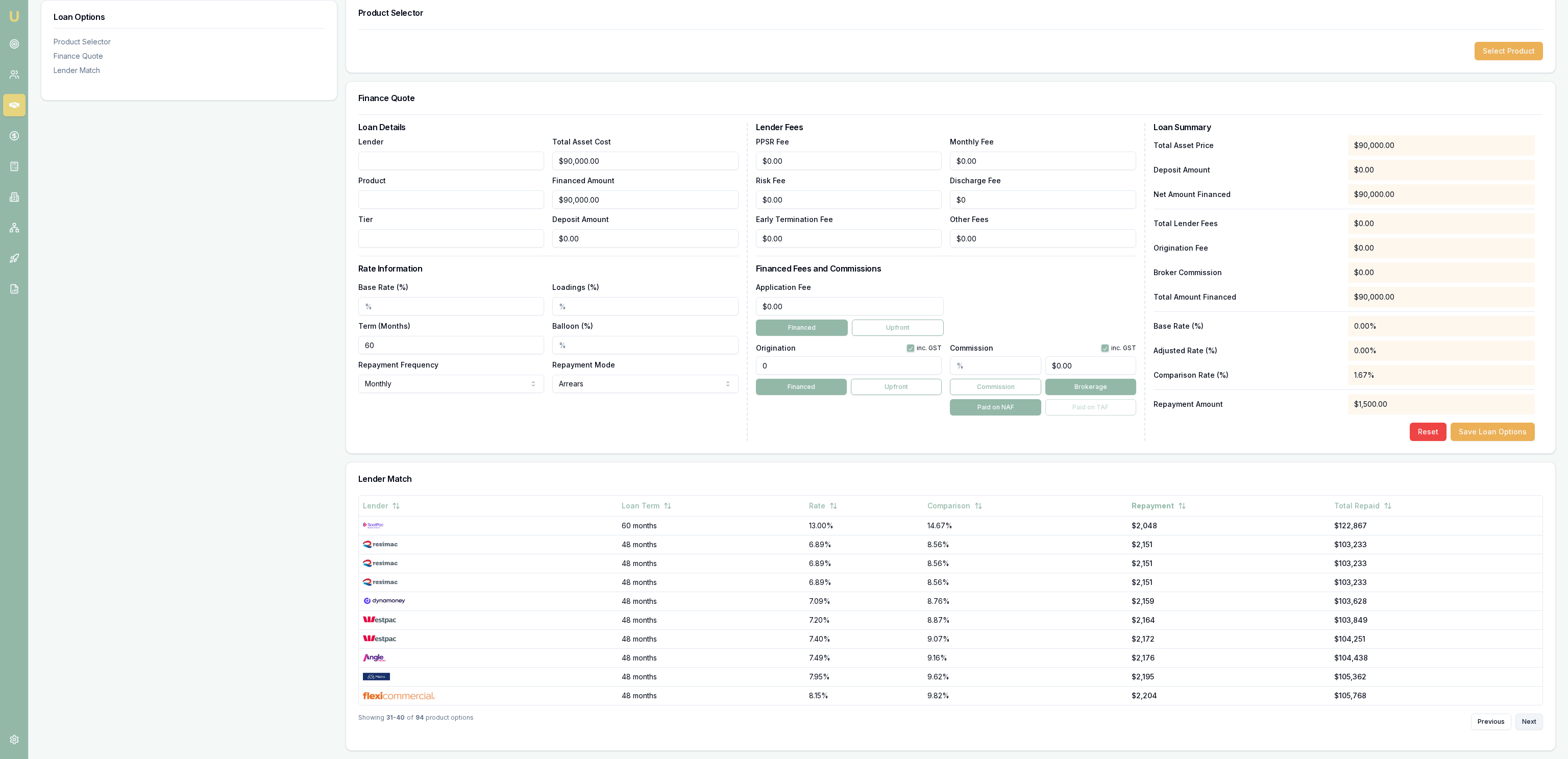
click at [1532, 717] on button "Next" at bounding box center [1529, 721] width 28 height 17
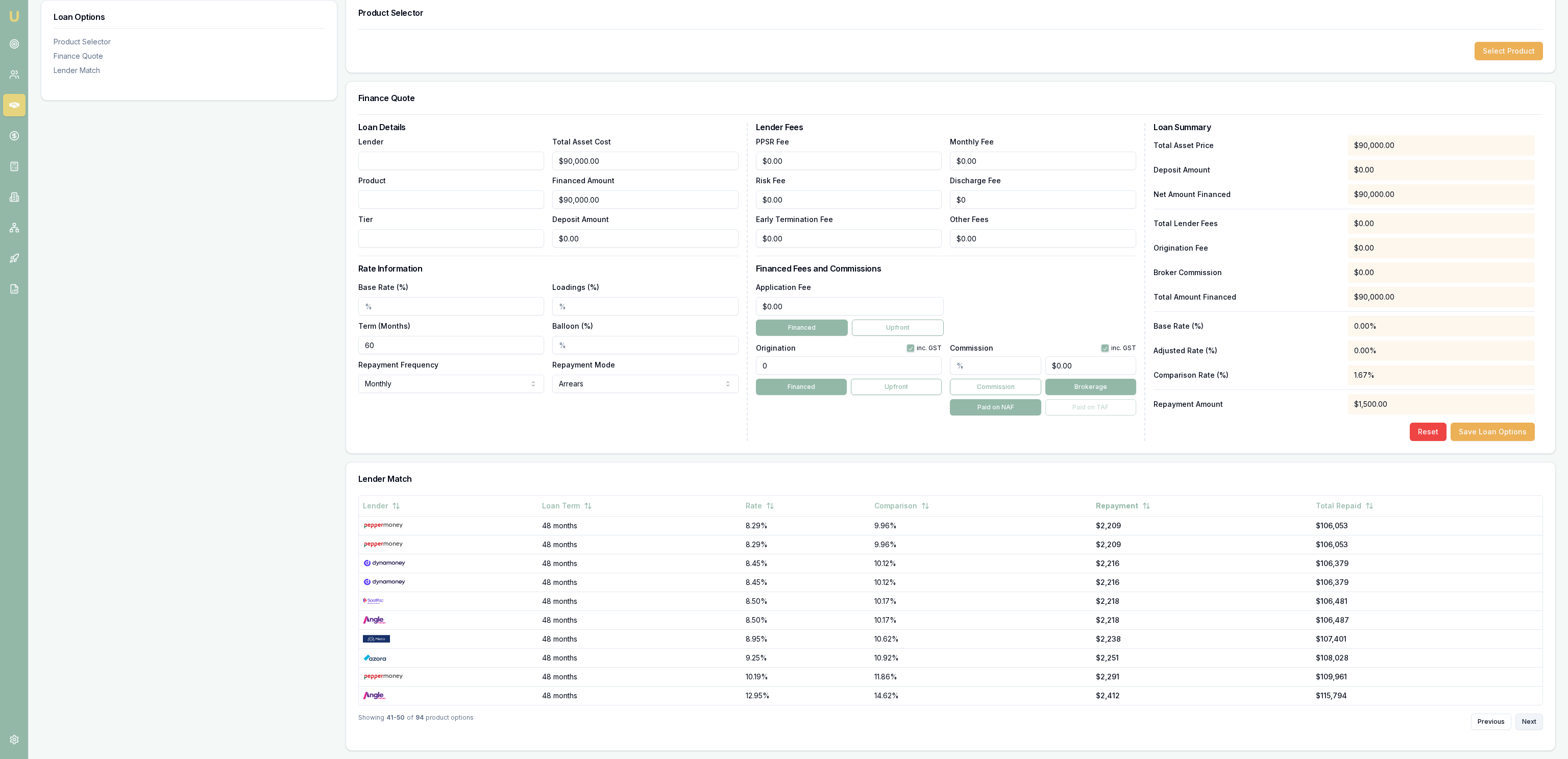
click at [1532, 717] on button "Next" at bounding box center [1529, 721] width 28 height 17
click at [1527, 723] on button "Next" at bounding box center [1529, 721] width 28 height 17
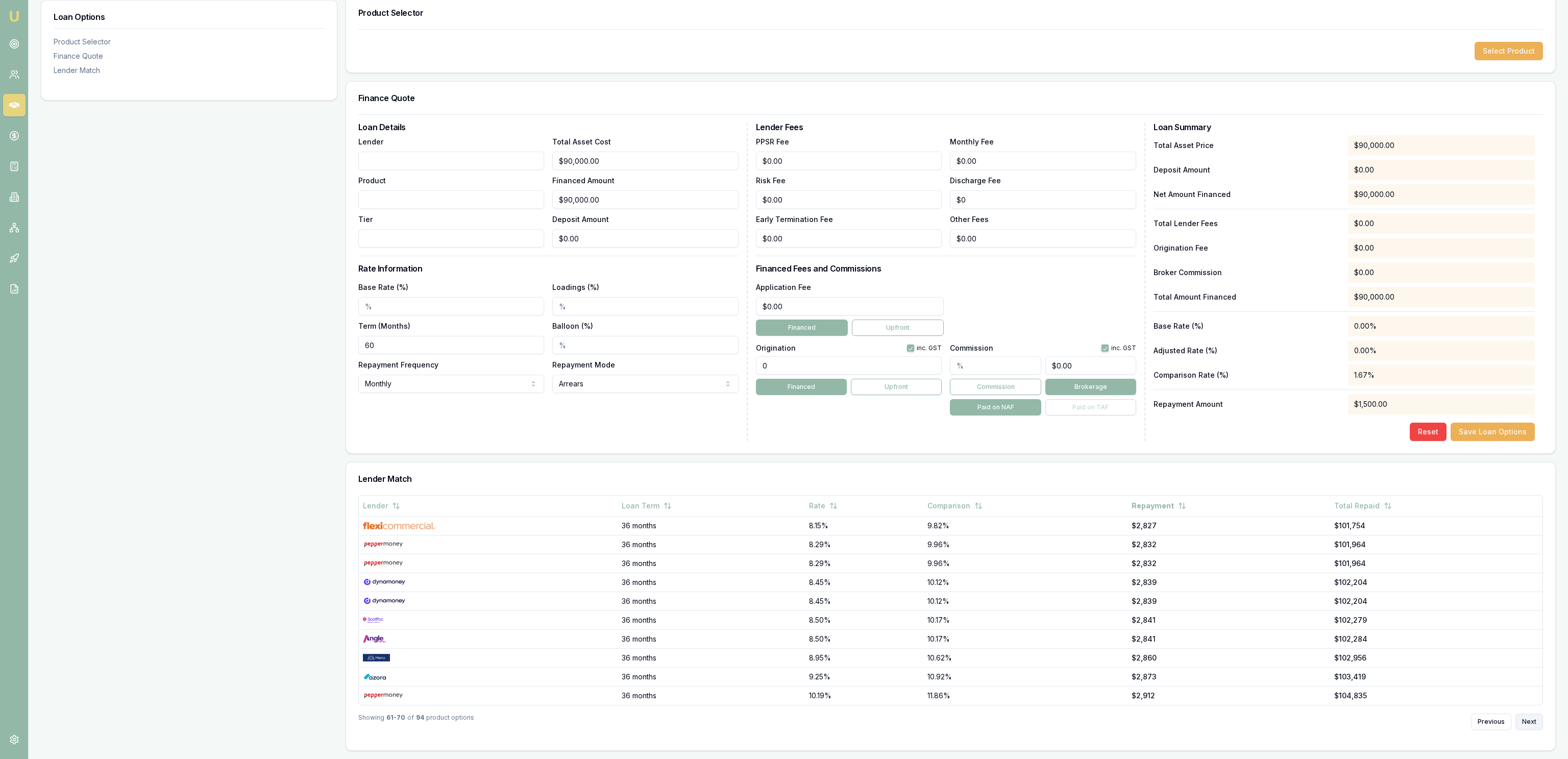
click at [1535, 718] on button "Next" at bounding box center [1529, 721] width 28 height 17
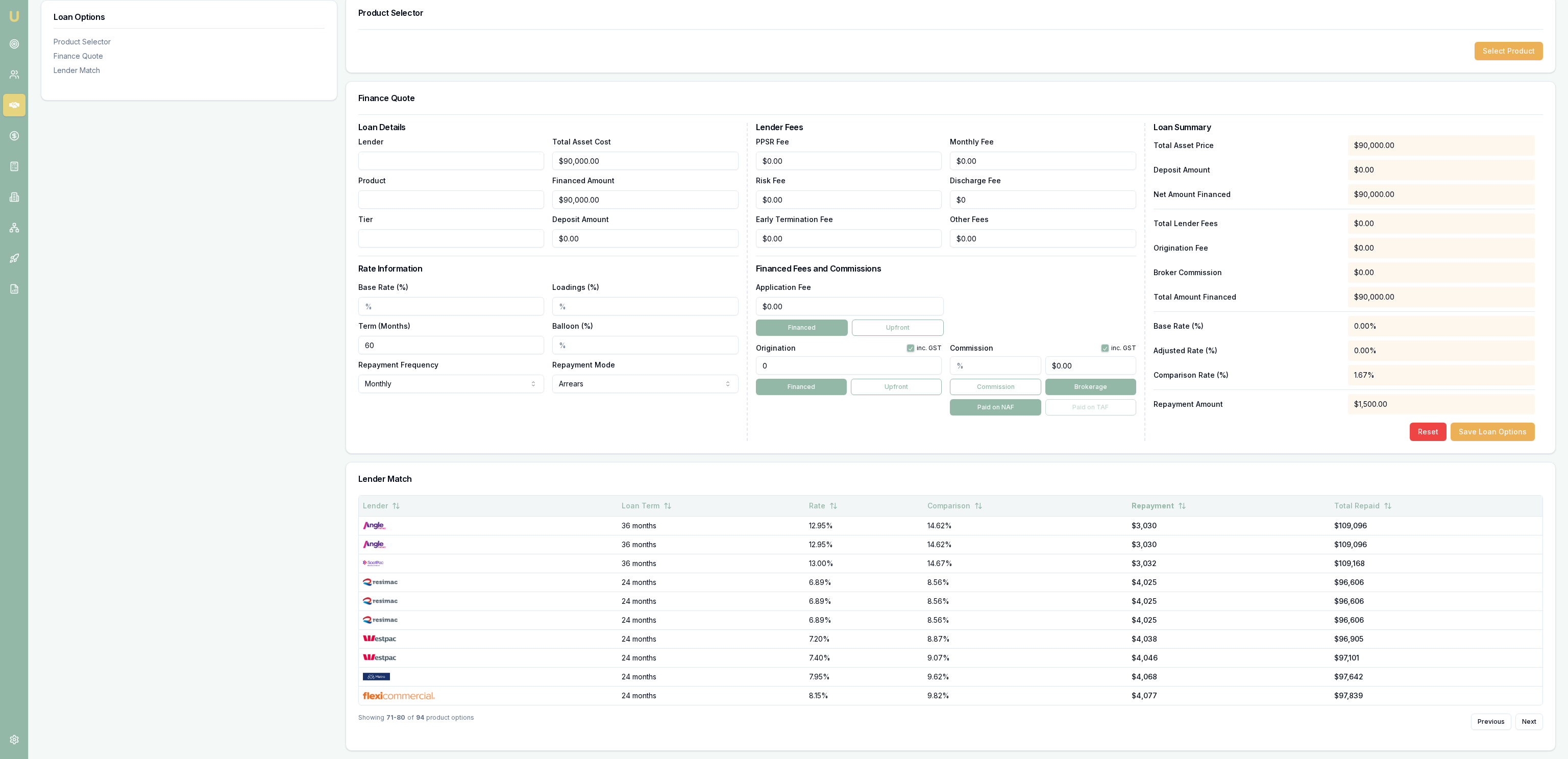
click at [836, 507] on button "Rate" at bounding box center [823, 506] width 28 height 18
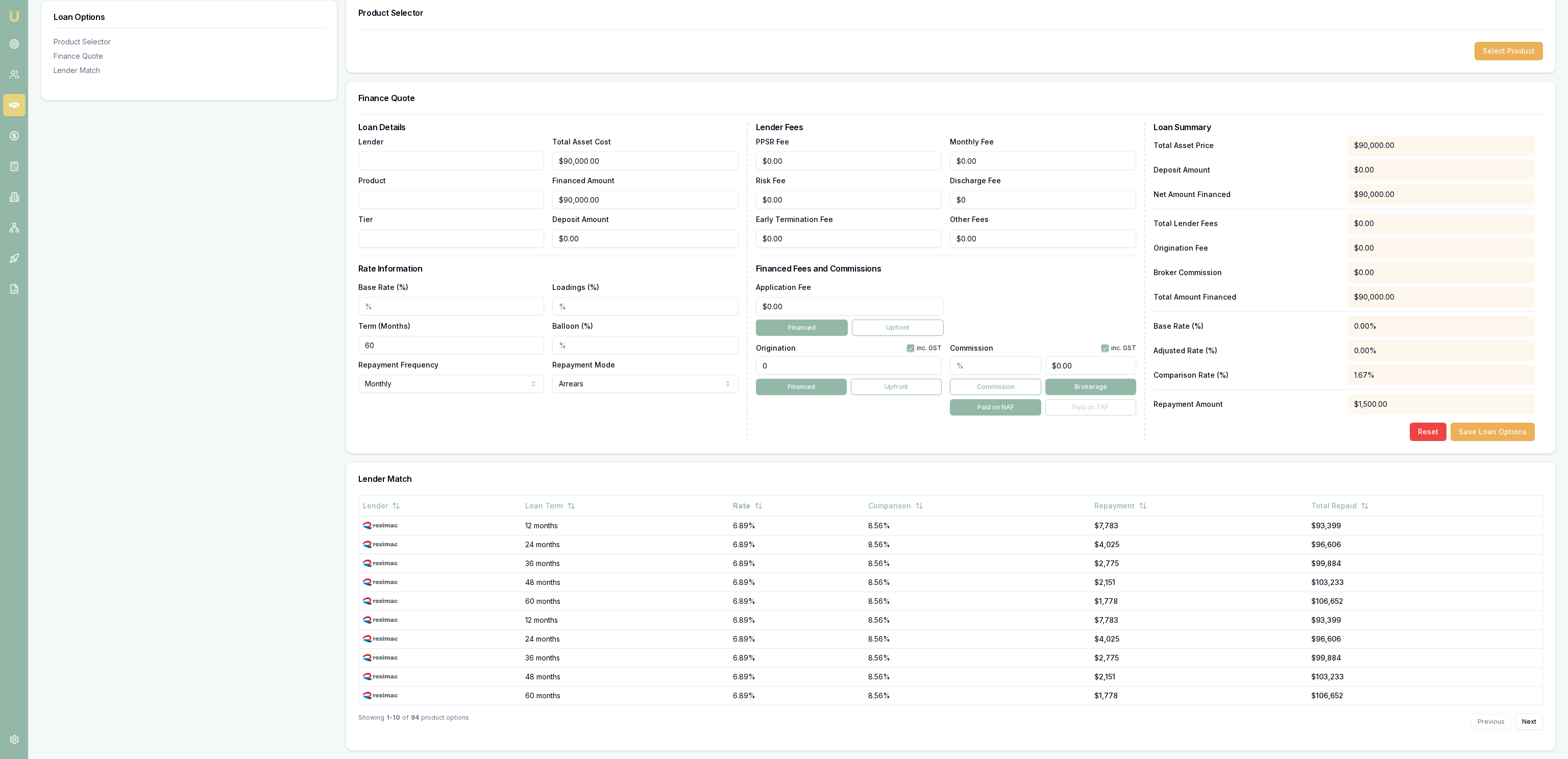
scroll to position [0, 0]
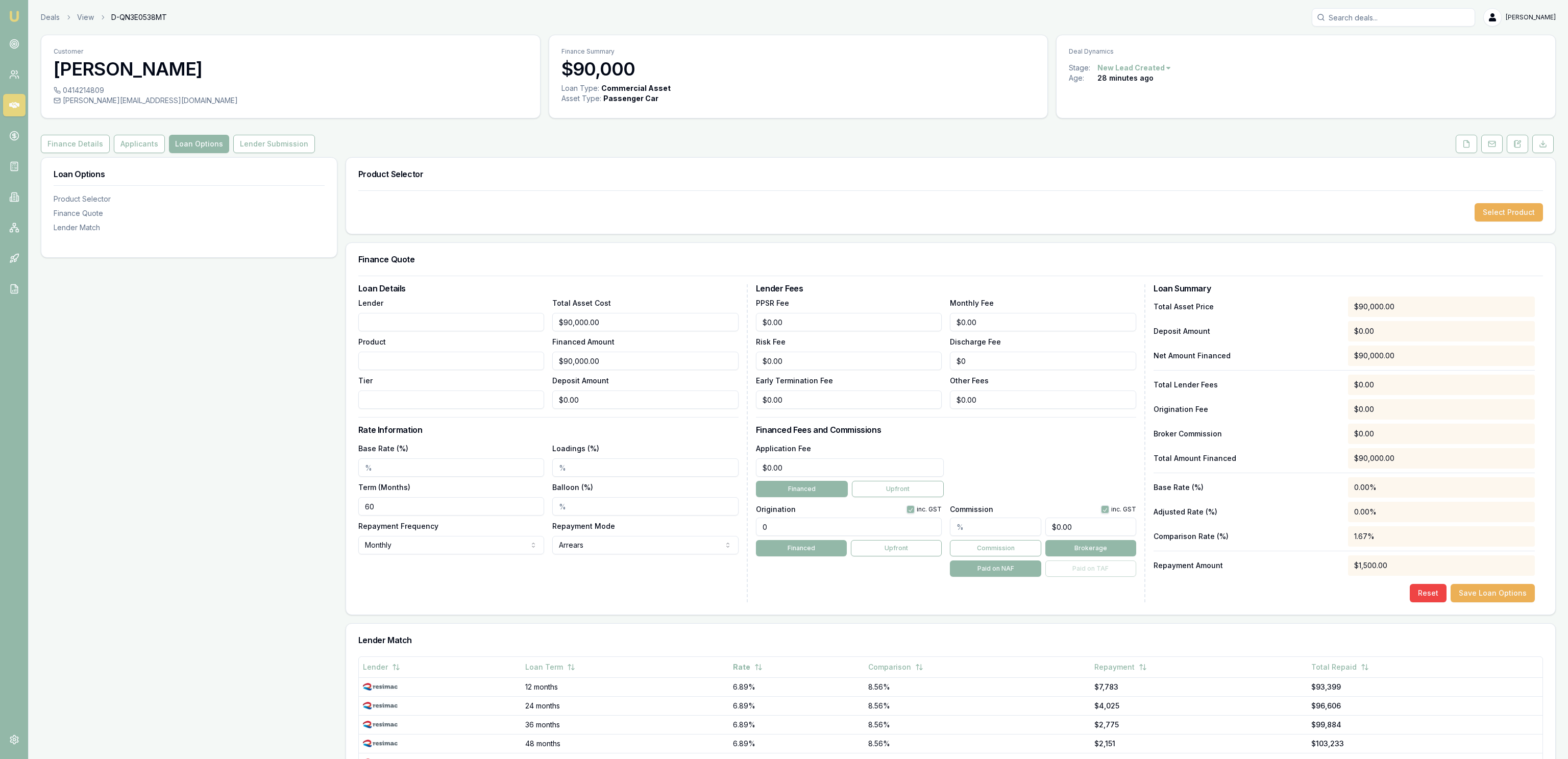
click at [1510, 201] on div "Select Product" at bounding box center [950, 212] width 1209 height 43
click at [1506, 215] on button "Select Product" at bounding box center [1508, 212] width 68 height 18
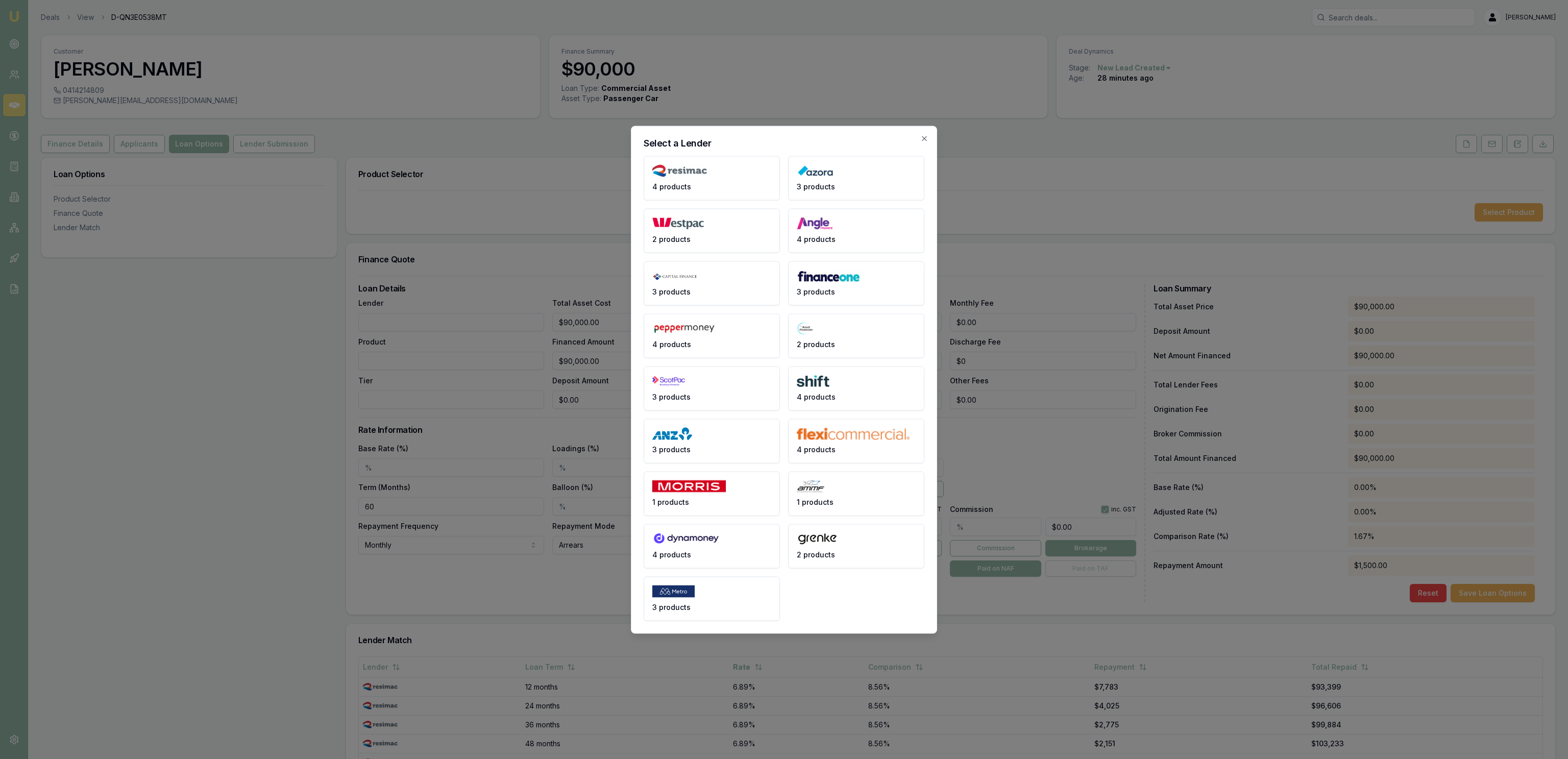
click at [1006, 300] on body "Emu Broker Deals View D-QN3E0538MT [PERSON_NAME] Fanfulla Toggle Menu Customer …" at bounding box center [784, 379] width 1568 height 759
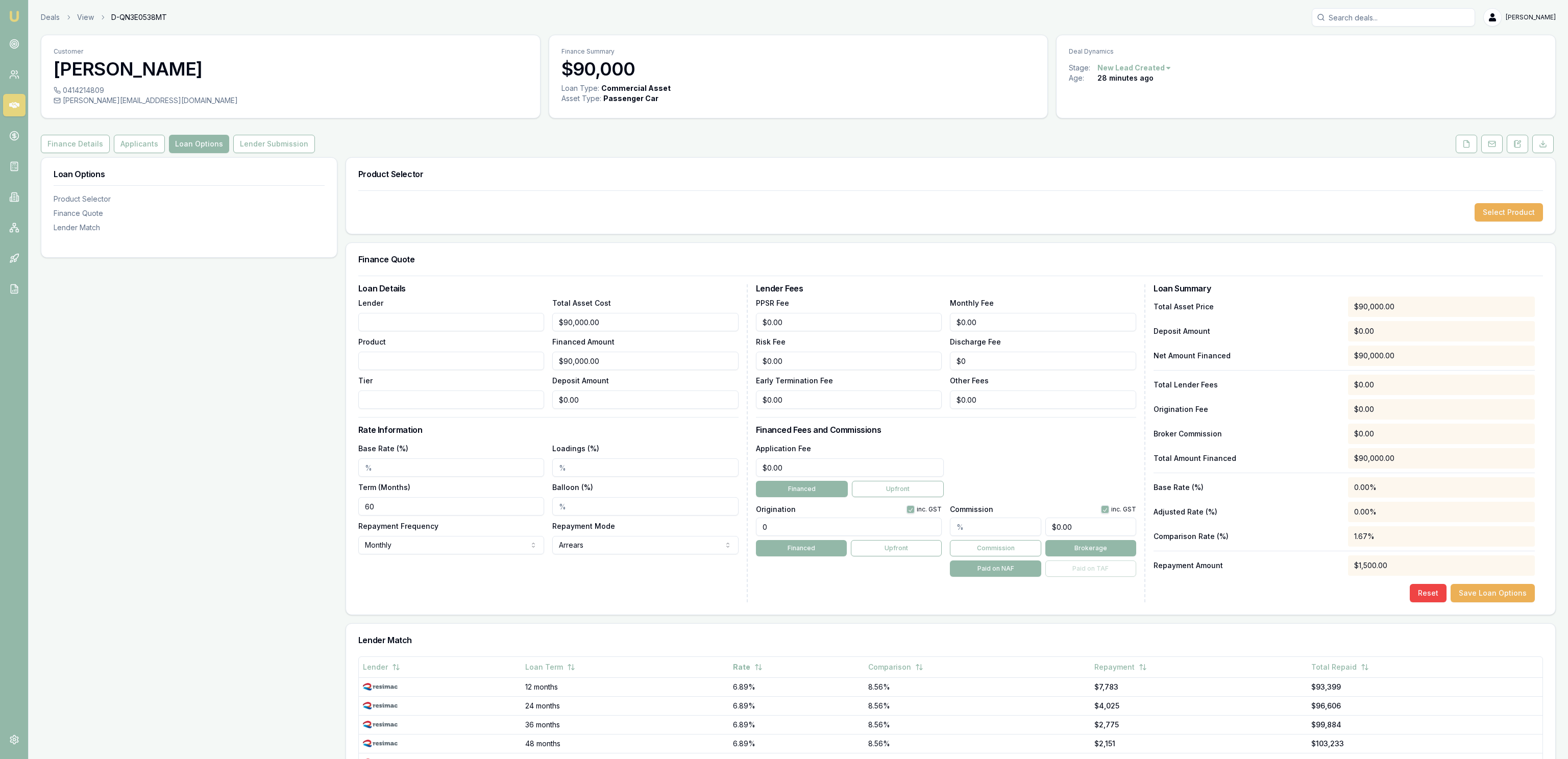
click at [432, 312] on div "Lender" at bounding box center [451, 314] width 186 height 34
click at [500, 327] on input "Lender" at bounding box center [451, 322] width 186 height 18
type input ":"
type input "Liberty"
type input "`"
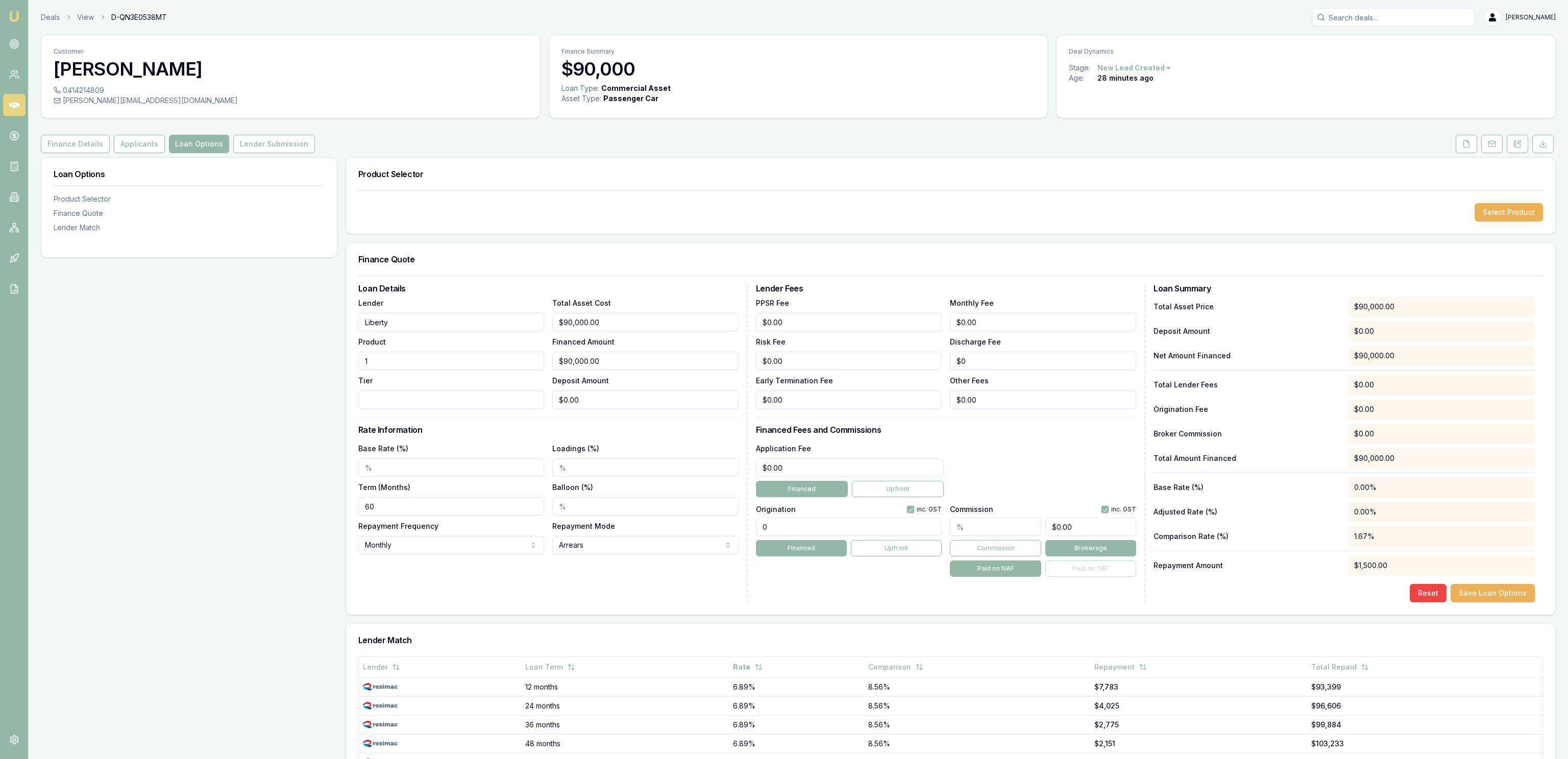
type input "1"
drag, startPoint x: 333, startPoint y: 531, endPoint x: 388, endPoint y: 502, distance: 62.2
click at [335, 530] on div "Loan Options Product Selector Finance Quote Lender Match" at bounding box center [189, 534] width 297 height 755
click at [425, 482] on div "Term (Months) 60" at bounding box center [451, 498] width 186 height 34
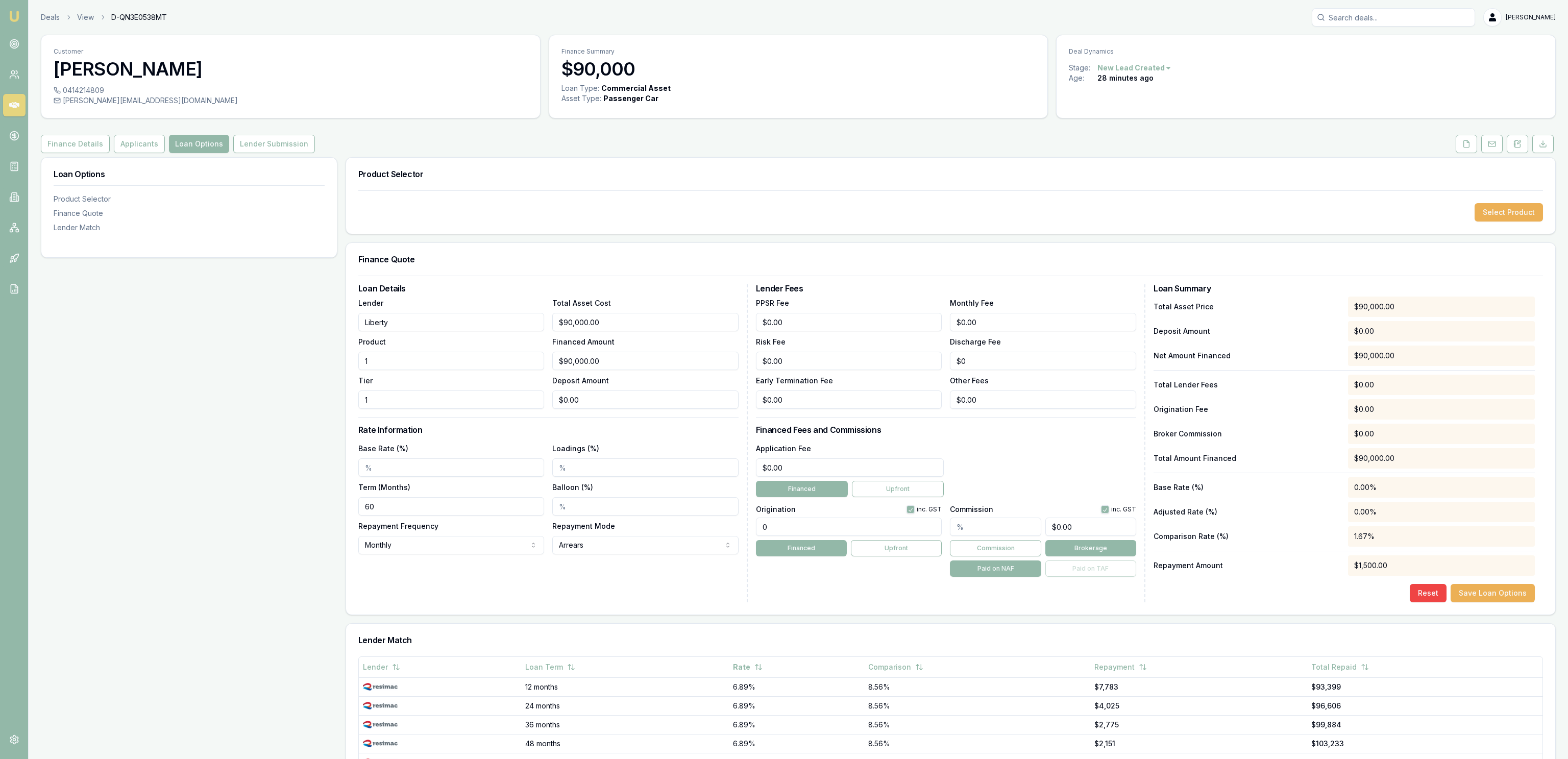
click at [425, 472] on input "Base Rate (%)" at bounding box center [451, 468] width 186 height 18
type input "5.99%"
drag, startPoint x: 650, startPoint y: 471, endPoint x: 649, endPoint y: 476, distance: 5.1
click at [654, 465] on input "Loadings (%)" at bounding box center [645, 468] width 186 height 18
drag, startPoint x: 405, startPoint y: 526, endPoint x: 401, endPoint y: 491, distance: 35.2
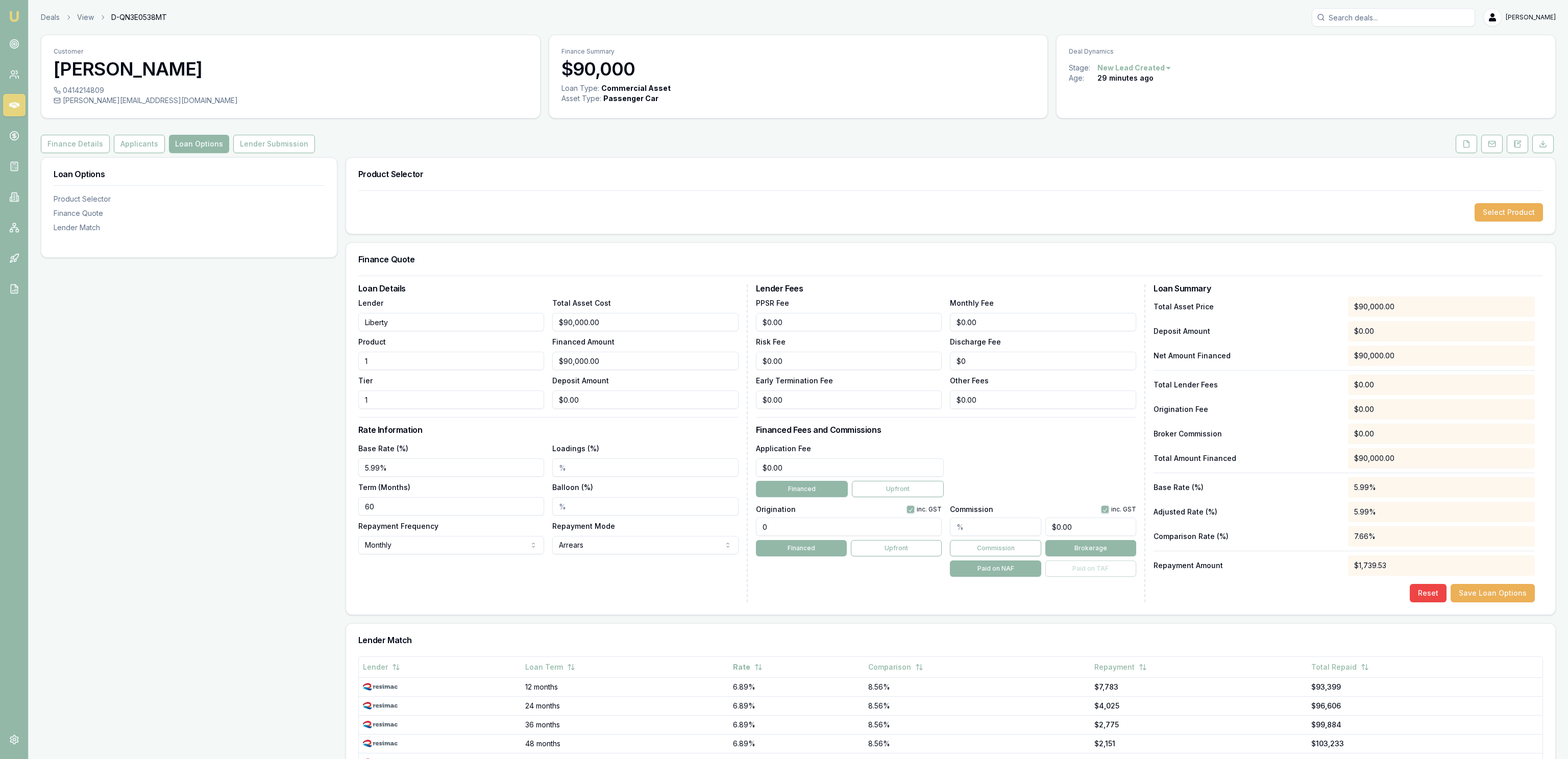
click at [403, 502] on div "Base Rate (%) 5.99% Loadings (%) Term (Months) 60 Balloon (%) Repayment Frequen…" at bounding box center [548, 498] width 380 height 112
click at [183, 489] on div "Loan Options Product Selector Finance Quote Lender Match" at bounding box center [189, 534] width 297 height 755
click at [851, 433] on h3 "Financed Fees and Commissions" at bounding box center [946, 430] width 380 height 8
click at [402, 515] on input "60" at bounding box center [451, 507] width 186 height 18
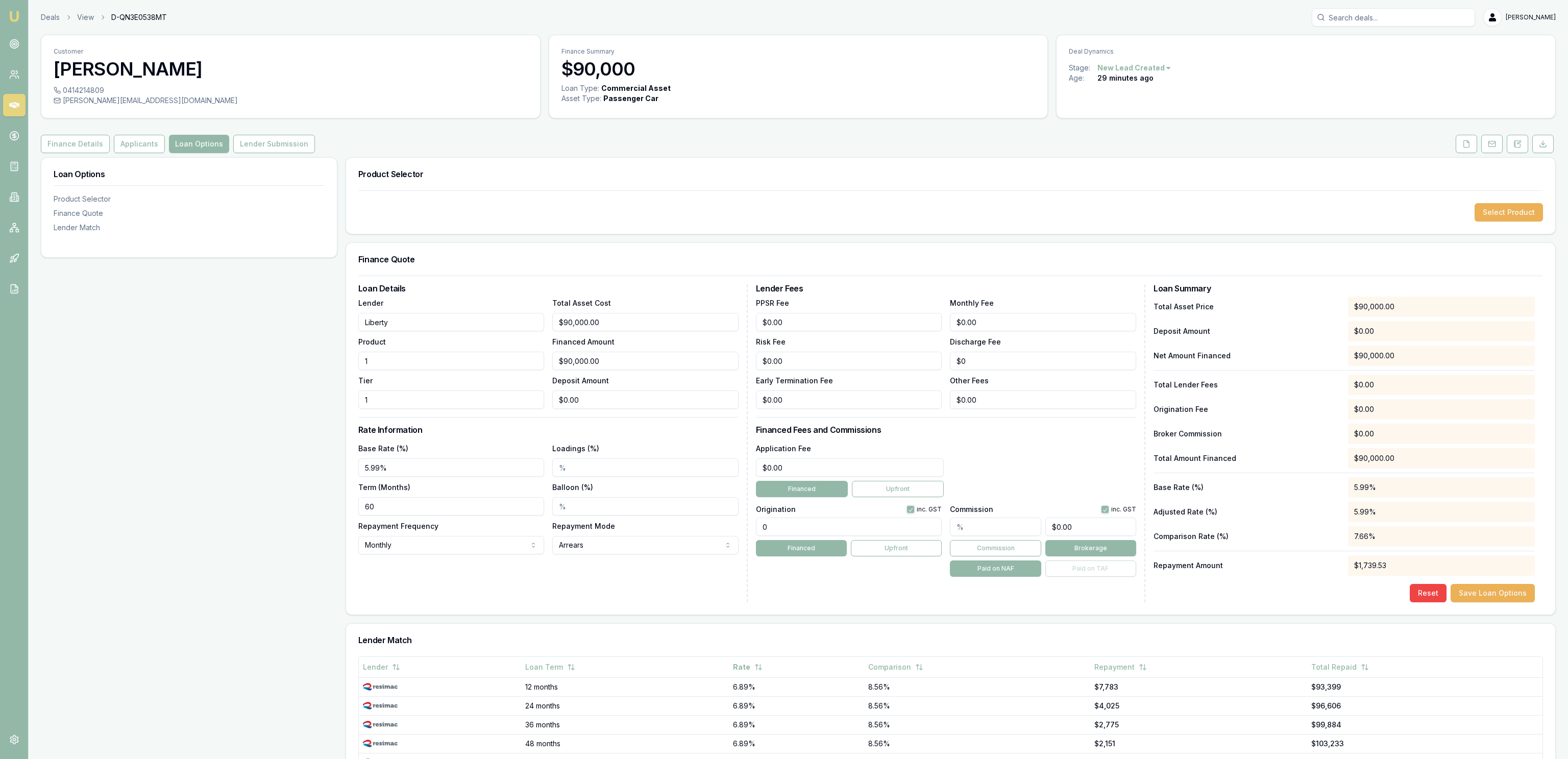
click at [229, 568] on div "Loan Options Product Selector Finance Quote Lender Match" at bounding box center [189, 534] width 297 height 755
click at [895, 454] on div "Application Fee $0.00" at bounding box center [850, 459] width 188 height 34
click at [892, 469] on input "0" at bounding box center [850, 468] width 188 height 18
type input "$990.00"
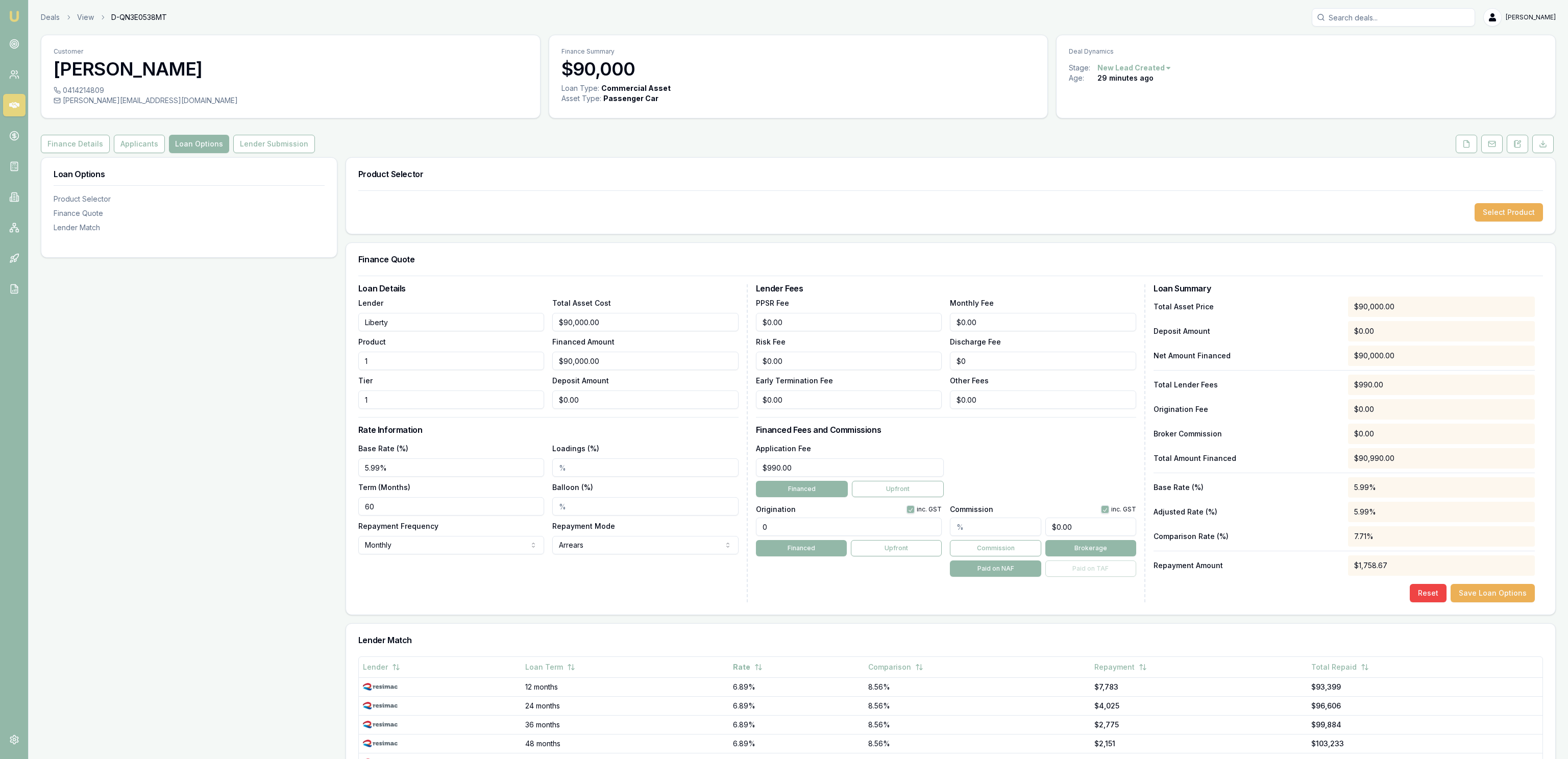
click at [890, 528] on input "0" at bounding box center [849, 527] width 186 height 18
click at [889, 526] on input "0" at bounding box center [849, 527] width 186 height 18
type input "1990.00"
click at [985, 509] on label "Commission" at bounding box center [971, 510] width 43 height 7
click at [985, 520] on input "text" at bounding box center [995, 527] width 91 height 18
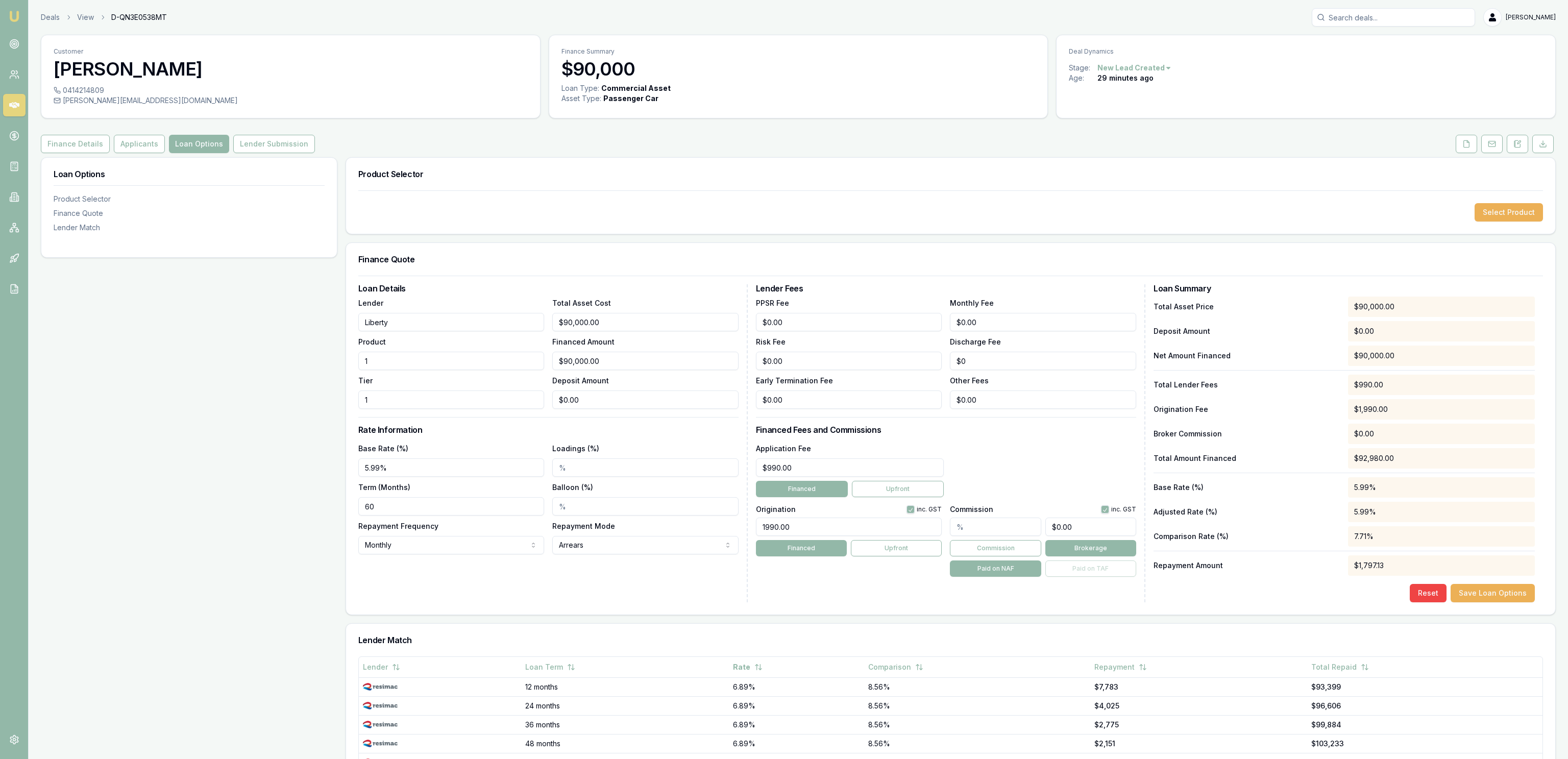
type input "1"
type input "$900.00"
type input "1.00%"
click at [1028, 486] on div "Application Fee $990.00 Financed Upfront" at bounding box center [946, 470] width 380 height 55
click at [1358, 570] on div "$1,814.53" at bounding box center [1441, 565] width 187 height 20
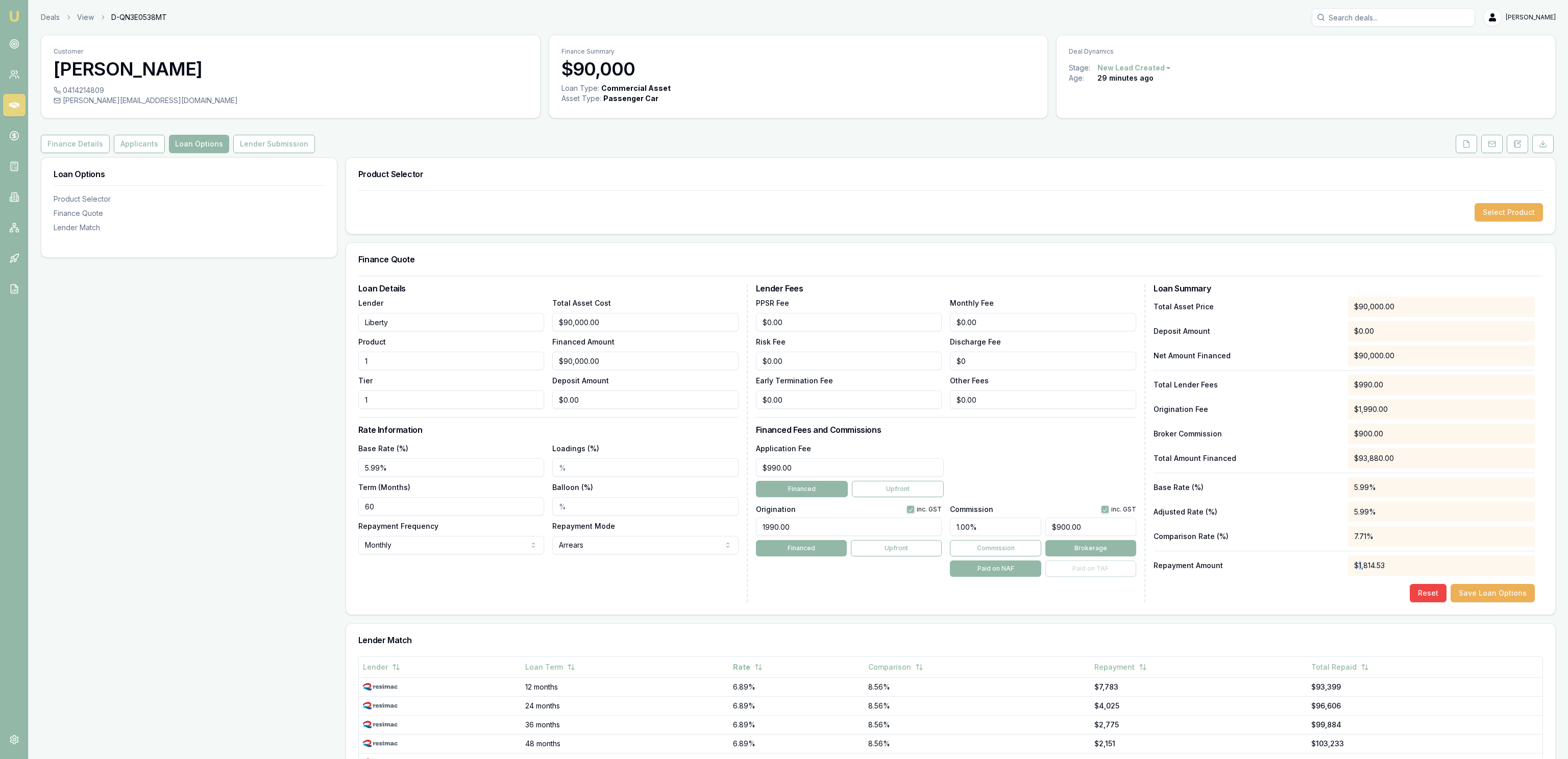
click at [1358, 570] on div "$1,814.53" at bounding box center [1441, 565] width 187 height 20
click at [1342, 578] on div "Total Asset Price $90,000.00 Deposit Amount $0.00 Net Amount Financed $90,000.0…" at bounding box center [1344, 449] width 382 height 306
click at [1086, 523] on input "900" at bounding box center [1090, 527] width 91 height 18
click at [1087, 523] on input "900" at bounding box center [1090, 527] width 91 height 18
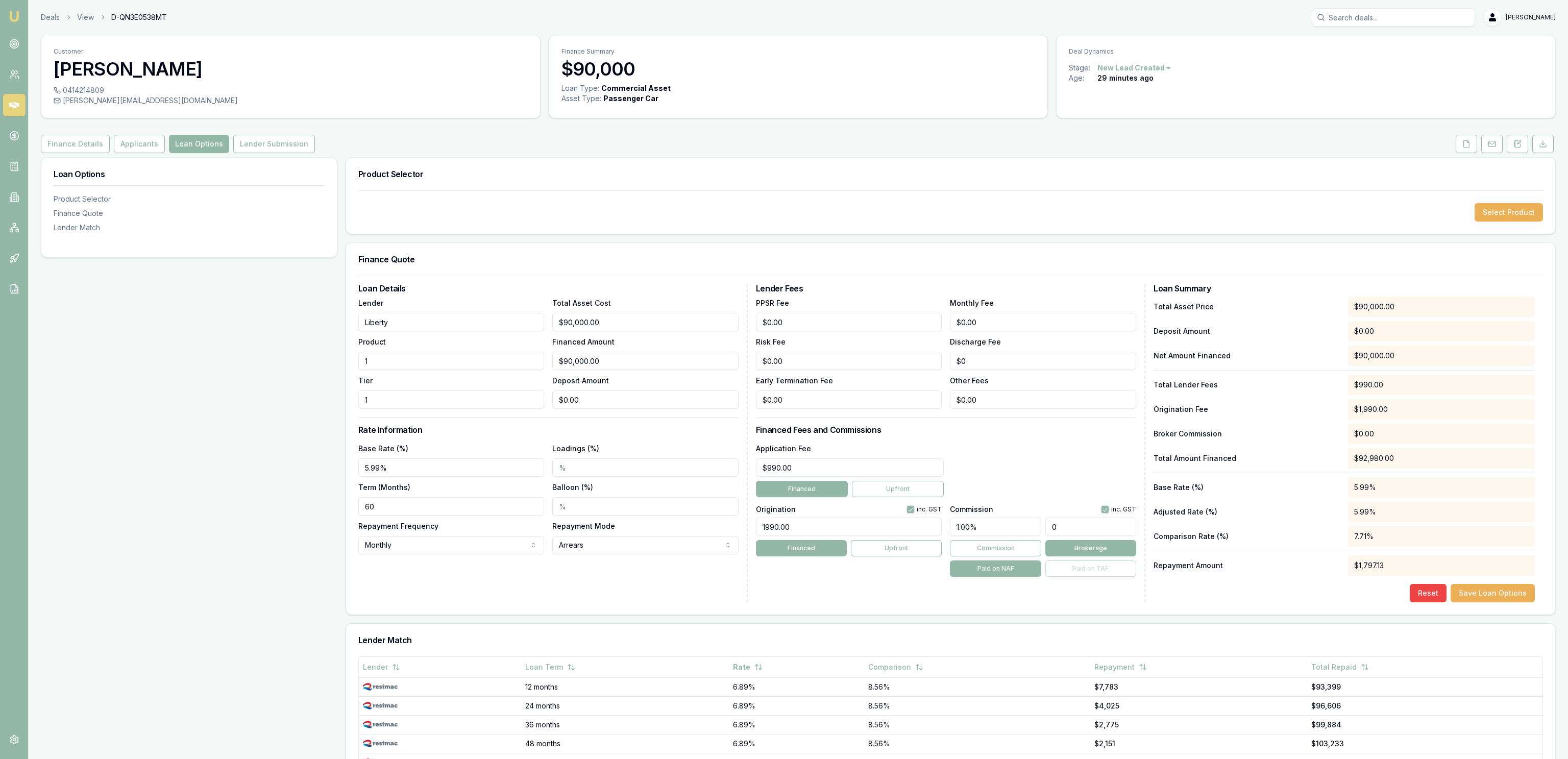
type input "$0.00"
click at [1345, 526] on div "Total Asset Price $90,000.00 Deposit Amount $0.00 Net Amount Financed $90,000.0…" at bounding box center [1344, 436] width 382 height 279
click at [1487, 603] on div "Loan Details Lender Liberty Product 1 Tier 1 Total Asset Cost $90,000.00 Financ…" at bounding box center [950, 445] width 1209 height 339
click at [1486, 597] on button "Save Loan Options" at bounding box center [1492, 593] width 84 height 18
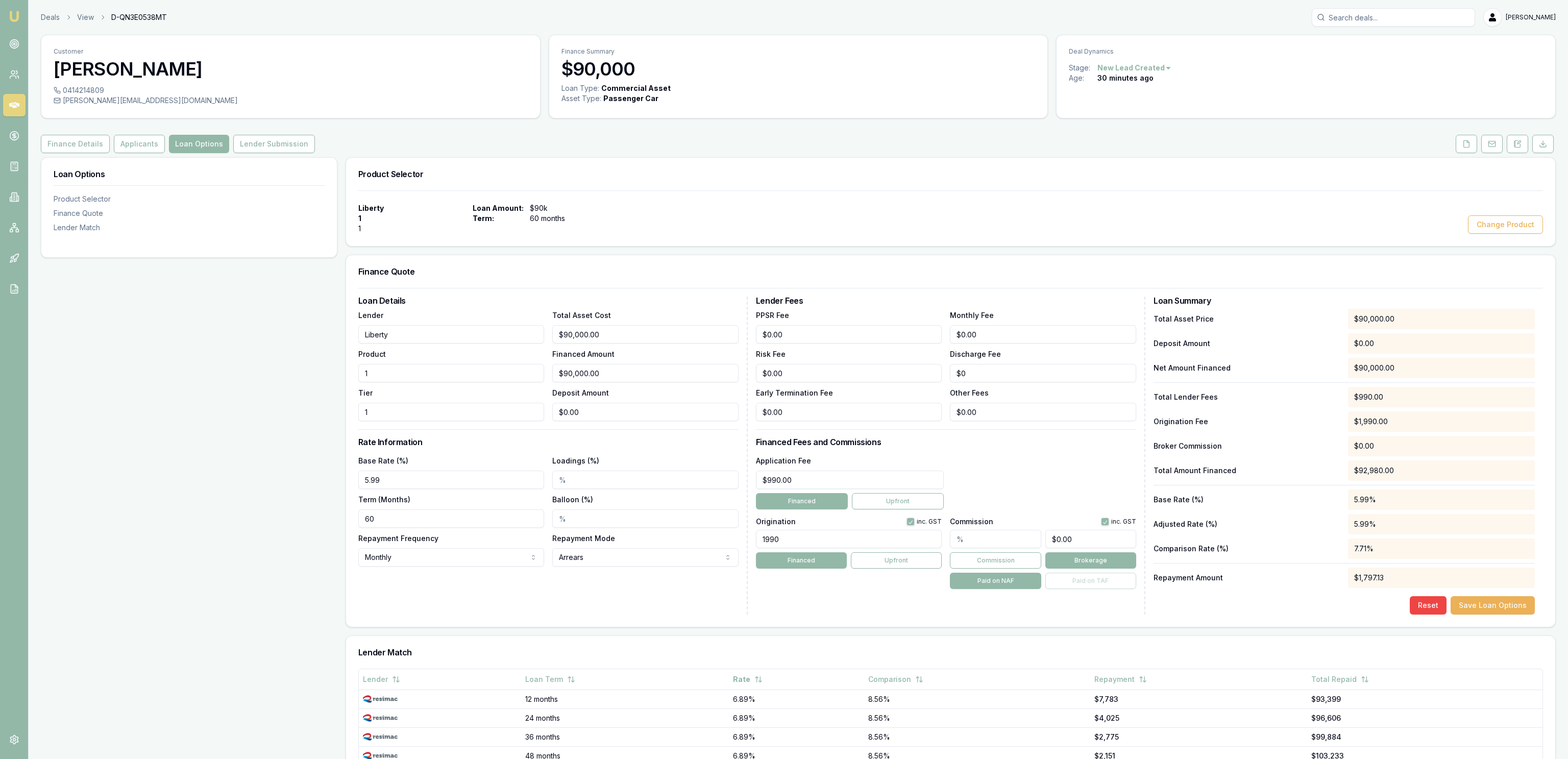
click at [1338, 609] on div "Reset Save Loan Options" at bounding box center [1344, 606] width 382 height 18
click at [1060, 476] on div "Application Fee $990.00 Financed Upfront" at bounding box center [946, 482] width 380 height 55
click at [996, 545] on input "text" at bounding box center [995, 539] width 91 height 18
type input "0"
click at [1501, 612] on button "Save Loan Options" at bounding box center [1492, 606] width 84 height 18
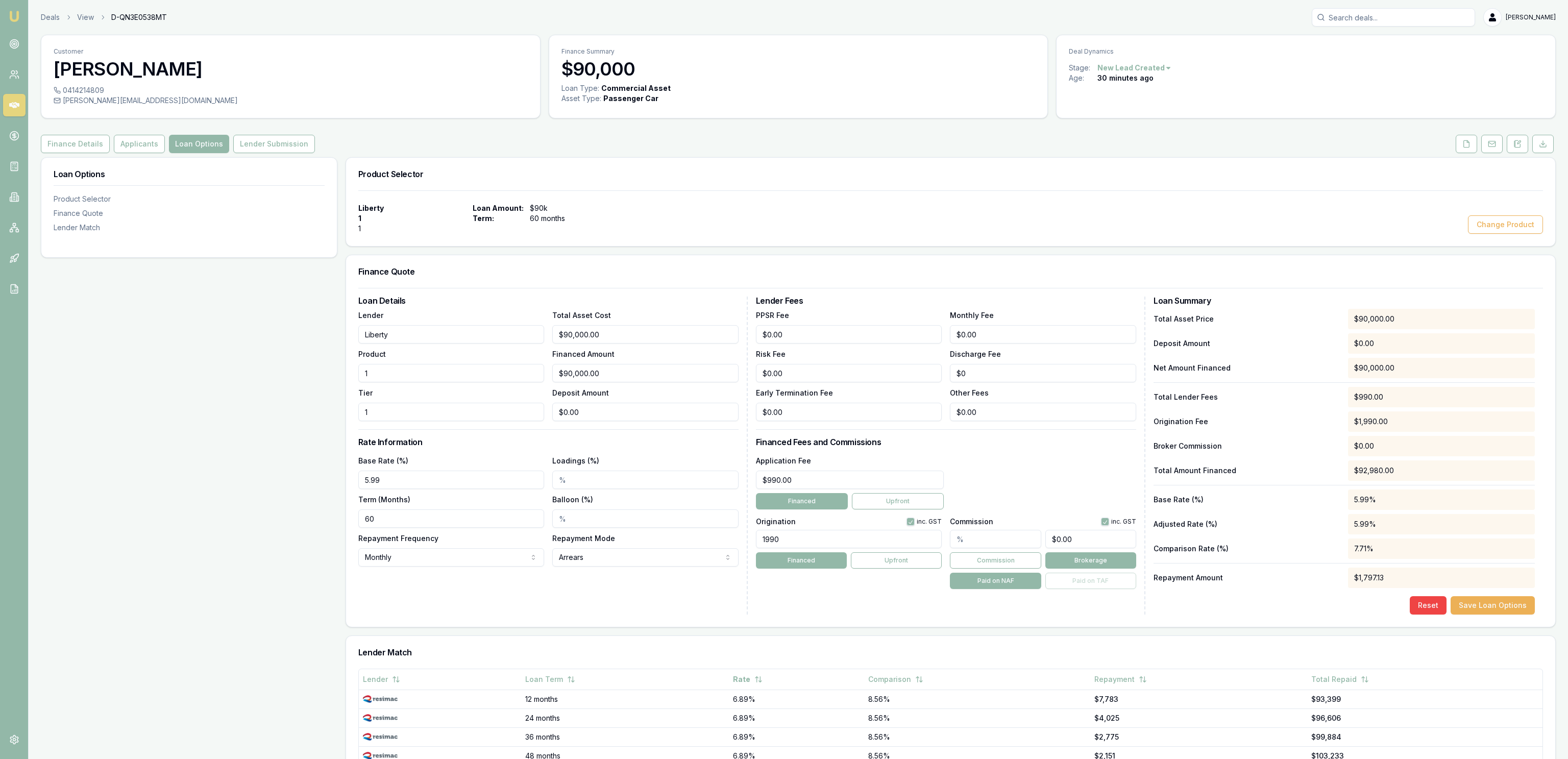
click at [1439, 486] on div at bounding box center [1344, 485] width 382 height 1
click at [1050, 487] on div "Application Fee $990.00 Financed Upfront" at bounding box center [946, 482] width 380 height 55
click at [837, 489] on input "990" at bounding box center [850, 480] width 188 height 18
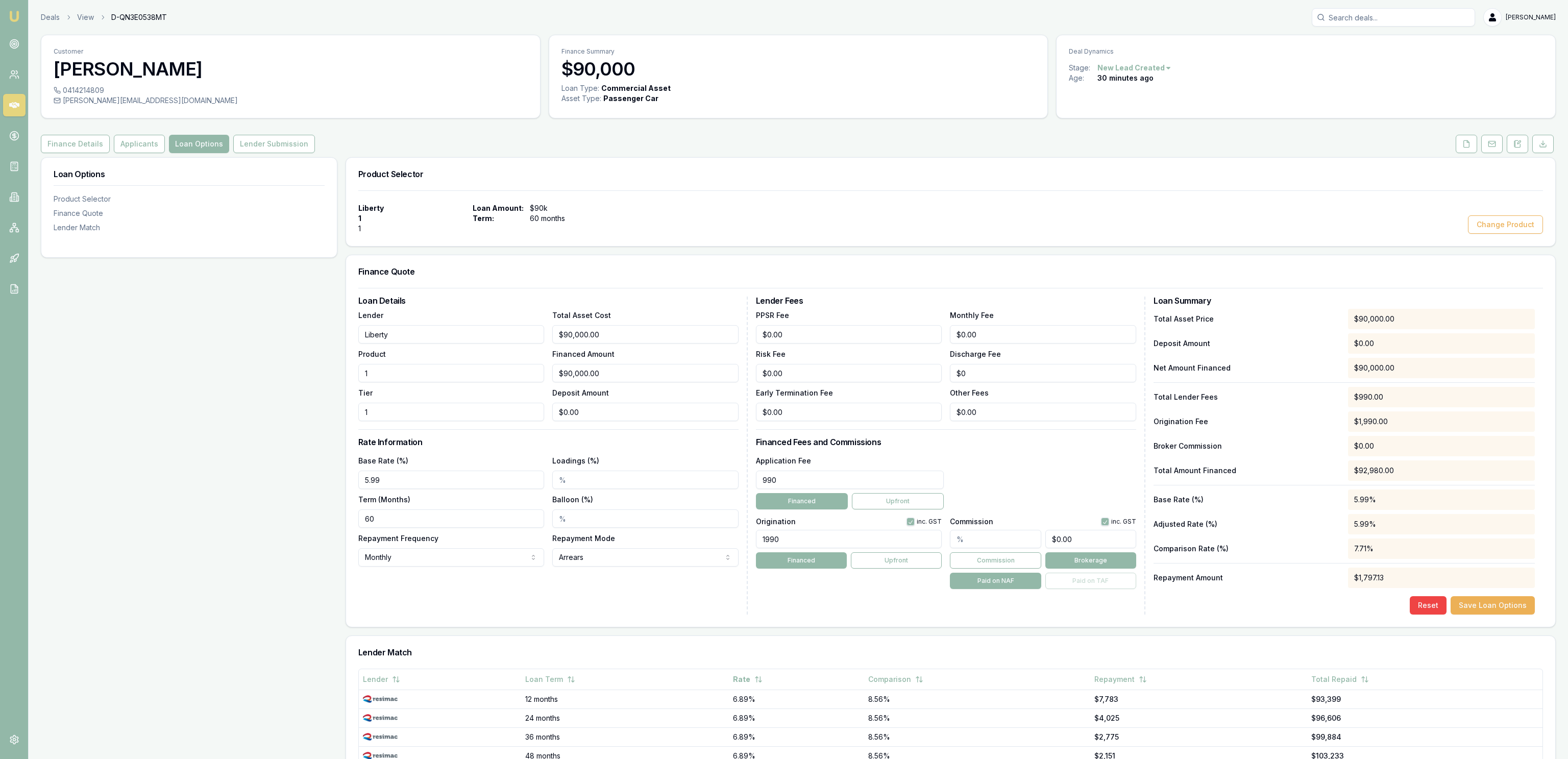
click at [837, 485] on input "990" at bounding box center [850, 480] width 188 height 18
type input "$499.00"
click at [1022, 457] on div "Application Fee $499.00 Financed Upfront" at bounding box center [946, 482] width 380 height 55
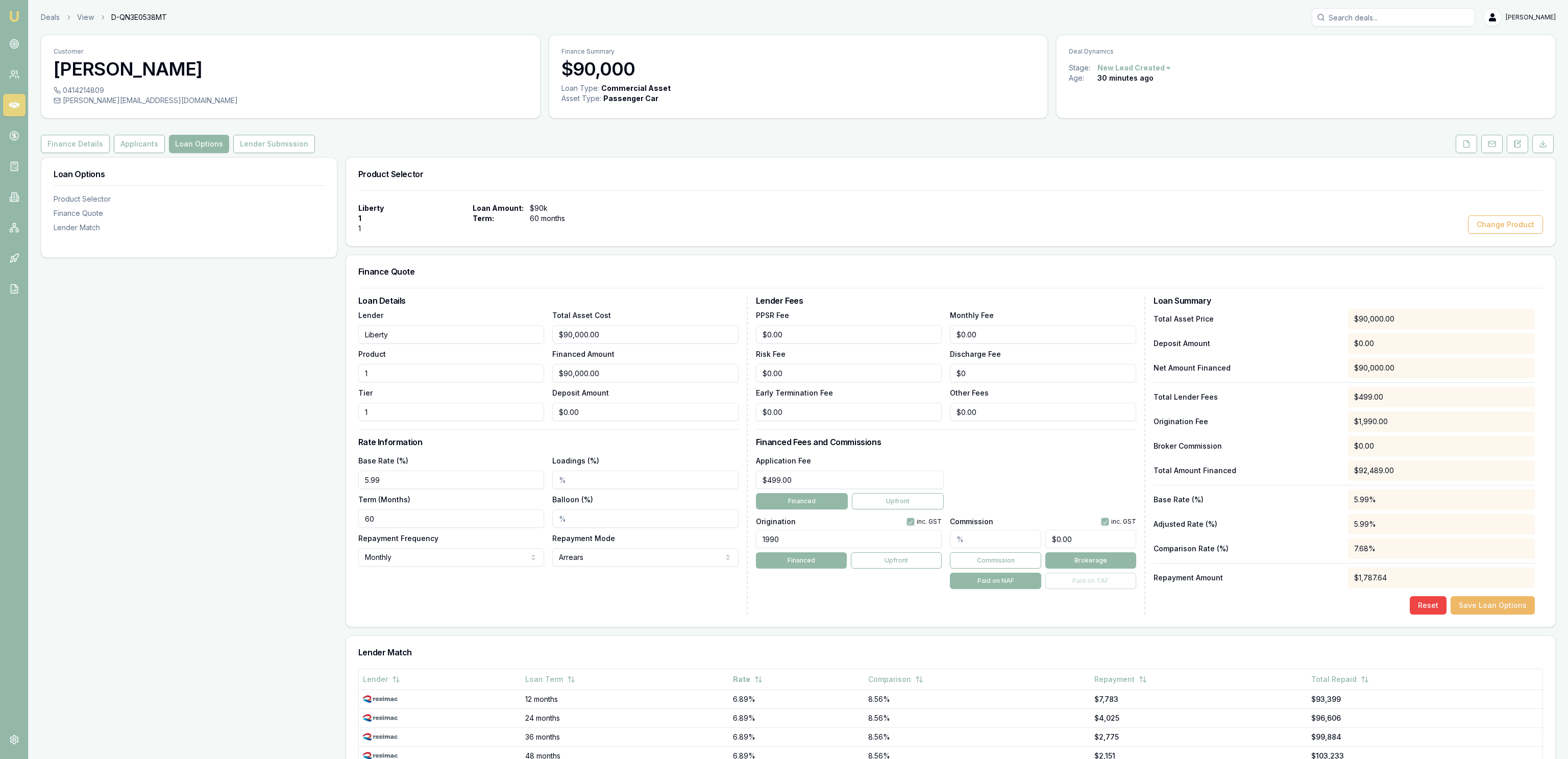
click at [1495, 601] on button "Save Loan Options" at bounding box center [1492, 606] width 84 height 18
click at [1365, 403] on div "$499.00" at bounding box center [1441, 397] width 187 height 20
click at [854, 476] on input "499" at bounding box center [850, 480] width 188 height 18
type input "$499.00"
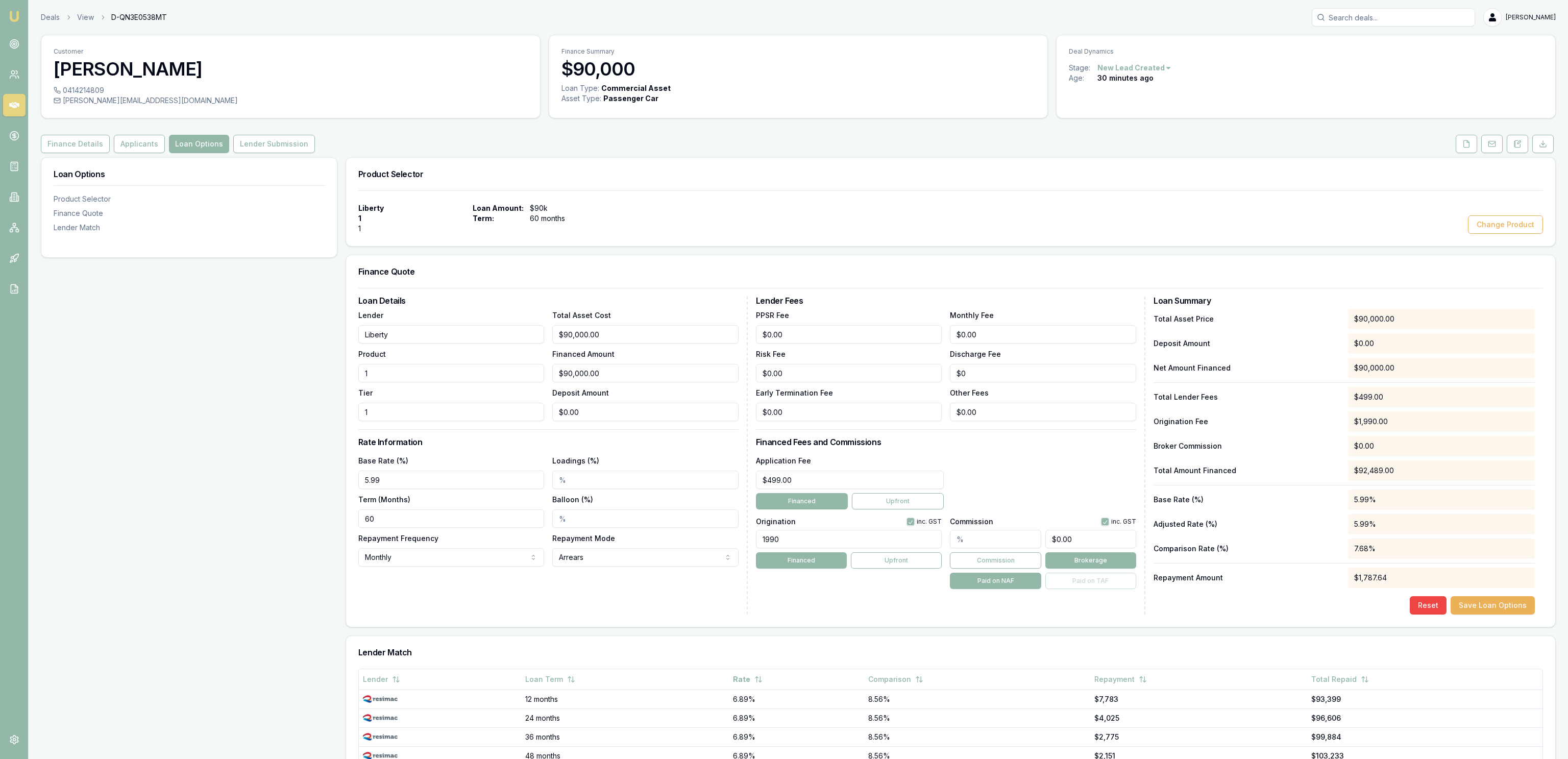
click at [1078, 465] on div "Application Fee $499.00 Financed Upfront" at bounding box center [946, 482] width 380 height 55
click at [463, 512] on div "Term (Months) 60" at bounding box center [451, 510] width 186 height 34
click at [463, 512] on input "60" at bounding box center [451, 519] width 186 height 18
click at [463, 514] on input "60" at bounding box center [451, 519] width 186 height 18
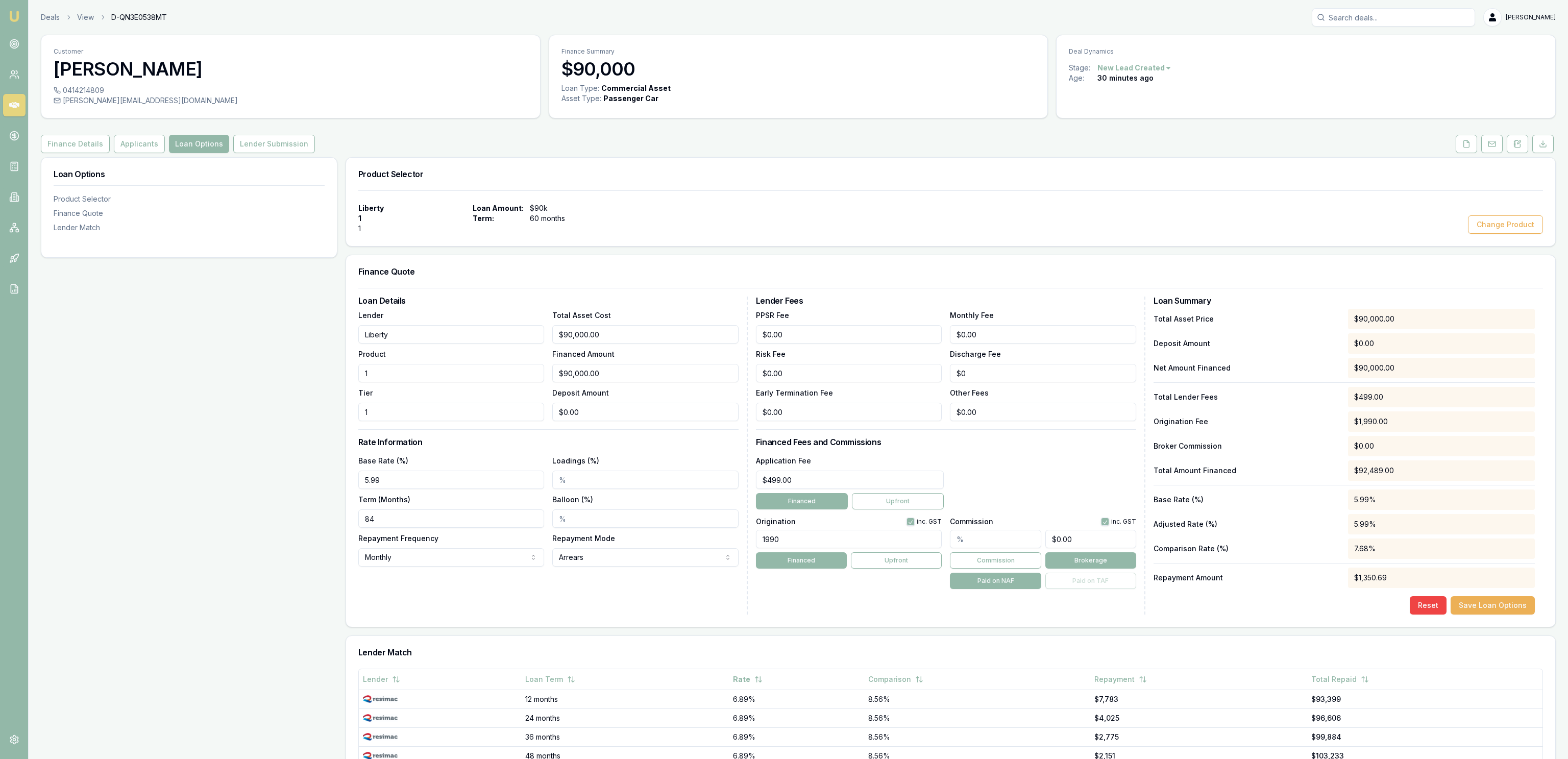
type input "84"
click at [282, 555] on div "Loan Options Product Selector Finance Quote Lender Match" at bounding box center [189, 540] width 297 height 768
